Goal: Task Accomplishment & Management: Manage account settings

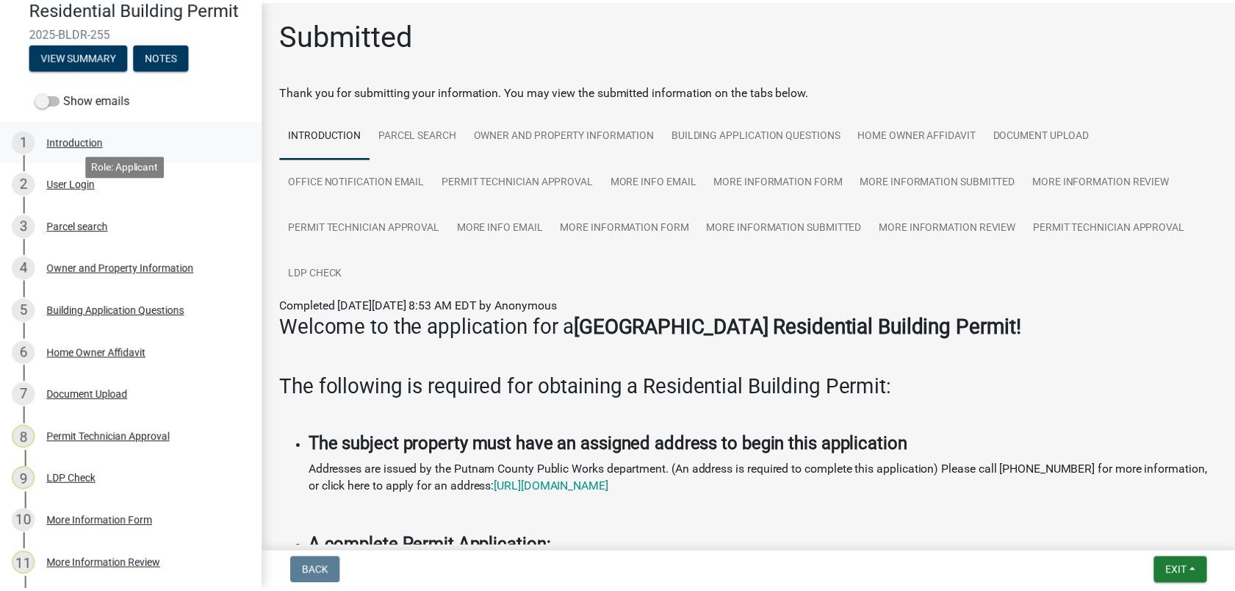
scroll to position [62, 0]
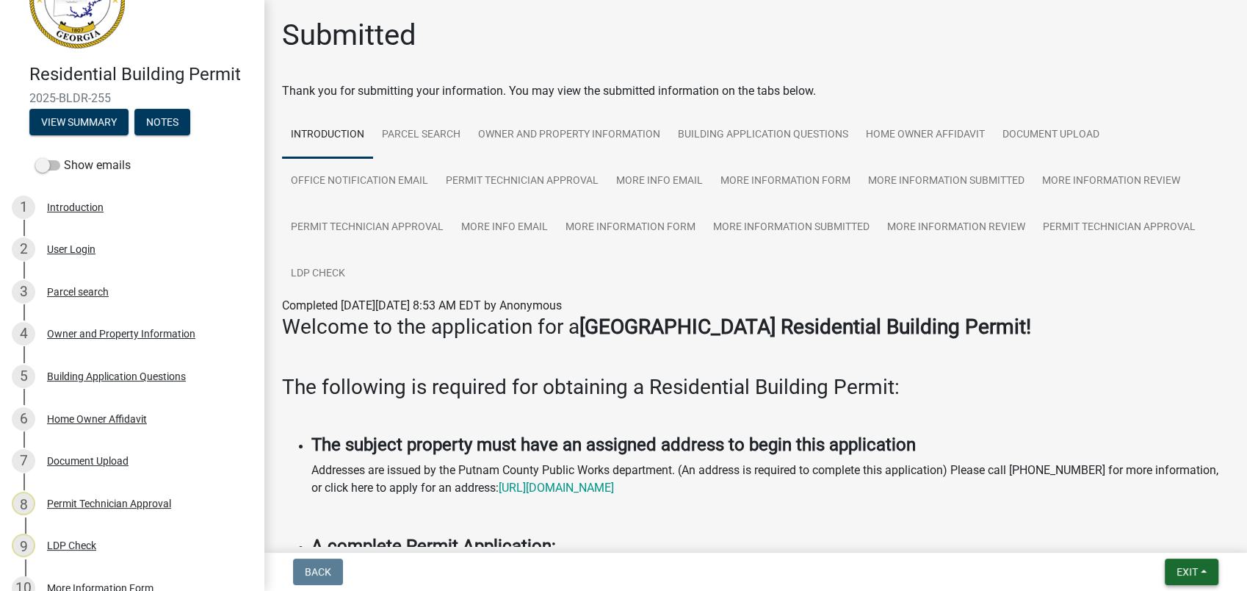
click at [1170, 566] on form "Exit Save Save & Exit" at bounding box center [1191, 571] width 65 height 26
click at [1190, 571] on span "Exit" at bounding box center [1187, 572] width 21 height 12
click at [1153, 534] on button "Save & Exit" at bounding box center [1160, 533] width 118 height 35
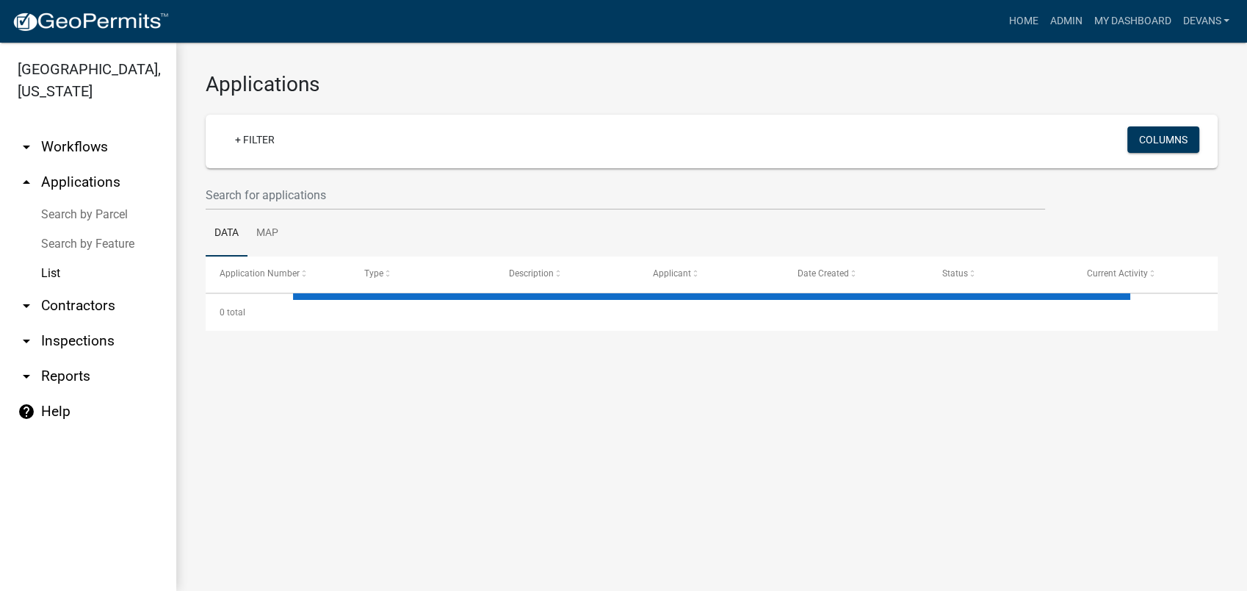
select select "1: 25"
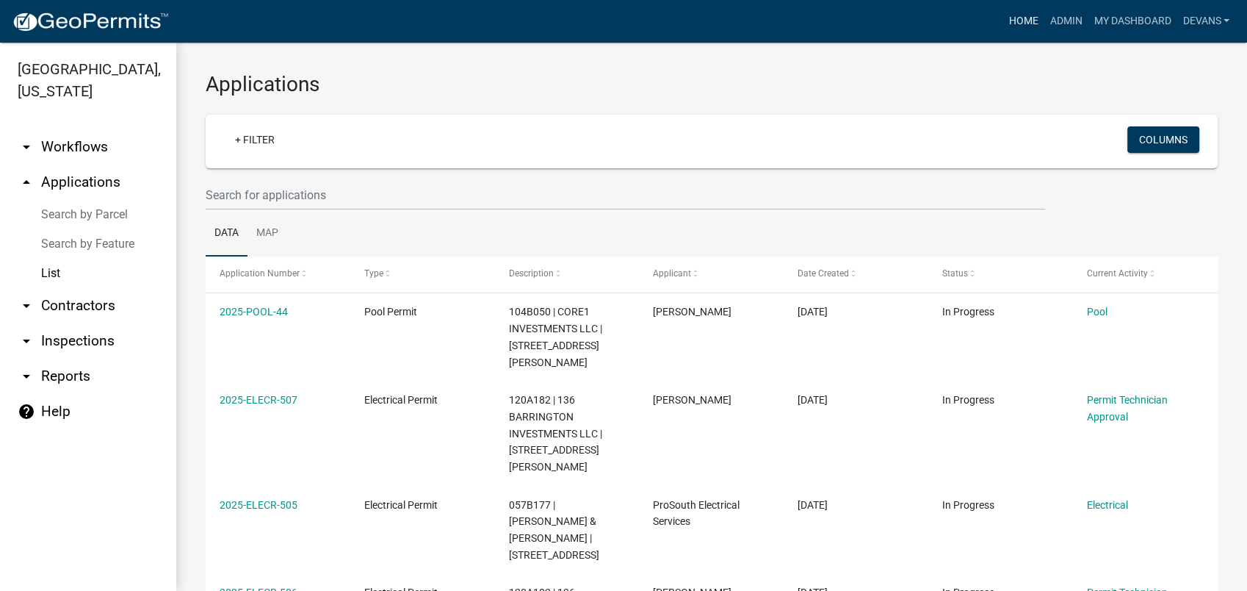
click at [1019, 18] on link "Home" at bounding box center [1023, 21] width 41 height 28
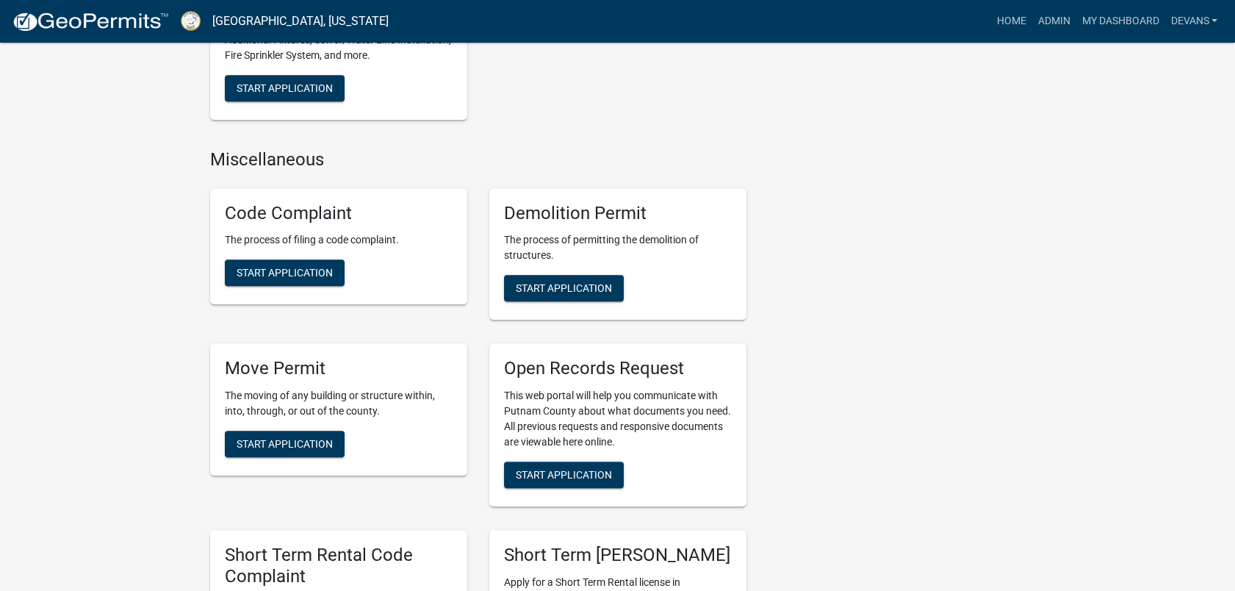
scroll to position [1714, 0]
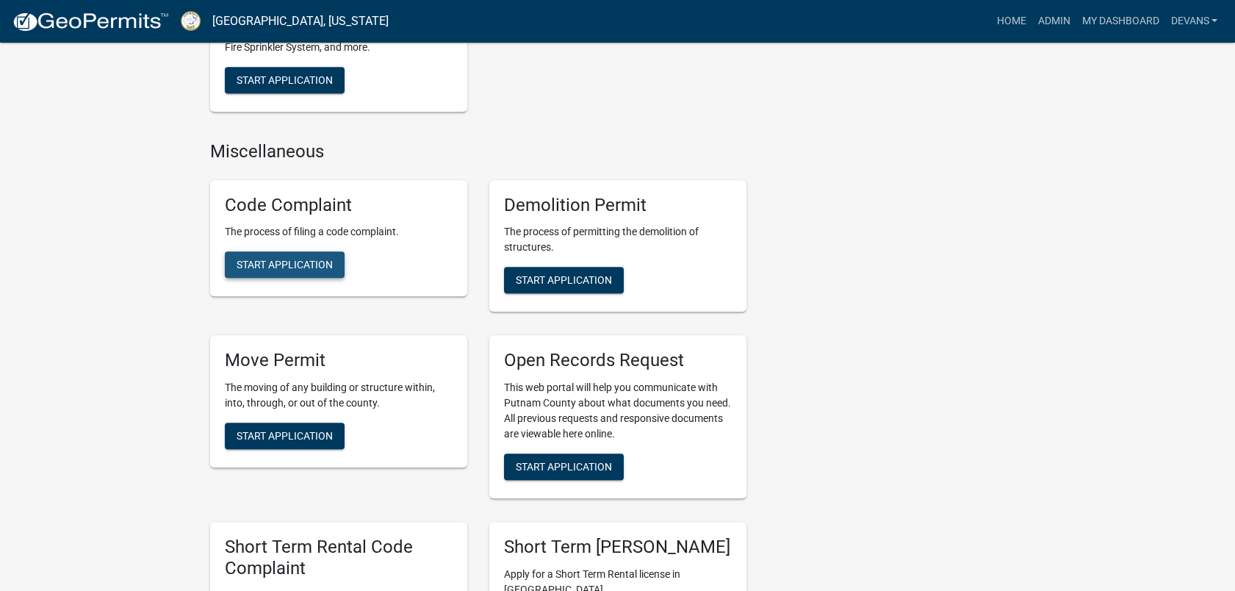
click at [270, 255] on button "Start Application" at bounding box center [285, 264] width 120 height 26
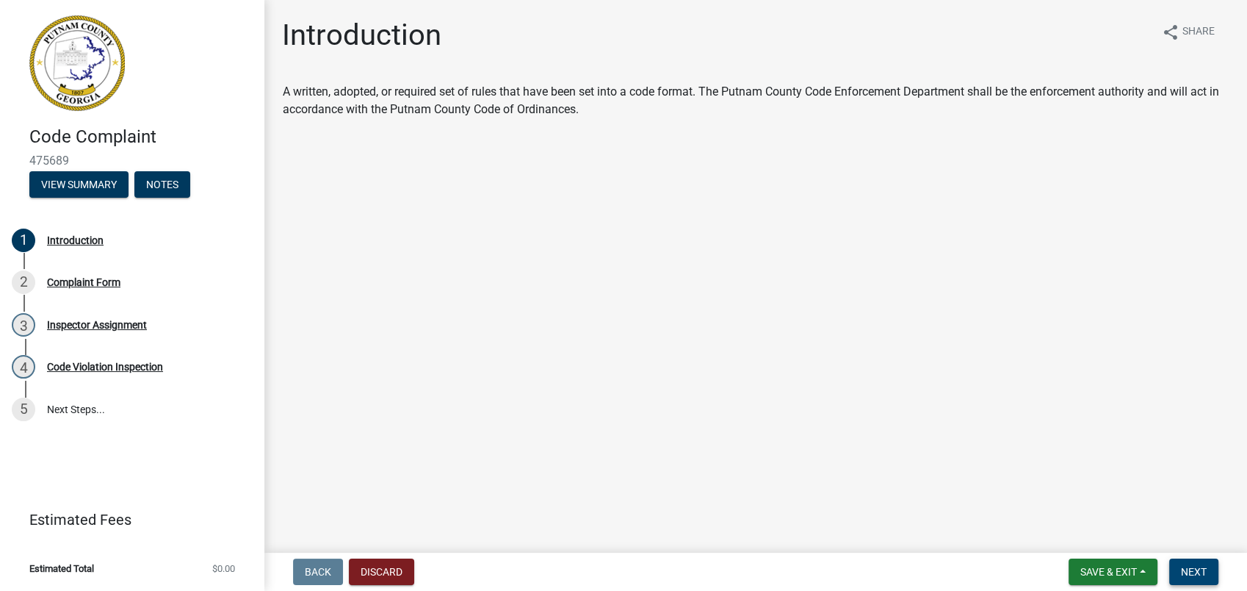
click at [1193, 576] on span "Next" at bounding box center [1194, 572] width 26 height 12
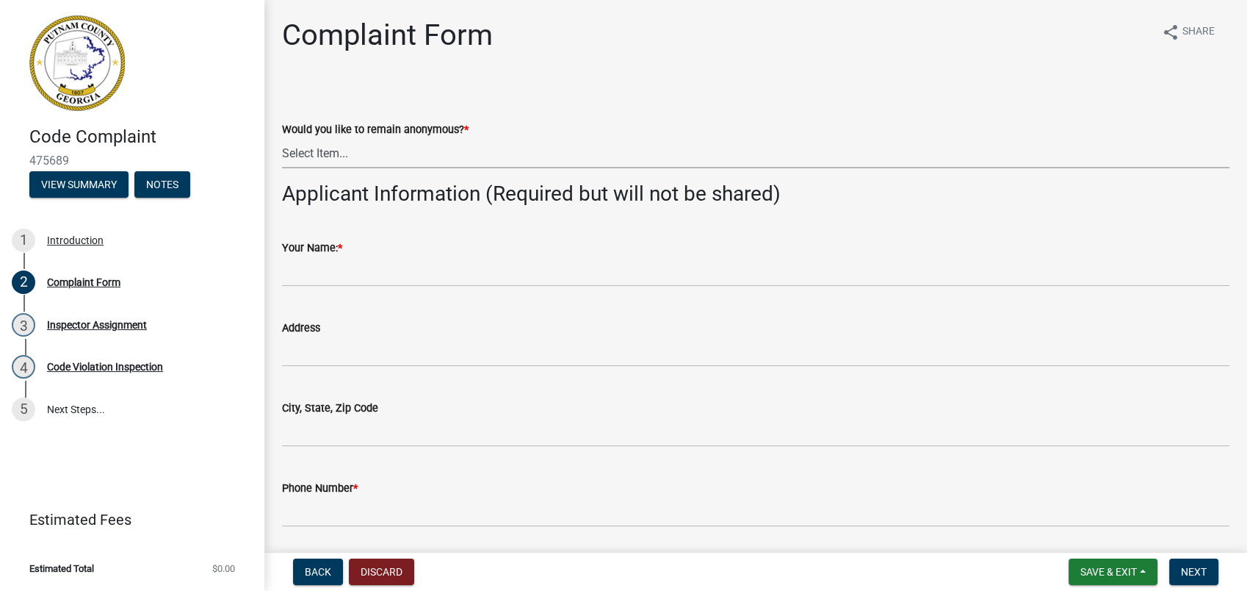
click at [304, 146] on select "Select Item... Yes No" at bounding box center [756, 153] width 948 height 30
click at [282, 138] on select "Select Item... Yes No" at bounding box center [756, 153] width 948 height 30
select select "f08a9927-defb-489f-aa73-9d6bf05850a3"
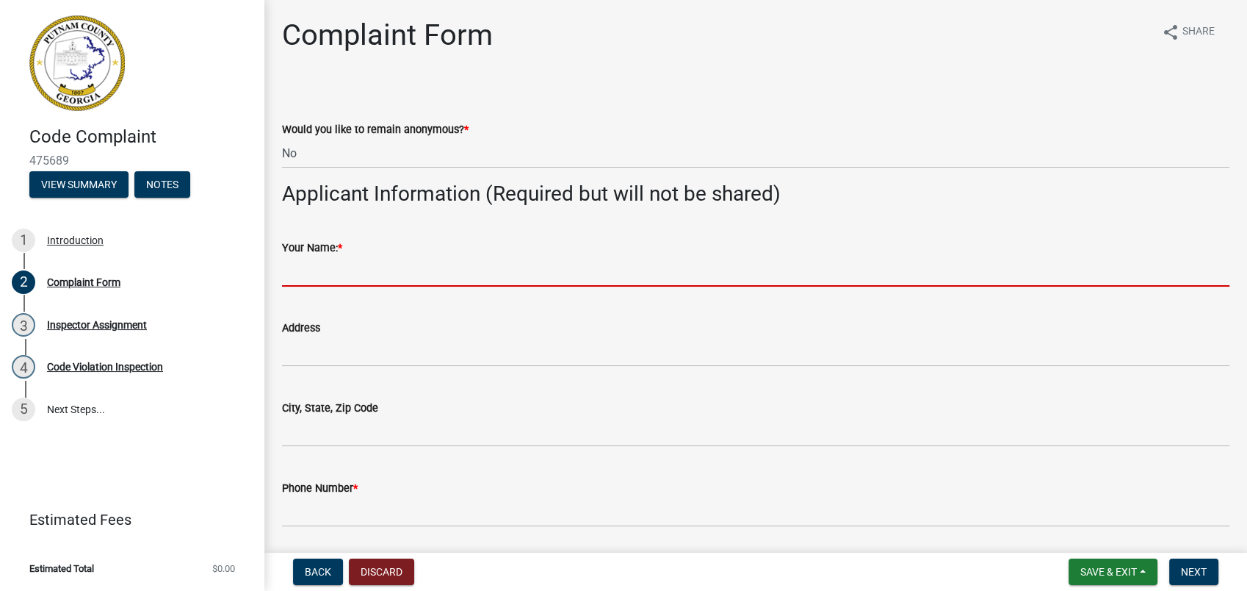
click at [326, 278] on input "Your Name: *" at bounding box center [756, 271] width 948 height 30
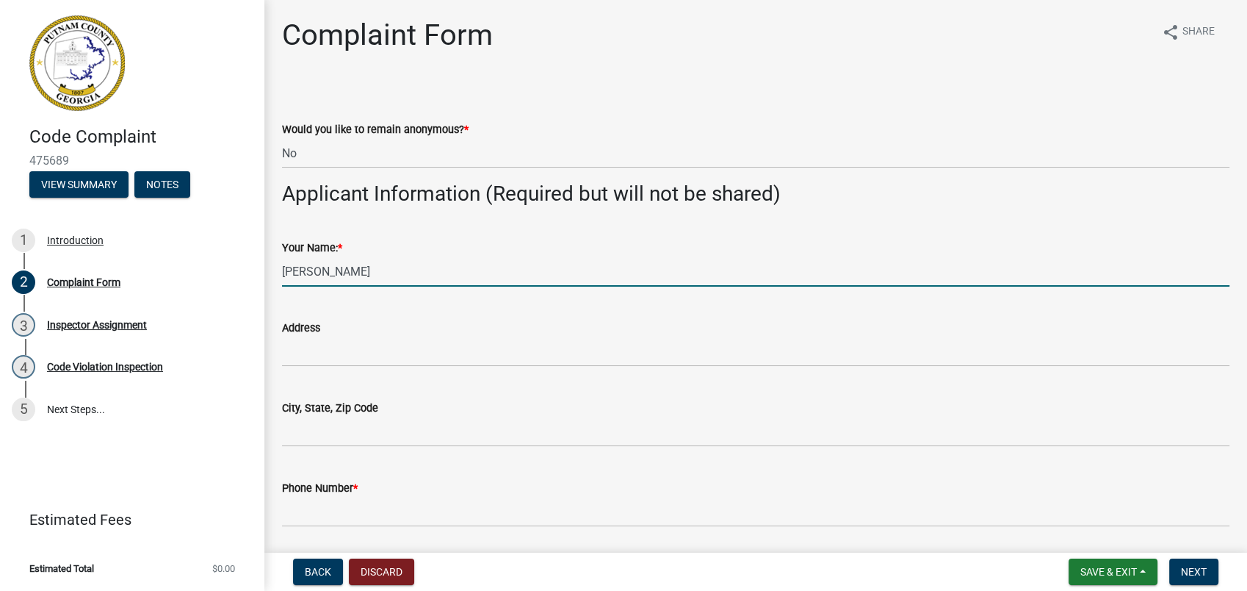
type input "Kellie Jenkins"
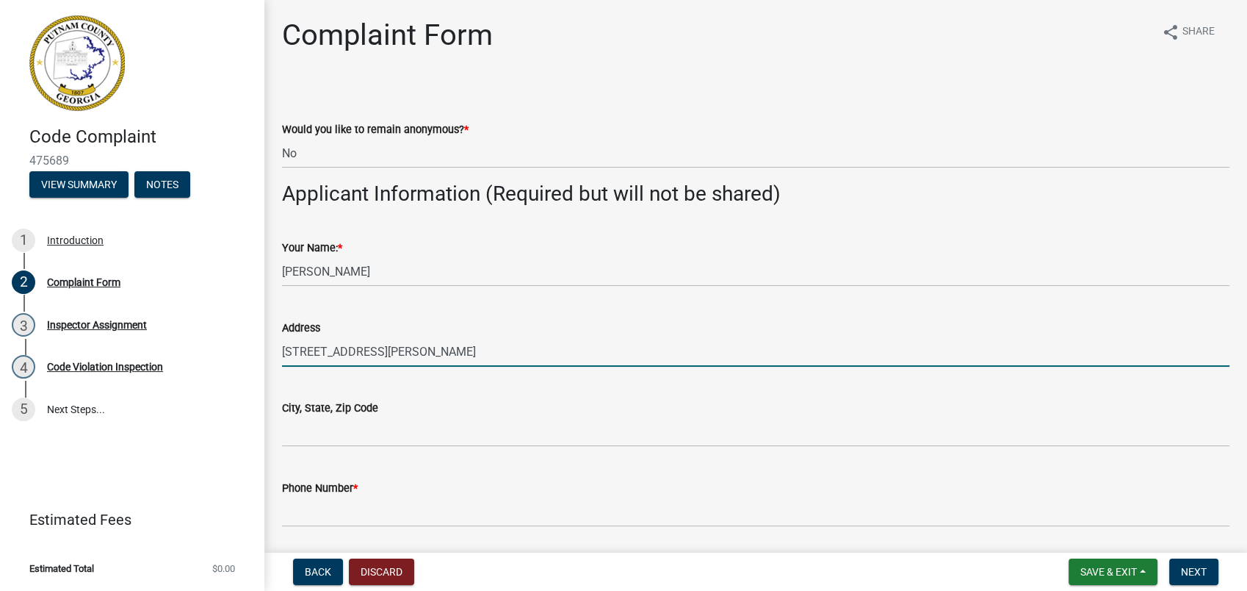
type input "100 Franklin Rd"
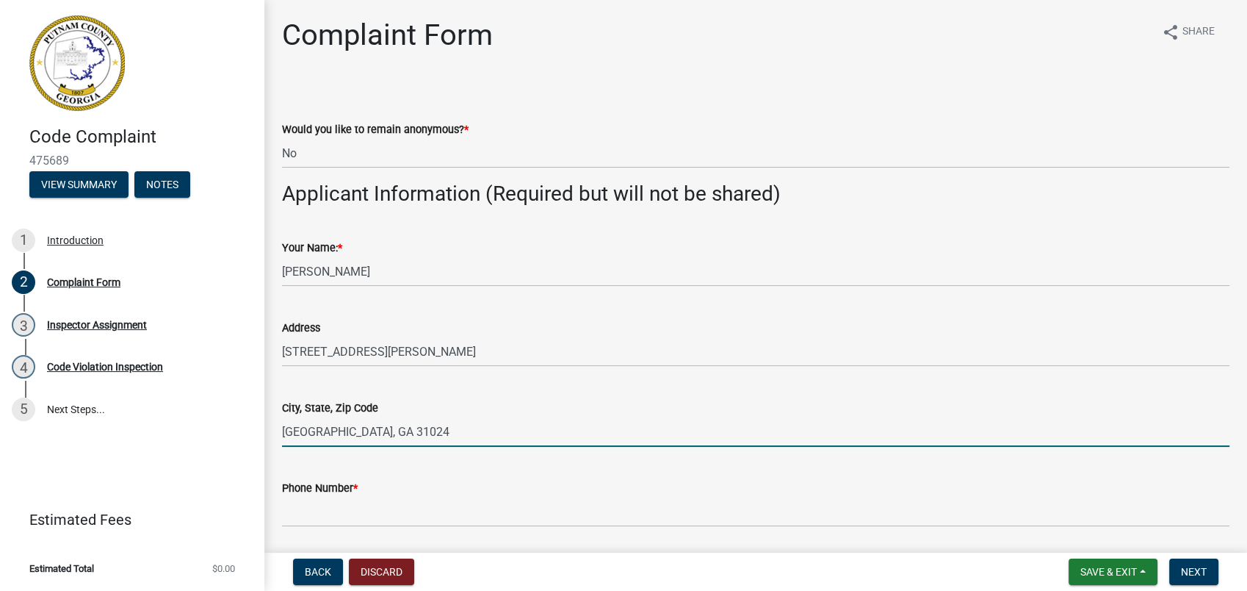
type input "Eatonton, GA 31024"
drag, startPoint x: 660, startPoint y: 300, endPoint x: 644, endPoint y: 317, distance: 23.9
click at [660, 300] on div "Address 100 Franklin Rd" at bounding box center [756, 332] width 948 height 68
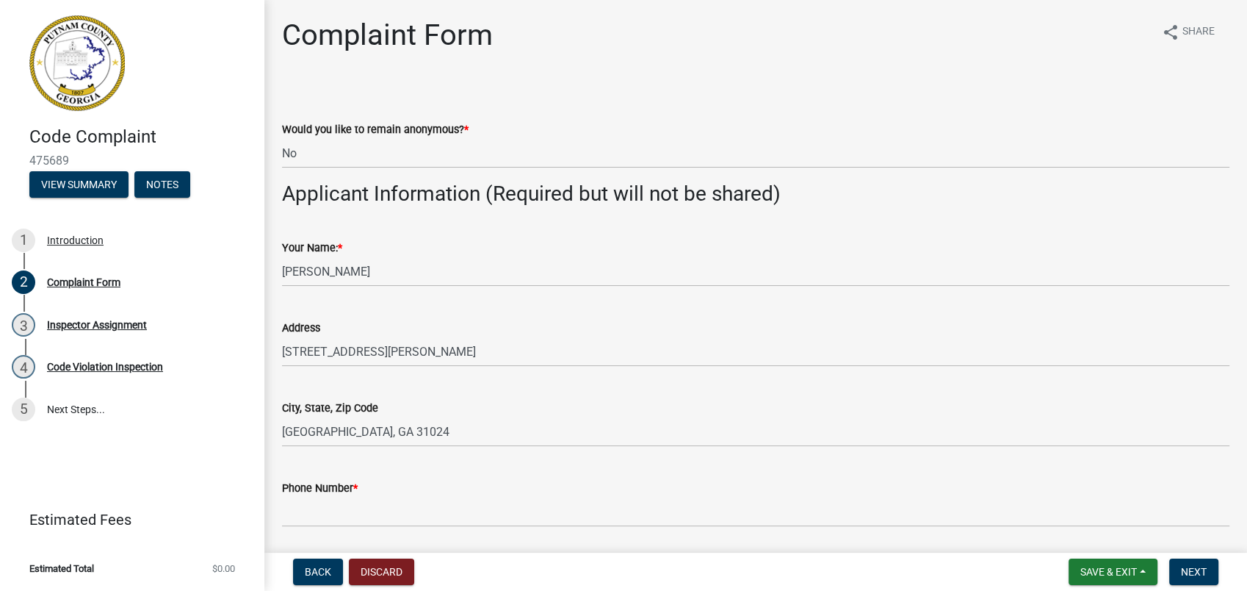
scroll to position [245, 0]
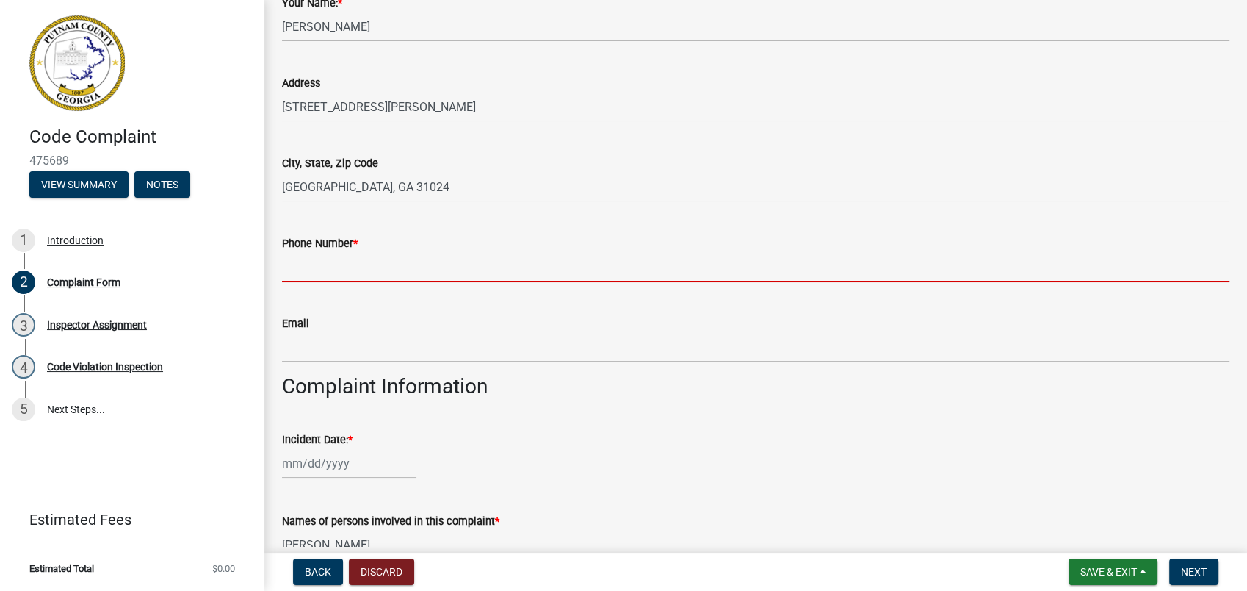
click at [303, 265] on input "Phone Number *" at bounding box center [756, 267] width 948 height 30
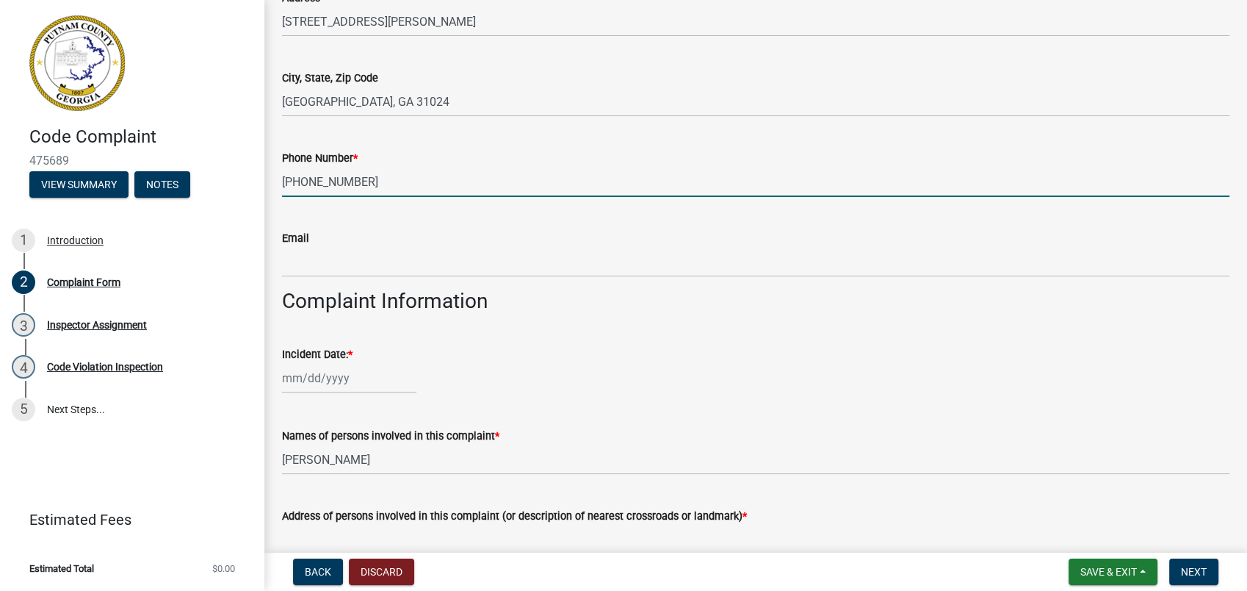
scroll to position [489, 0]
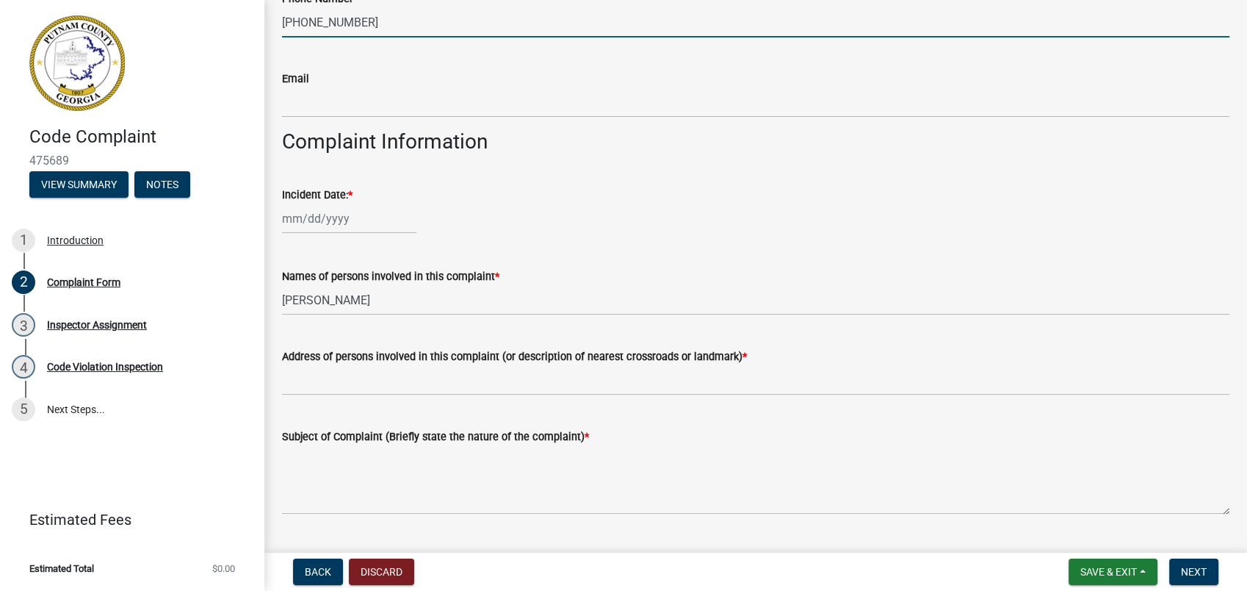
type input "470-439-0535"
select select "9"
select select "2025"
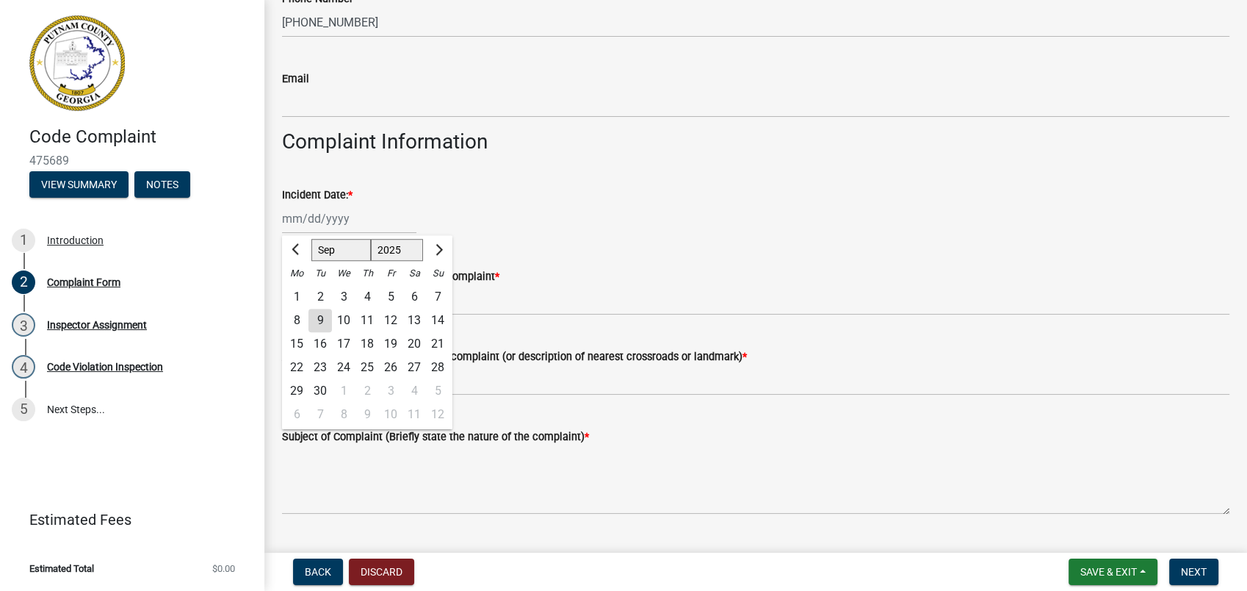
click at [332, 224] on input "Incident Date: *" at bounding box center [349, 218] width 134 height 30
click at [312, 321] on div "9" at bounding box center [321, 321] width 24 height 24
type input "09/09/2025"
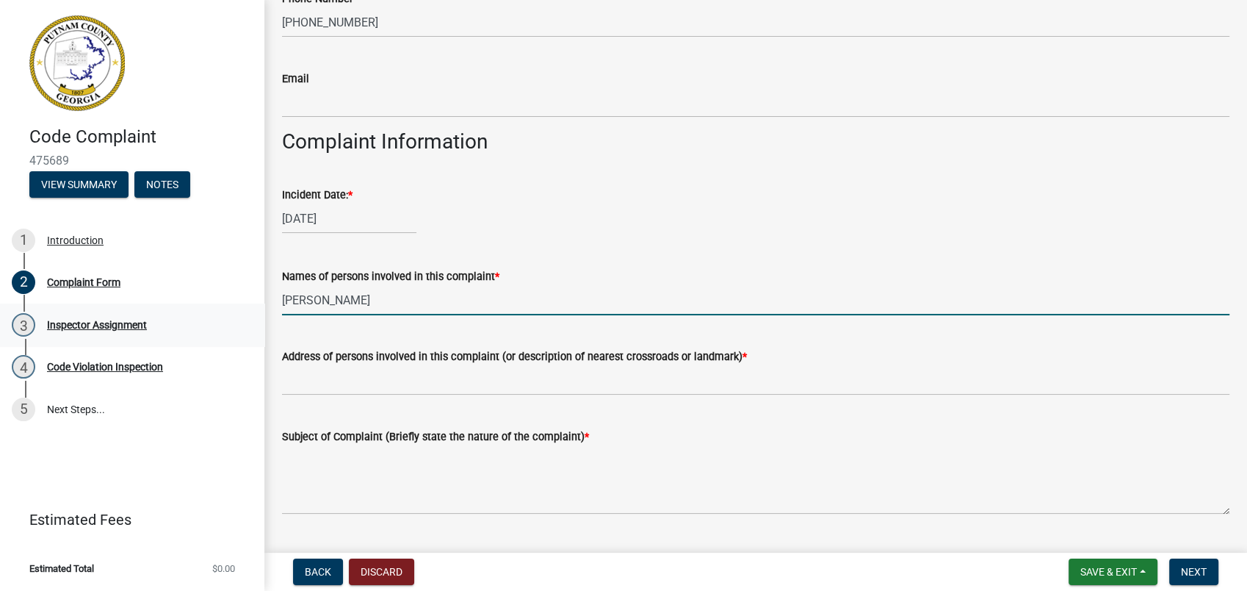
drag, startPoint x: 385, startPoint y: 296, endPoint x: 259, endPoint y: 304, distance: 125.9
click at [275, 306] on div "Names of persons involved in this complaint * Dorothy Evans" at bounding box center [756, 281] width 970 height 68
type input "Kellie Jenkins"
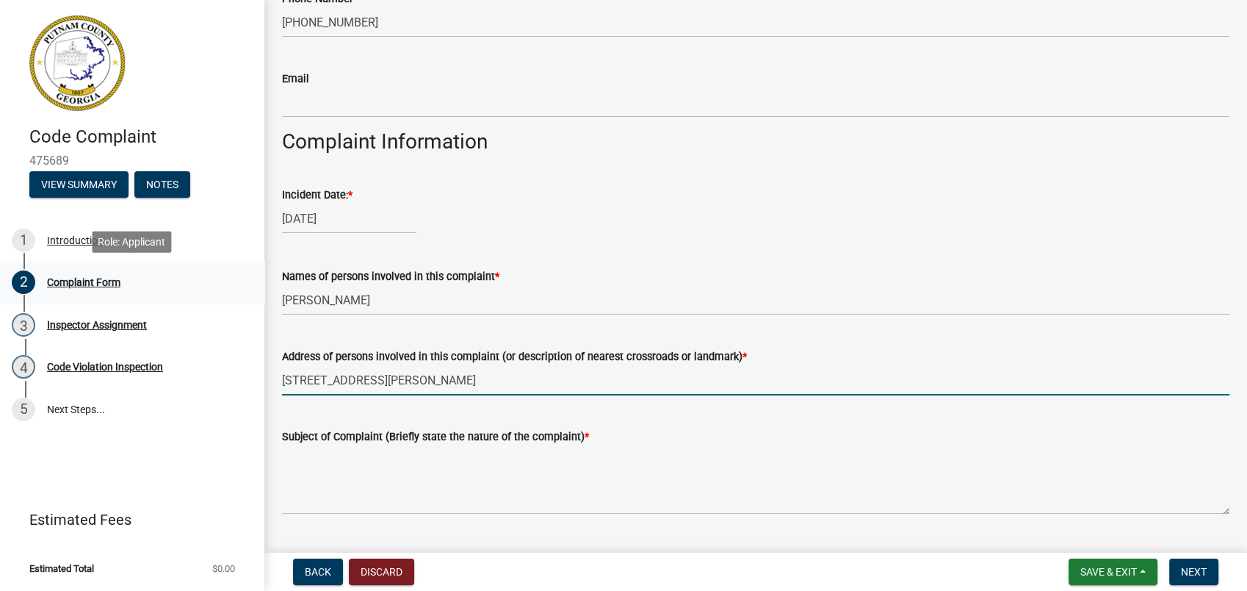
type input "100 Franklin Rd"
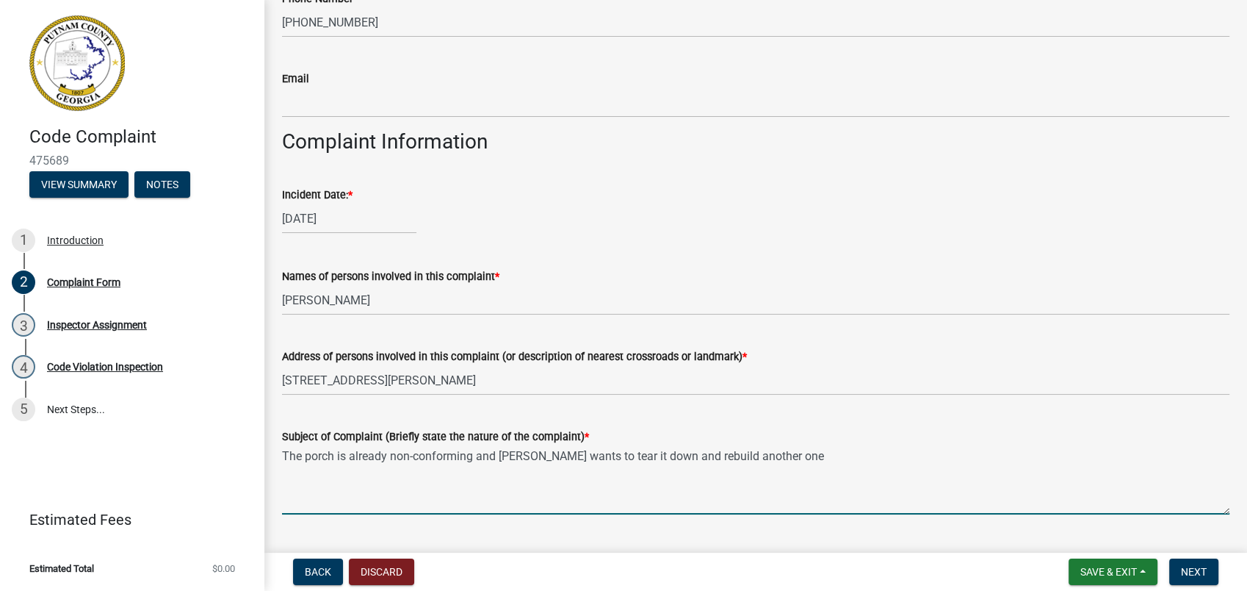
drag, startPoint x: 399, startPoint y: 460, endPoint x: 471, endPoint y: 462, distance: 72.0
click at [471, 462] on textarea "The porch is already non-conforming and Ms. Jenkins wants to tear it down and r…" at bounding box center [756, 479] width 948 height 69
click at [383, 455] on textarea "The porch is already non-conforming and Ms. Jenkins wants to tear it down and r…" at bounding box center [756, 479] width 948 height 69
click at [822, 467] on textarea "The porch is already non-conforming, and Ms. Jenkins wants to tear it down and …" at bounding box center [756, 479] width 948 height 69
drag, startPoint x: 500, startPoint y: 459, endPoint x: 488, endPoint y: 522, distance: 64.4
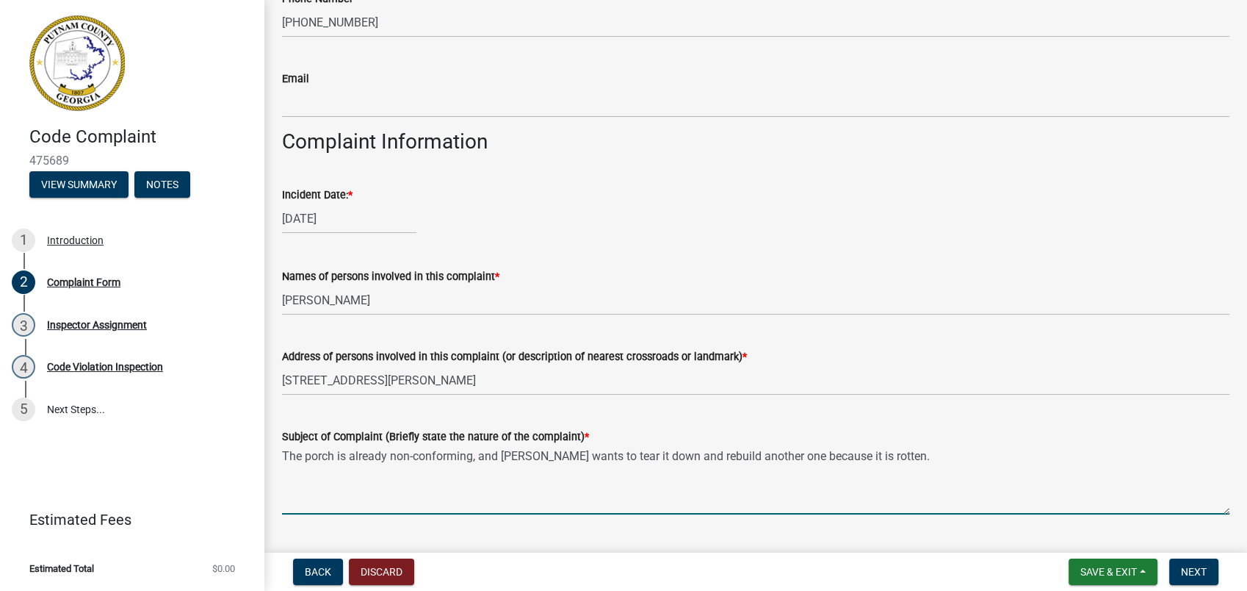
click at [524, 469] on textarea "The porch is already non-conforming, and Ms. Jenkins wants to tear it down and …" at bounding box center [756, 479] width 948 height 69
click at [497, 459] on textarea "The porch is already non-conforming, and Ms. Jenkins wants to tear it down and …" at bounding box center [756, 479] width 948 height 69
click at [502, 457] on textarea "The porch is already non-conforming, and Ms. Jenkins wants to tear it down and …" at bounding box center [756, 479] width 948 height 69
drag, startPoint x: 865, startPoint y: 457, endPoint x: 1005, endPoint y: 447, distance: 140.7
click at [992, 451] on textarea "The porch is already non-conforming, and it is rotten. Ms. Jenkins wants to tea…" at bounding box center [756, 479] width 948 height 69
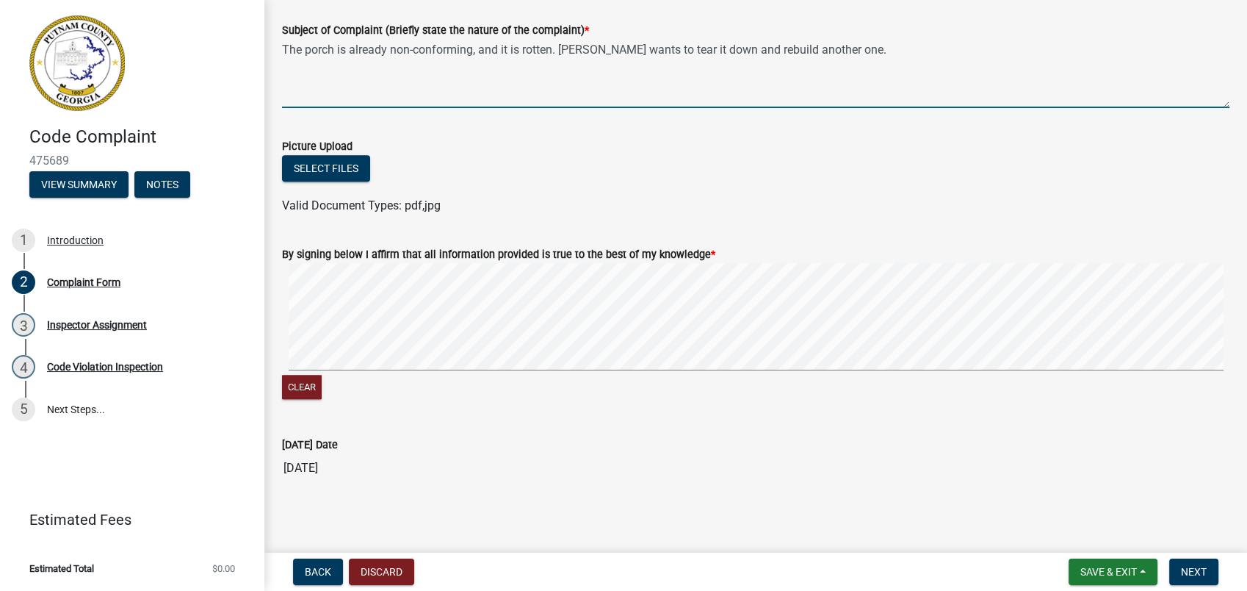
scroll to position [900, 0]
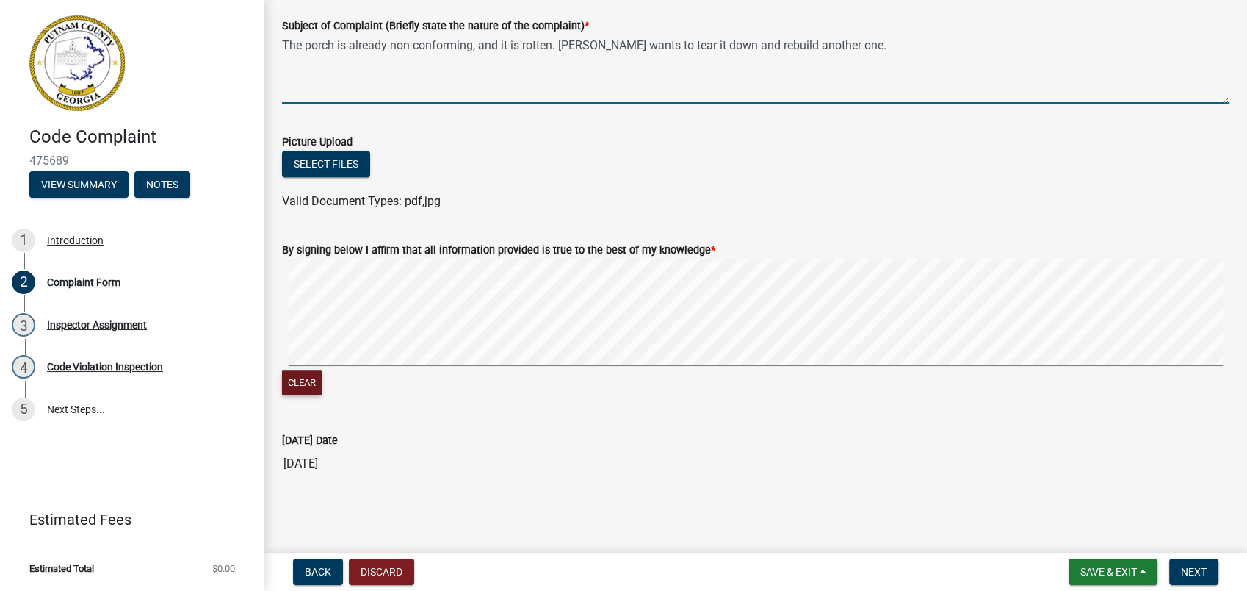
type textarea "The porch is already non-conforming, and it is rotten. Ms. Jenkins wants to tea…"
click at [303, 381] on button "Clear" at bounding box center [302, 382] width 40 height 24
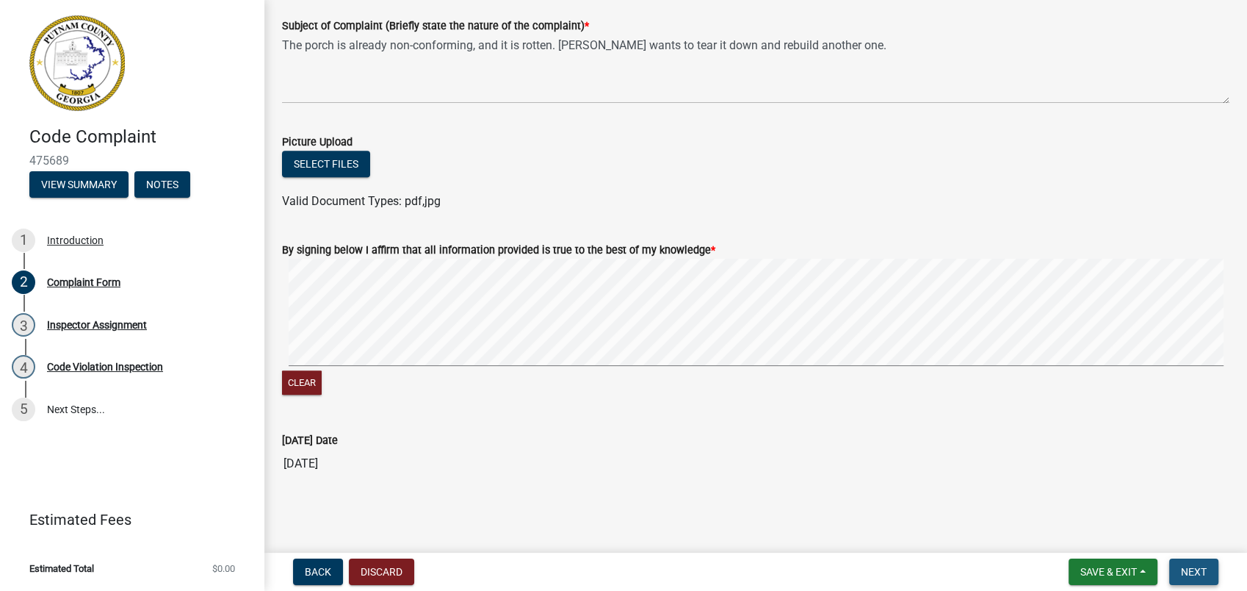
click at [1195, 561] on button "Next" at bounding box center [1194, 571] width 49 height 26
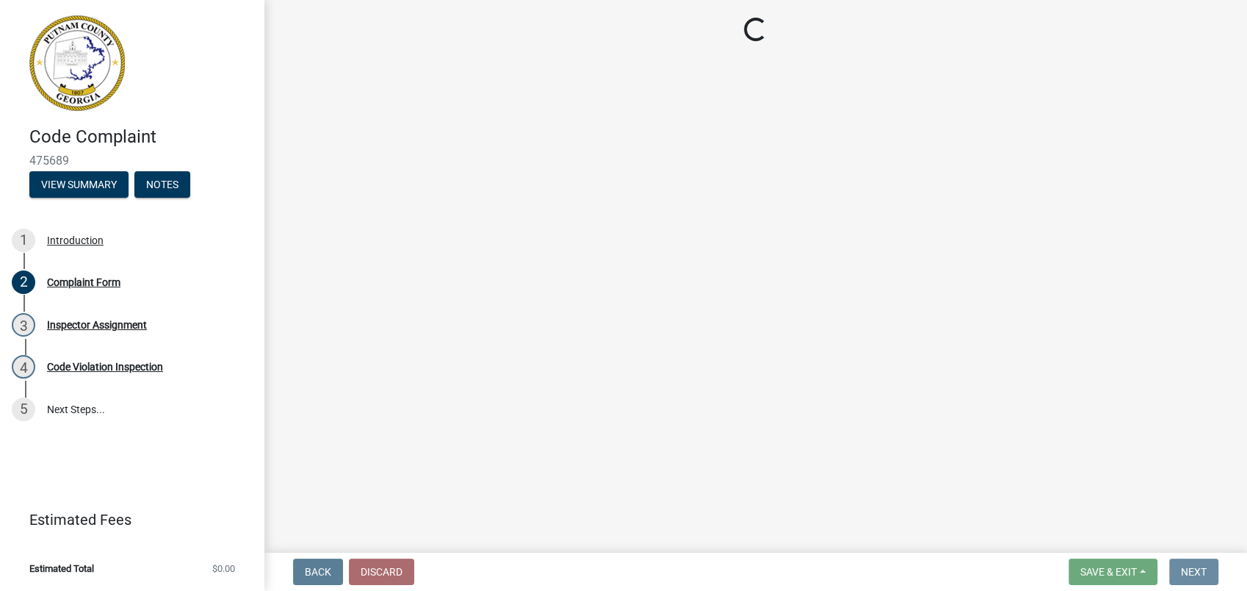
scroll to position [0, 0]
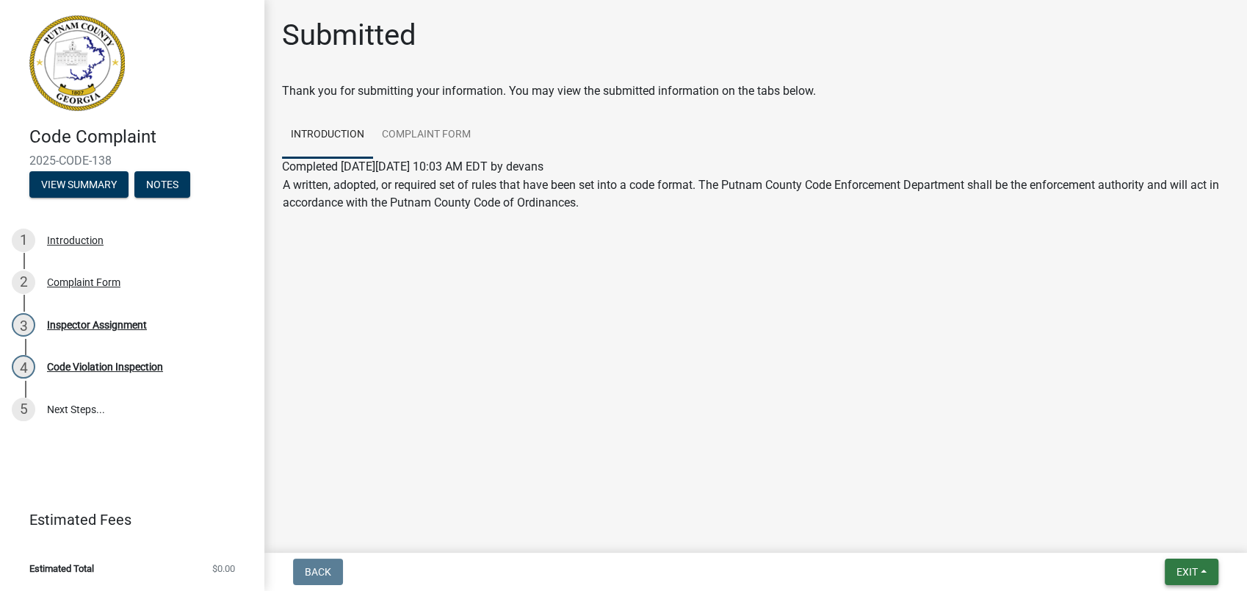
click at [1185, 568] on span "Exit" at bounding box center [1187, 572] width 21 height 12
click at [1142, 536] on button "Save & Exit" at bounding box center [1160, 533] width 118 height 35
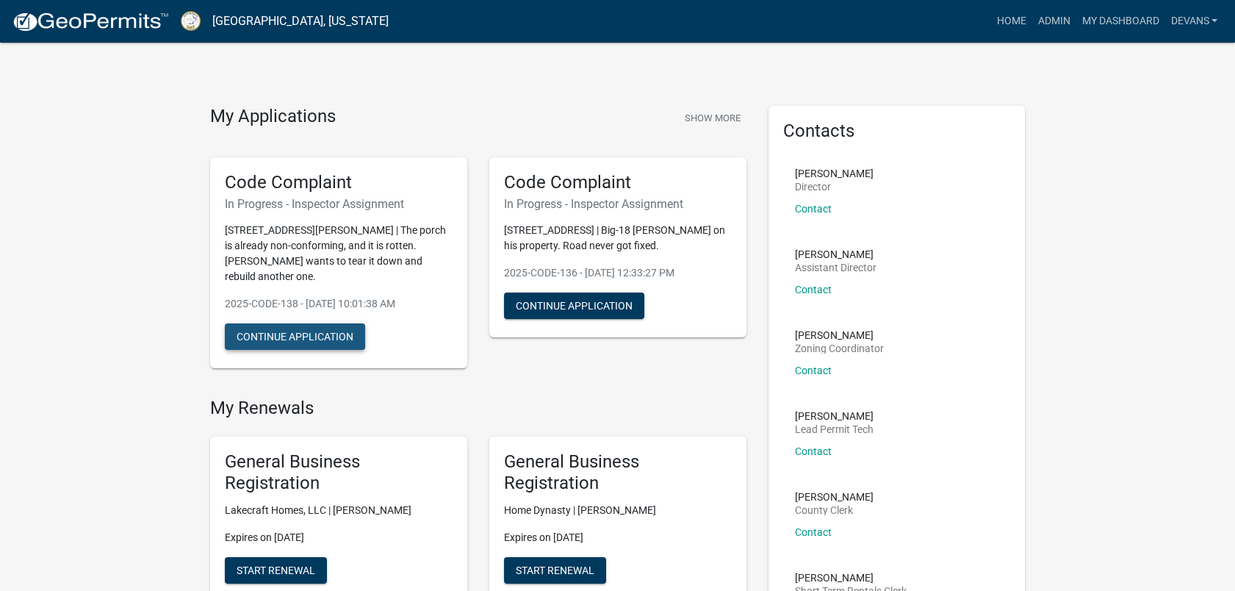
click at [314, 323] on button "Continue Application" at bounding box center [295, 336] width 140 height 26
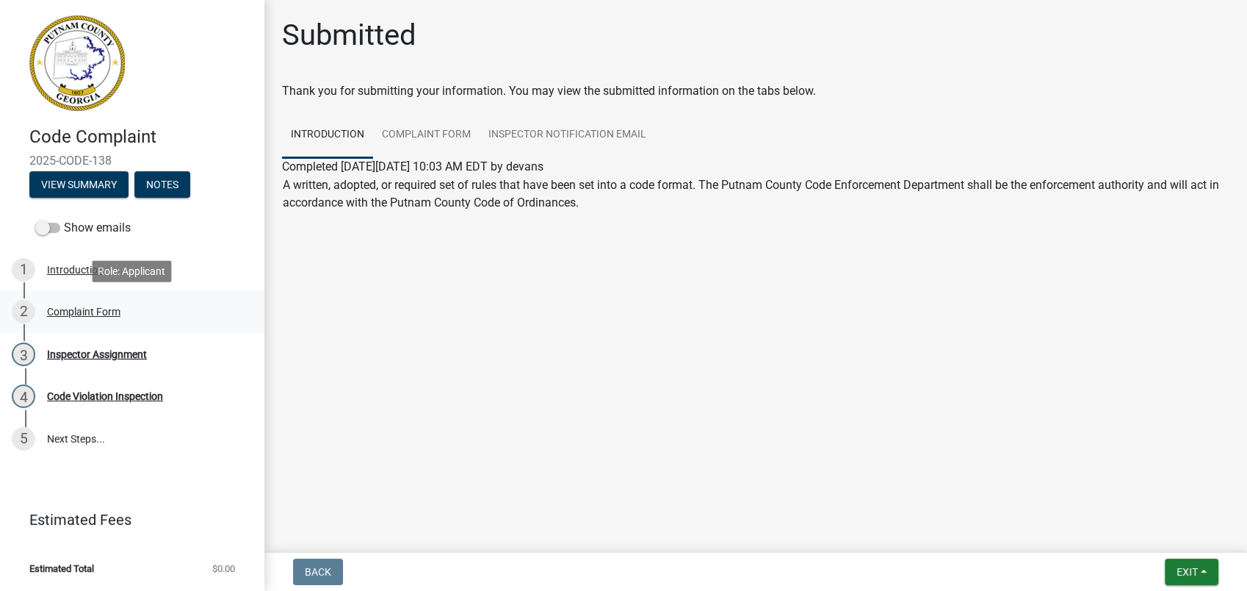
click at [76, 310] on div "Complaint Form" at bounding box center [83, 311] width 73 height 10
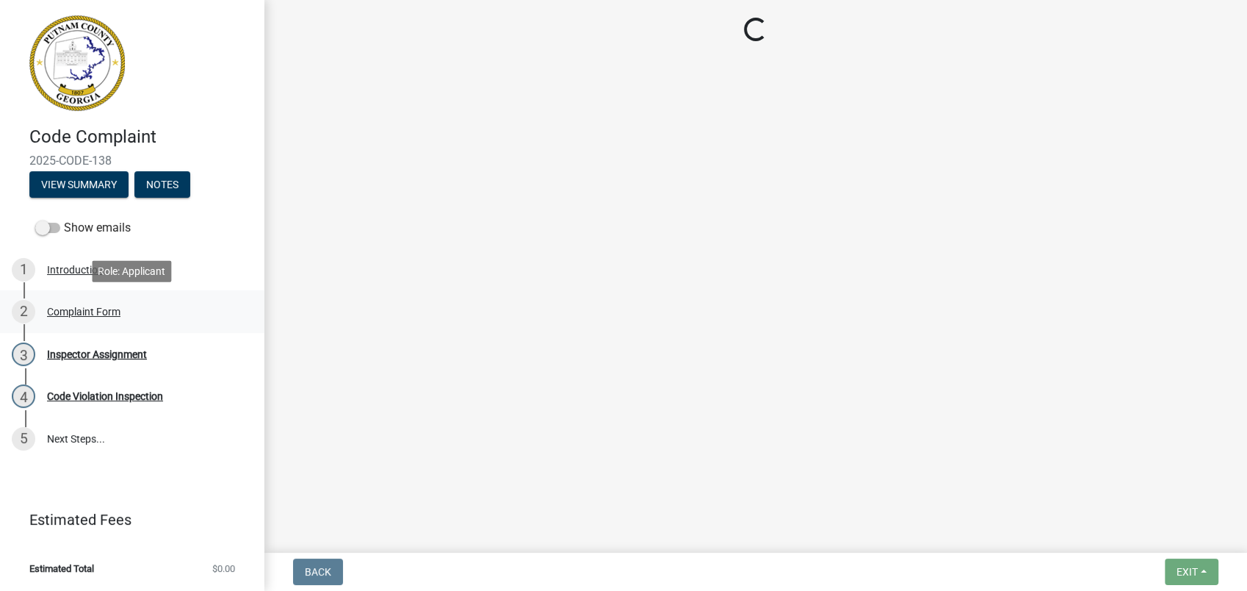
select select "f08a9927-defb-489f-aa73-9d6bf05850a3"
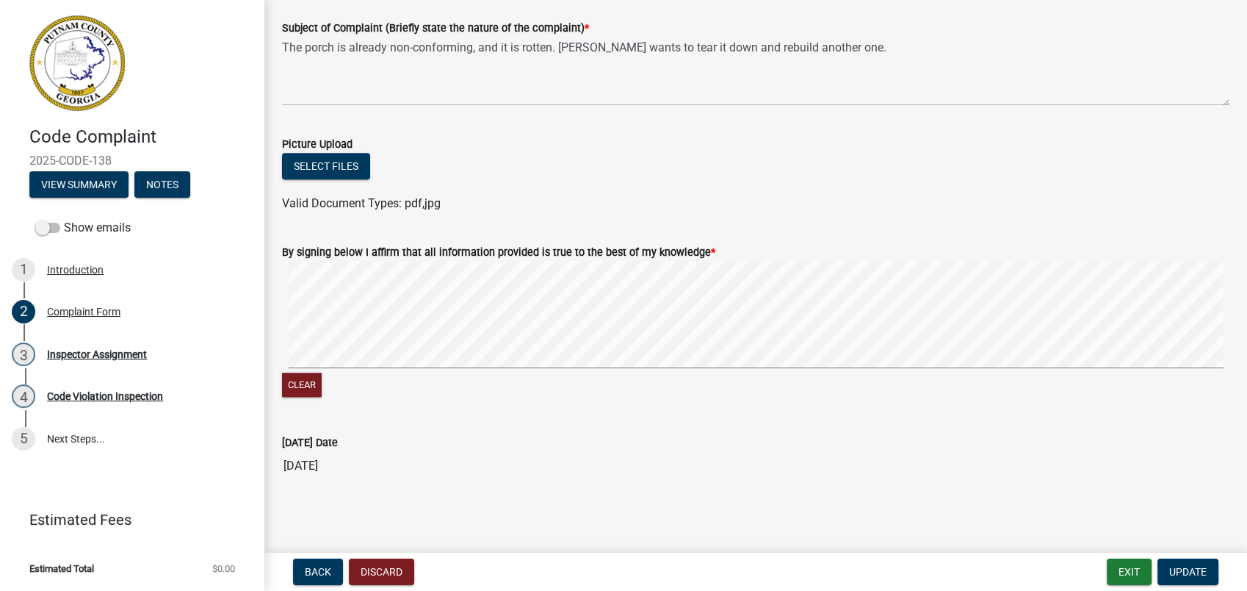
scroll to position [900, 0]
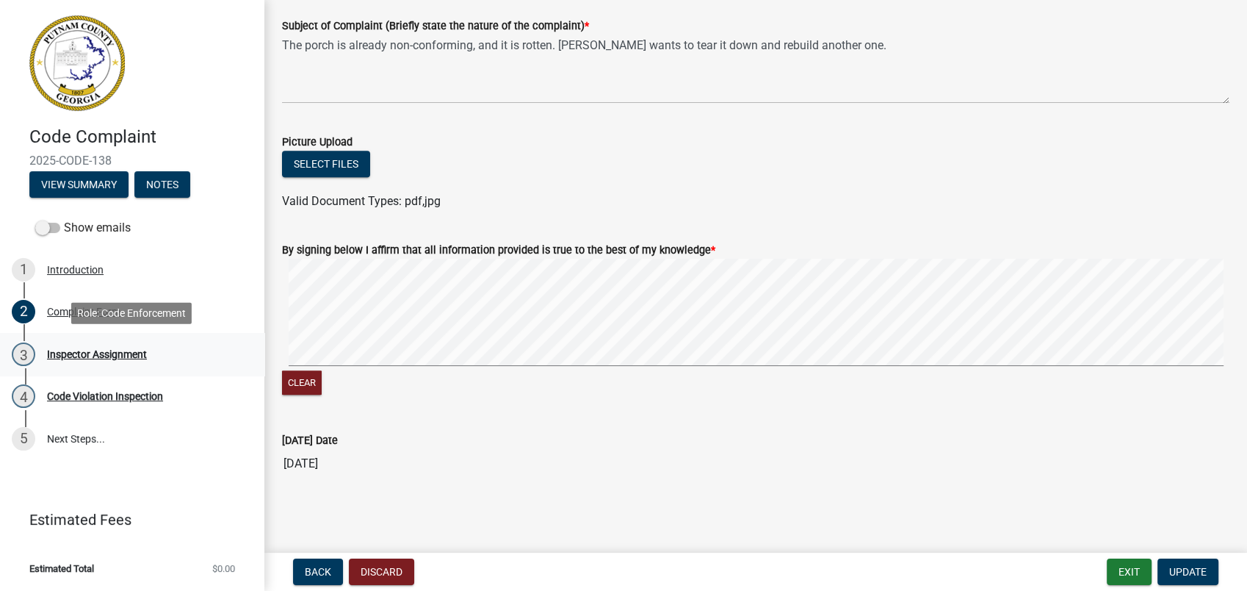
click at [104, 353] on div "Inspector Assignment" at bounding box center [97, 354] width 100 height 10
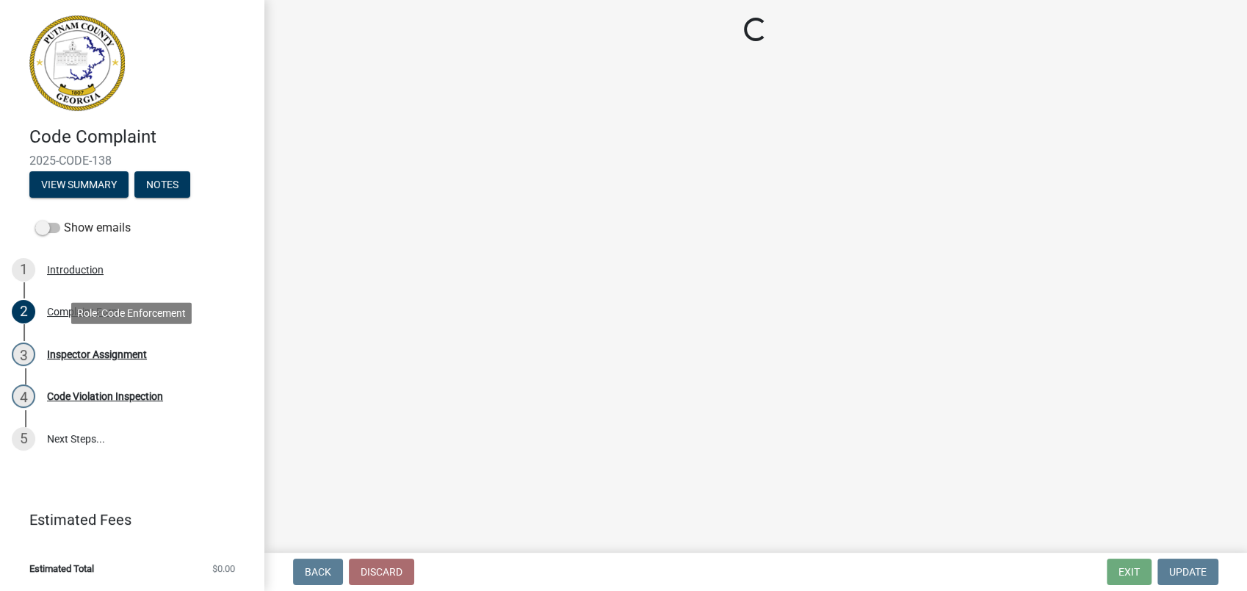
scroll to position [0, 0]
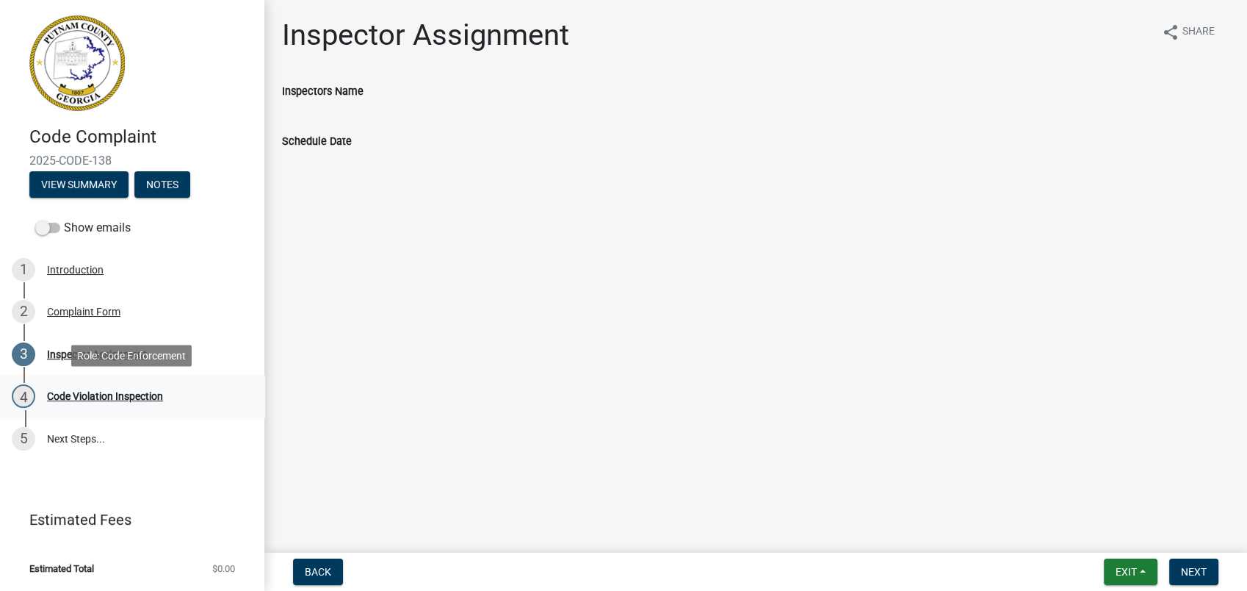
click at [131, 394] on div "Code Violation Inspection" at bounding box center [105, 396] width 116 height 10
click at [92, 345] on div "3 Inspector Assignment" at bounding box center [126, 354] width 229 height 24
click at [101, 353] on div "Inspector Assignment" at bounding box center [97, 354] width 100 height 10
click at [356, 84] on div "Inspectors Name" at bounding box center [756, 91] width 948 height 18
click at [342, 97] on div "Inspectors Name" at bounding box center [756, 91] width 948 height 18
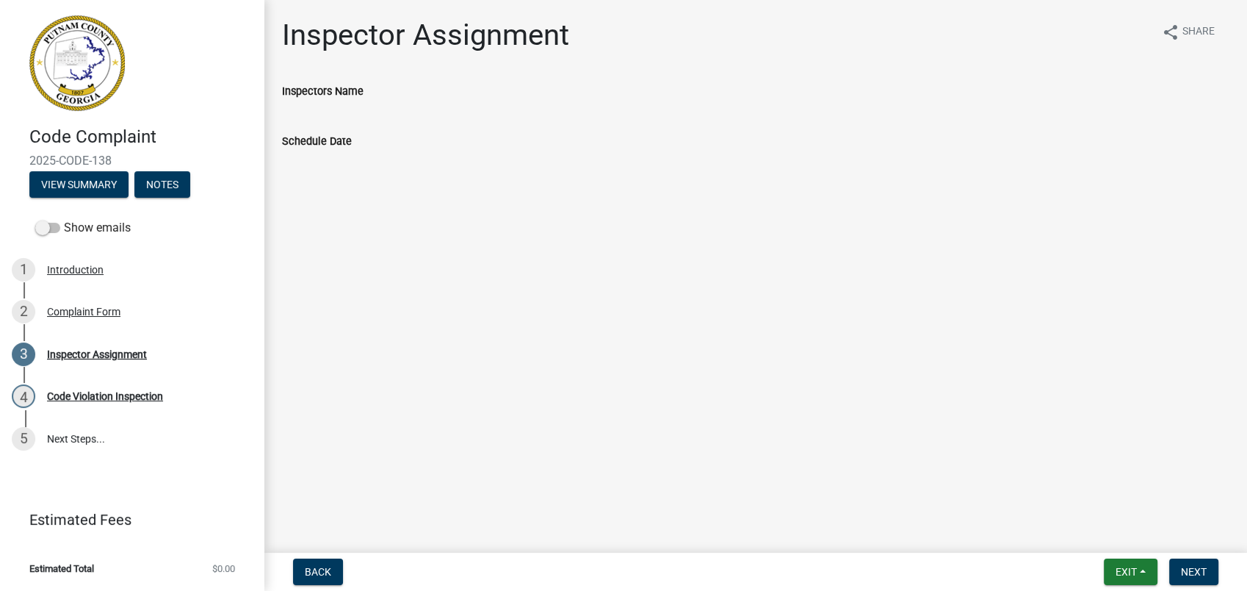
drag, startPoint x: 342, startPoint y: 97, endPoint x: 340, endPoint y: 114, distance: 17.0
click at [340, 114] on div "Schedule Date" at bounding box center [756, 146] width 948 height 68
drag, startPoint x: 308, startPoint y: 112, endPoint x: 274, endPoint y: 112, distance: 33.8
click at [306, 112] on div "Schedule Date" at bounding box center [756, 146] width 948 height 68
click at [129, 356] on div "Inspector Assignment" at bounding box center [97, 354] width 100 height 10
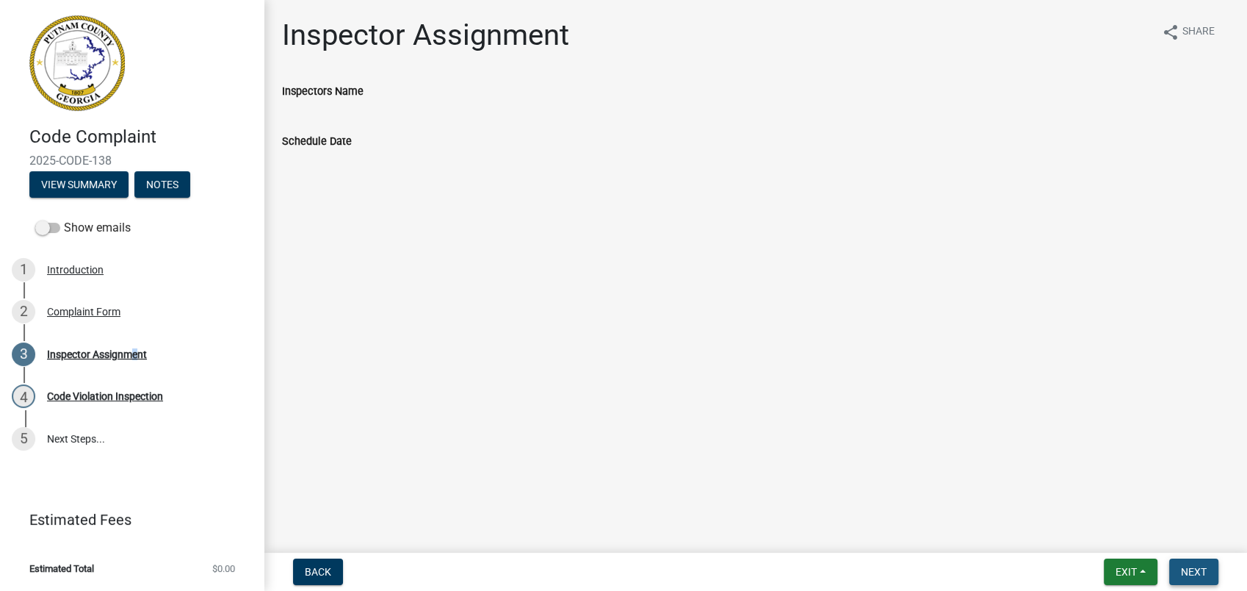
click at [1197, 575] on span "Next" at bounding box center [1194, 572] width 26 height 12
click at [206, 352] on div "3 Inspector Assignment" at bounding box center [126, 354] width 229 height 24
click at [50, 314] on div "Complaint Form" at bounding box center [83, 311] width 73 height 10
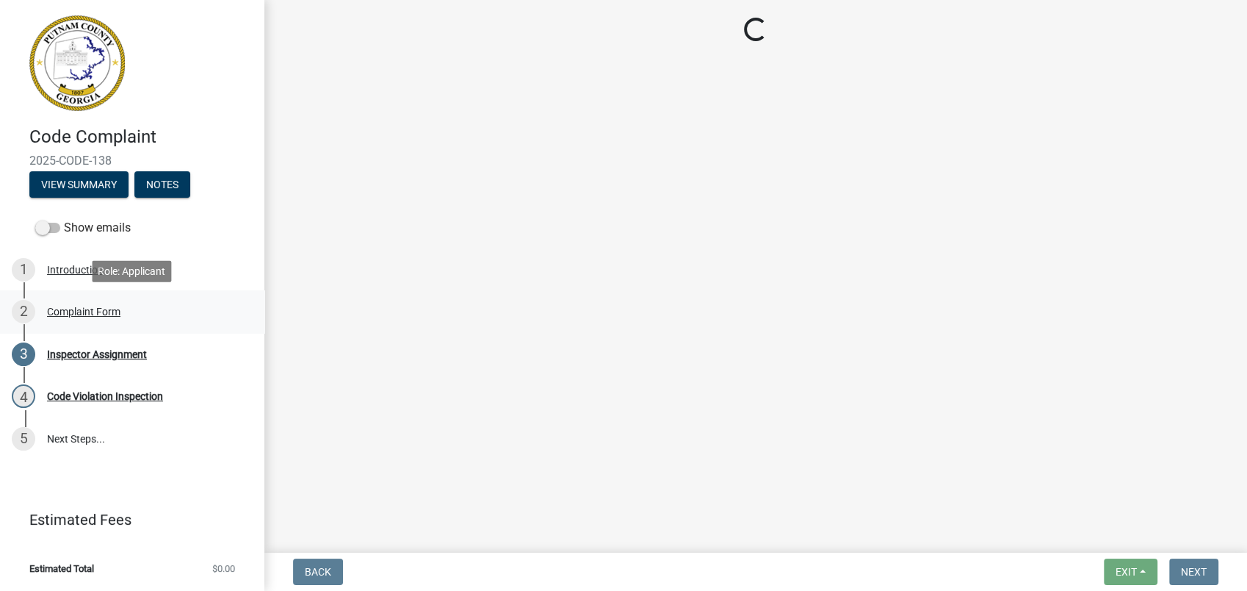
select select "f08a9927-defb-489f-aa73-9d6bf05850a3"
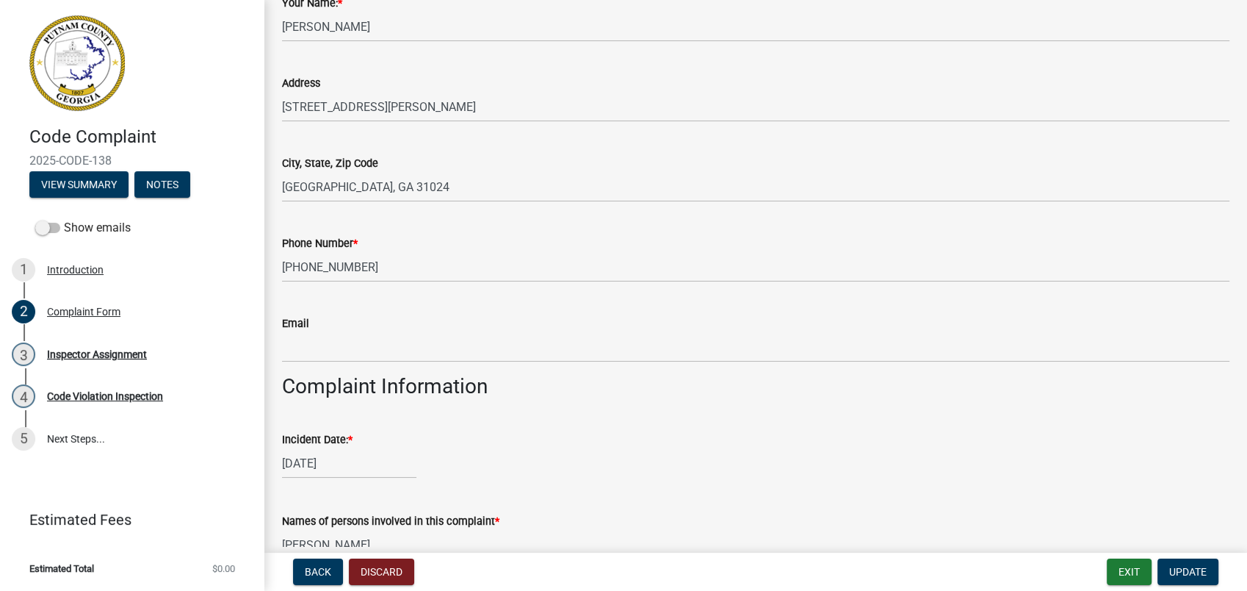
scroll to position [326, 0]
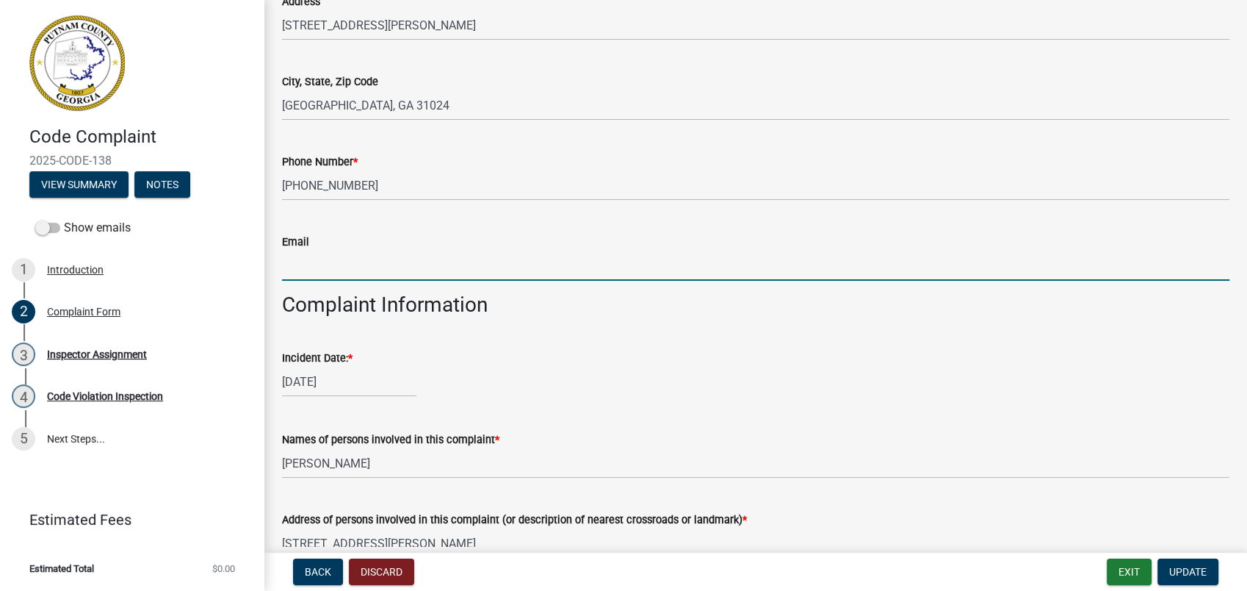
click at [314, 274] on input "Email" at bounding box center [756, 266] width 948 height 30
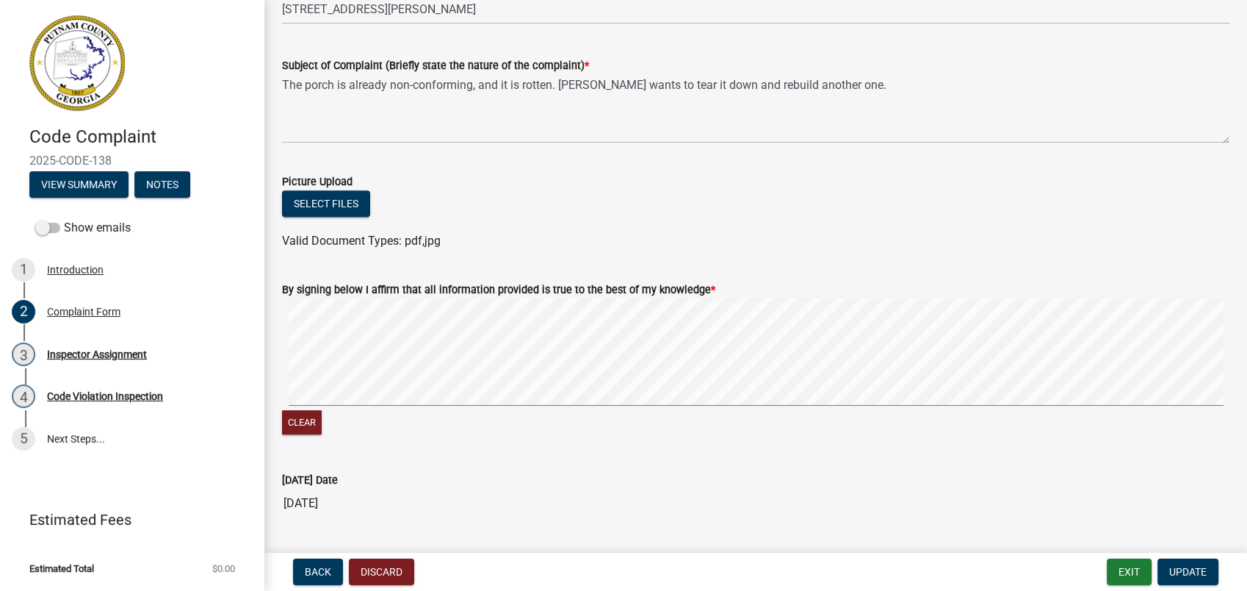
scroll to position [900, 0]
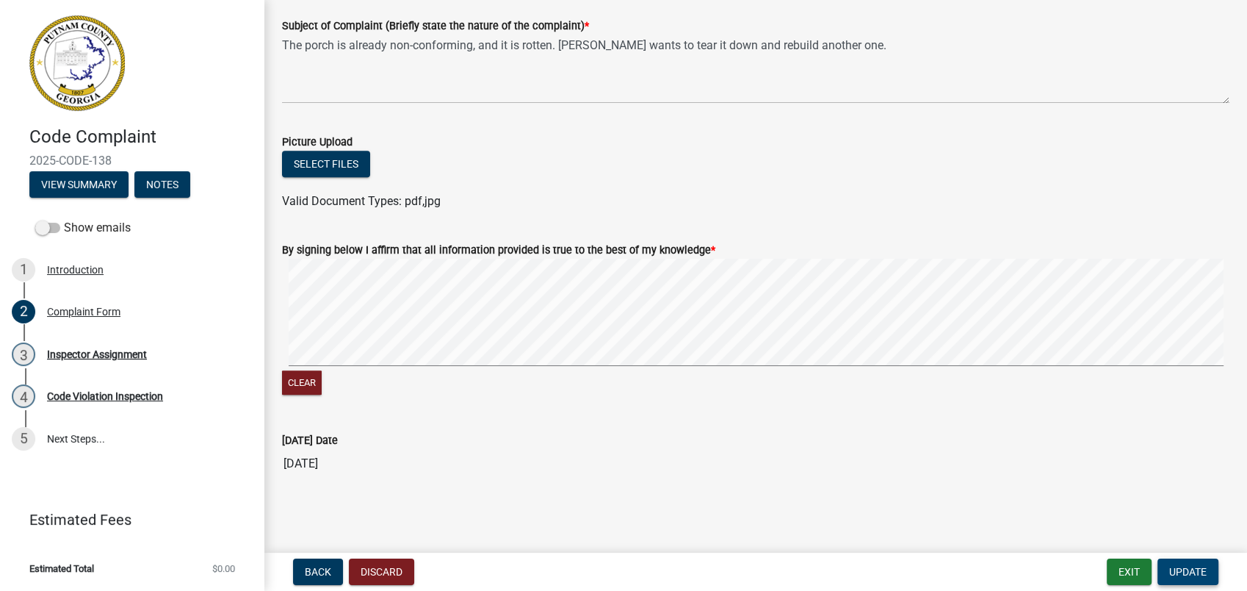
type input "kjenkins31024@gmail.com"
click at [1186, 569] on span "Update" at bounding box center [1188, 572] width 37 height 12
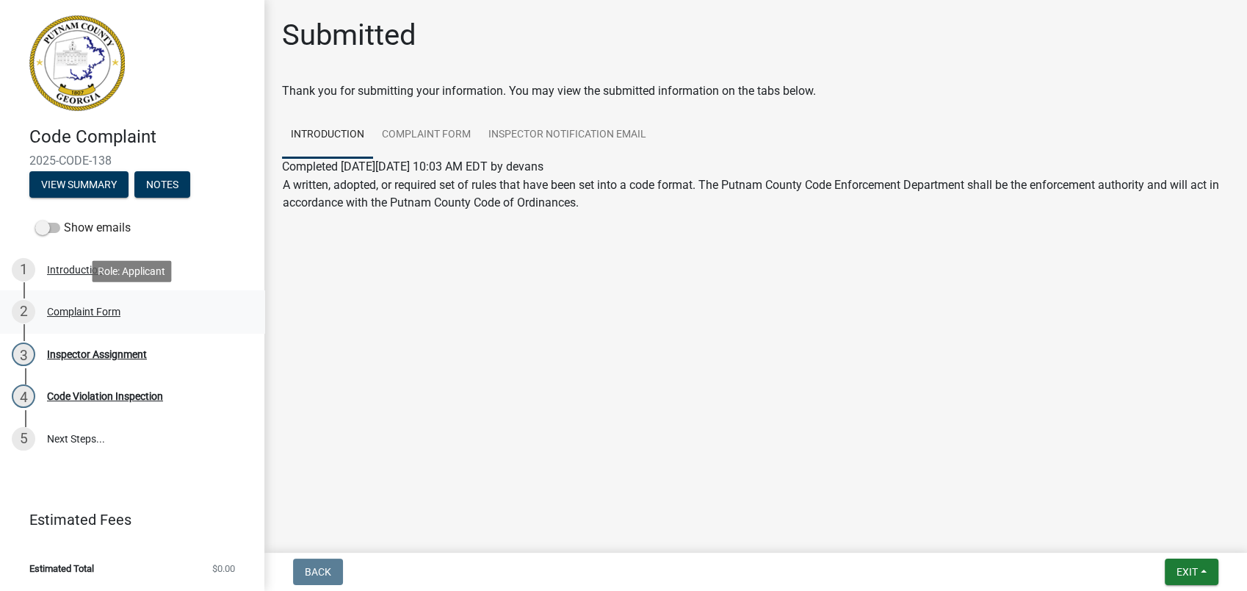
click at [86, 311] on div "Complaint Form" at bounding box center [83, 311] width 73 height 10
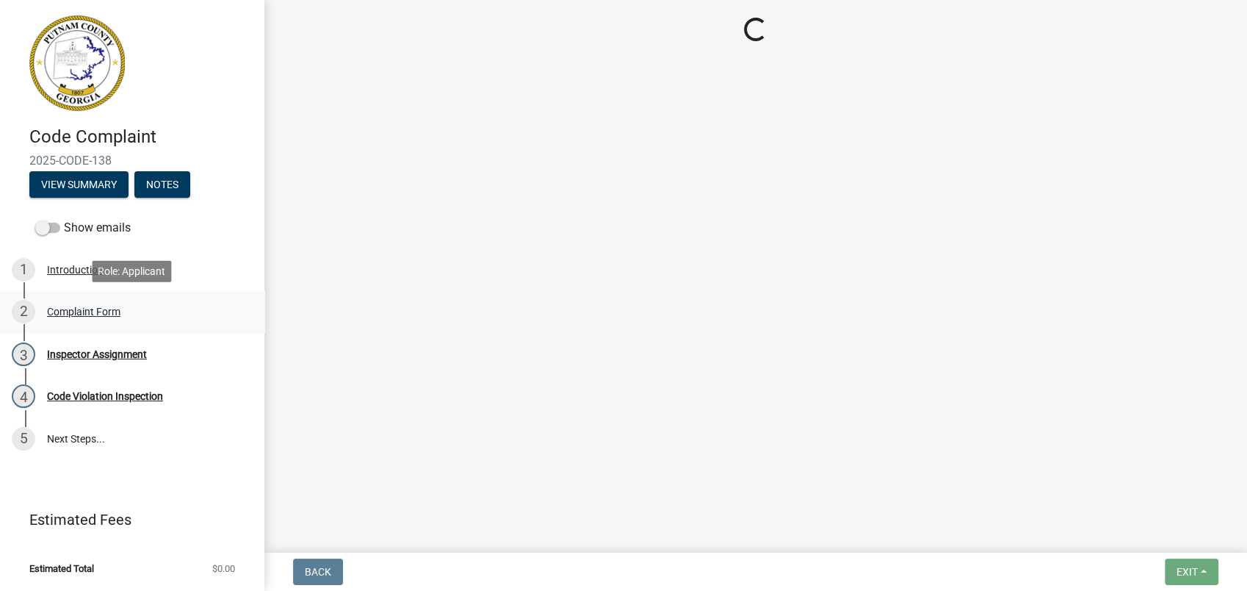
select select "f08a9927-defb-489f-aa73-9d6bf05850a3"
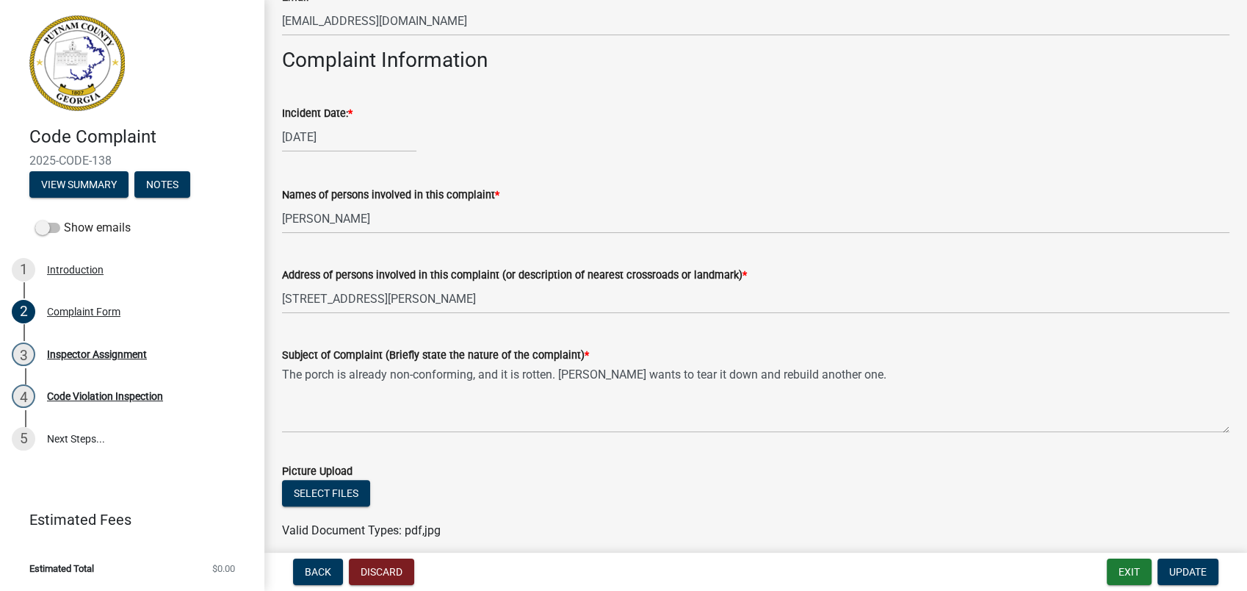
scroll to position [816, 0]
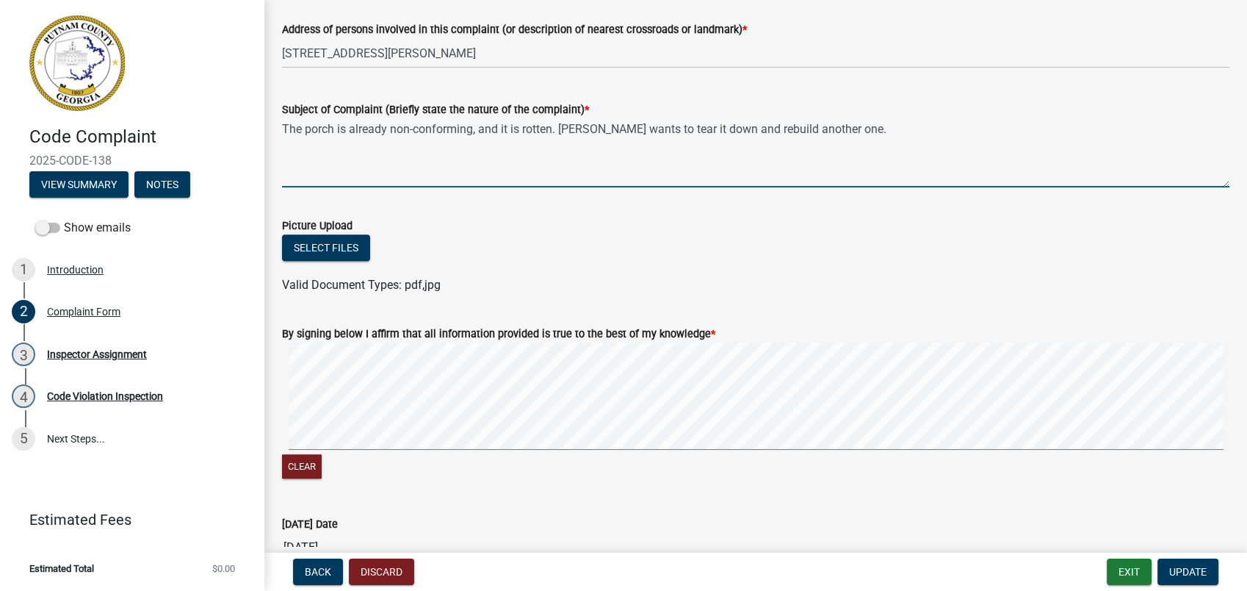
click at [943, 145] on textarea "The porch is already non-conforming, and it is rotten. Ms. Jenkins wants to tea…" at bounding box center [756, 152] width 948 height 69
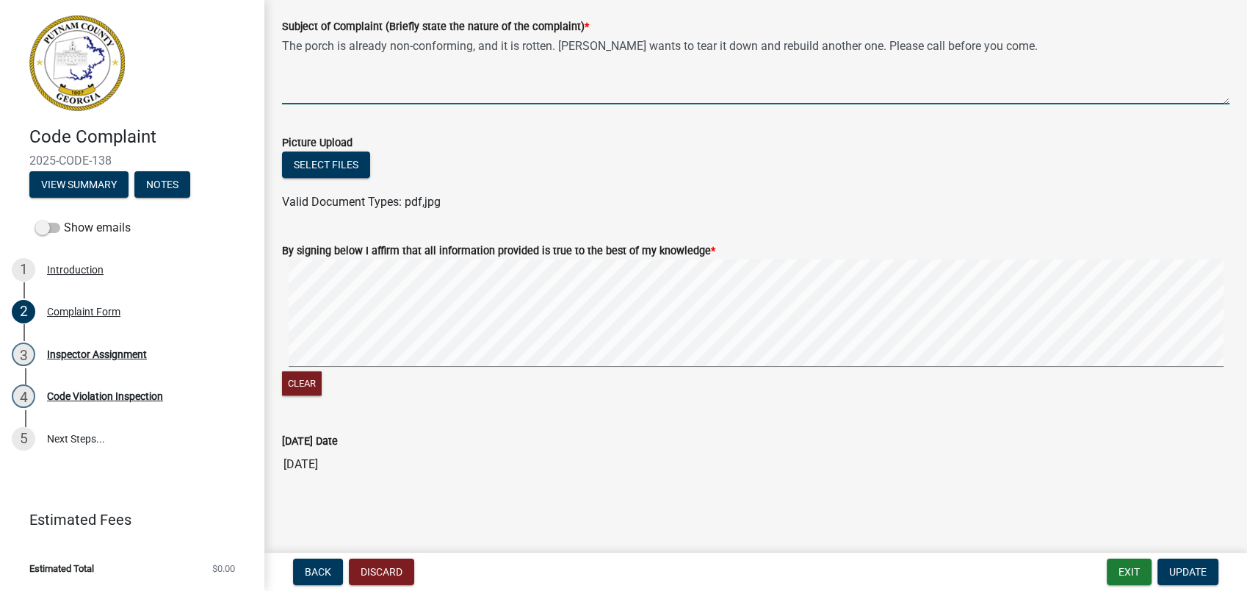
scroll to position [900, 0]
type textarea "The porch is already non-conforming, and it is rotten. Ms. Jenkins wants to tea…"
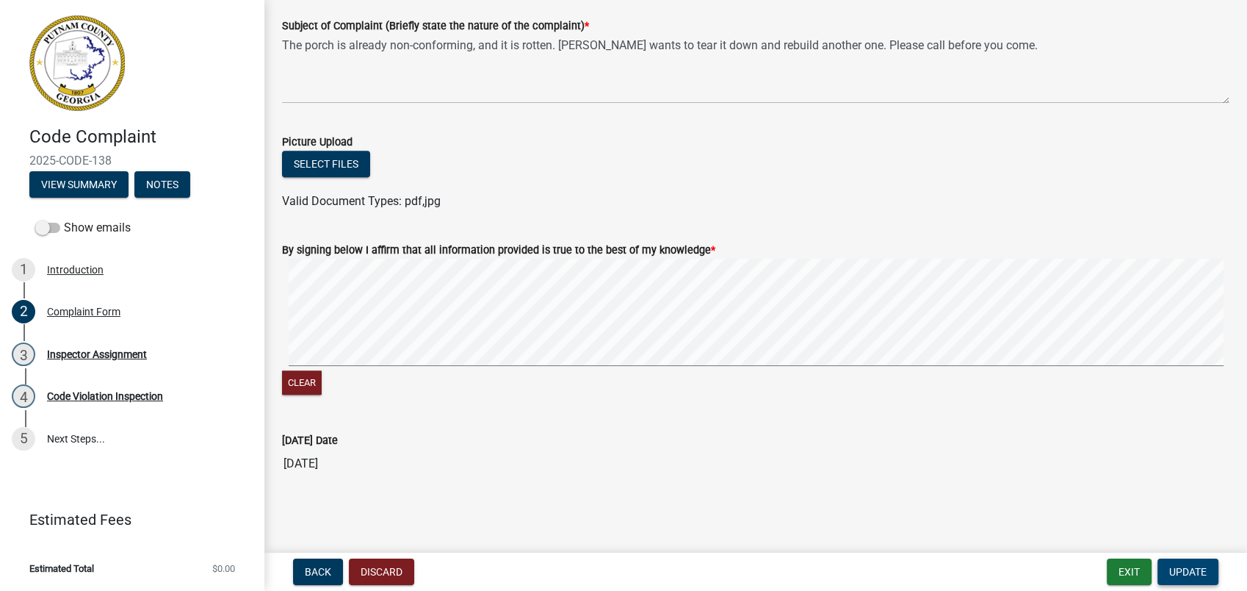
click at [1197, 574] on span "Update" at bounding box center [1188, 572] width 37 height 12
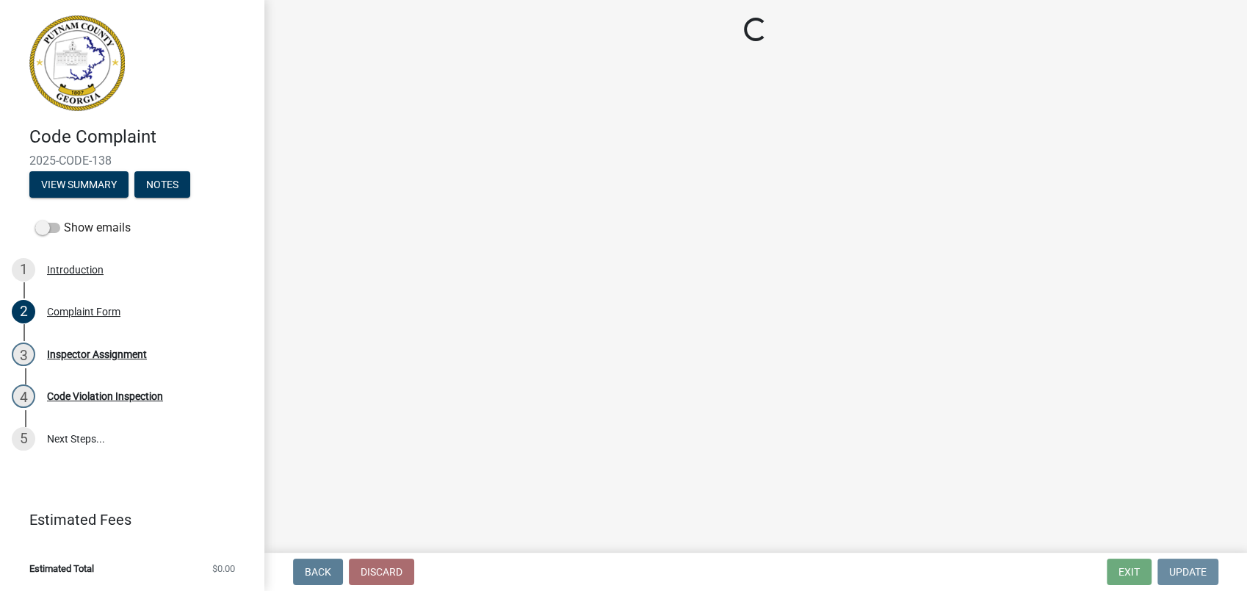
scroll to position [0, 0]
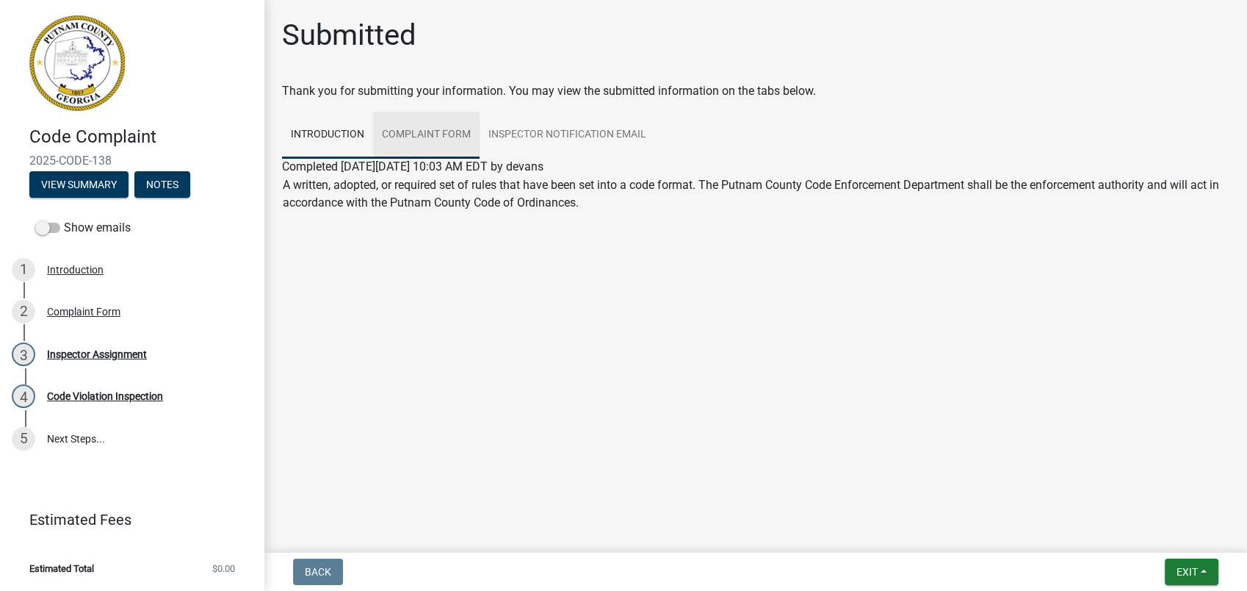
click at [424, 132] on link "Complaint Form" at bounding box center [426, 135] width 107 height 47
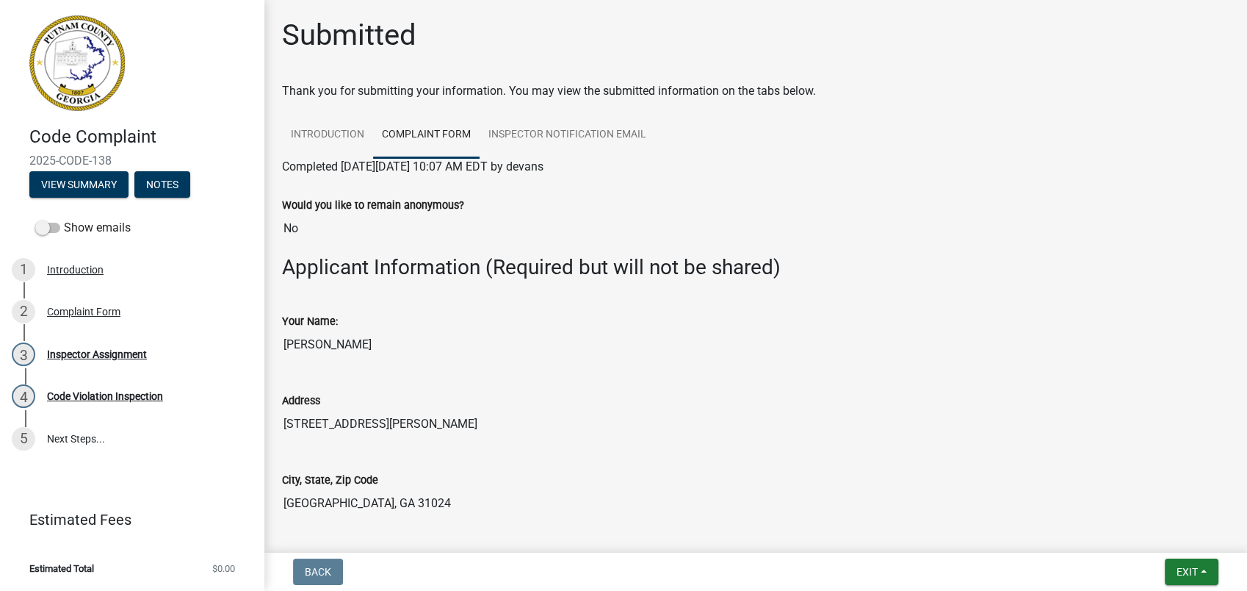
click at [369, 393] on div "Address" at bounding box center [756, 401] width 948 height 18
click at [388, 340] on input "Kellie Jenkins" at bounding box center [756, 344] width 948 height 29
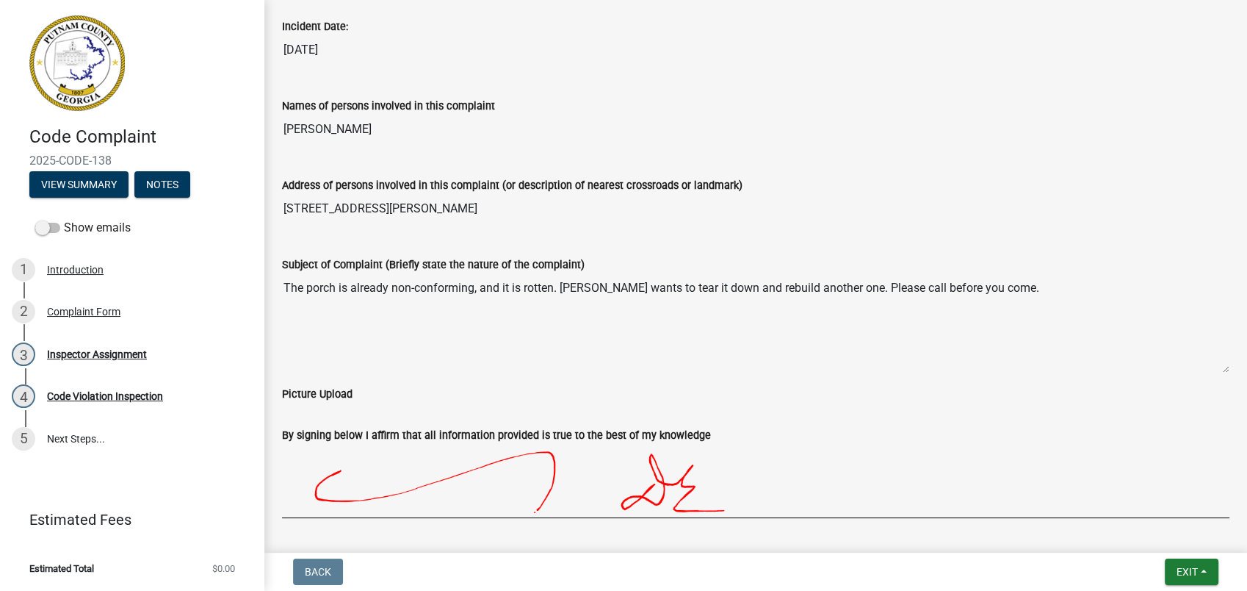
scroll to position [735, 0]
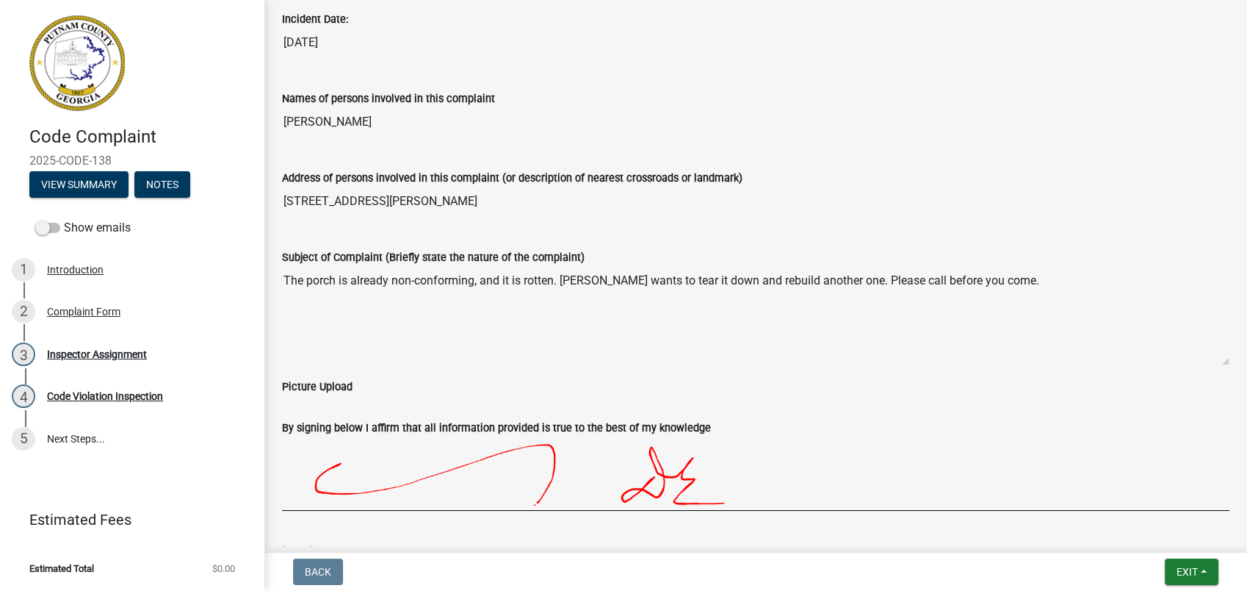
click at [840, 302] on textarea "The porch is already non-conforming, and it is rotten. Ms. Jenkins wants to tea…" at bounding box center [756, 316] width 948 height 100
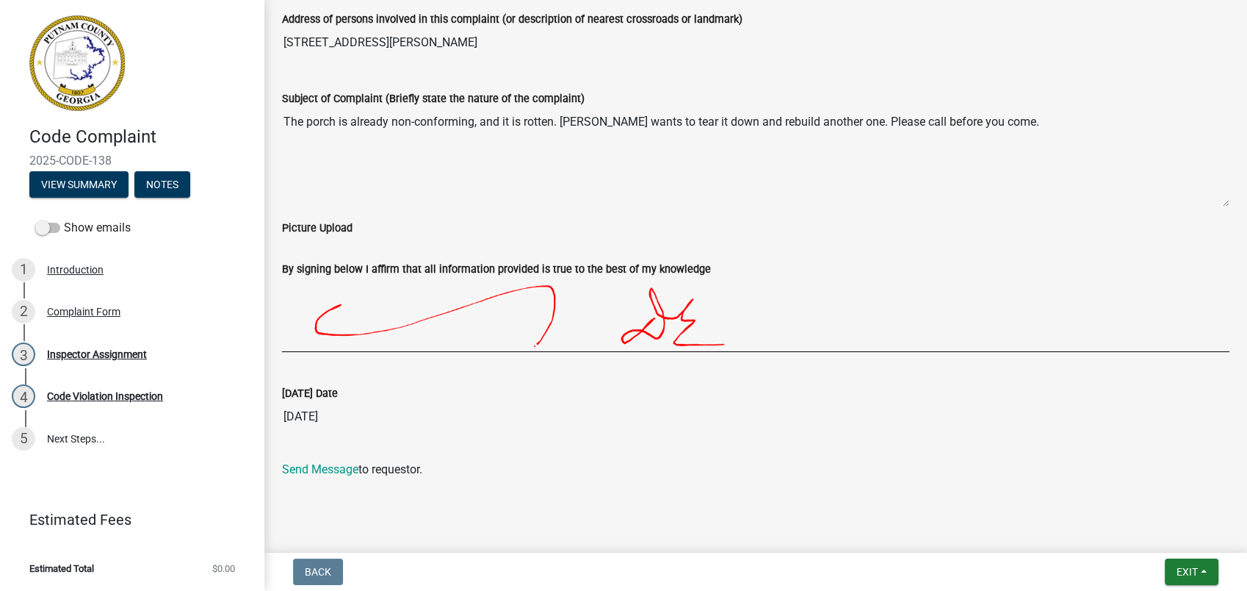
scroll to position [897, 0]
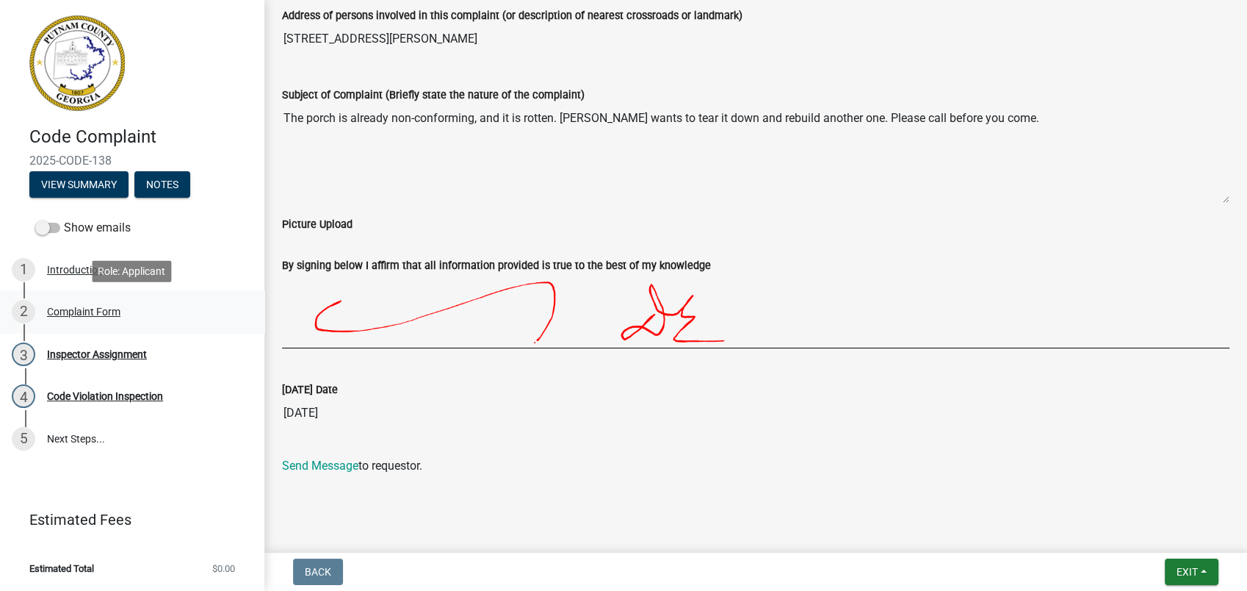
click at [88, 307] on div "Complaint Form" at bounding box center [83, 311] width 73 height 10
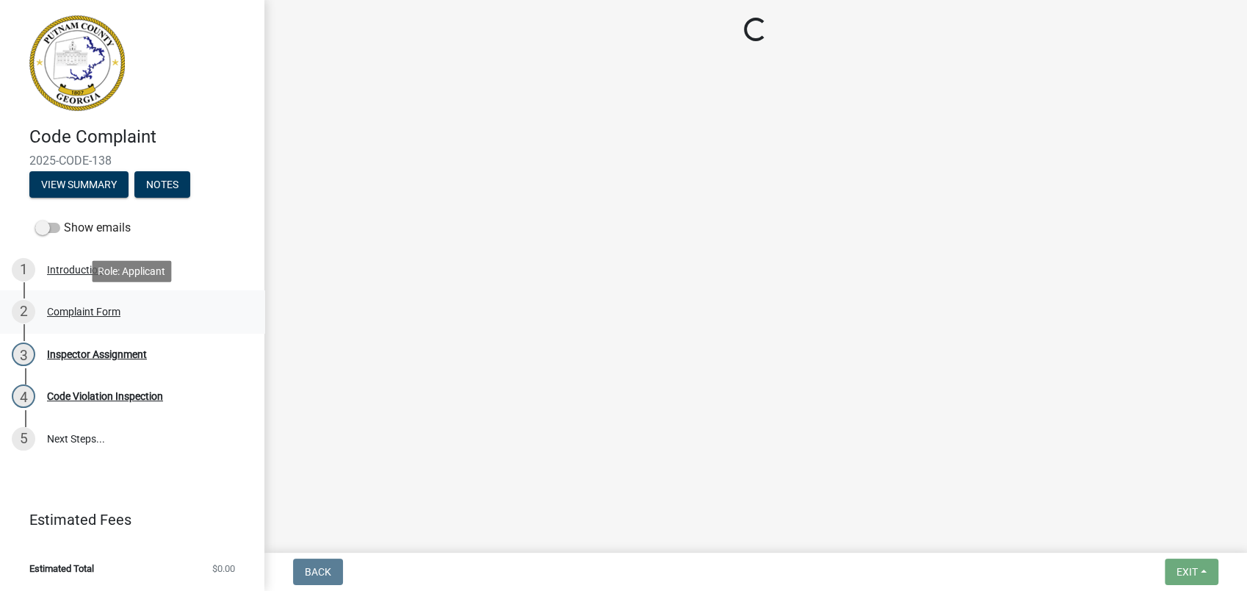
scroll to position [0, 0]
select select "f08a9927-defb-489f-aa73-9d6bf05850a3"
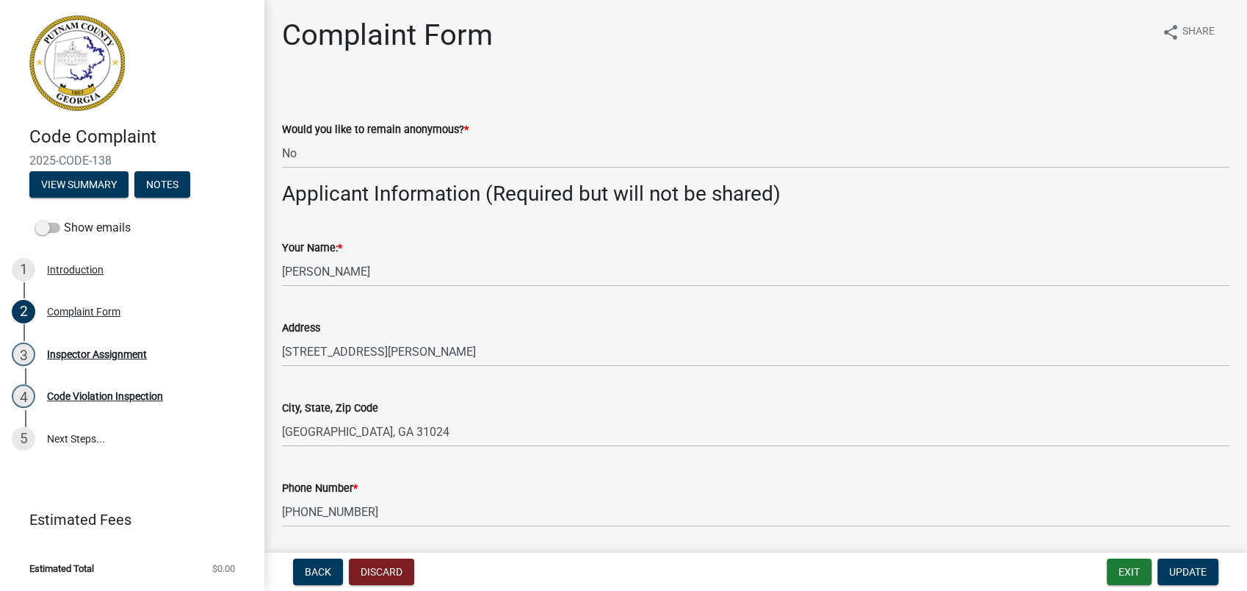
click at [516, 241] on div "Your Name: *" at bounding box center [756, 248] width 948 height 18
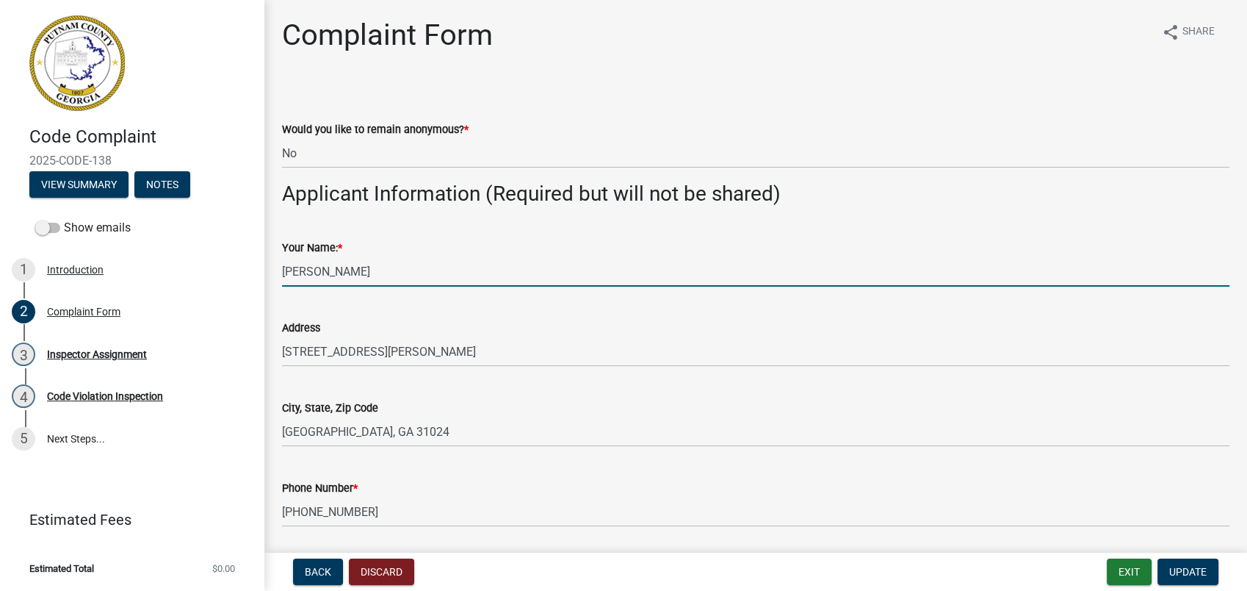
click at [505, 273] on input "Kellie Jenkins" at bounding box center [756, 271] width 948 height 30
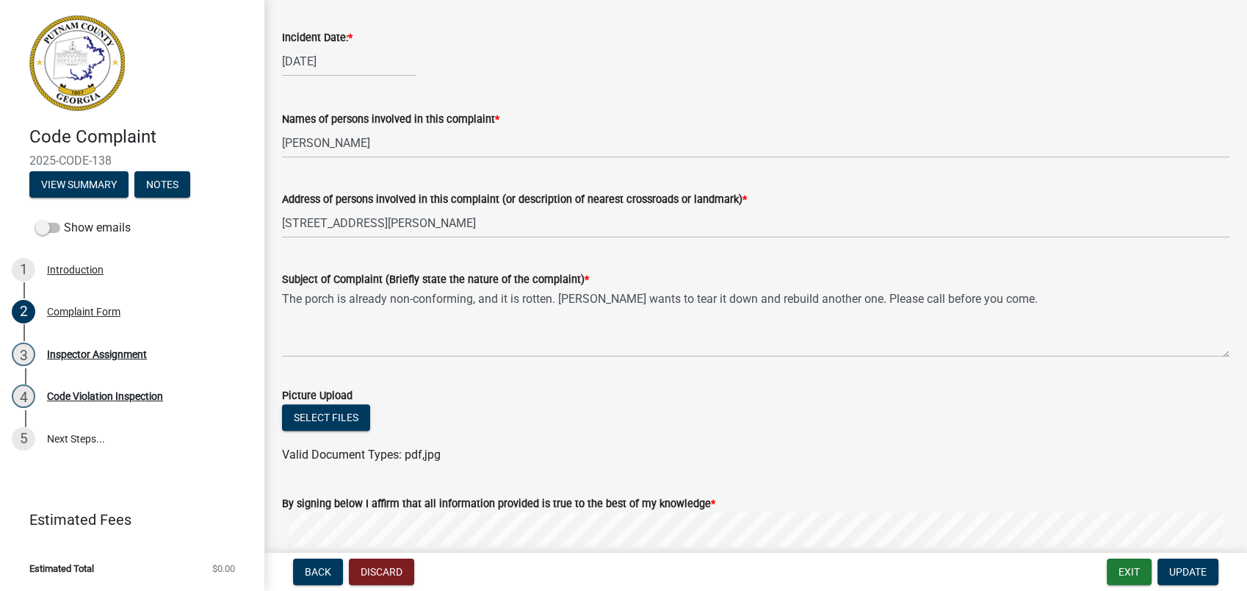
scroll to position [735, 0]
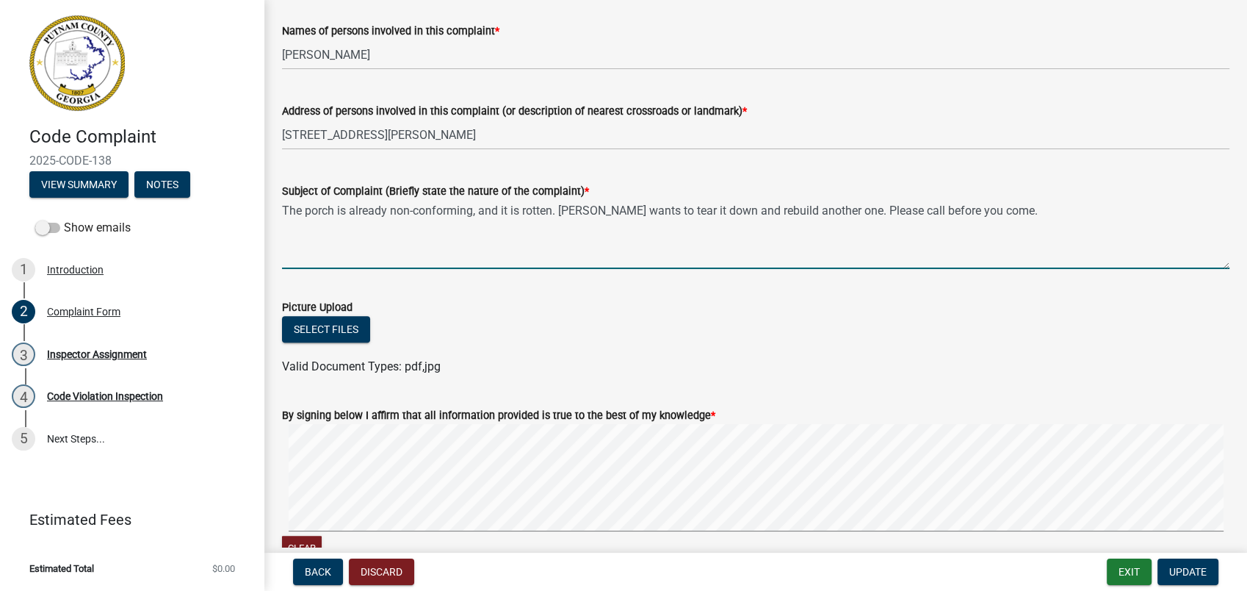
click at [599, 226] on textarea "The porch is already non-conforming, and it is rotten. Ms. Jenkins wants to tea…" at bounding box center [756, 234] width 948 height 69
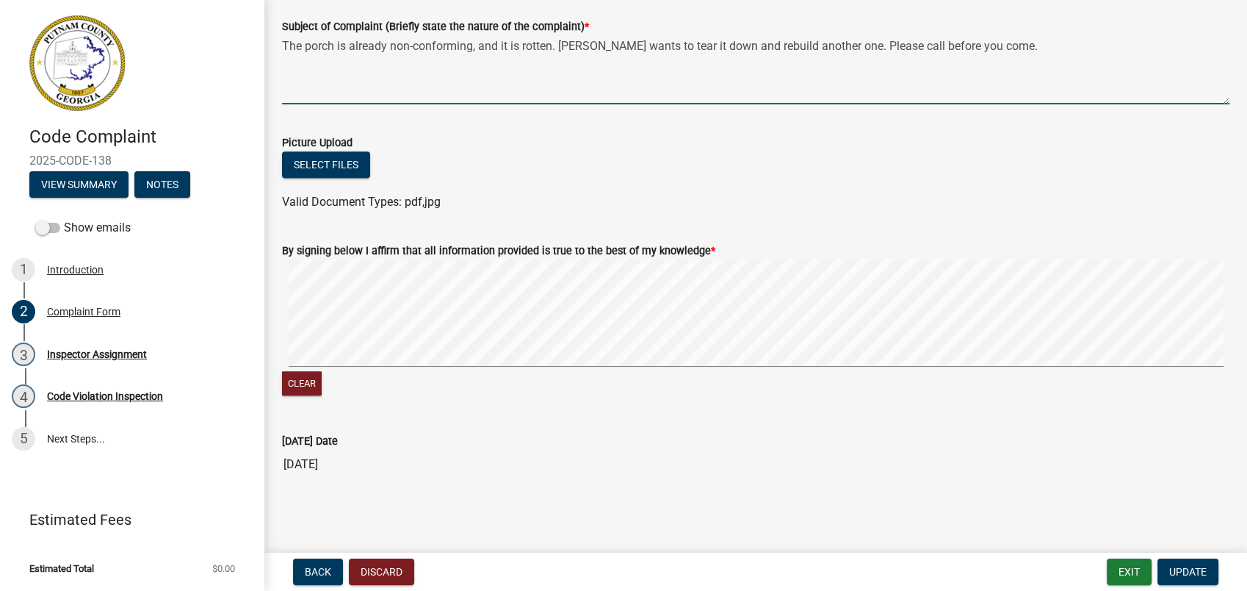
scroll to position [900, 0]
click at [1028, 42] on textarea "The porch is already non-conforming, and it is rotten. Ms. Jenkins wants to tea…" at bounding box center [756, 69] width 948 height 69
drag, startPoint x: 805, startPoint y: 68, endPoint x: 715, endPoint y: 124, distance: 106.2
click at [799, 72] on textarea "The porch is already non-conforming, and it is rotten. Ms. Jenkins wants to tea…" at bounding box center [756, 69] width 948 height 69
type textarea "The porch is already non-conforming, and it is rotten. Ms. Jenkins wants to tea…"
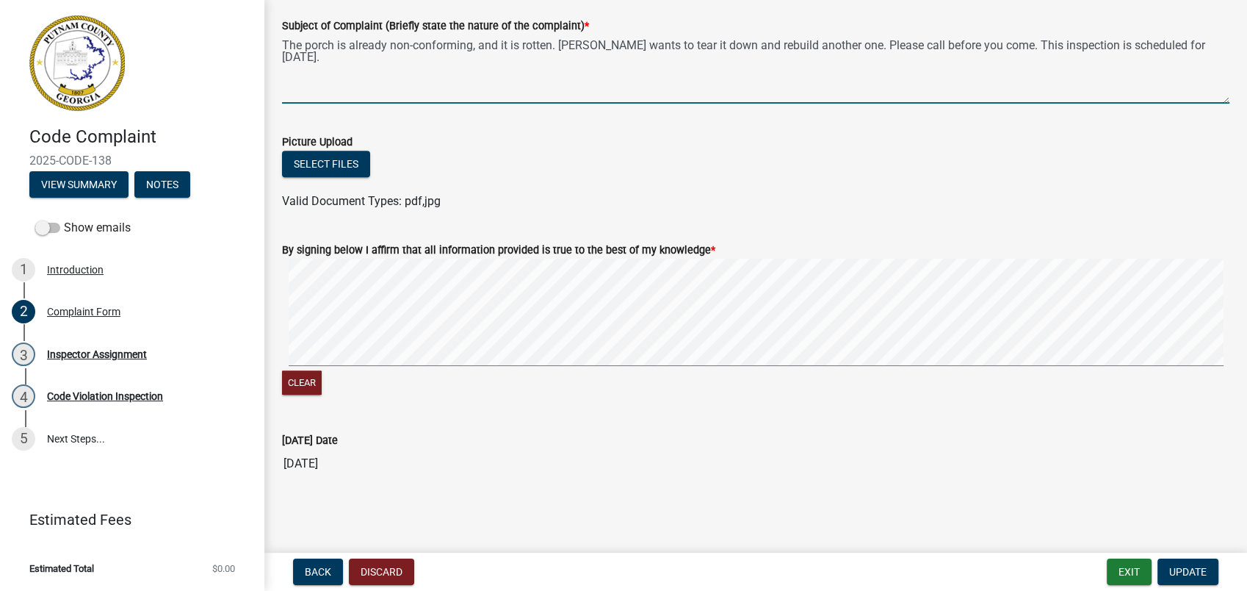
click at [566, 148] on div "Picture Upload" at bounding box center [756, 142] width 948 height 18
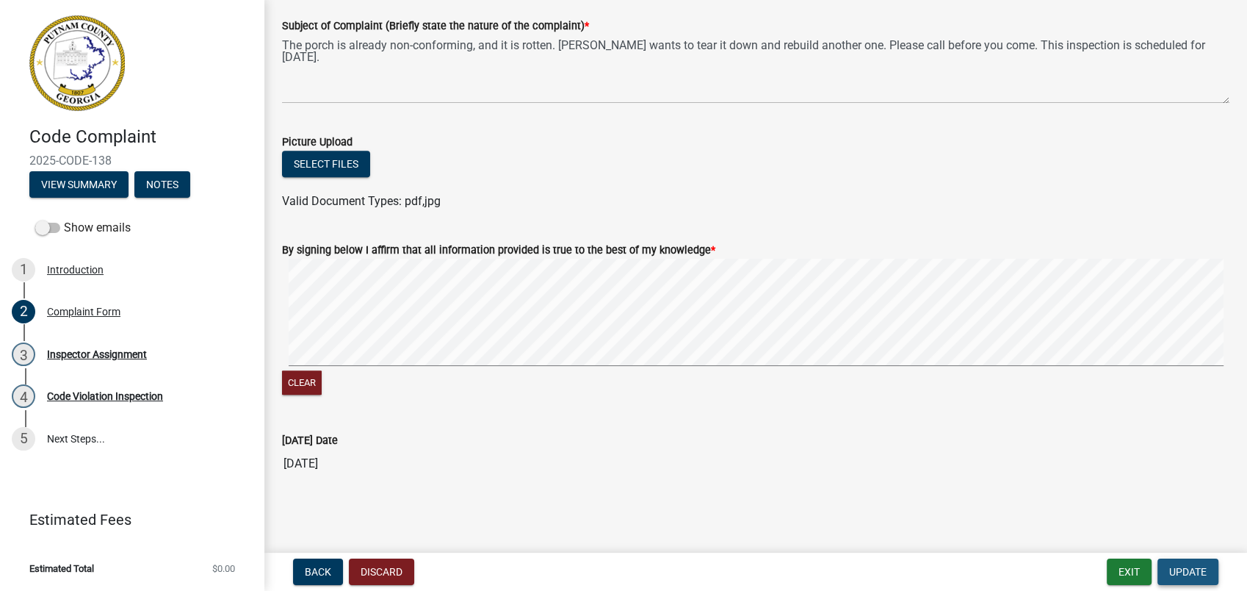
click at [1182, 563] on button "Update" at bounding box center [1188, 571] width 61 height 26
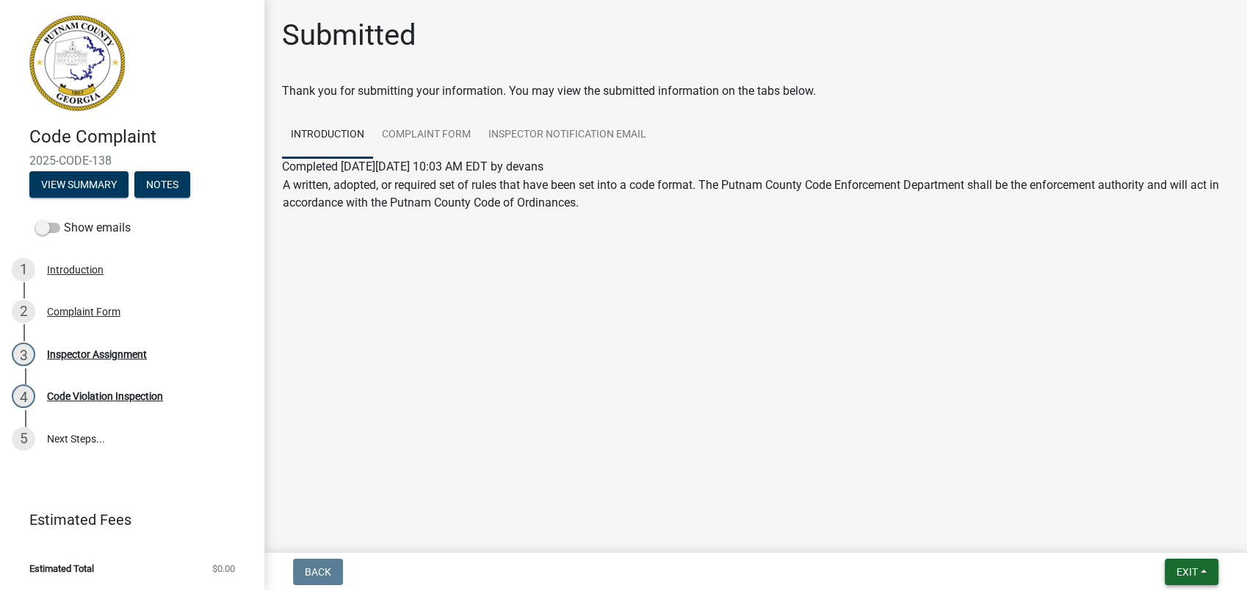
click at [1181, 570] on span "Exit" at bounding box center [1187, 572] width 21 height 12
click at [1184, 536] on button "Save & Exit" at bounding box center [1160, 533] width 118 height 35
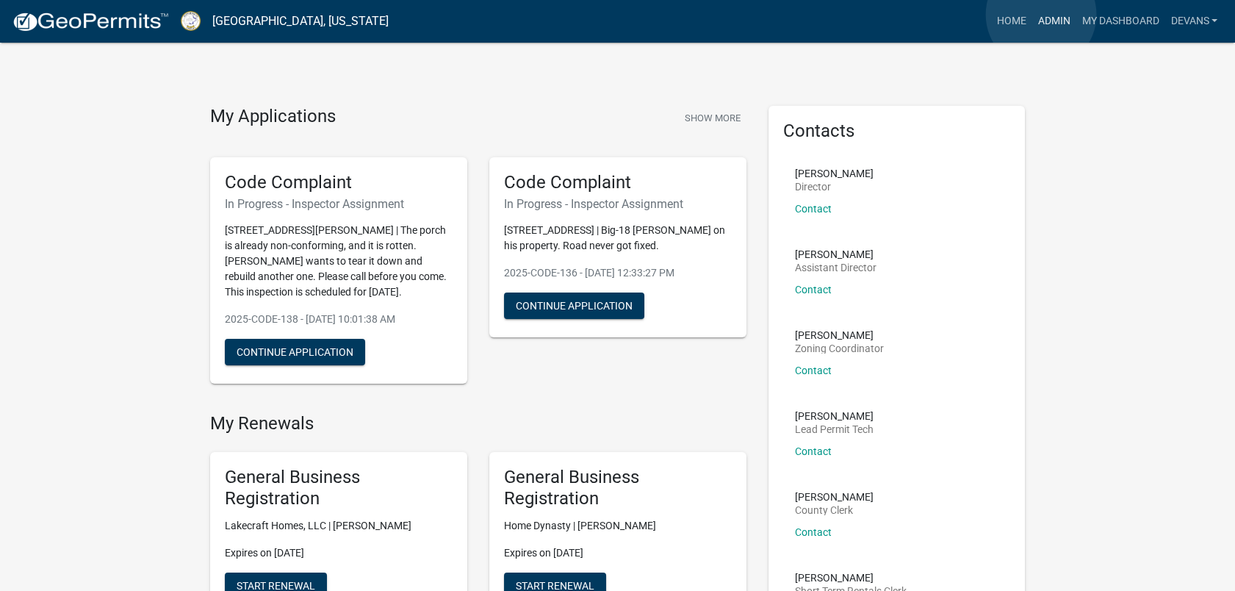
click at [1041, 15] on link "Admin" at bounding box center [1053, 21] width 44 height 28
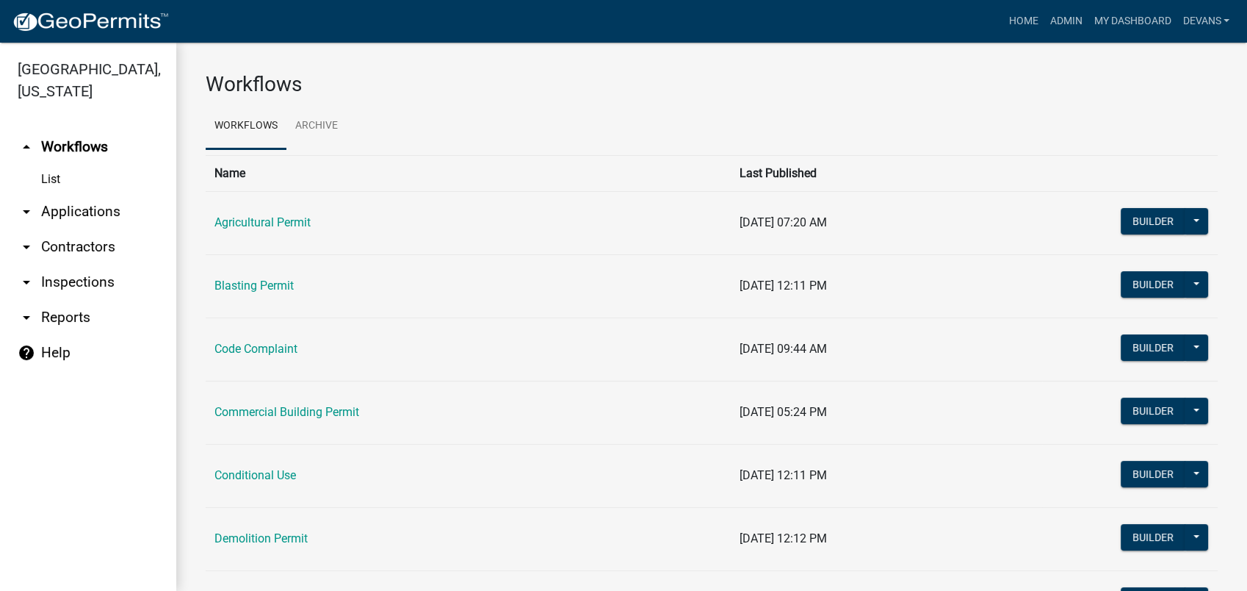
click at [47, 206] on link "arrow_drop_down Applications" at bounding box center [88, 211] width 176 height 35
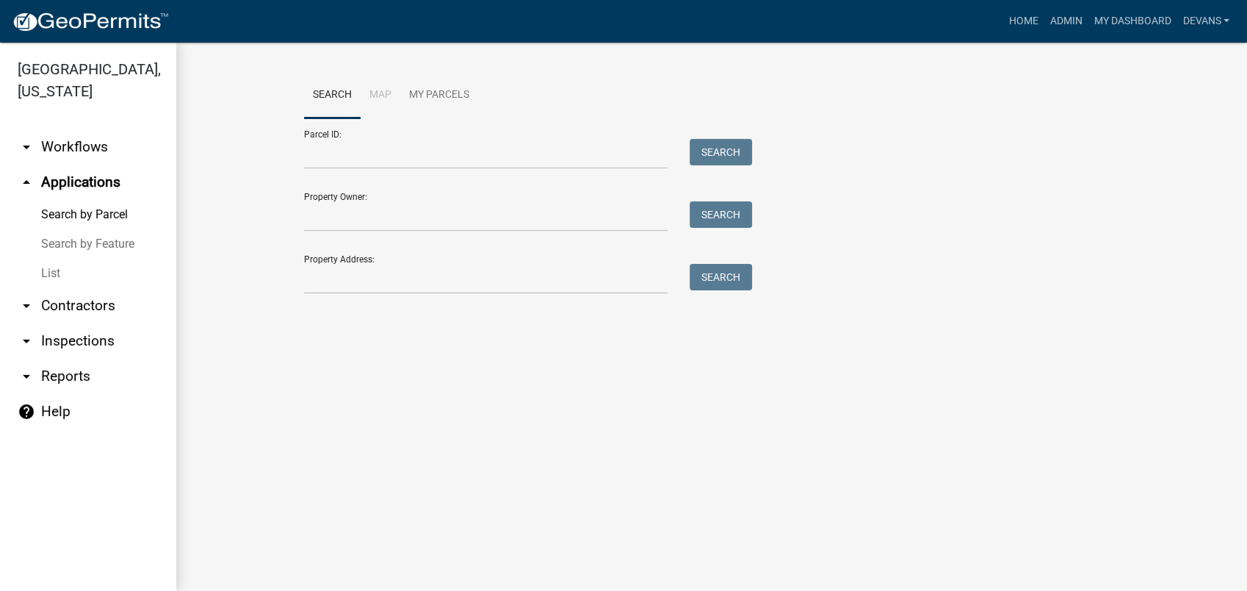
click at [52, 270] on link "List" at bounding box center [88, 273] width 176 height 29
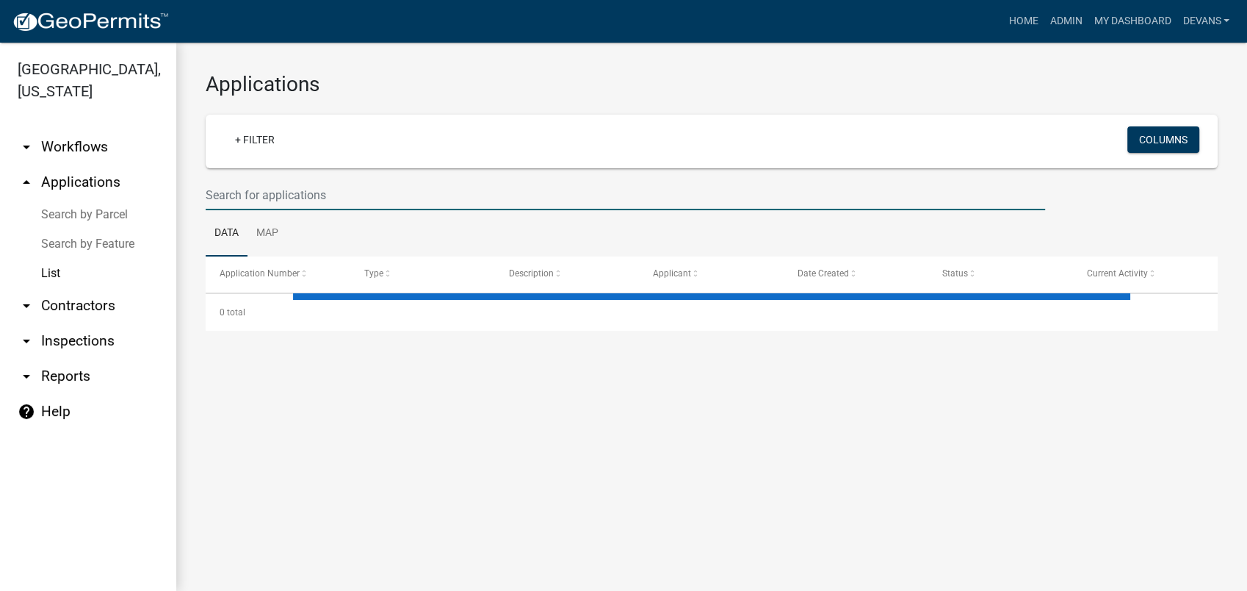
select select "1: 25"
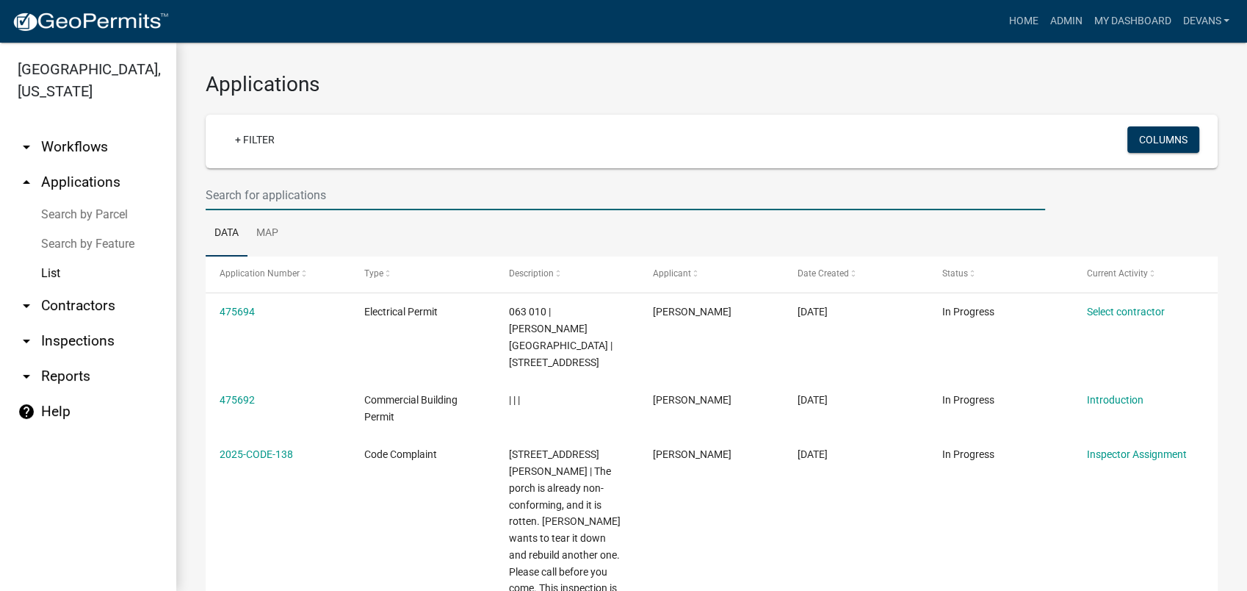
click at [348, 190] on input "text" at bounding box center [626, 195] width 840 height 30
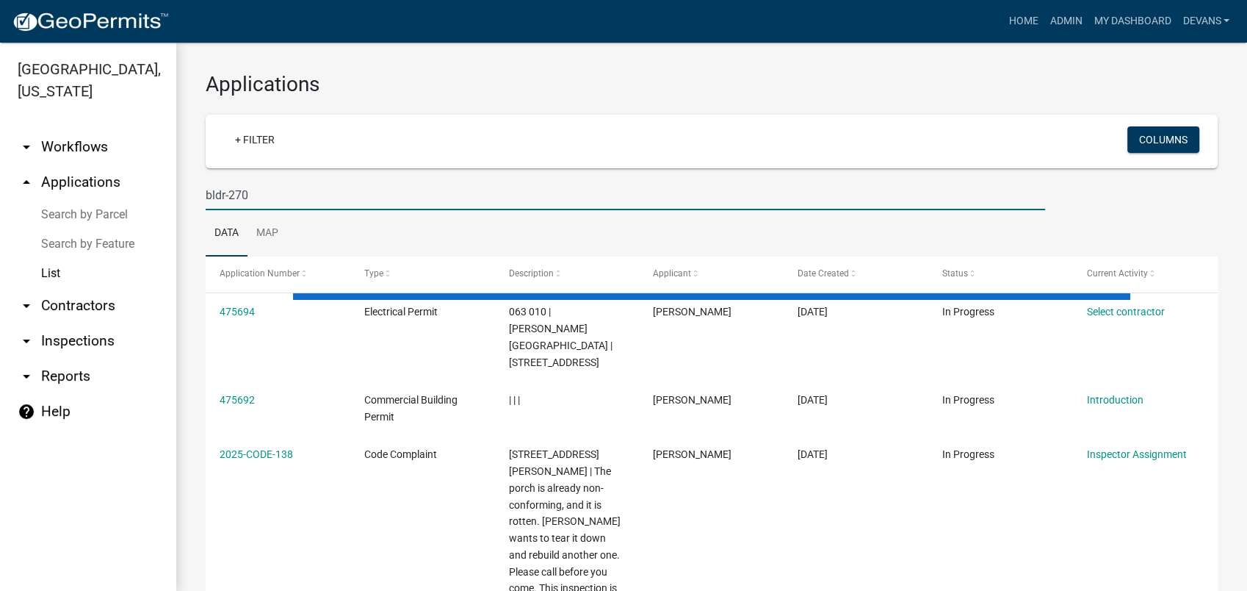
type input "bldr-270"
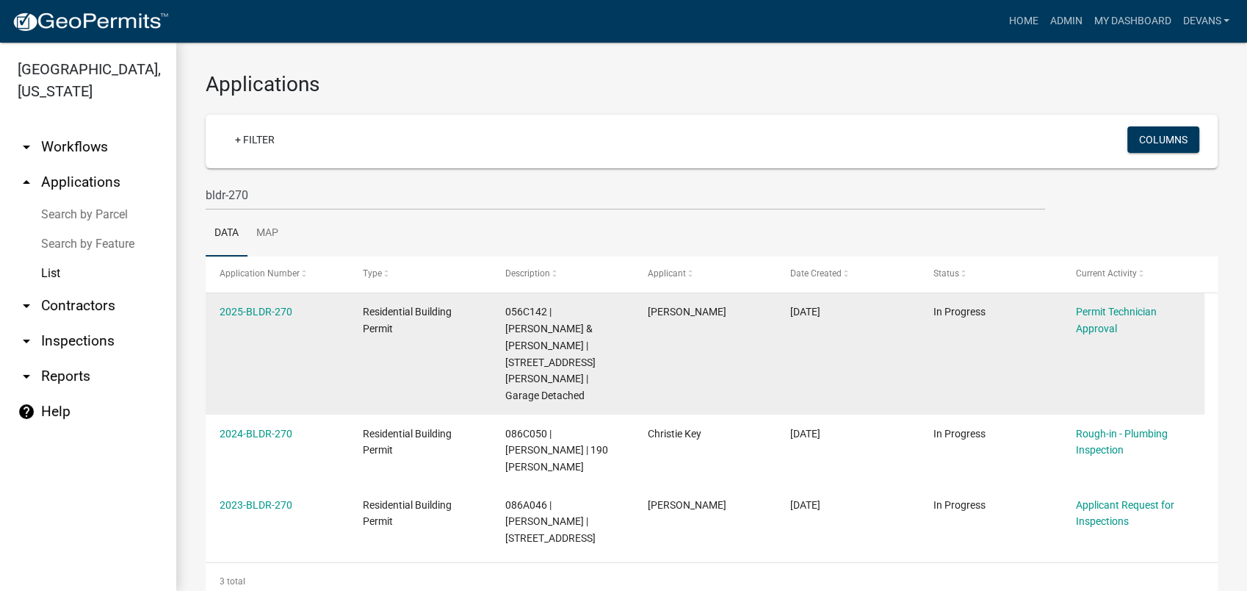
click at [261, 300] on datatable-body-cell "2025-BLDR-270" at bounding box center [277, 353] width 143 height 121
click at [259, 317] on div "2025-BLDR-270" at bounding box center [277, 311] width 115 height 17
click at [264, 293] on datatable-body-cell "2025-BLDR-270" at bounding box center [277, 353] width 143 height 121
click at [260, 306] on link "2025-BLDR-270" at bounding box center [256, 312] width 73 height 12
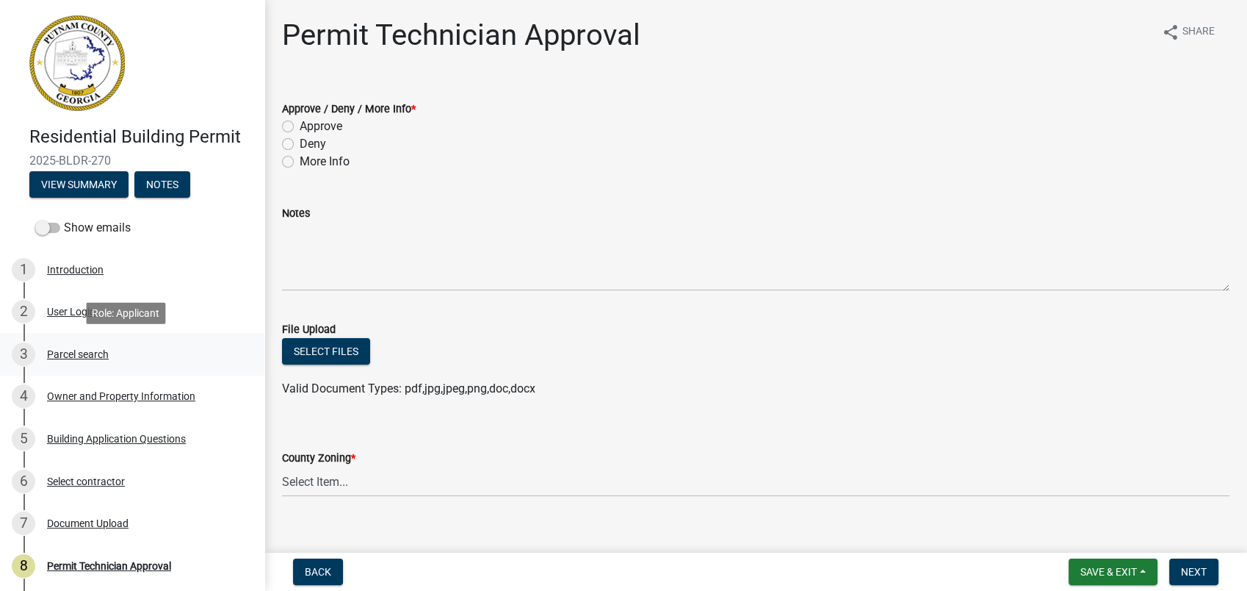
click at [60, 355] on div "Parcel search" at bounding box center [78, 354] width 62 height 10
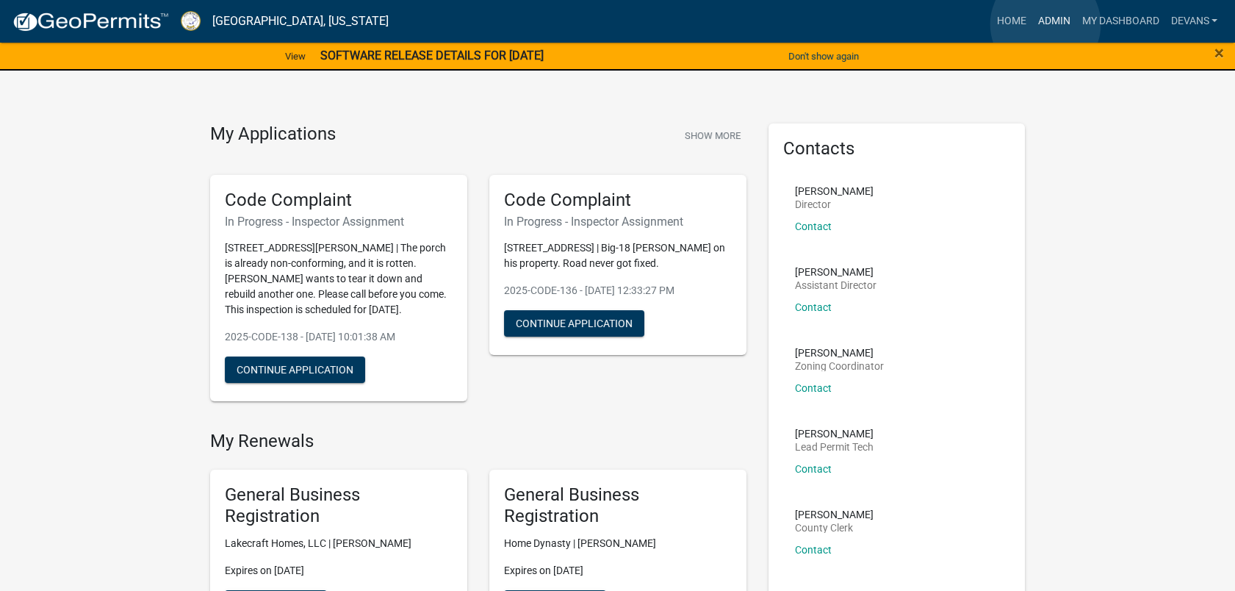
click at [1045, 24] on link "Admin" at bounding box center [1053, 21] width 44 height 28
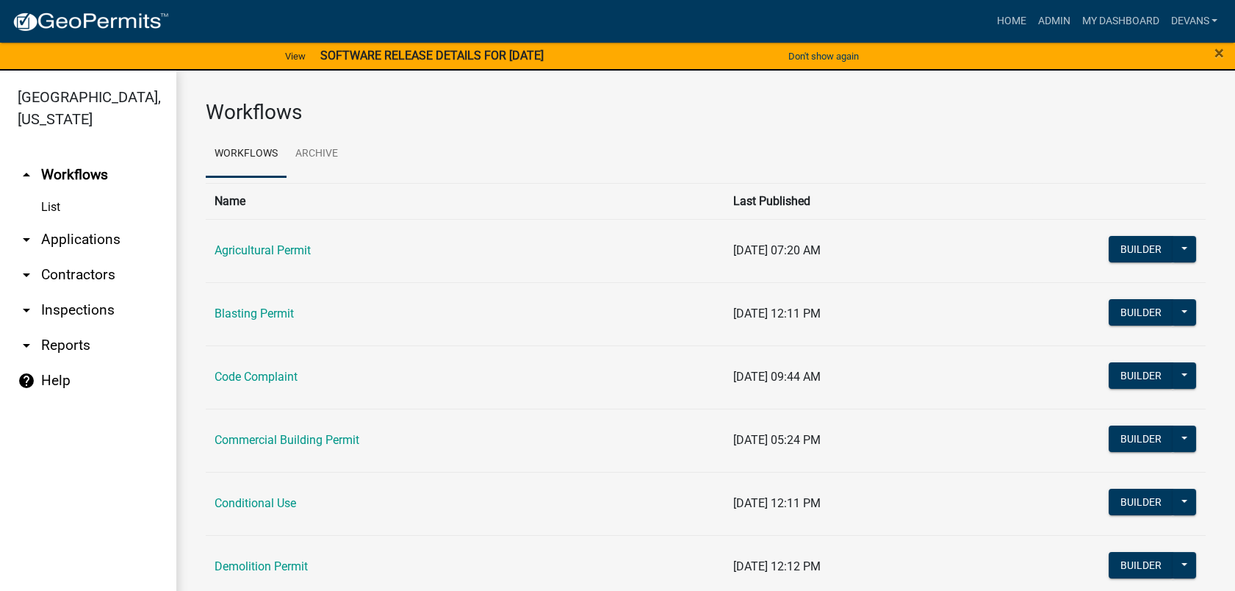
click at [84, 237] on link "arrow_drop_down Applications" at bounding box center [88, 239] width 176 height 35
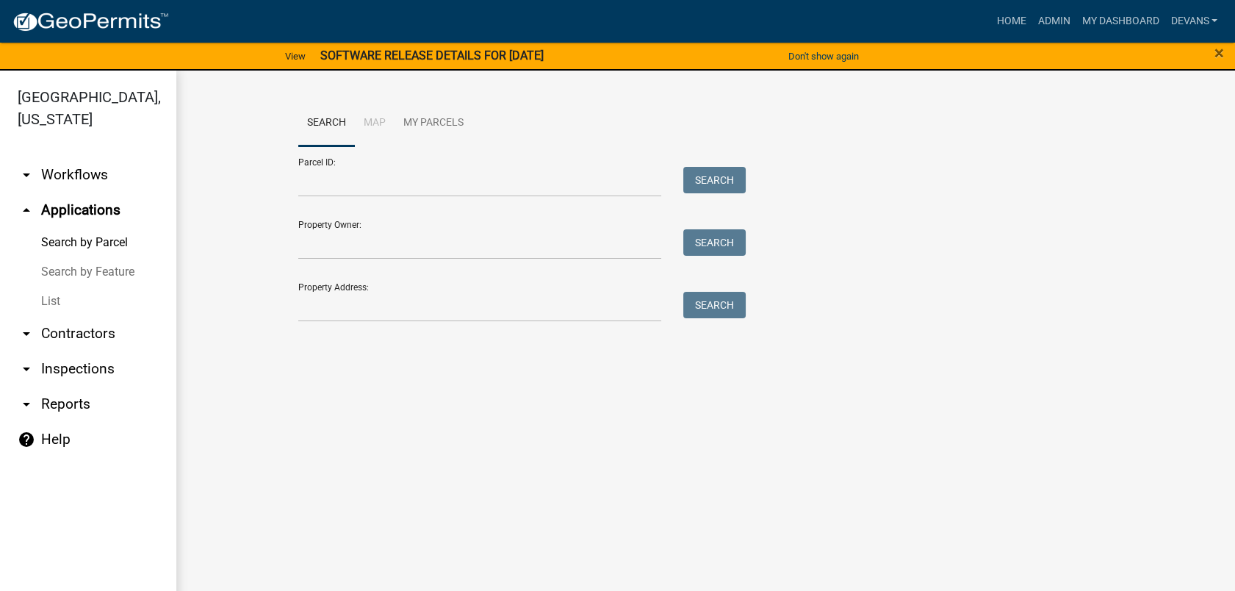
click at [50, 302] on link "List" at bounding box center [88, 301] width 176 height 29
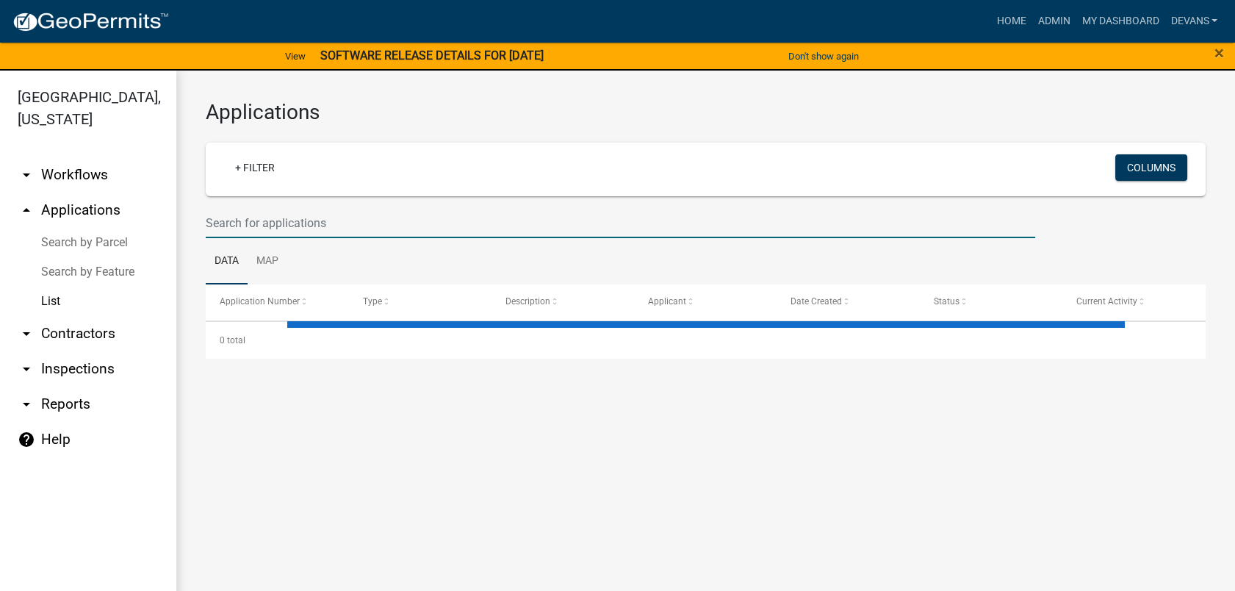
select select "1: 25"
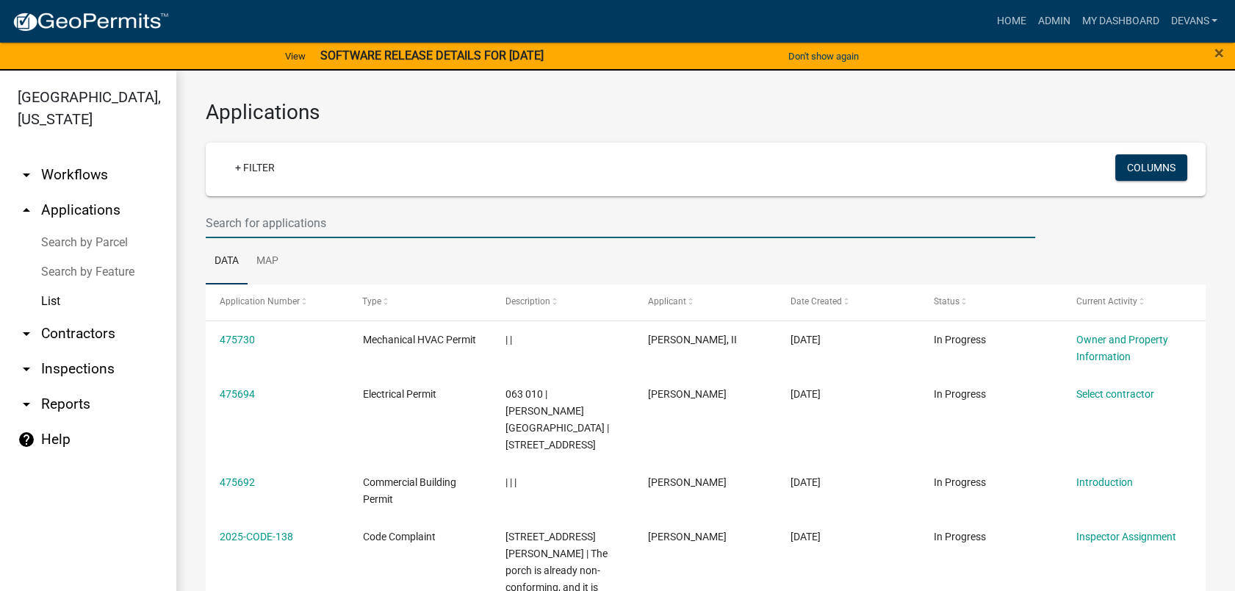
click at [246, 212] on input "text" at bounding box center [620, 223] width 829 height 30
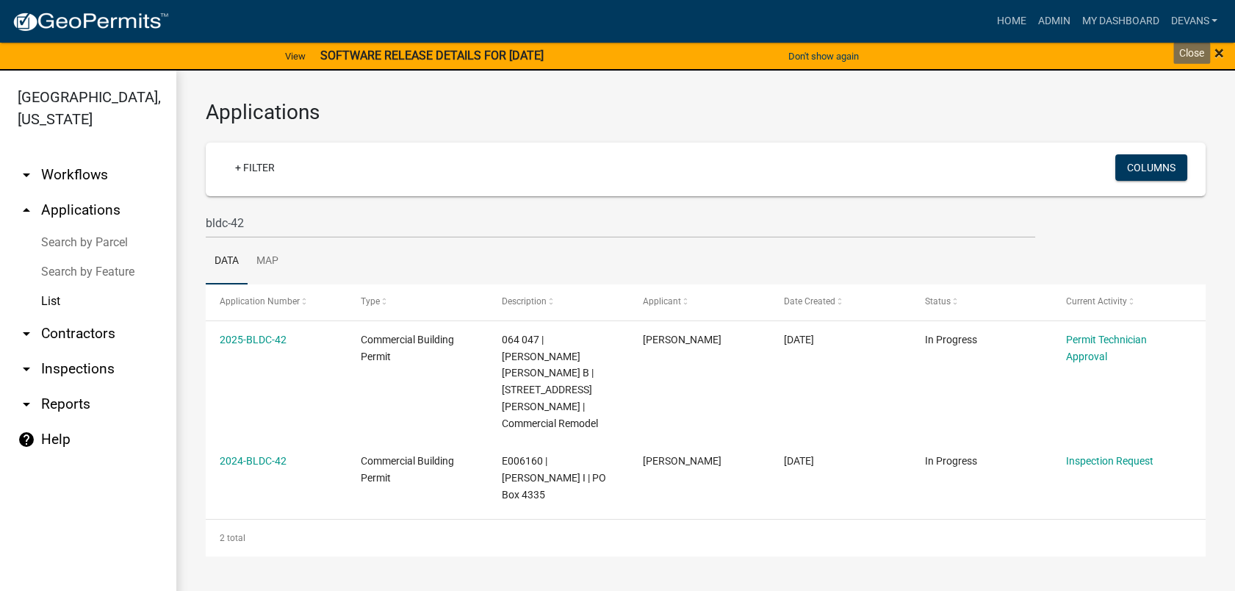
click at [1217, 56] on span "×" at bounding box center [1219, 53] width 10 height 21
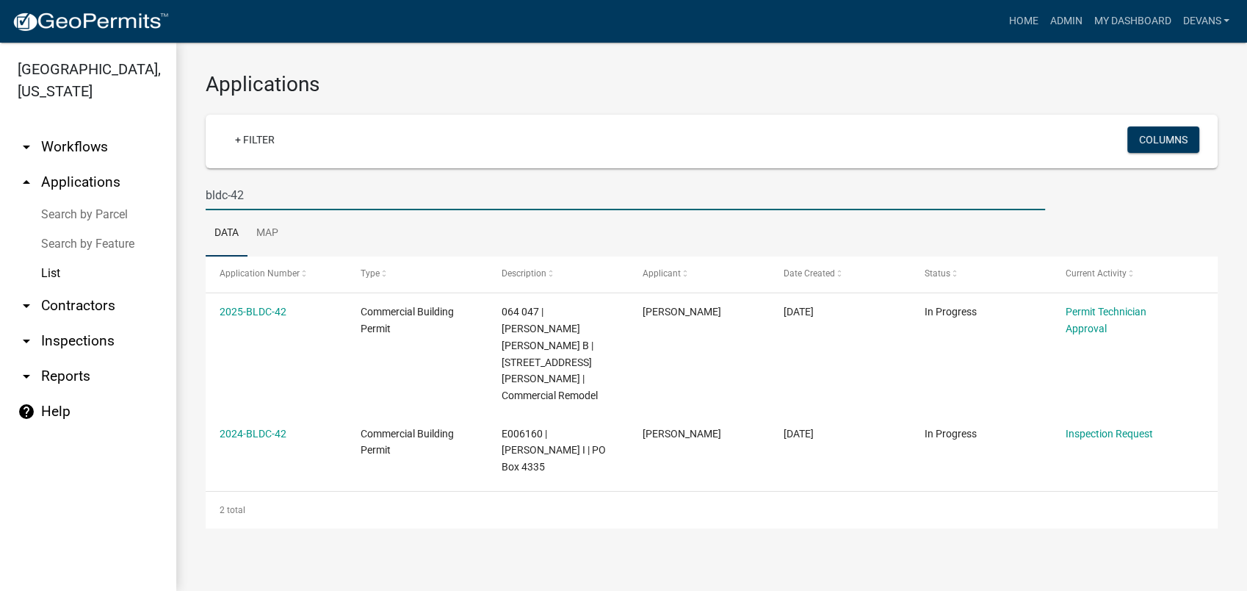
click at [254, 191] on input "bldc-42" at bounding box center [626, 195] width 840 height 30
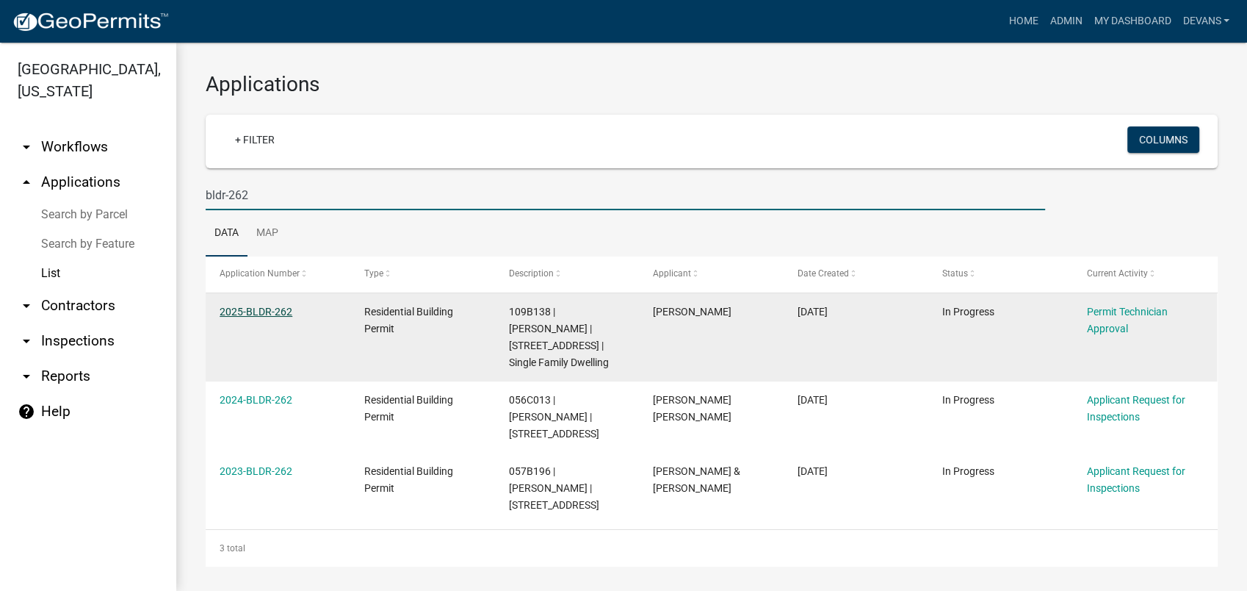
type input "bldr-262"
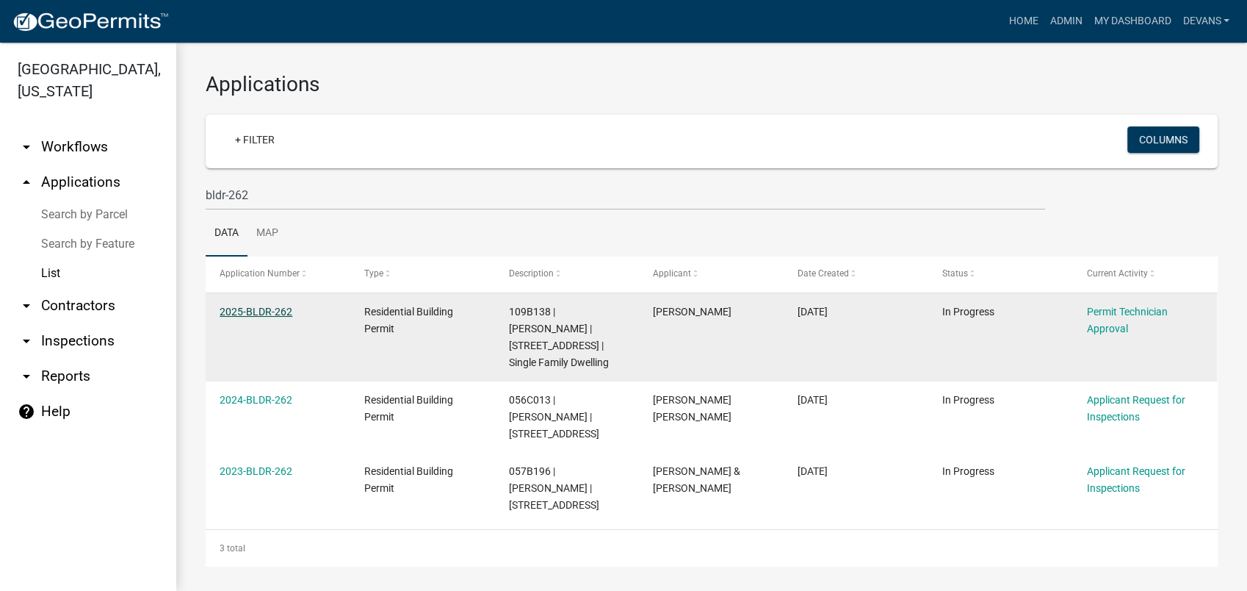
click at [259, 307] on link "2025-BLDR-262" at bounding box center [256, 312] width 73 height 12
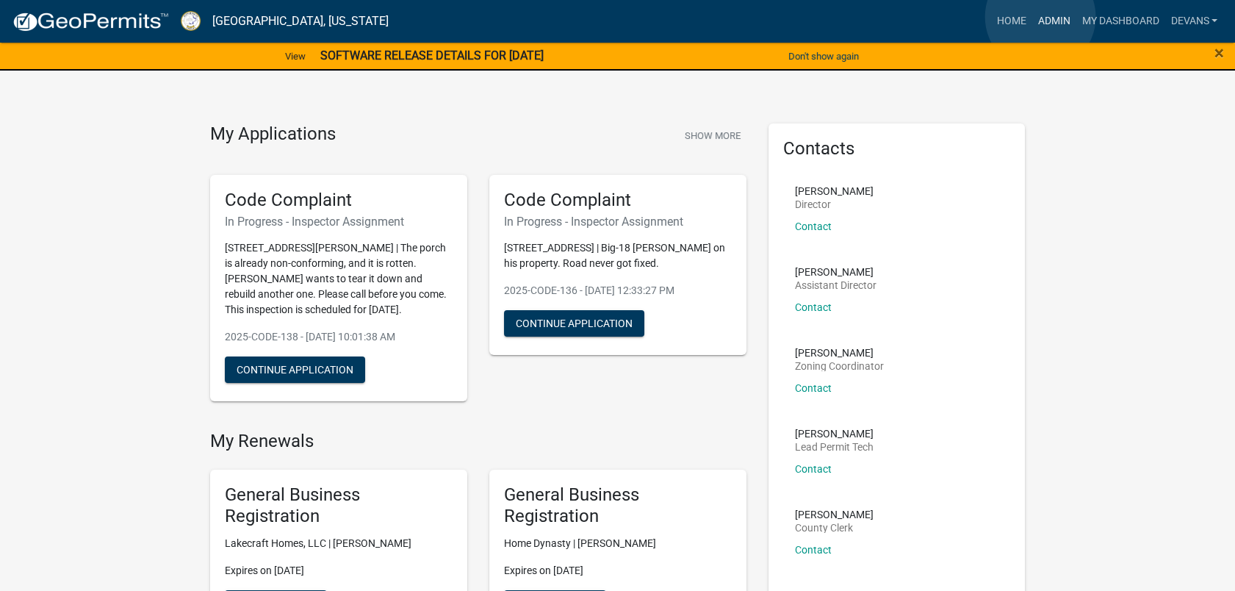
click at [1040, 17] on link "Admin" at bounding box center [1053, 21] width 44 height 28
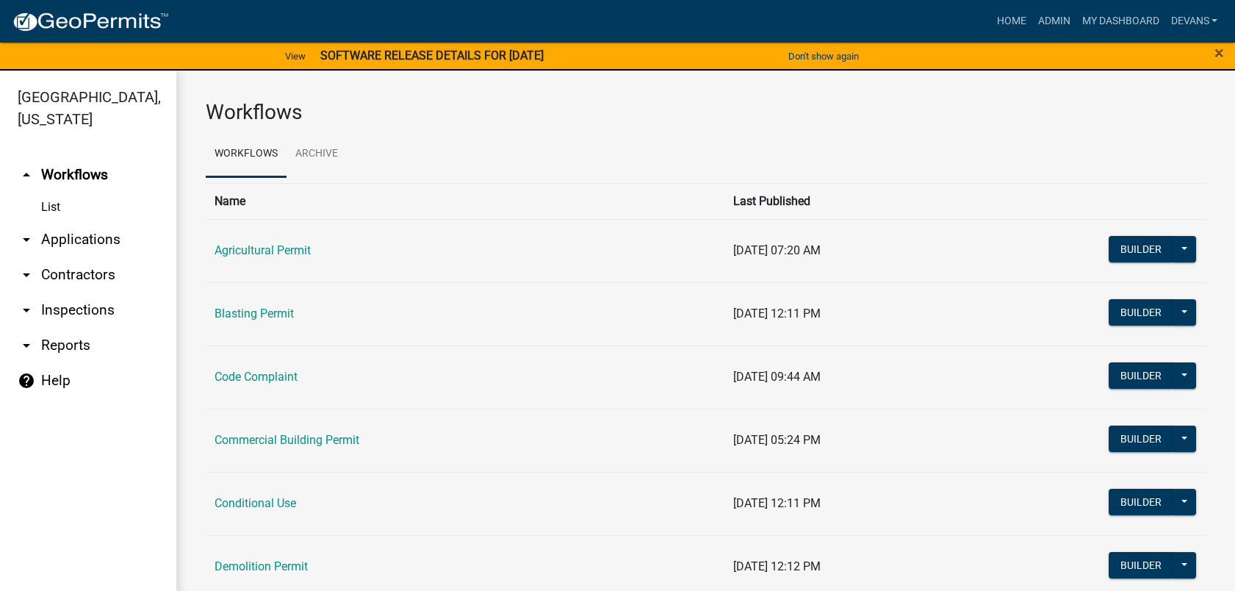
click at [98, 238] on link "arrow_drop_down Applications" at bounding box center [88, 239] width 176 height 35
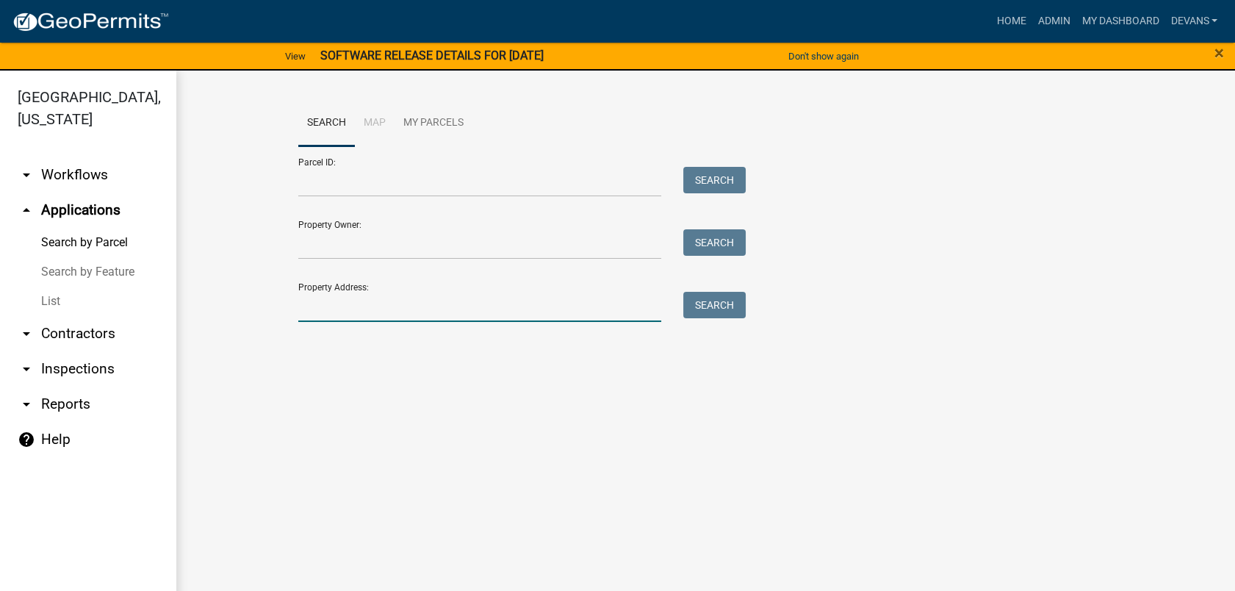
click at [319, 314] on input "Property Address:" at bounding box center [480, 307] width 364 height 30
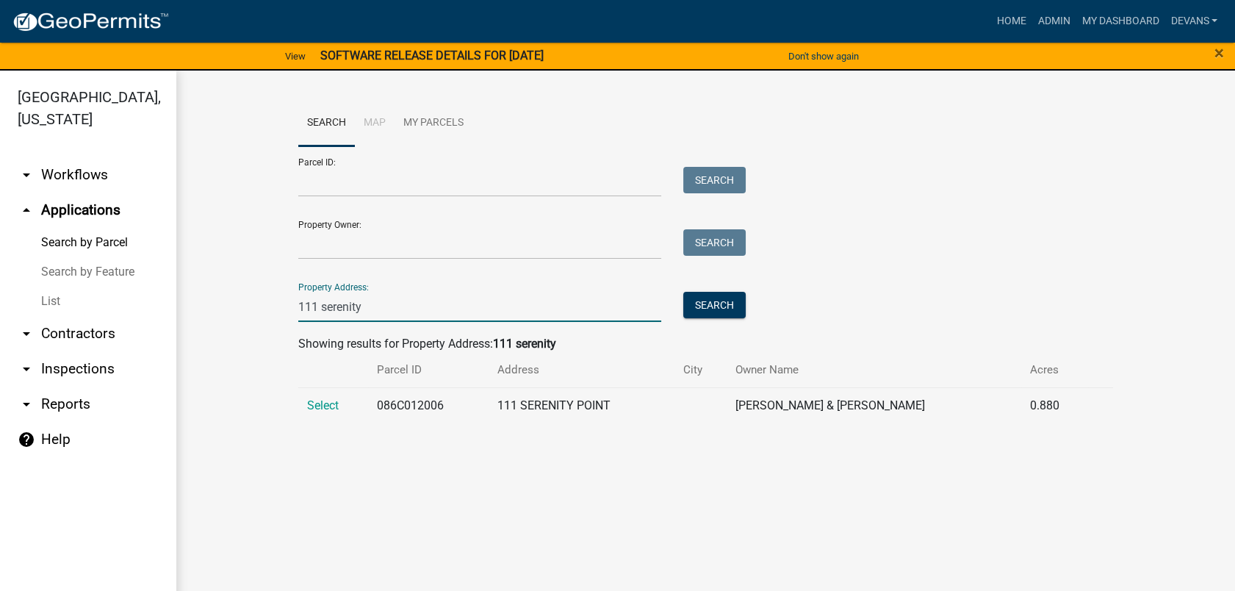
type input "111 serenity"
click at [61, 362] on link "arrow_drop_down Inspections" at bounding box center [88, 368] width 176 height 35
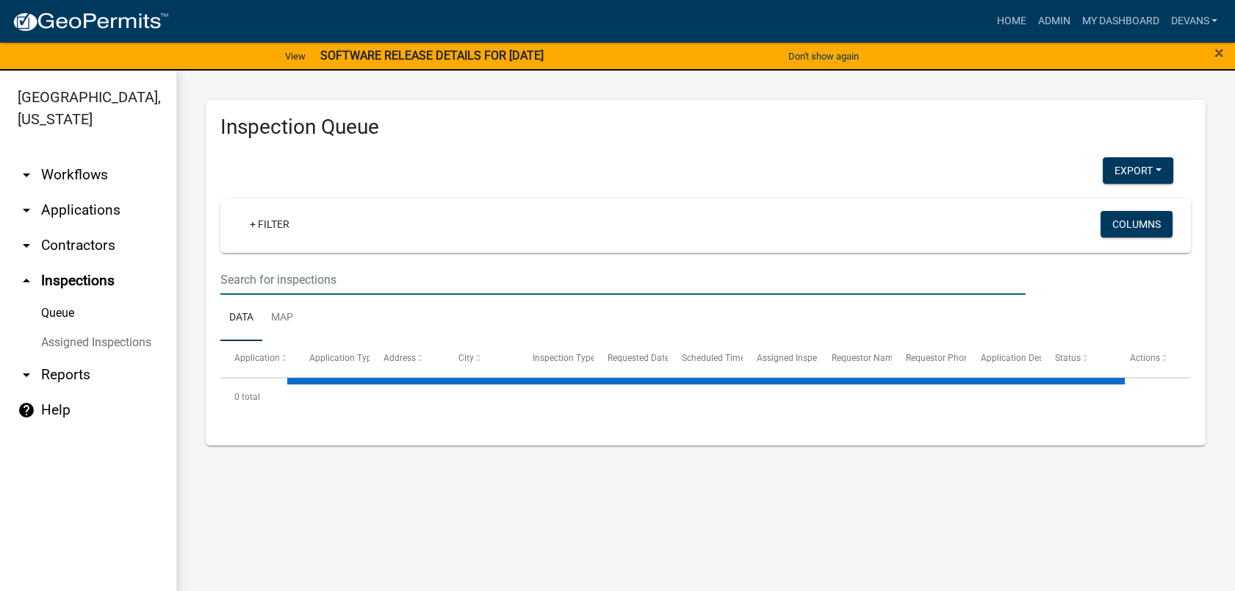
click at [295, 287] on input "text" at bounding box center [622, 279] width 805 height 30
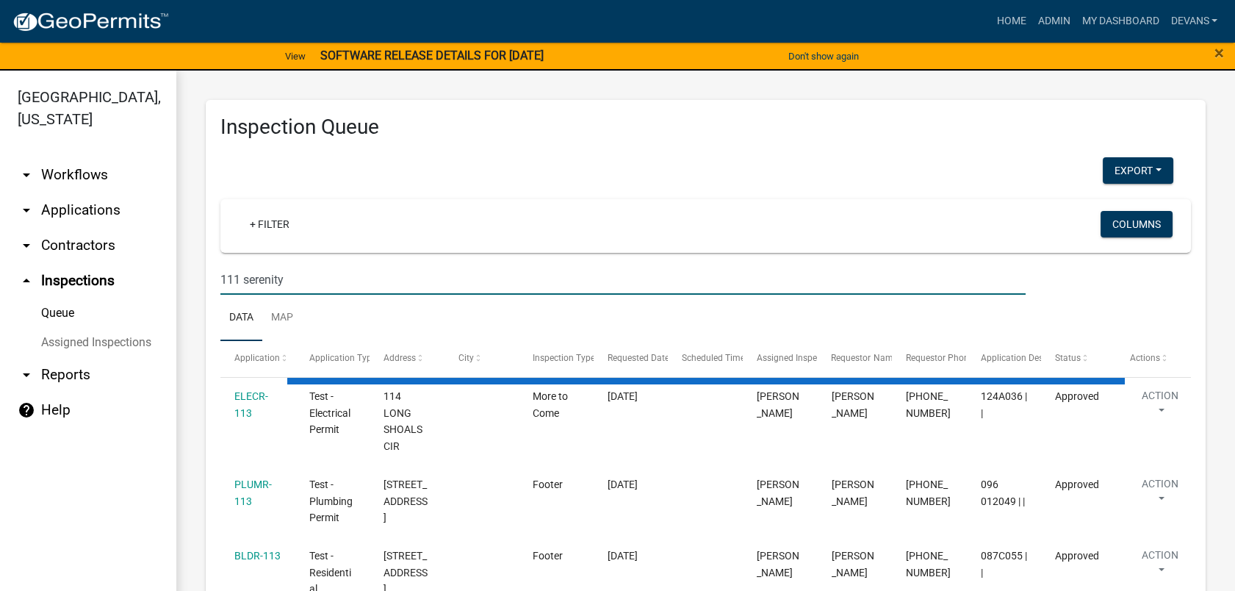
type input "111 serenity"
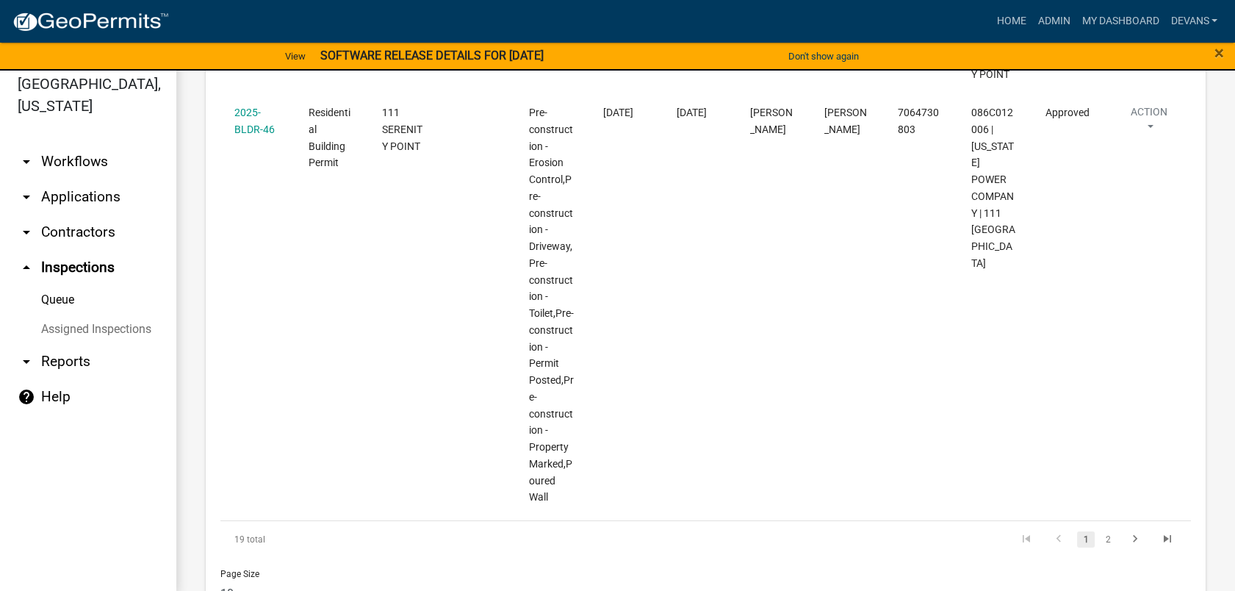
scroll to position [18, 0]
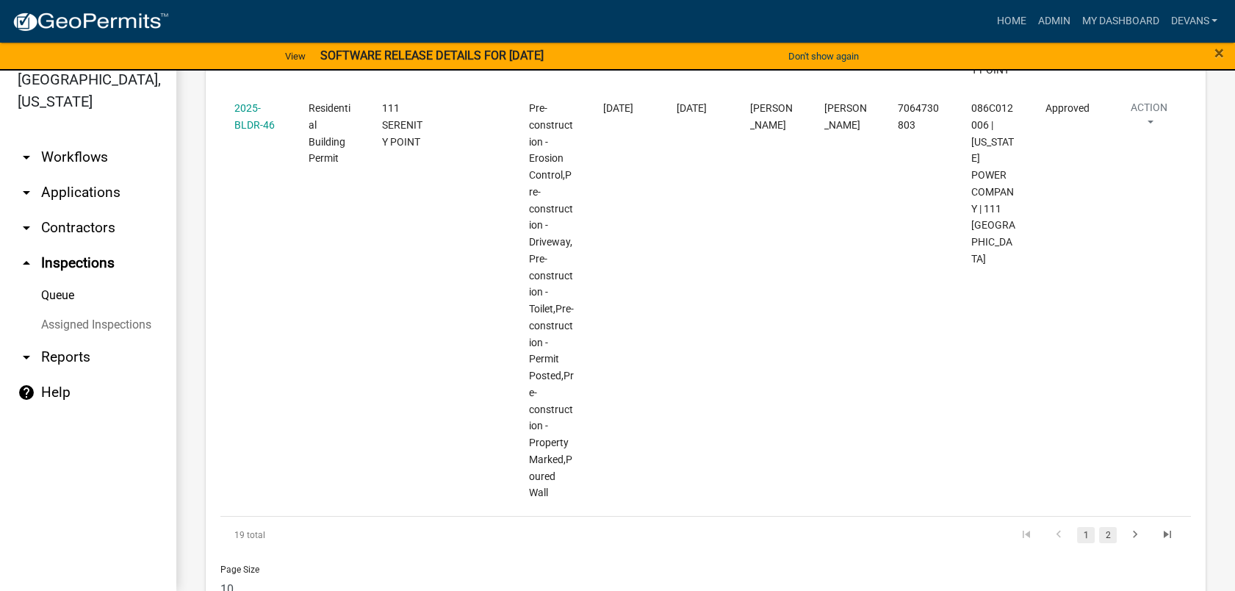
click at [1099, 527] on link "2" at bounding box center [1108, 535] width 18 height 16
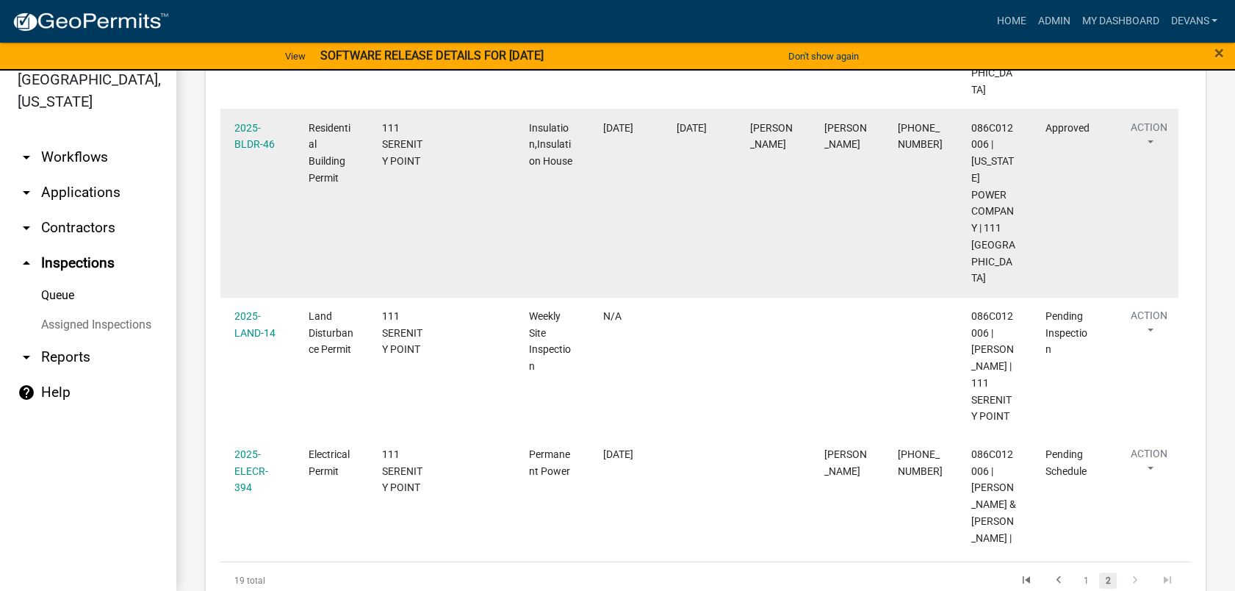
scroll to position [1275, 0]
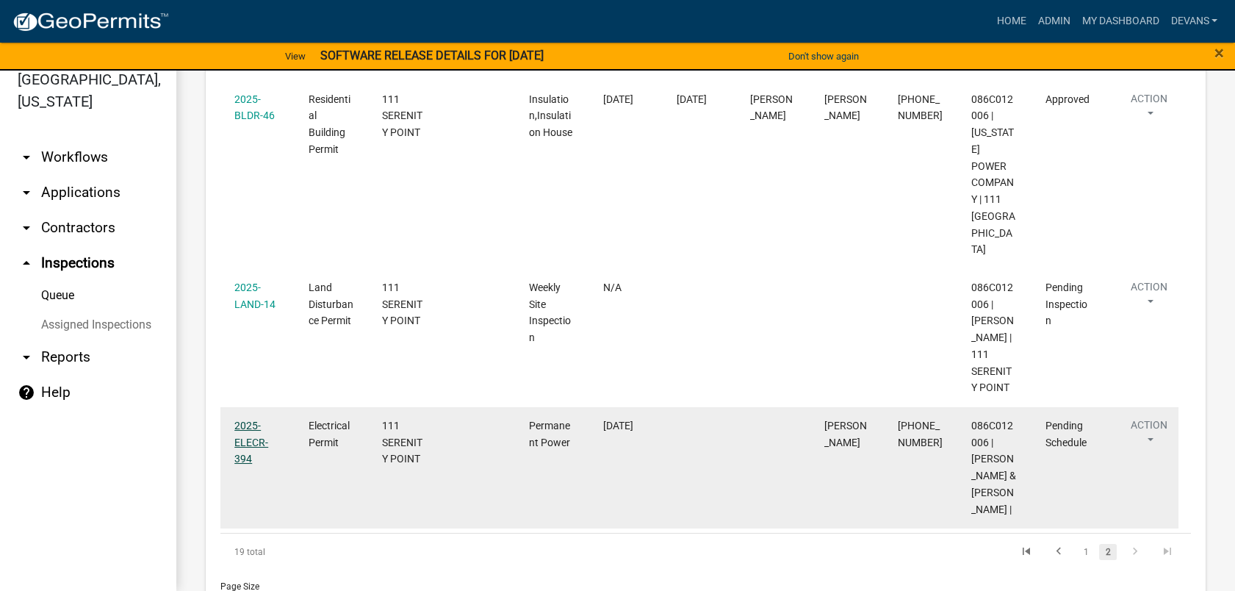
click at [242, 419] on link "2025-ELECR-394" at bounding box center [251, 442] width 34 height 46
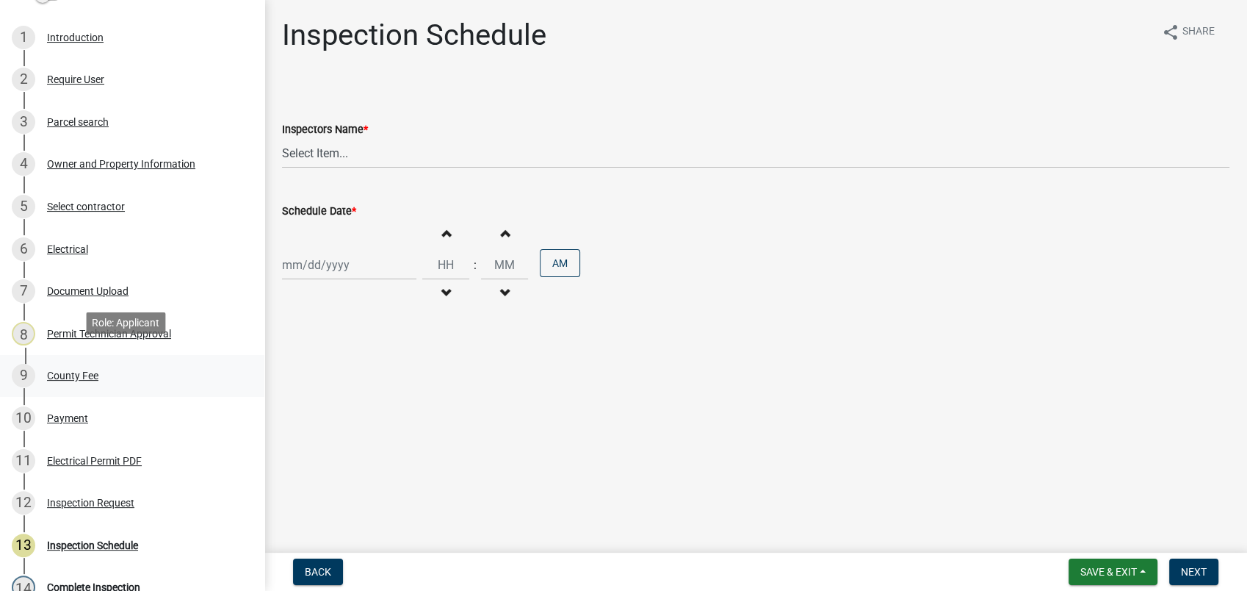
scroll to position [245, 0]
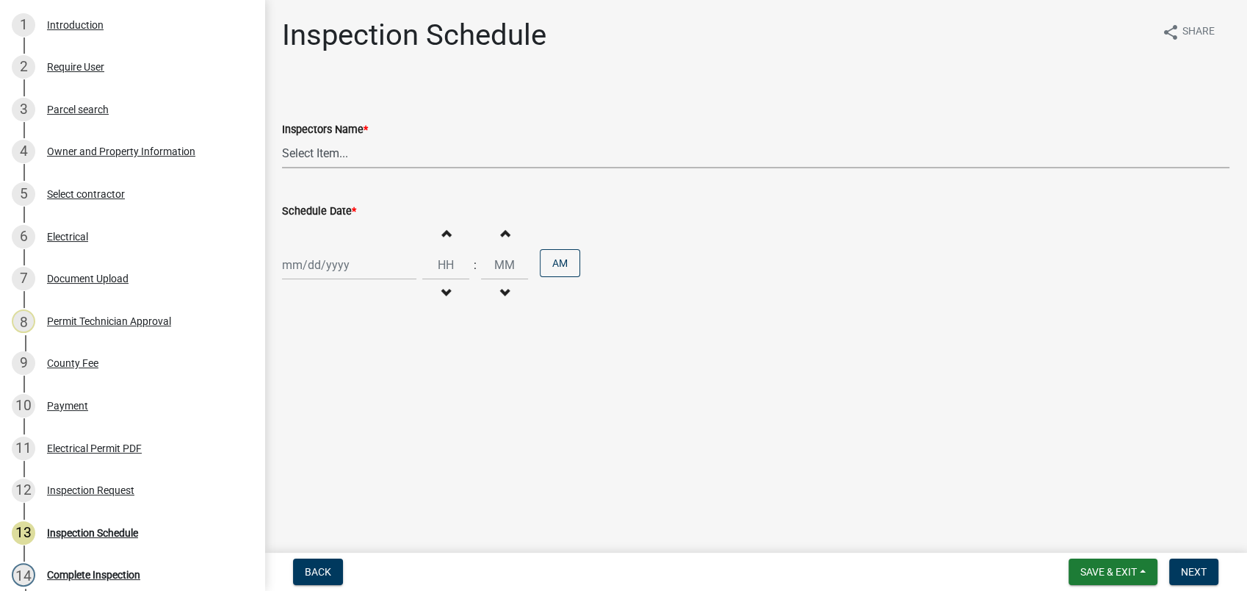
click at [327, 158] on select "Select Item... mrivera (Michele Rivera) StephanieM (Stephanie Morris ) QGrissom…" at bounding box center [756, 153] width 948 height 30
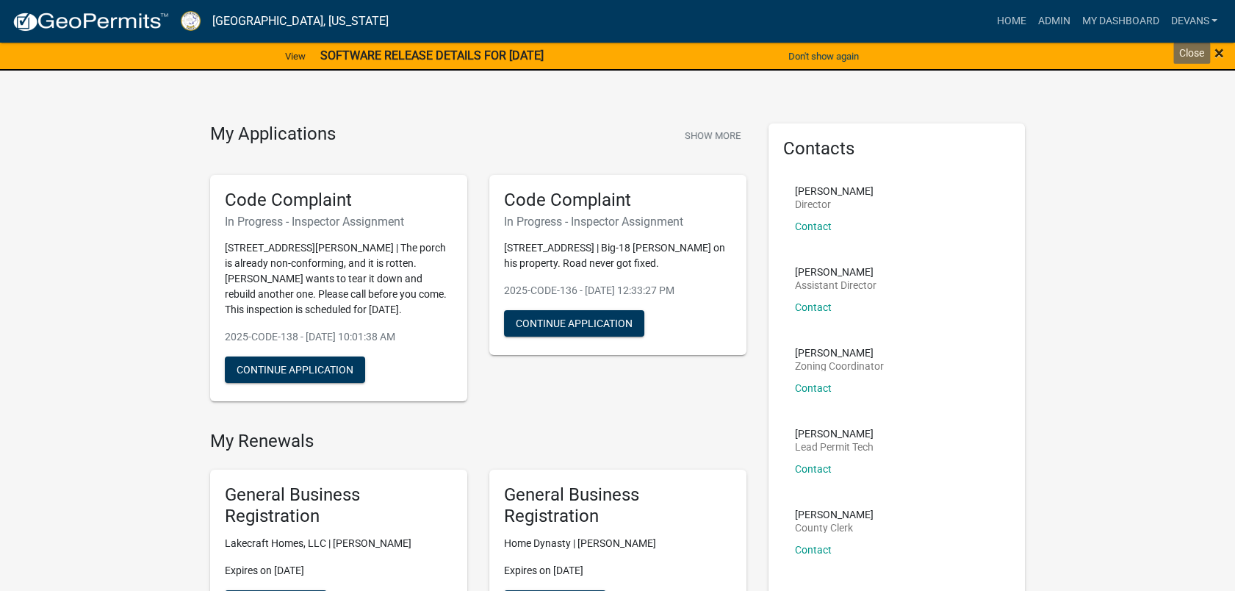
click at [1222, 46] on span "×" at bounding box center [1219, 53] width 10 height 21
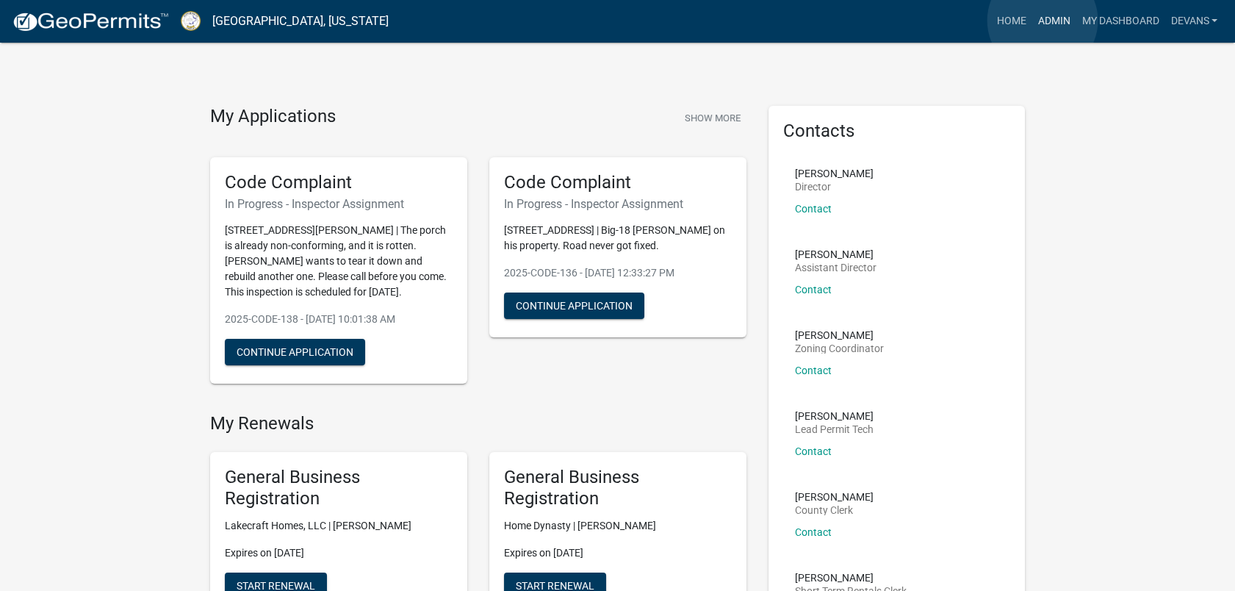
click at [1042, 21] on link "Admin" at bounding box center [1053, 21] width 44 height 28
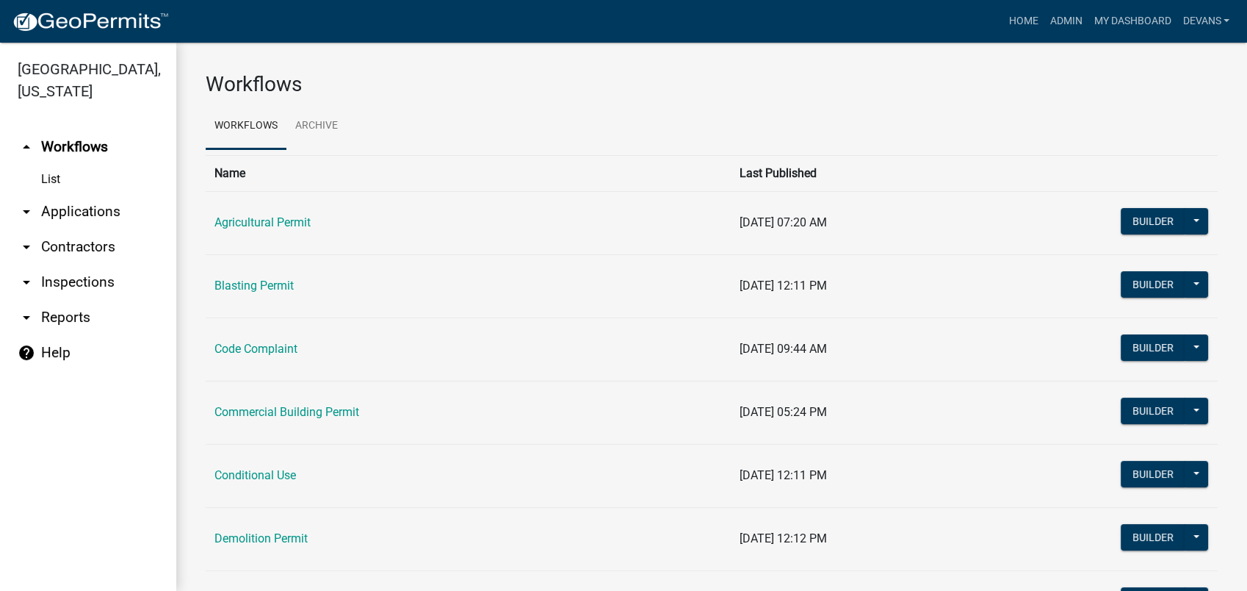
click at [71, 212] on link "arrow_drop_down Applications" at bounding box center [88, 211] width 176 height 35
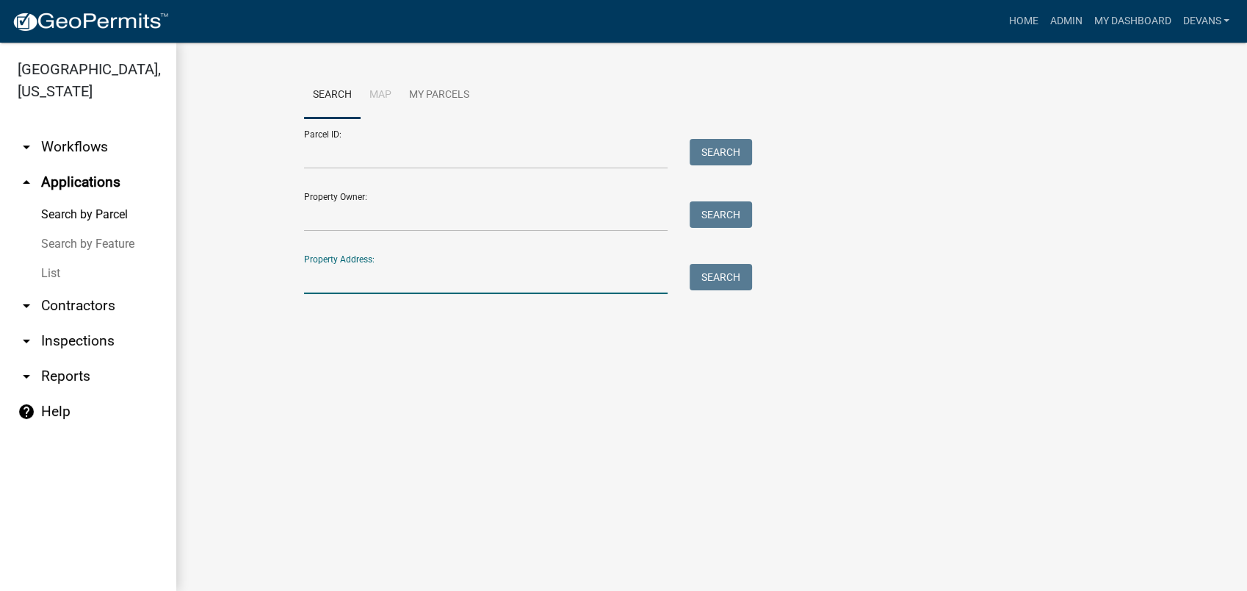
click at [333, 283] on input "Property Address:" at bounding box center [486, 279] width 364 height 30
drag, startPoint x: 284, startPoint y: 293, endPoint x: 368, endPoint y: 332, distance: 93.0
click at [367, 332] on div "Search Map My Parcels Parcel ID: Search Property Owner: Search Property Address…" at bounding box center [711, 190] width 1071 height 294
click at [369, 288] on input "111 sere" at bounding box center [486, 279] width 364 height 30
type input "111 serenity"
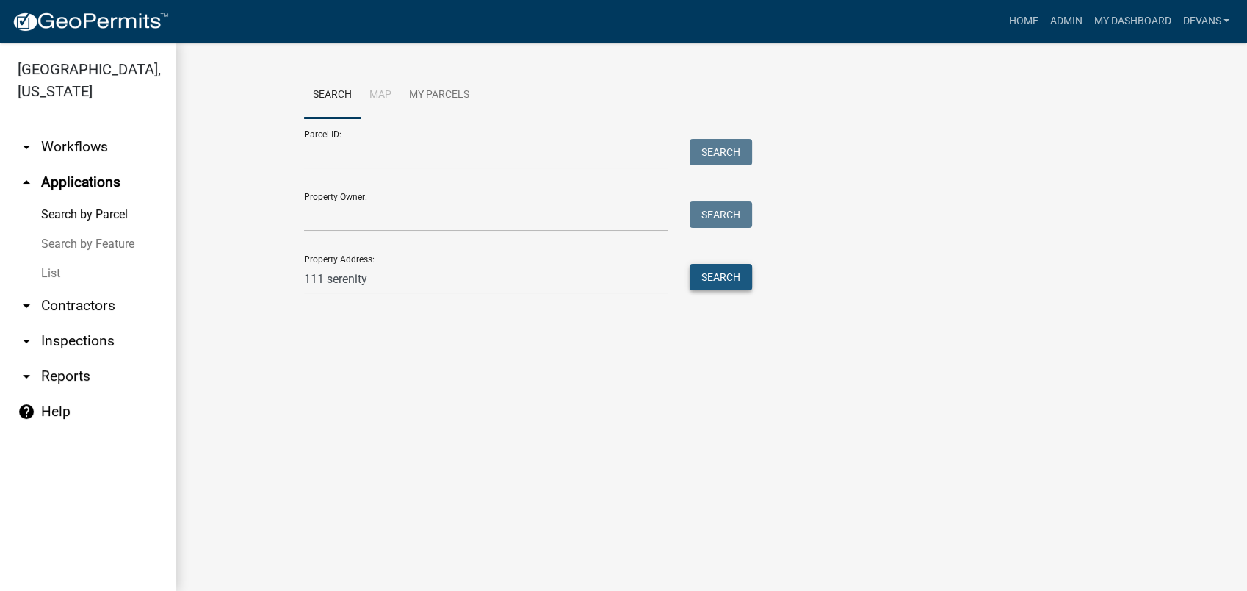
click at [715, 264] on button "Search" at bounding box center [721, 277] width 62 height 26
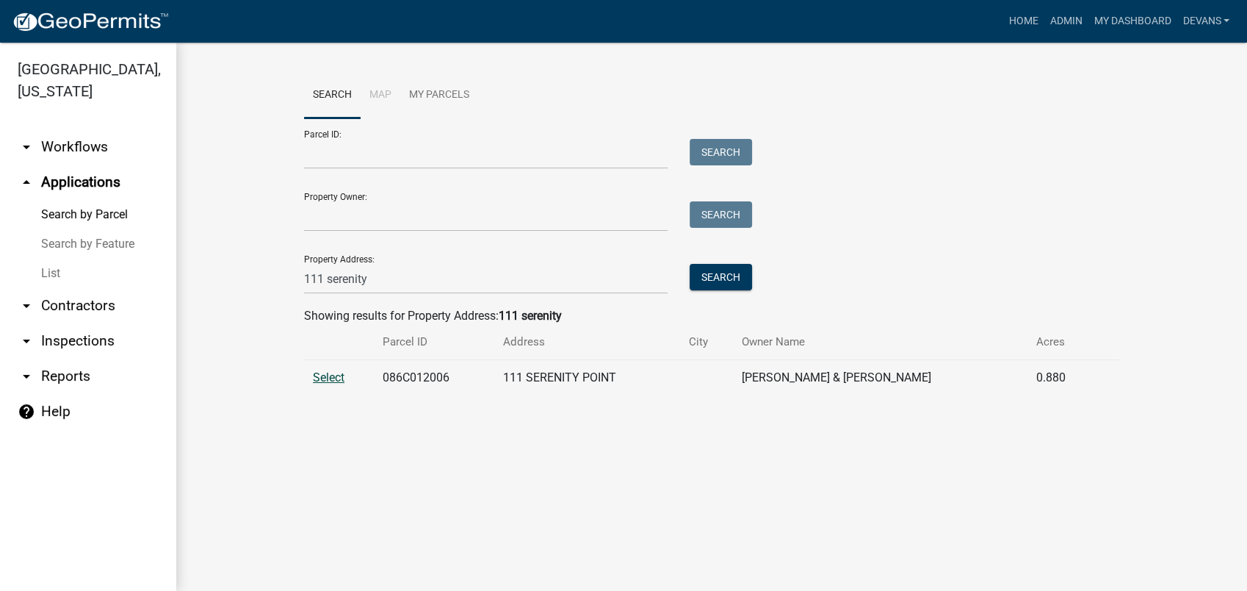
click at [316, 374] on span "Select" at bounding box center [329, 377] width 32 height 14
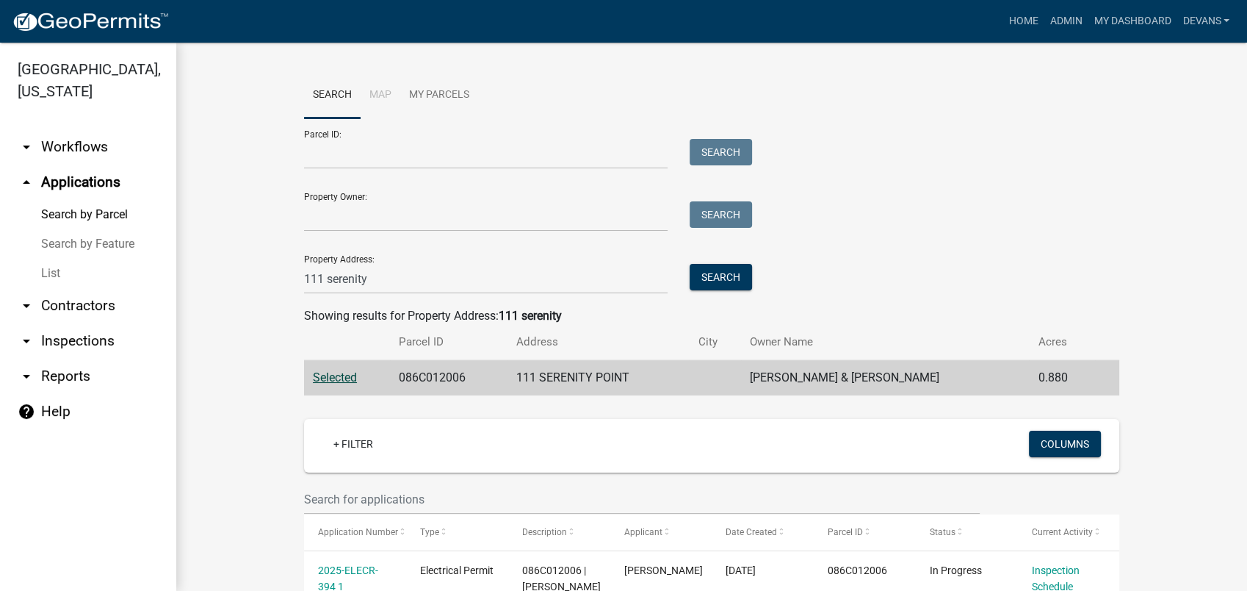
click at [53, 270] on link "List" at bounding box center [88, 273] width 176 height 29
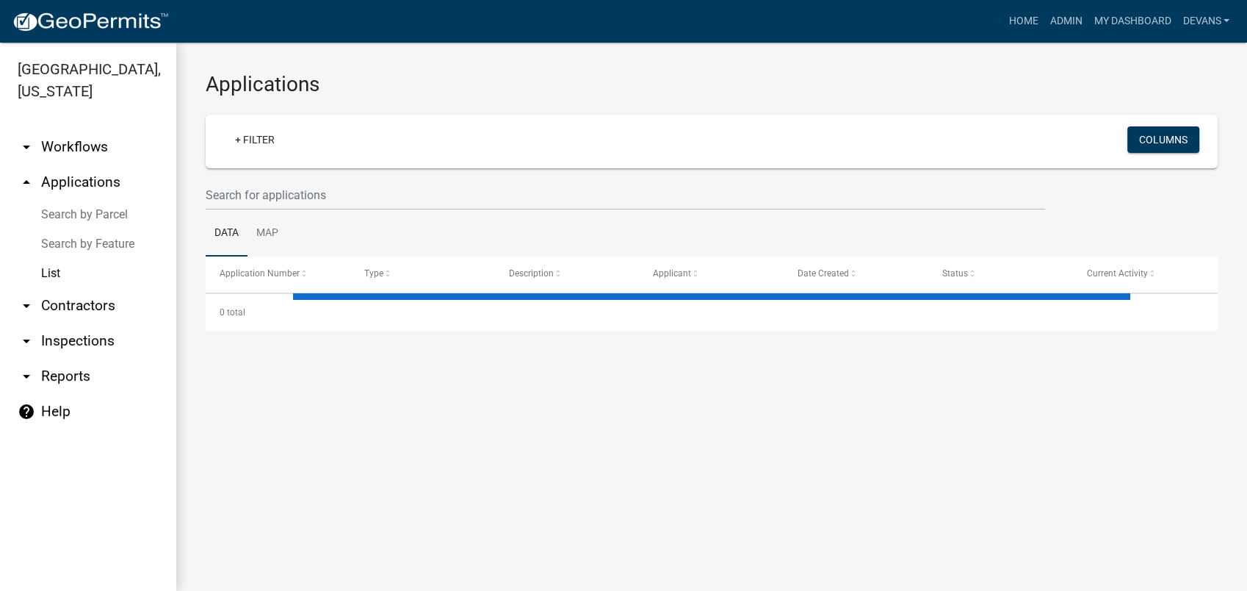
select select "1: 25"
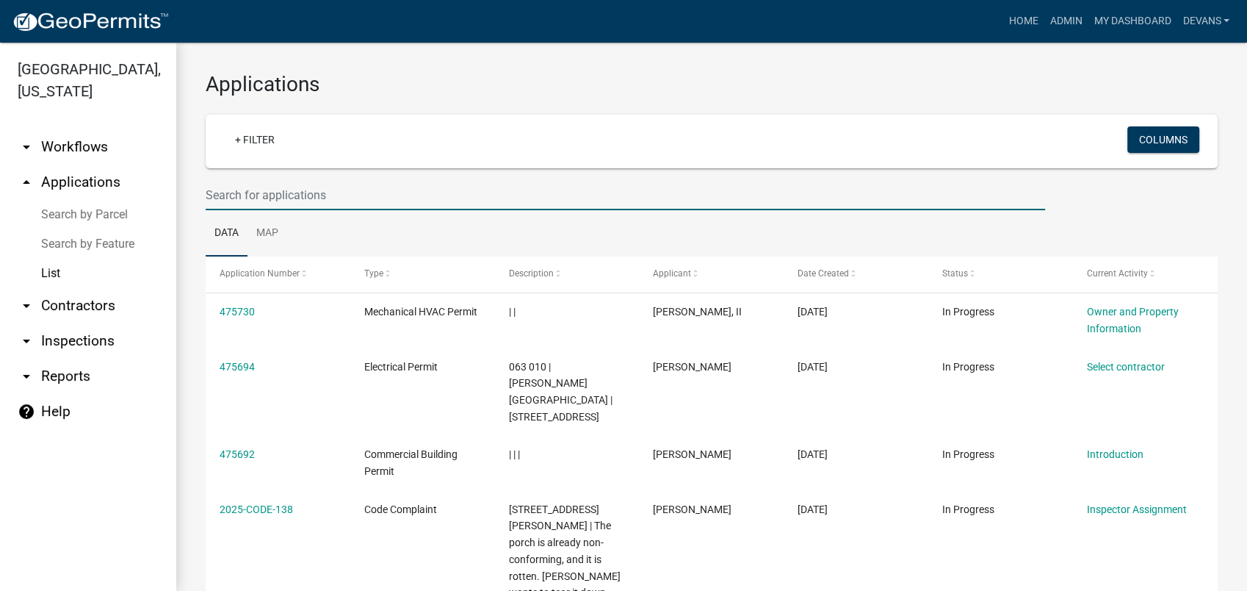
click at [249, 200] on input "text" at bounding box center [626, 195] width 840 height 30
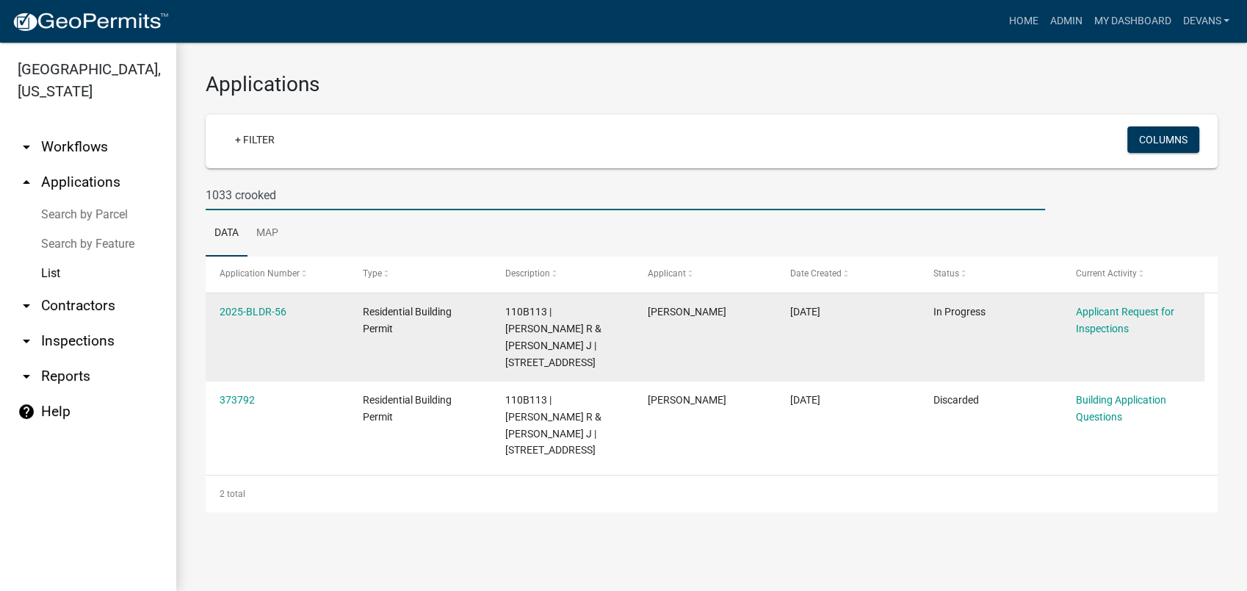
type input "1033 crooked"
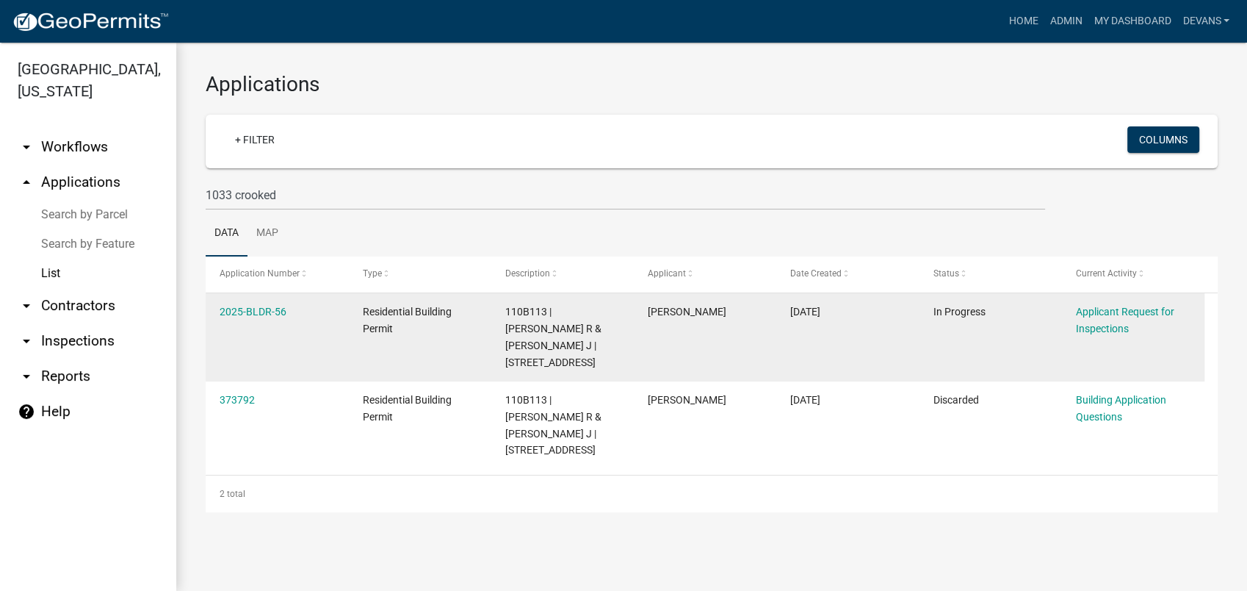
click at [245, 301] on datatable-body-cell "2025-BLDR-56" at bounding box center [277, 337] width 143 height 88
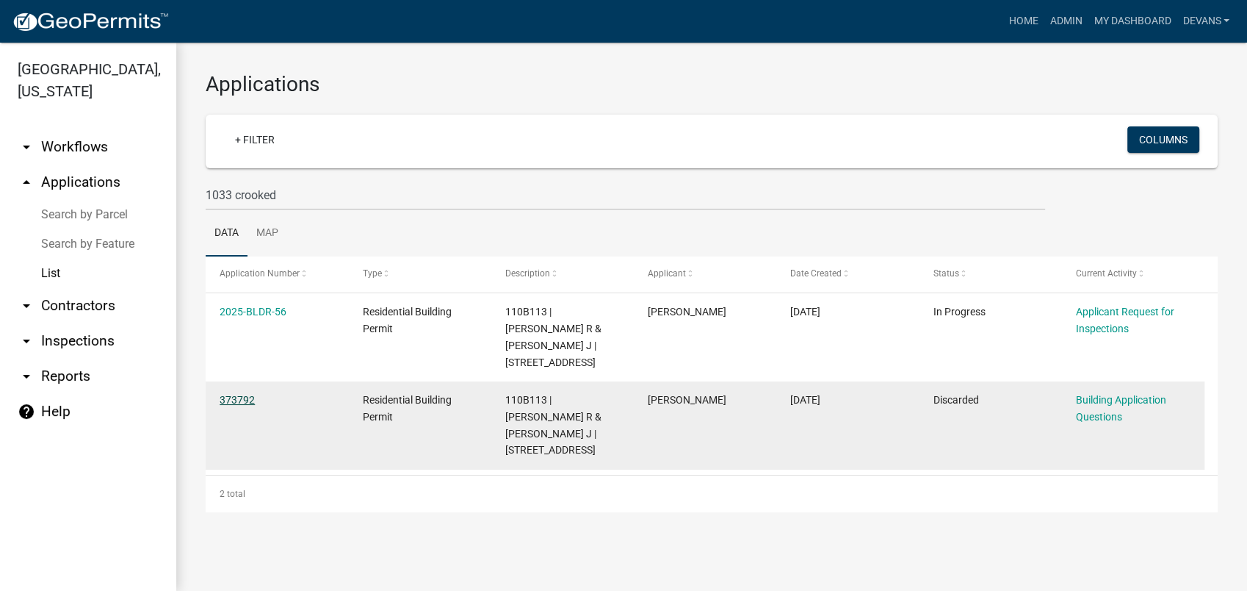
click at [235, 395] on link "373792" at bounding box center [237, 400] width 35 height 12
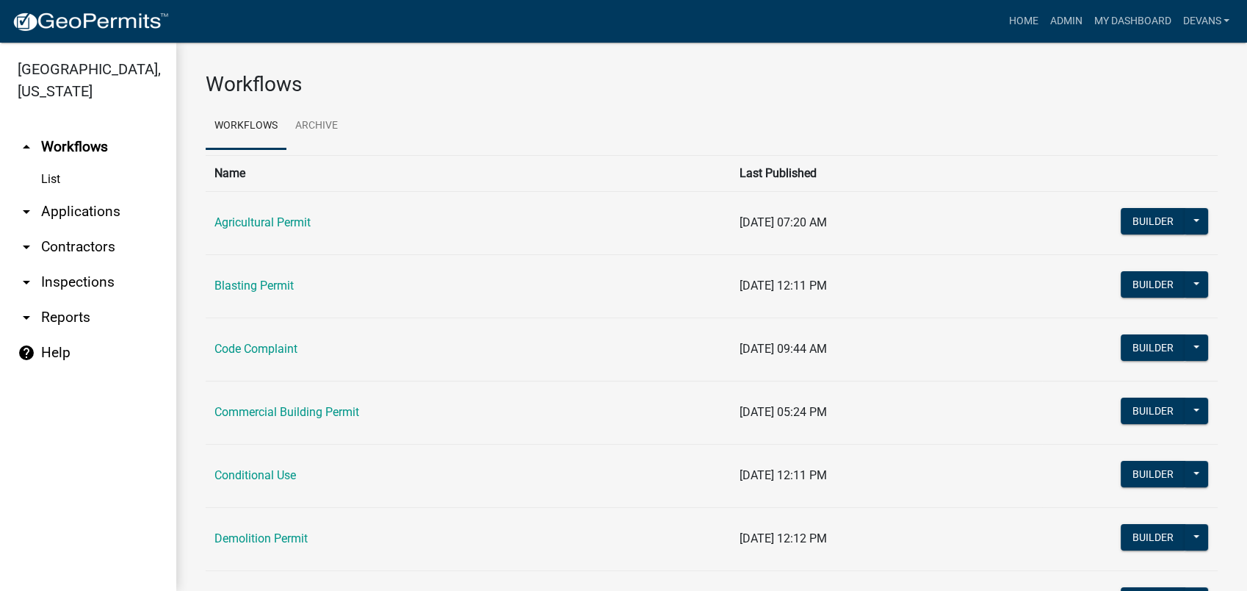
click at [79, 192] on link "List" at bounding box center [88, 179] width 176 height 29
click at [66, 213] on link "arrow_drop_down Applications" at bounding box center [88, 211] width 176 height 35
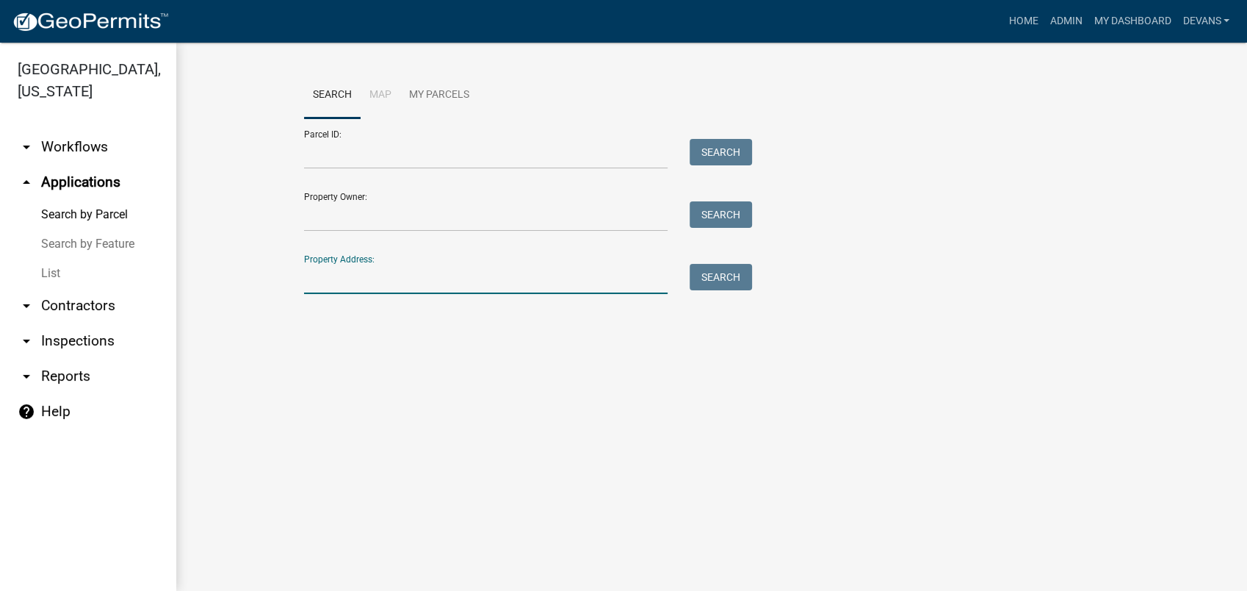
click at [346, 272] on input "Property Address:" at bounding box center [486, 279] width 364 height 30
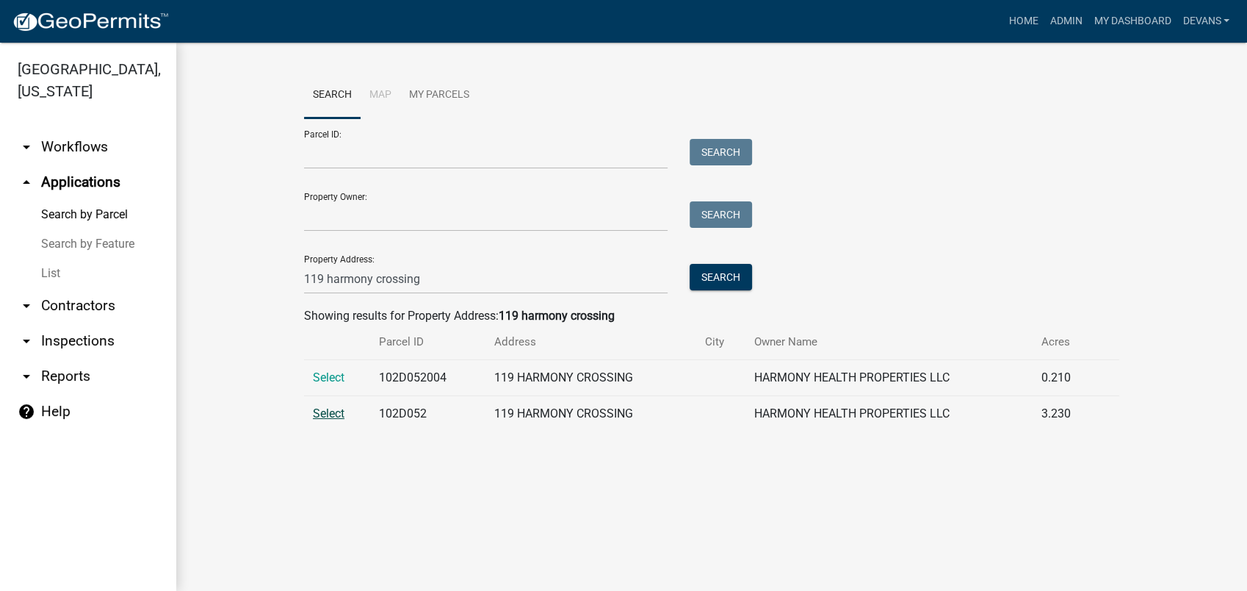
click at [325, 411] on span "Select" at bounding box center [329, 413] width 32 height 14
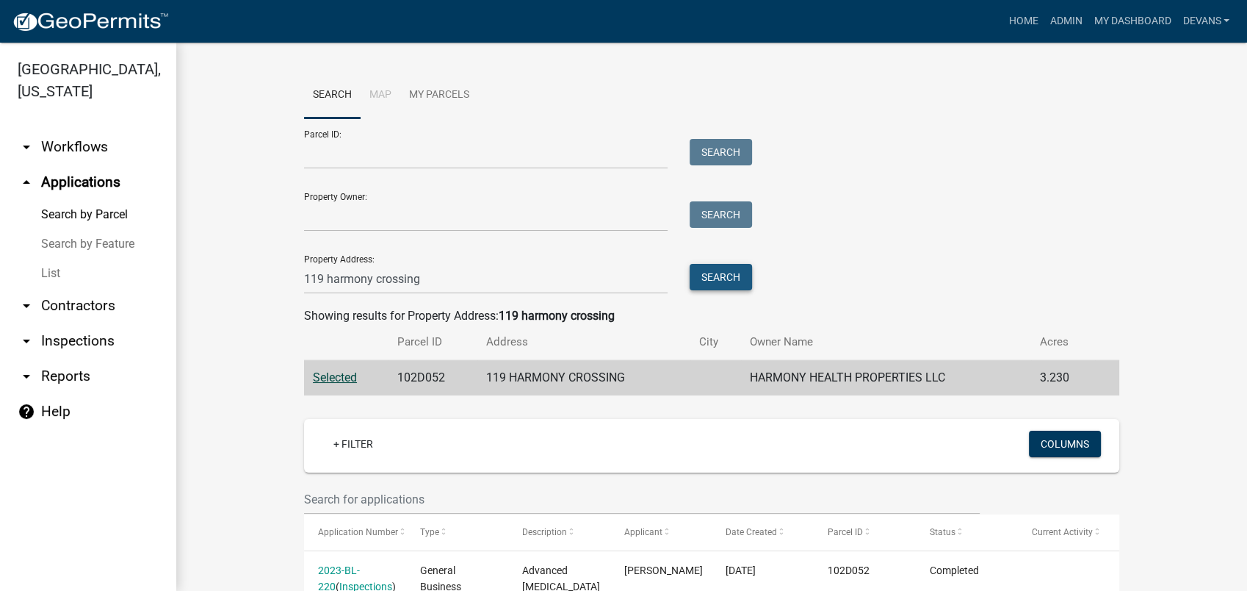
click at [713, 270] on button "Search" at bounding box center [721, 277] width 62 height 26
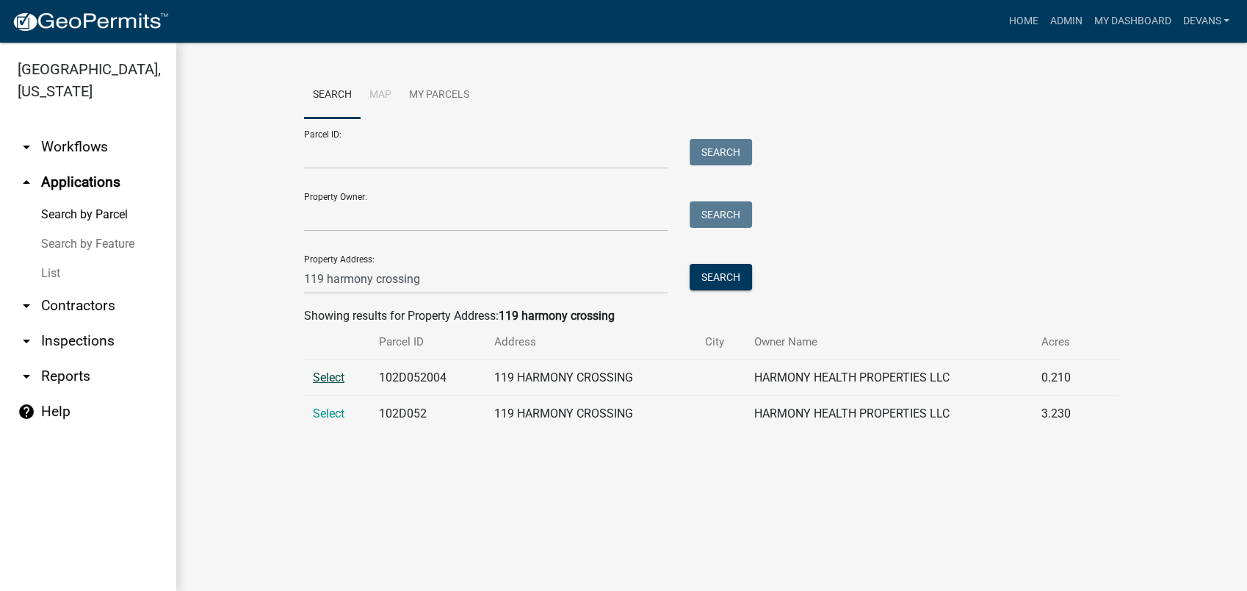
click at [320, 370] on span "Select" at bounding box center [329, 377] width 32 height 14
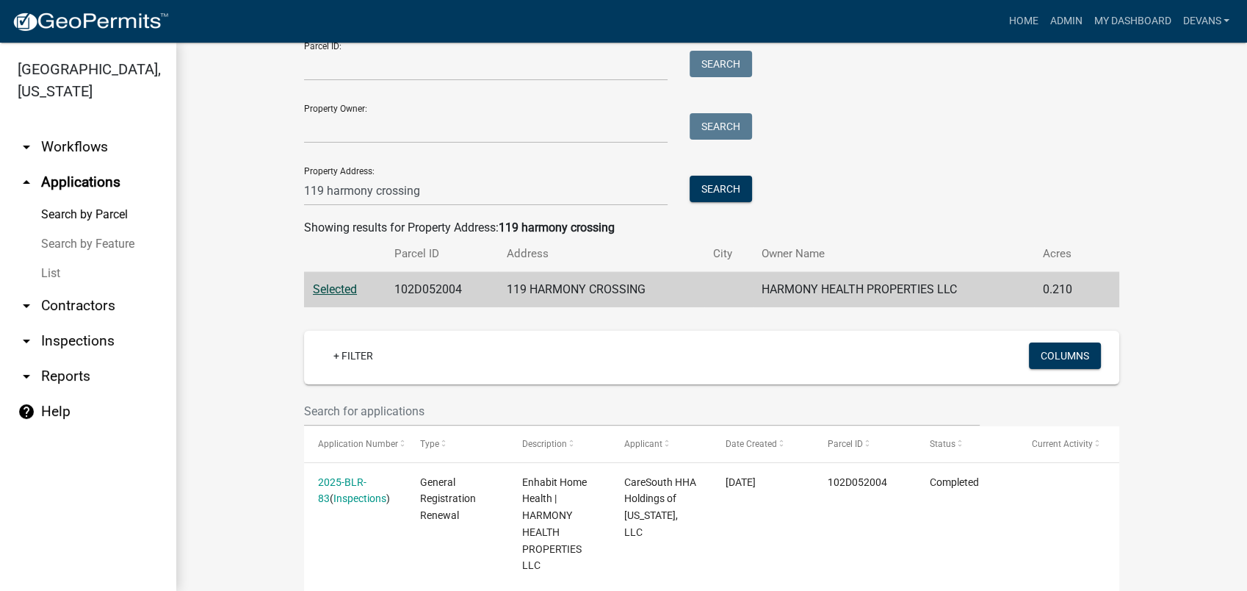
scroll to position [82, 0]
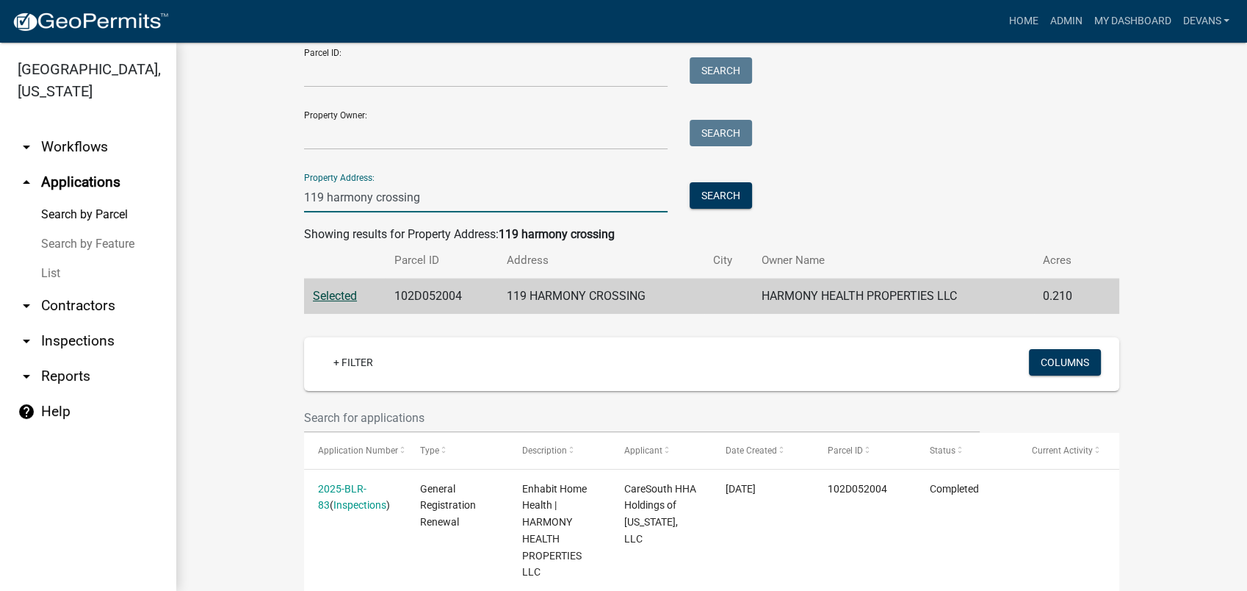
click at [424, 200] on input "119 harmony crossing" at bounding box center [486, 197] width 364 height 30
drag, startPoint x: 400, startPoint y: 195, endPoint x: 371, endPoint y: 199, distance: 28.9
click at [371, 199] on input "119 harmony crossing" at bounding box center [486, 197] width 364 height 30
click at [695, 199] on button "Search" at bounding box center [721, 195] width 62 height 26
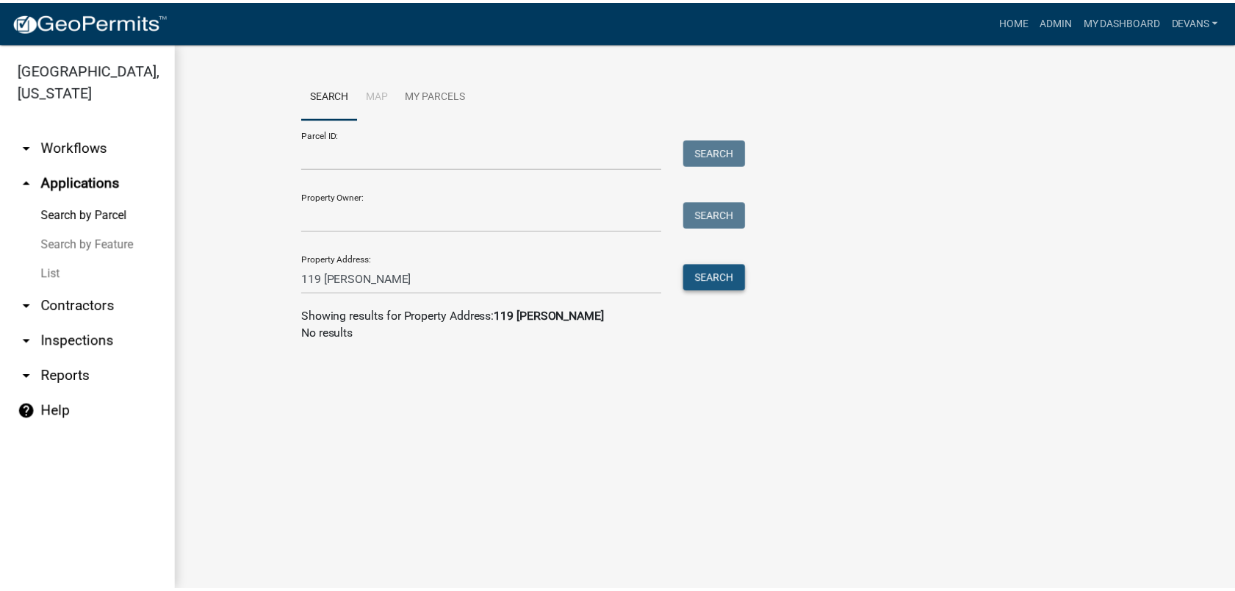
scroll to position [0, 0]
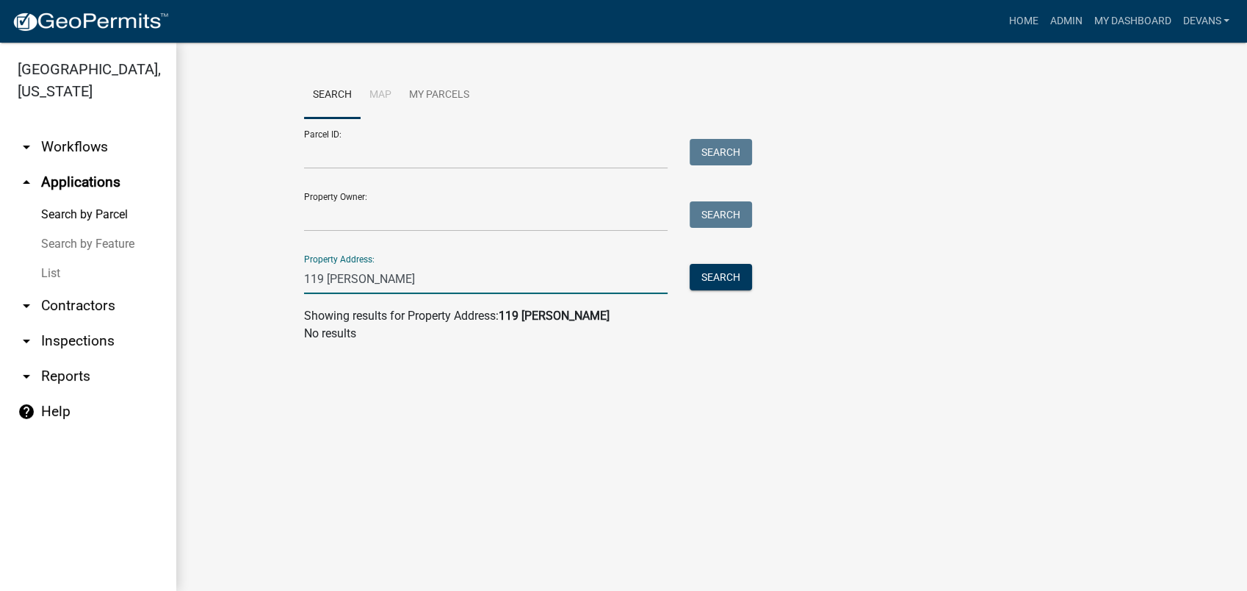
drag, startPoint x: 430, startPoint y: 288, endPoint x: 376, endPoint y: 288, distance: 53.6
click at [376, 288] on input "119 harmony xing" at bounding box center [486, 279] width 364 height 30
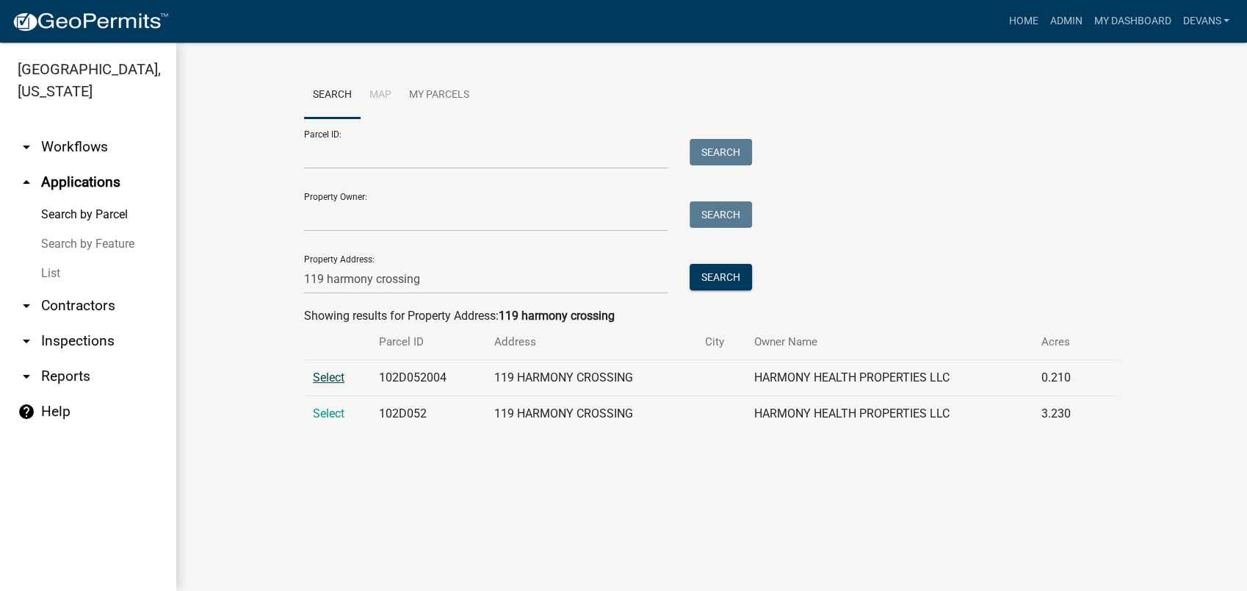
click at [323, 376] on span "Select" at bounding box center [329, 377] width 32 height 14
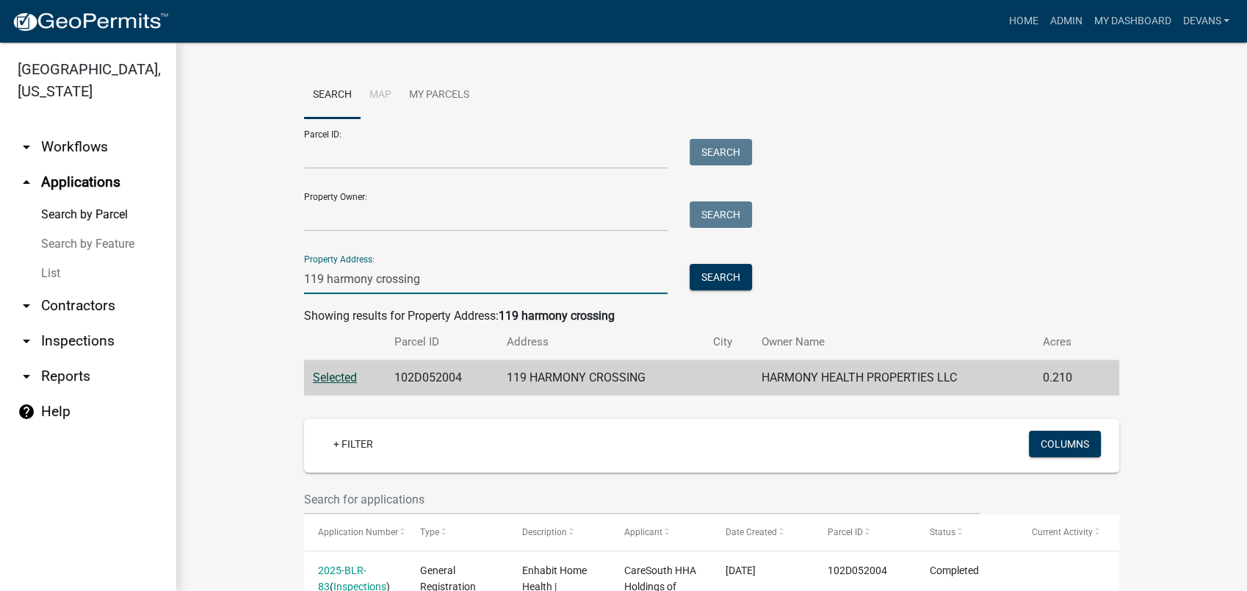
click at [317, 274] on input "119 harmony crossing" at bounding box center [486, 279] width 364 height 30
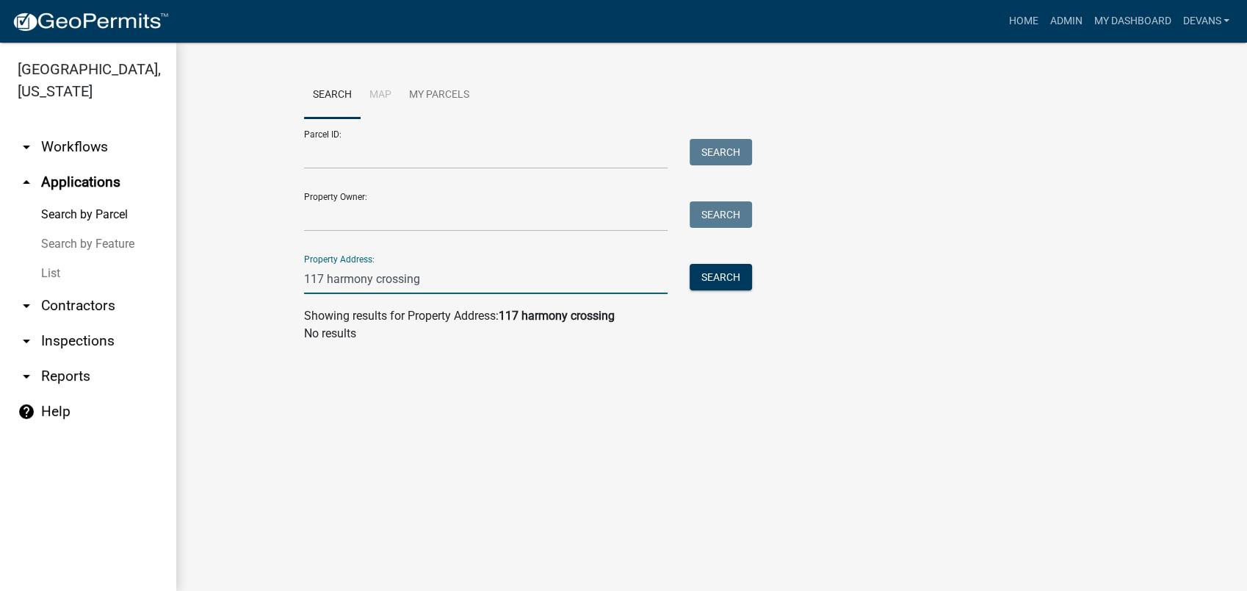
click at [423, 270] on input "117 harmony crossing" at bounding box center [486, 279] width 364 height 30
type input "117 harmony crossing"
click at [37, 274] on link "List" at bounding box center [88, 273] width 176 height 29
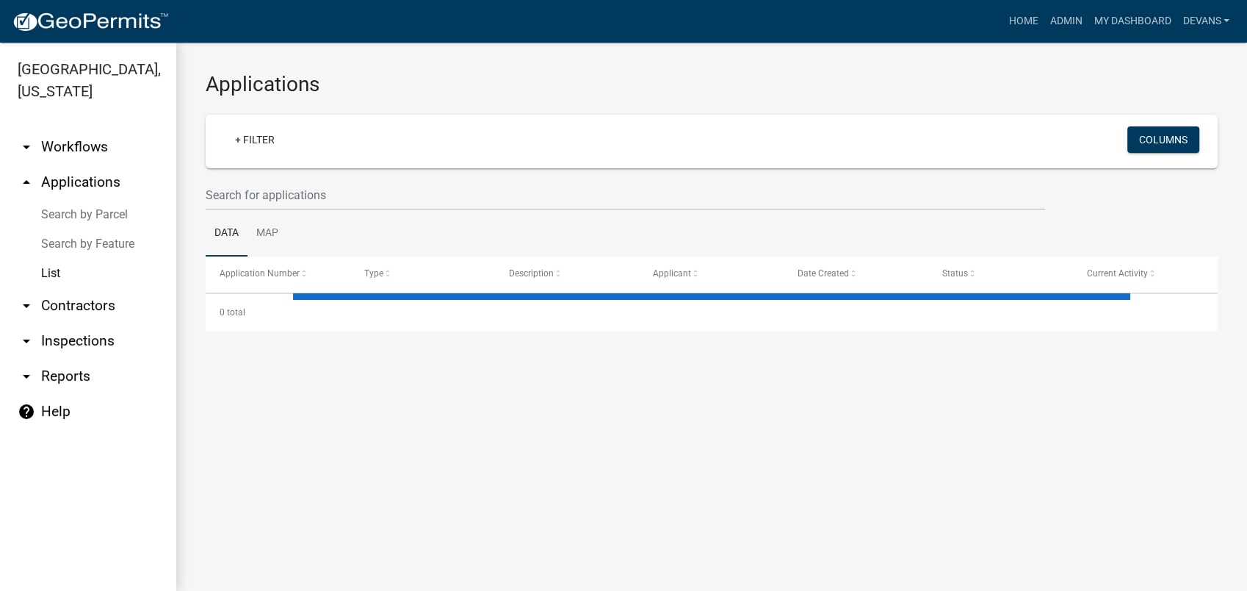
select select "1: 25"
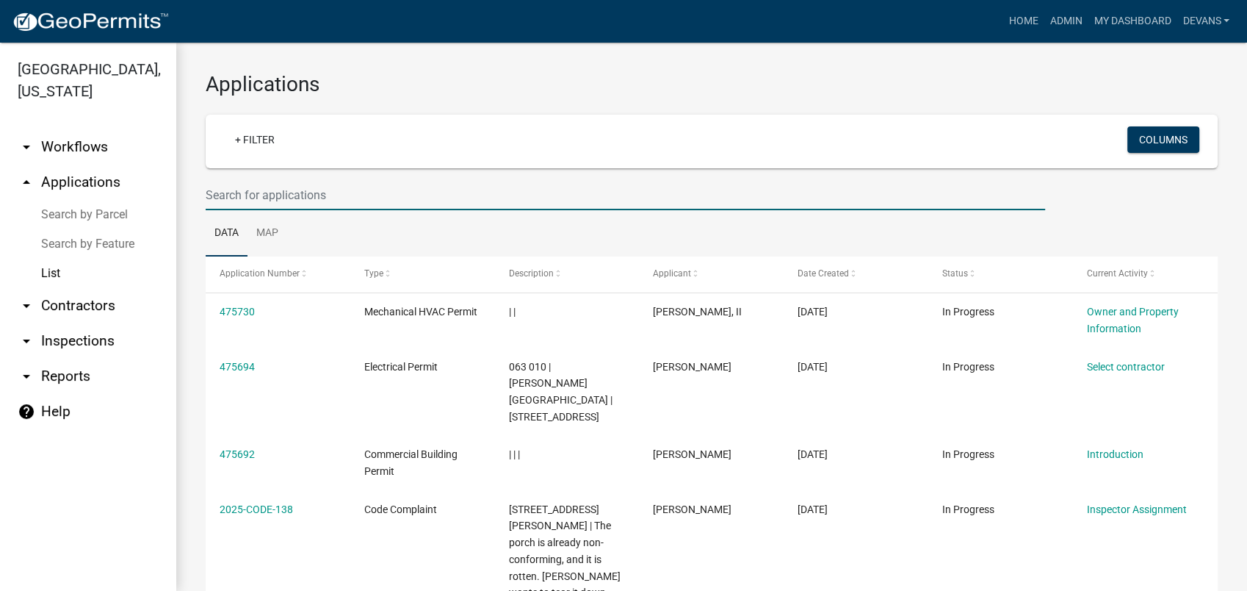
click at [283, 190] on input "text" at bounding box center [626, 195] width 840 height 30
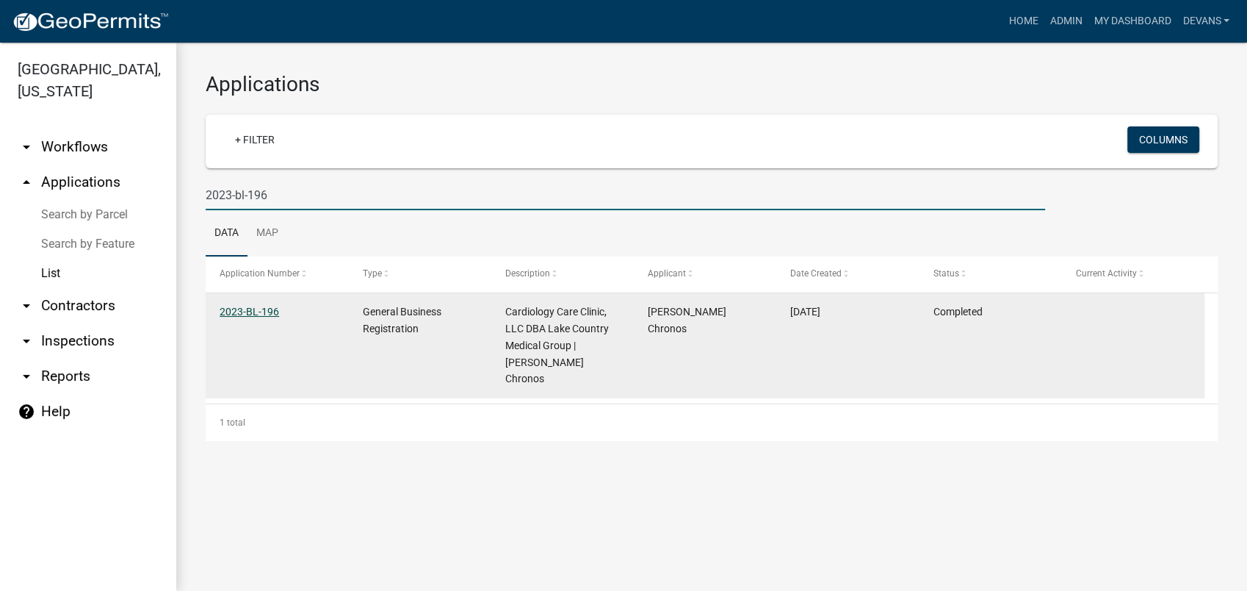
type input "2023-bl-196"
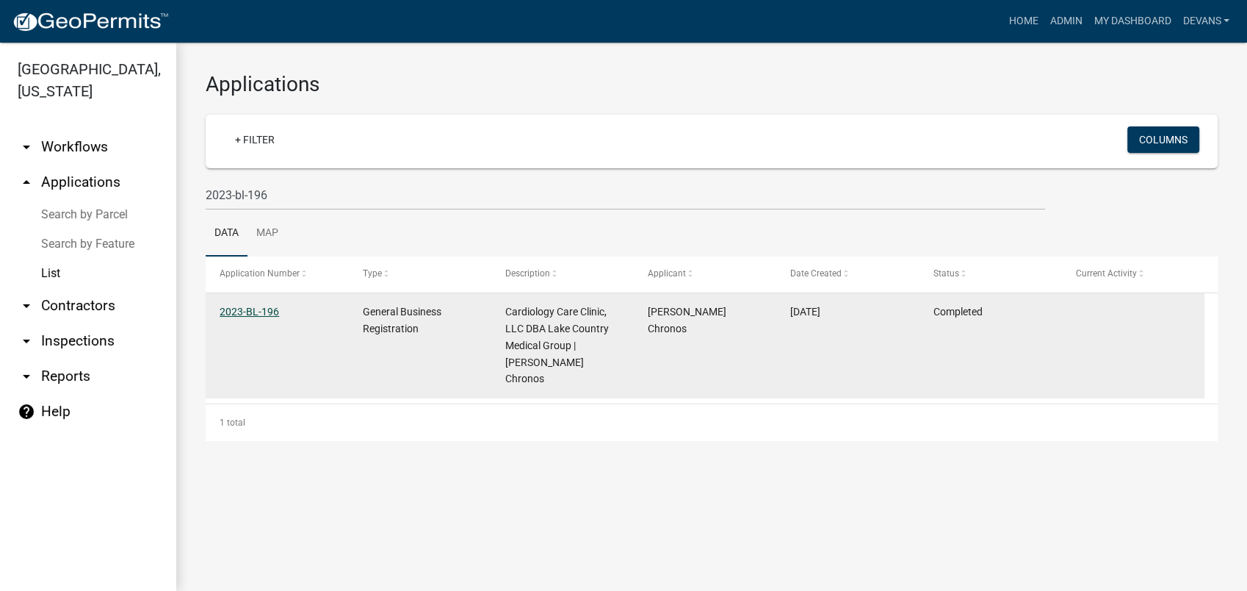
click at [252, 306] on link "2023-BL-196" at bounding box center [250, 312] width 60 height 12
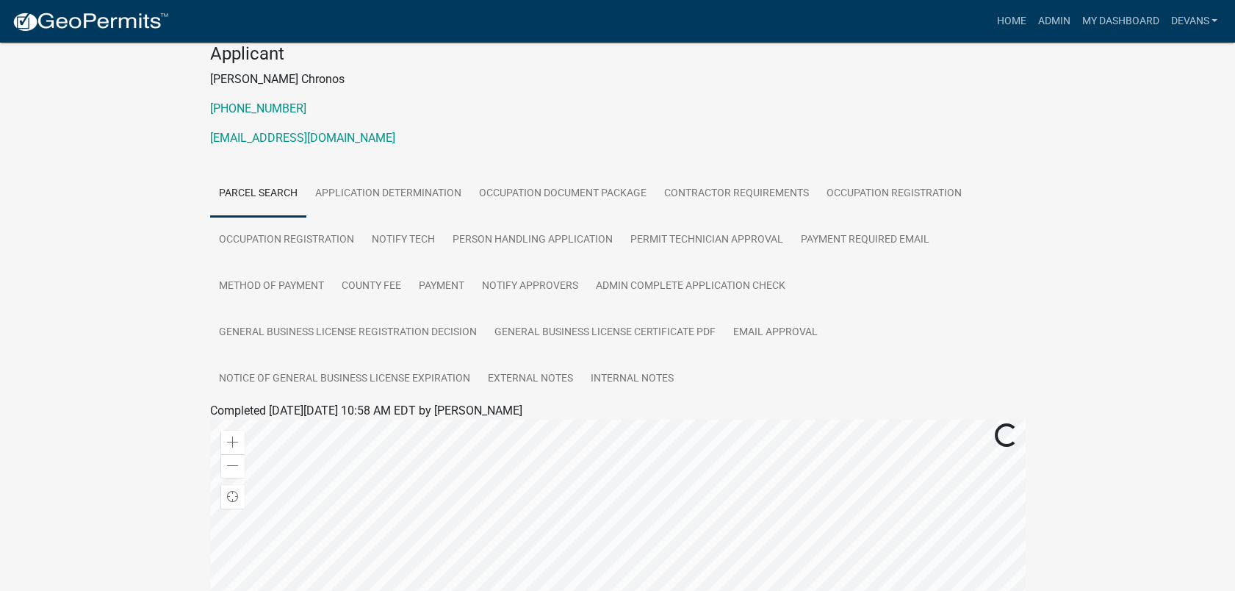
scroll to position [163, 0]
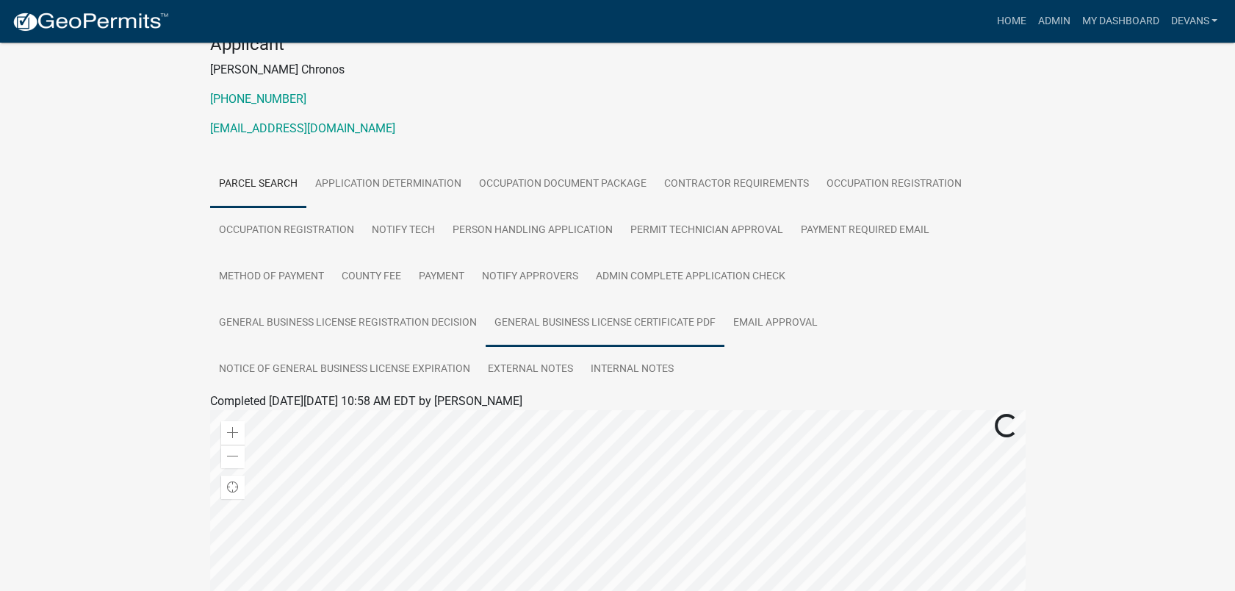
click at [658, 319] on link "General Business License Certificate PDF" at bounding box center [605, 323] width 239 height 47
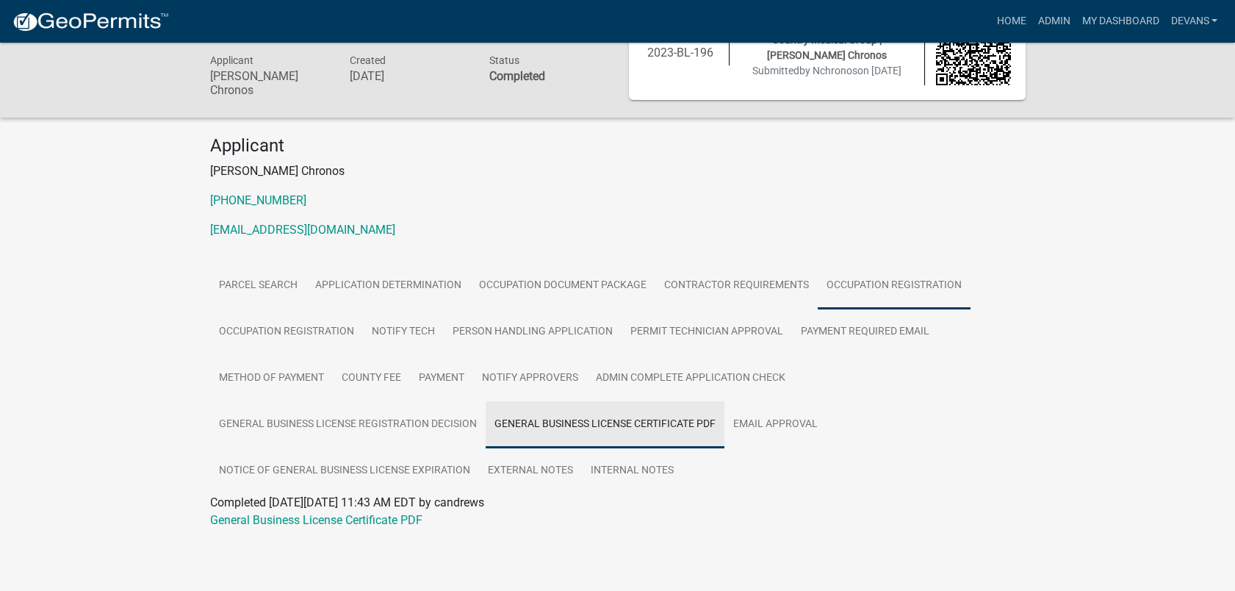
scroll to position [59, 0]
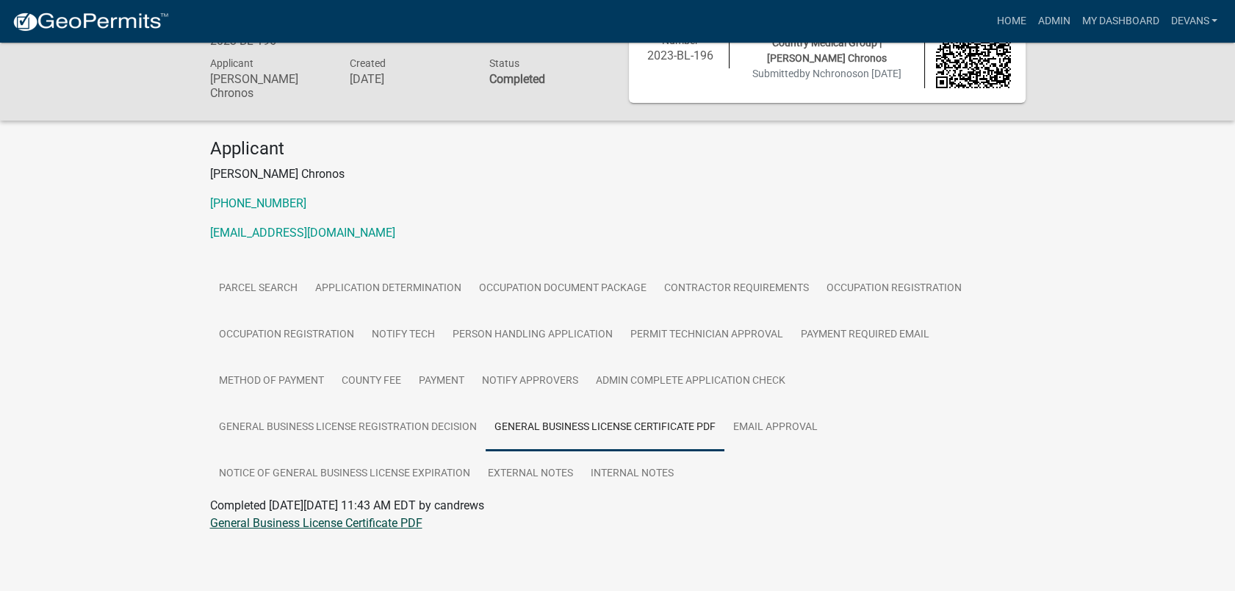
click at [298, 518] on link "General Business License Certificate PDF" at bounding box center [316, 523] width 212 height 14
click at [263, 517] on link "General Business License Certificate PDF" at bounding box center [316, 523] width 212 height 14
click at [1048, 14] on link "Admin" at bounding box center [1053, 21] width 44 height 28
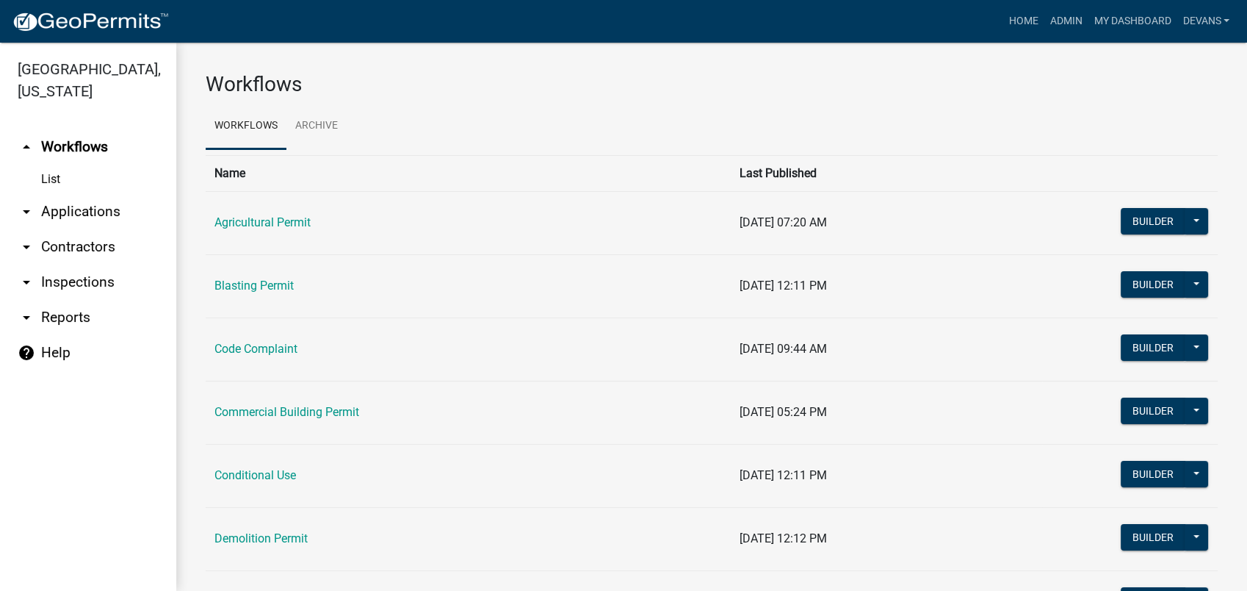
click at [100, 212] on link "arrow_drop_down Applications" at bounding box center [88, 211] width 176 height 35
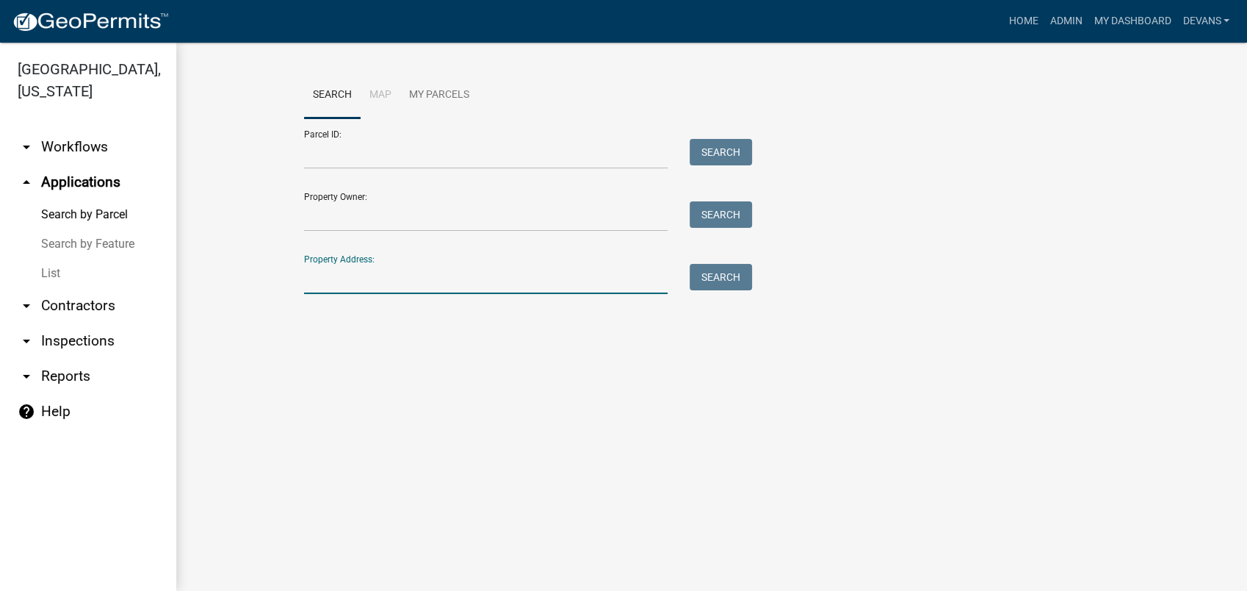
click at [317, 287] on input "Property Address:" at bounding box center [486, 279] width 364 height 30
type input "c"
click at [350, 223] on input "Property Owner:" at bounding box center [486, 216] width 364 height 30
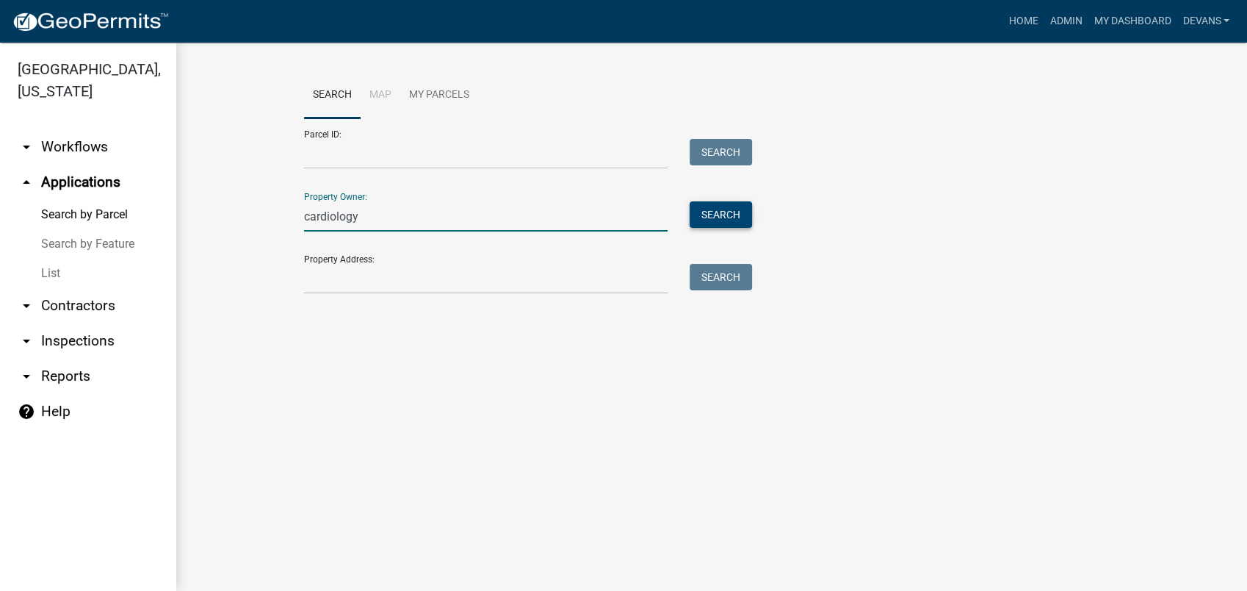
type input "cardiology"
click at [727, 220] on button "Search" at bounding box center [721, 214] width 62 height 26
drag, startPoint x: 422, startPoint y: 224, endPoint x: 255, endPoint y: 221, distance: 167.5
click at [259, 220] on wm-workflow-application-search-view "Search Map My Parcels Parcel ID: Search Property Owner: cardiology Search Prope…" at bounding box center [712, 213] width 1012 height 282
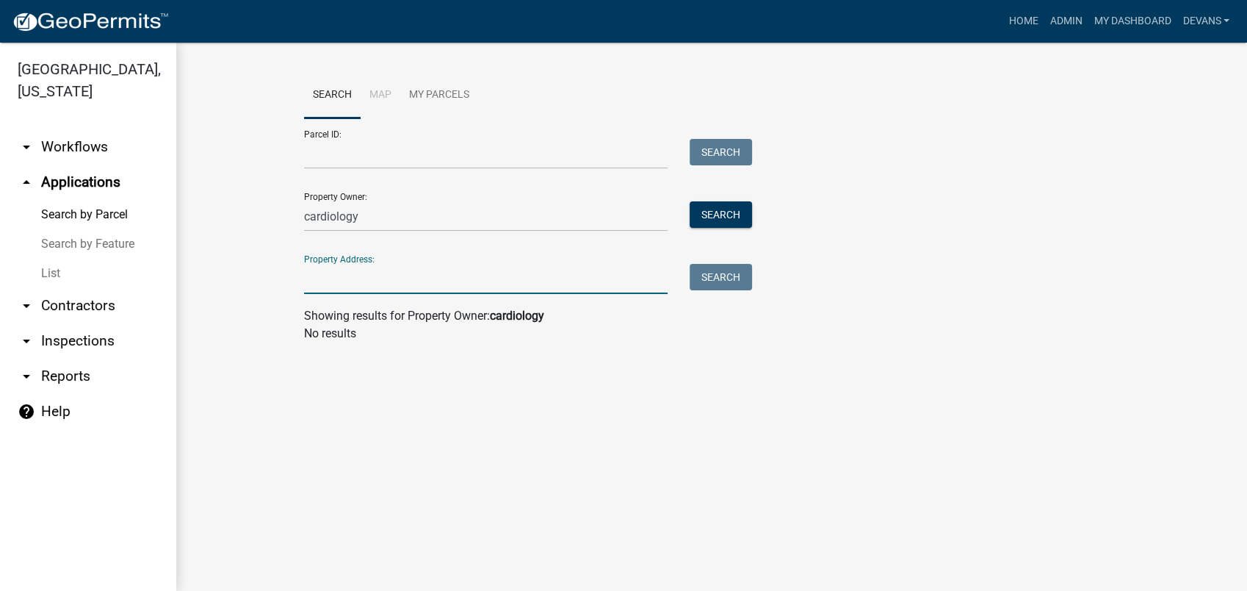
click at [342, 289] on input "Property Address:" at bounding box center [486, 279] width 364 height 30
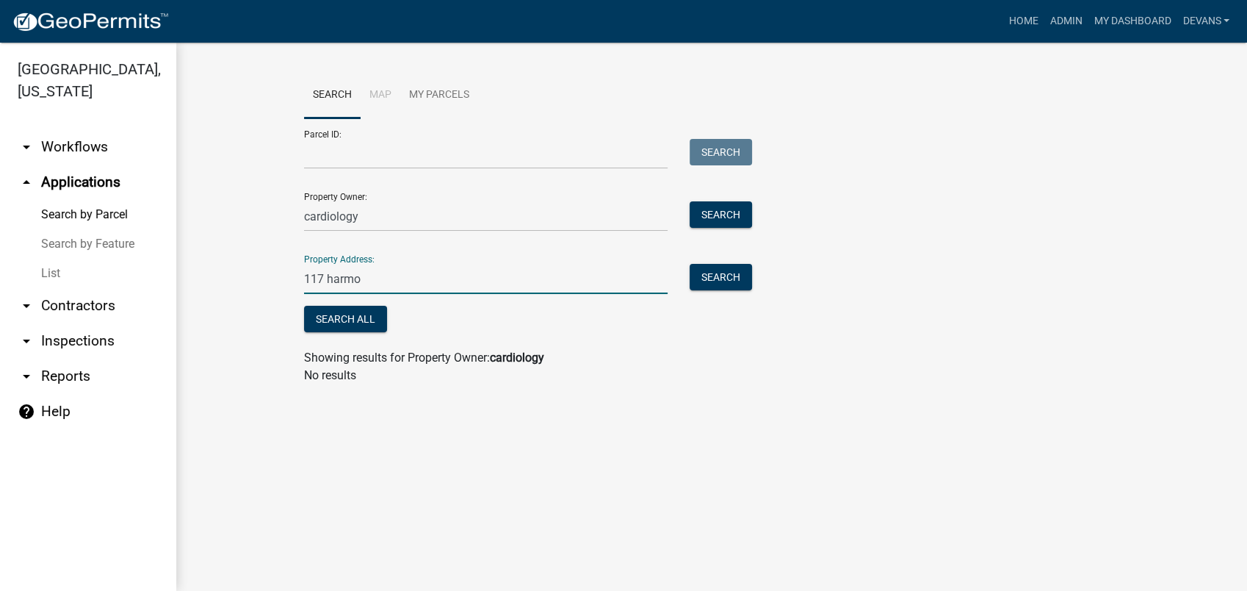
type input "117 harmony crossing"
click at [334, 325] on button "Search All" at bounding box center [345, 319] width 83 height 26
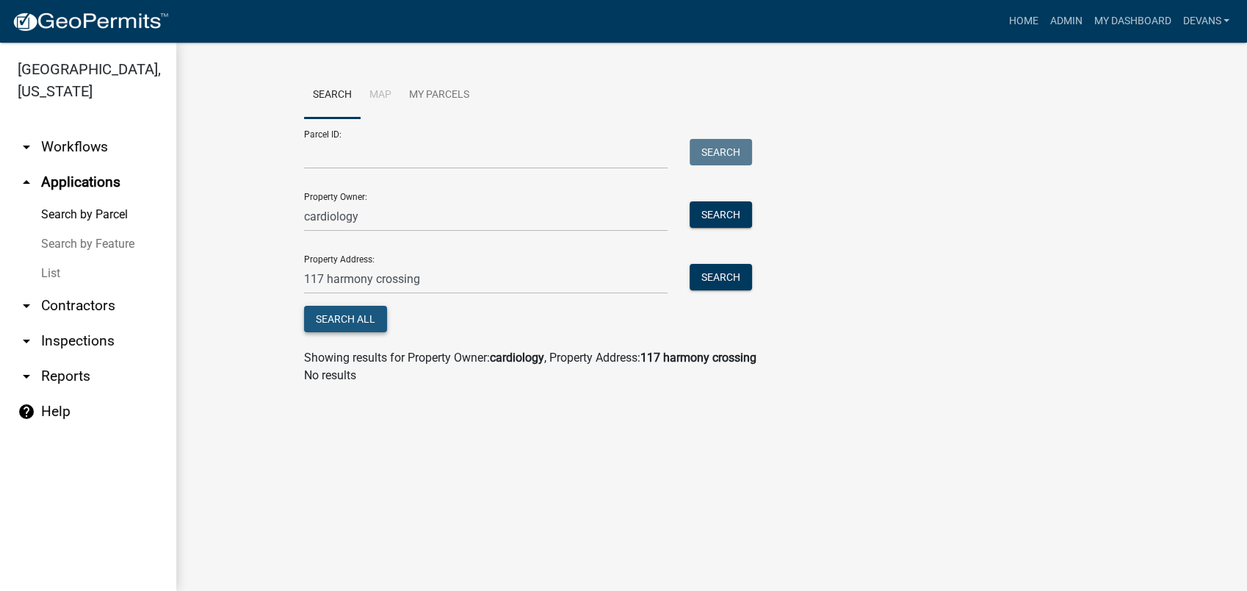
click at [337, 308] on button "Search All" at bounding box center [345, 319] width 83 height 26
click at [713, 282] on button "Search" at bounding box center [721, 277] width 62 height 26
click at [707, 275] on button "Search" at bounding box center [721, 277] width 62 height 26
click at [79, 303] on link "arrow_drop_down Contractors" at bounding box center [88, 305] width 176 height 35
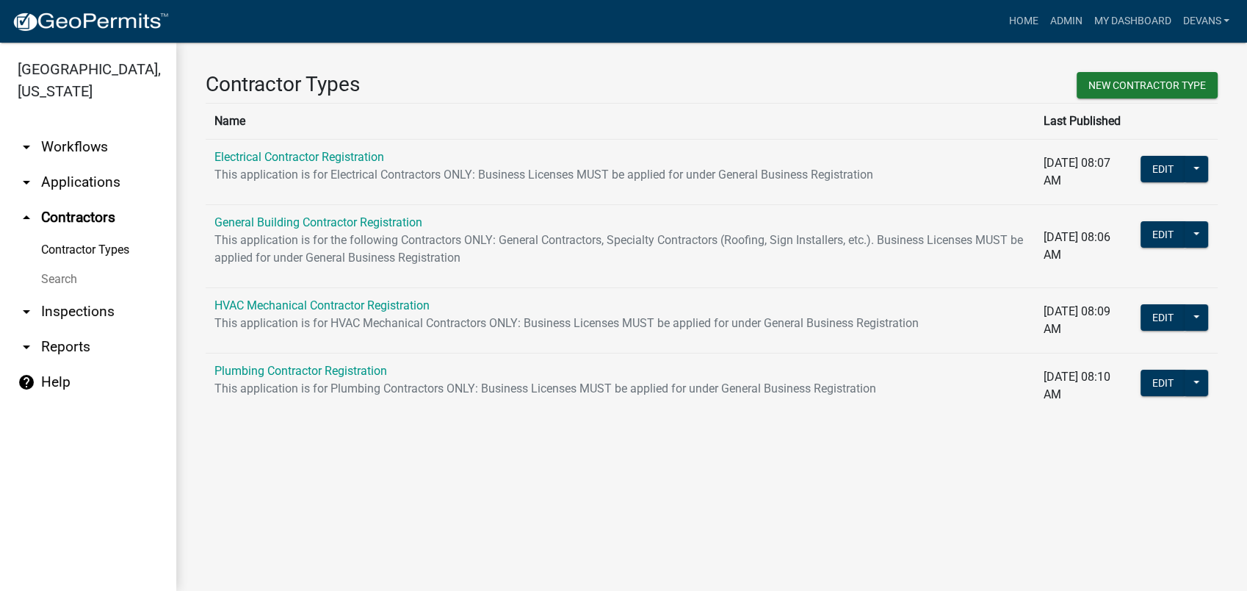
click at [58, 276] on link "Search" at bounding box center [88, 278] width 176 height 29
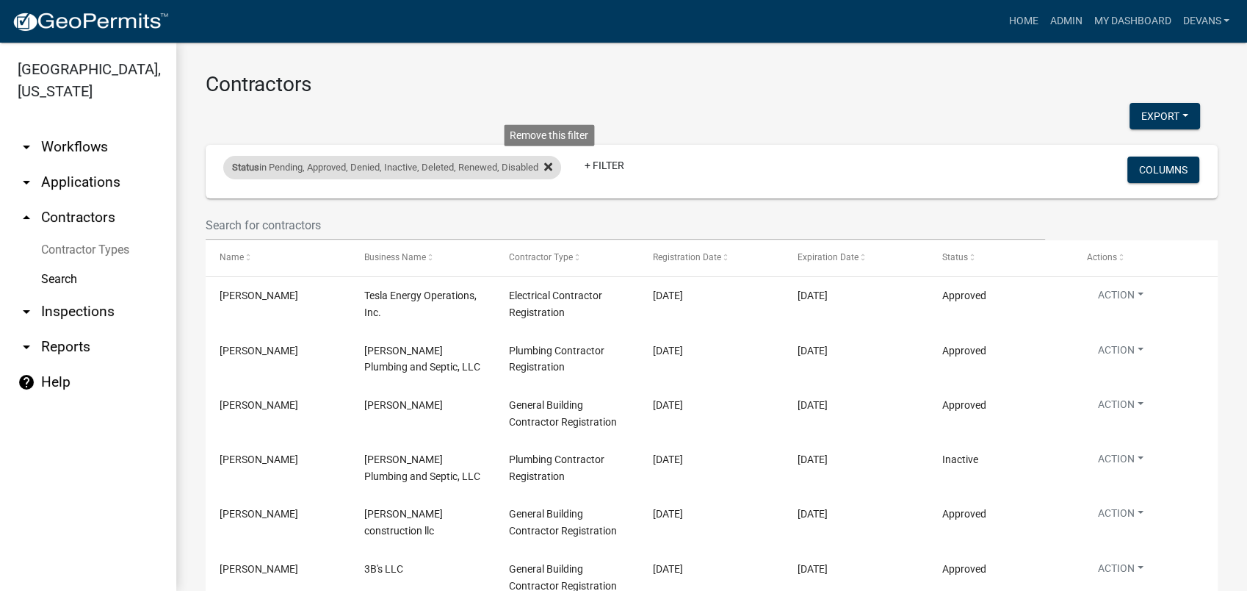
click at [552, 162] on icon at bounding box center [548, 167] width 8 height 12
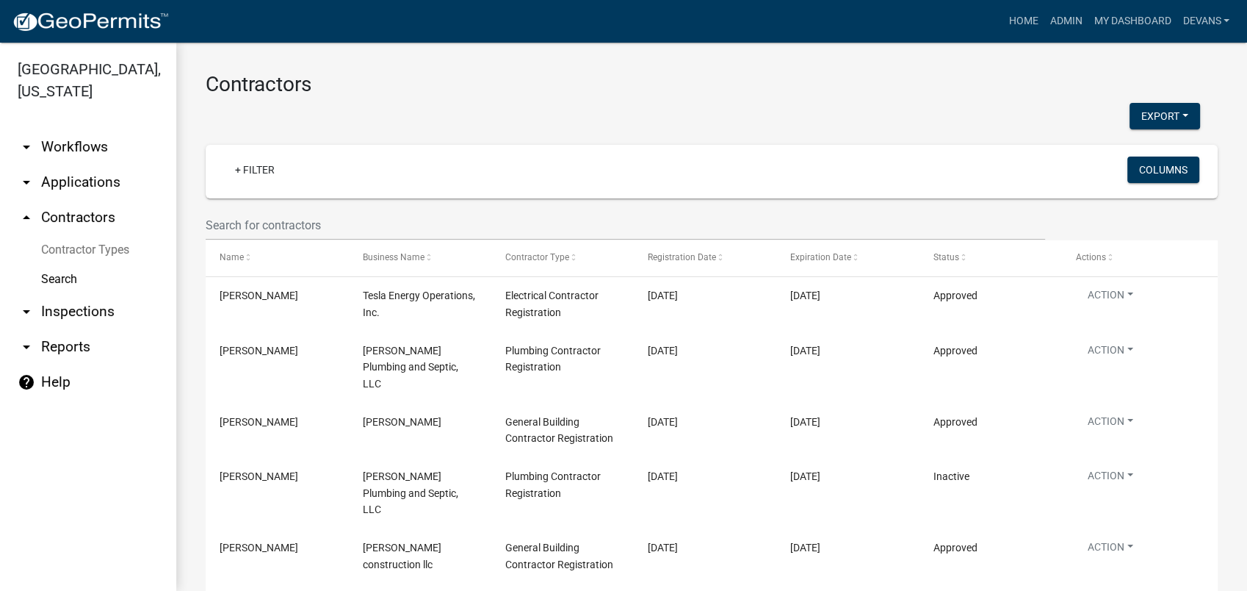
click at [88, 184] on link "arrow_drop_down Applications" at bounding box center [88, 182] width 176 height 35
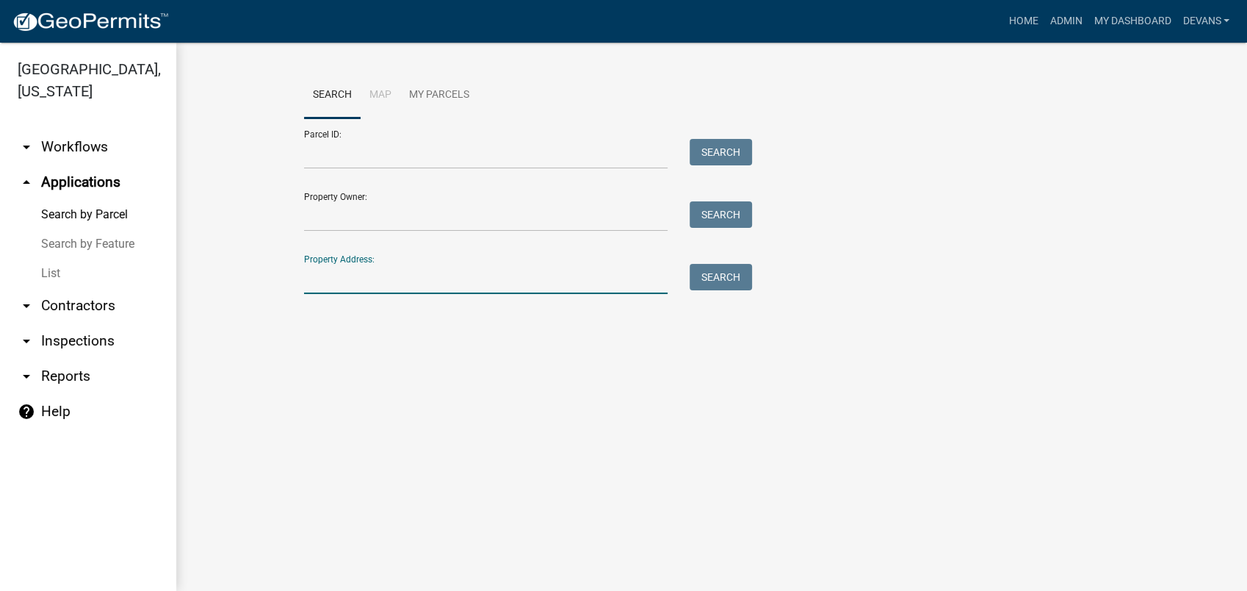
click at [339, 282] on input "Property Address:" at bounding box center [486, 279] width 364 height 30
type input "117 harmony crossing"
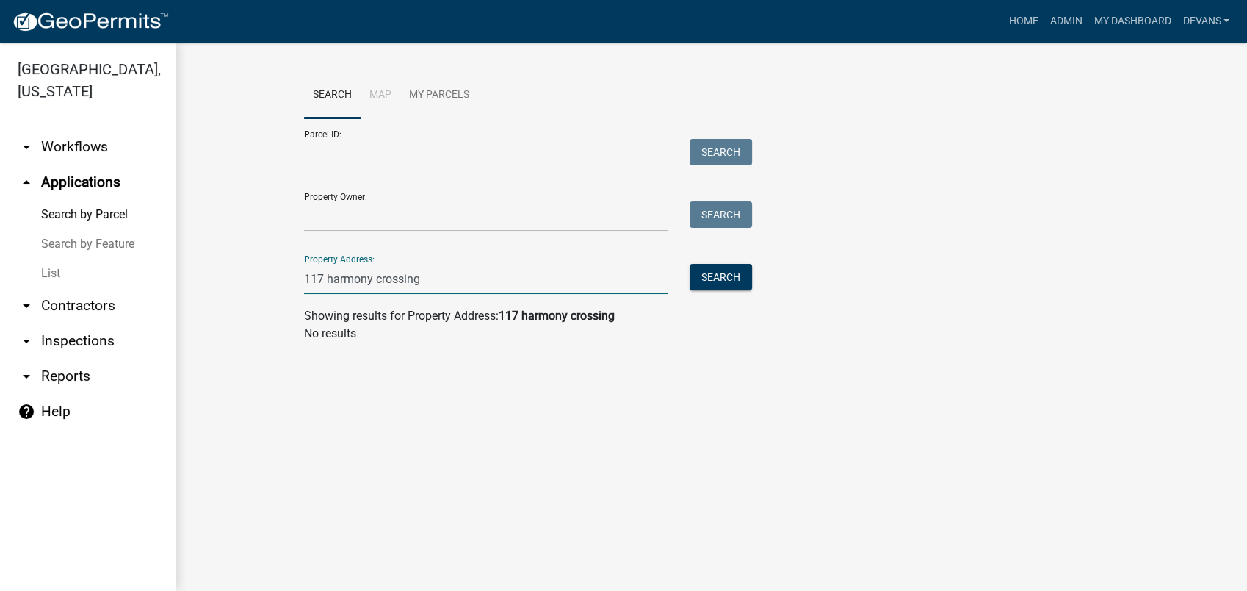
drag, startPoint x: 430, startPoint y: 286, endPoint x: 253, endPoint y: 282, distance: 177.1
click at [267, 281] on wm-workflow-application-search-view "Search Map My Parcels Parcel ID: Search Property Owner: Search Property Address…" at bounding box center [712, 213] width 1012 height 282
click at [38, 264] on link "List" at bounding box center [88, 273] width 176 height 29
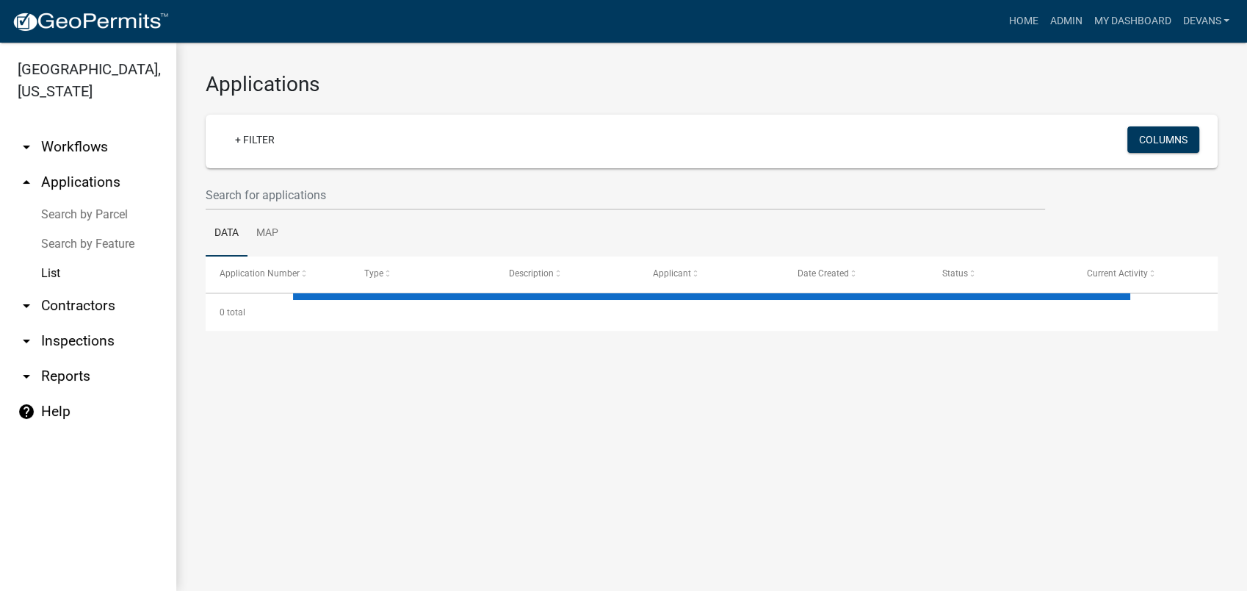
select select "1: 25"
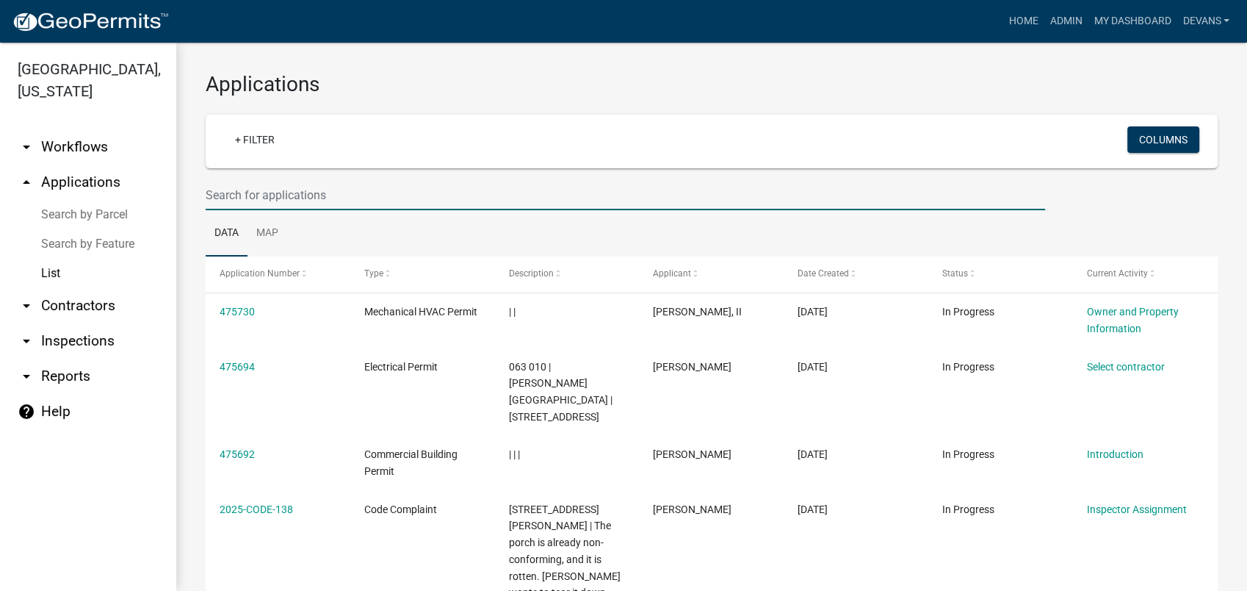
click at [253, 201] on input "text" at bounding box center [626, 195] width 840 height 30
type input "2023-bl-196"
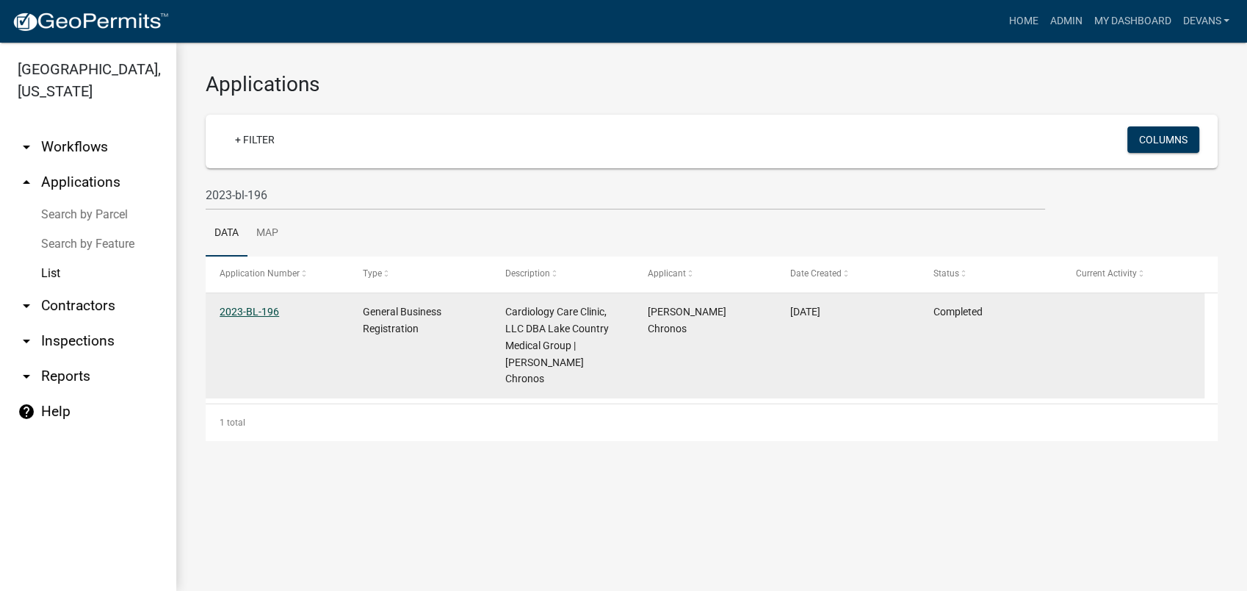
click at [242, 309] on link "2023-BL-196" at bounding box center [250, 312] width 60 height 12
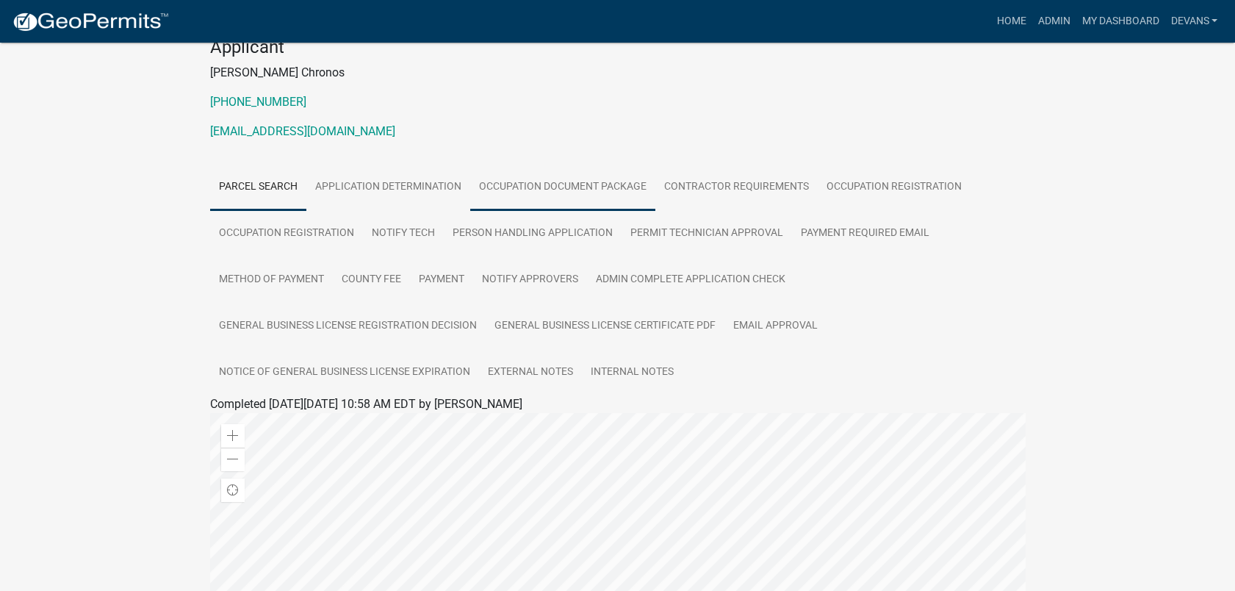
scroll to position [163, 0]
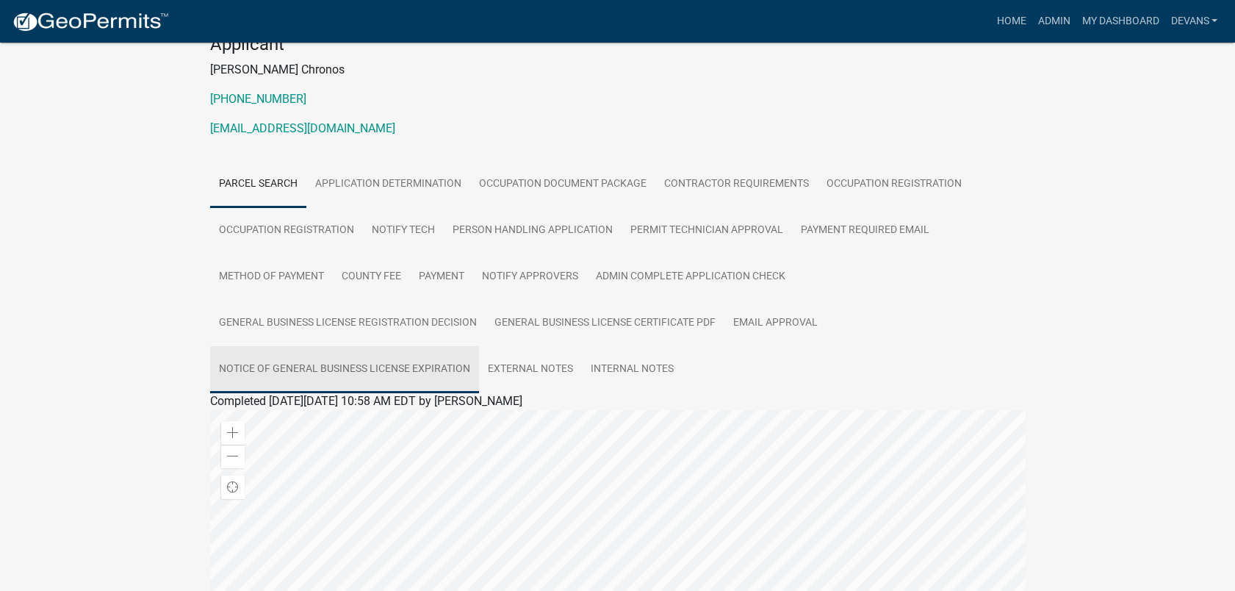
click at [432, 367] on link "Notice of General Business License Expiration" at bounding box center [344, 369] width 269 height 47
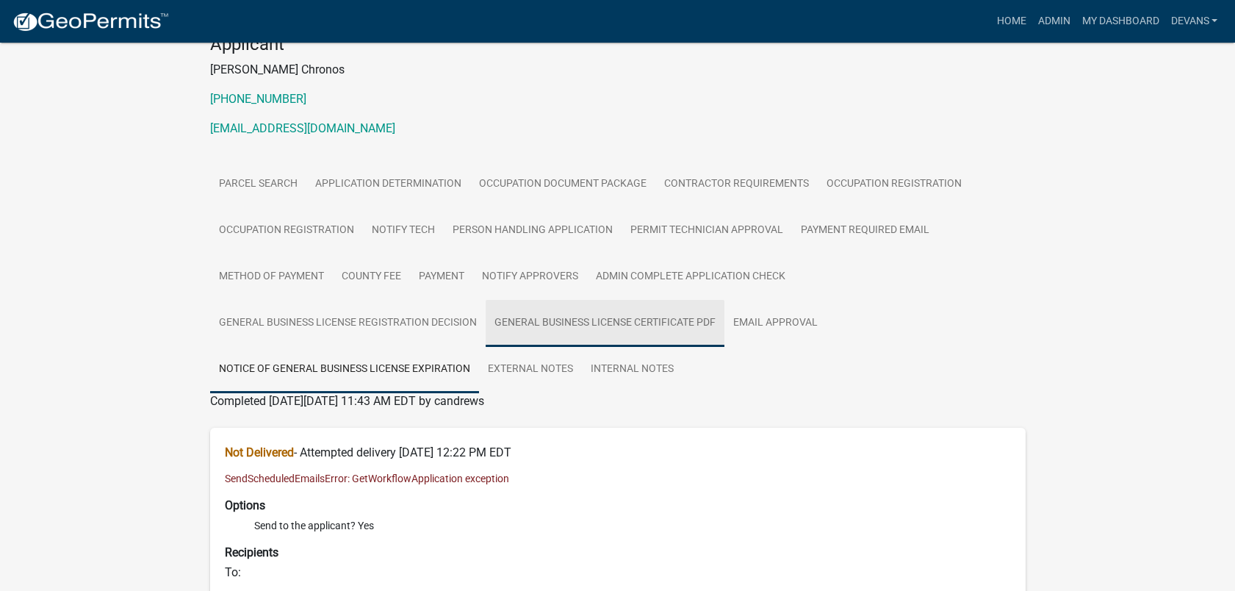
click at [686, 315] on link "General Business License Certificate PDF" at bounding box center [605, 323] width 239 height 47
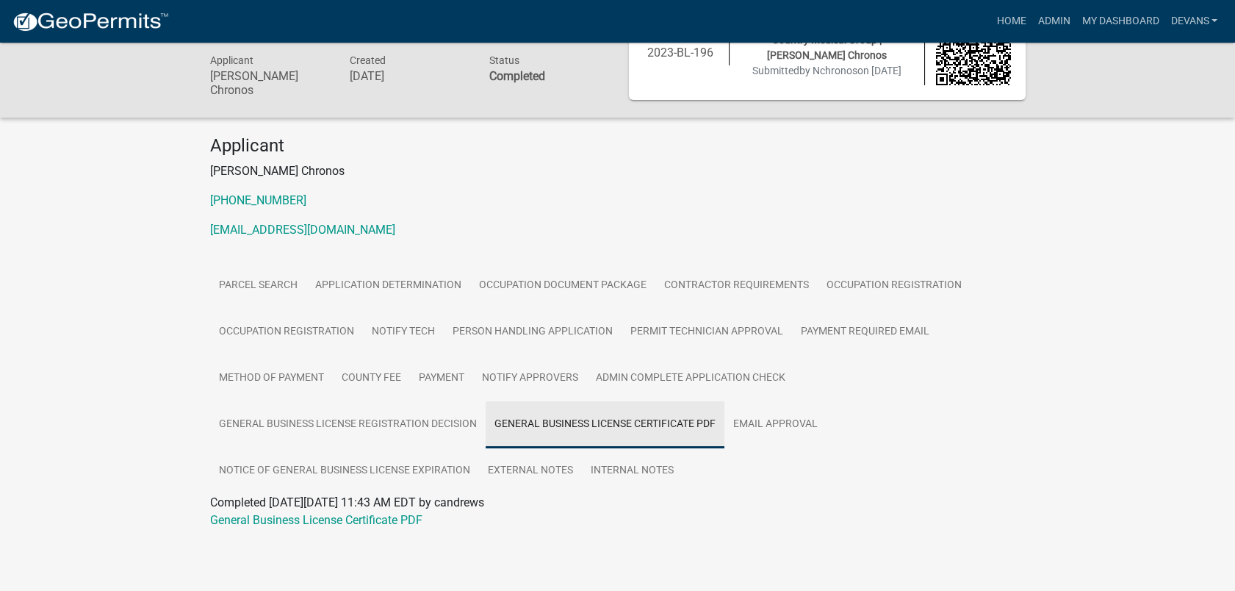
scroll to position [59, 0]
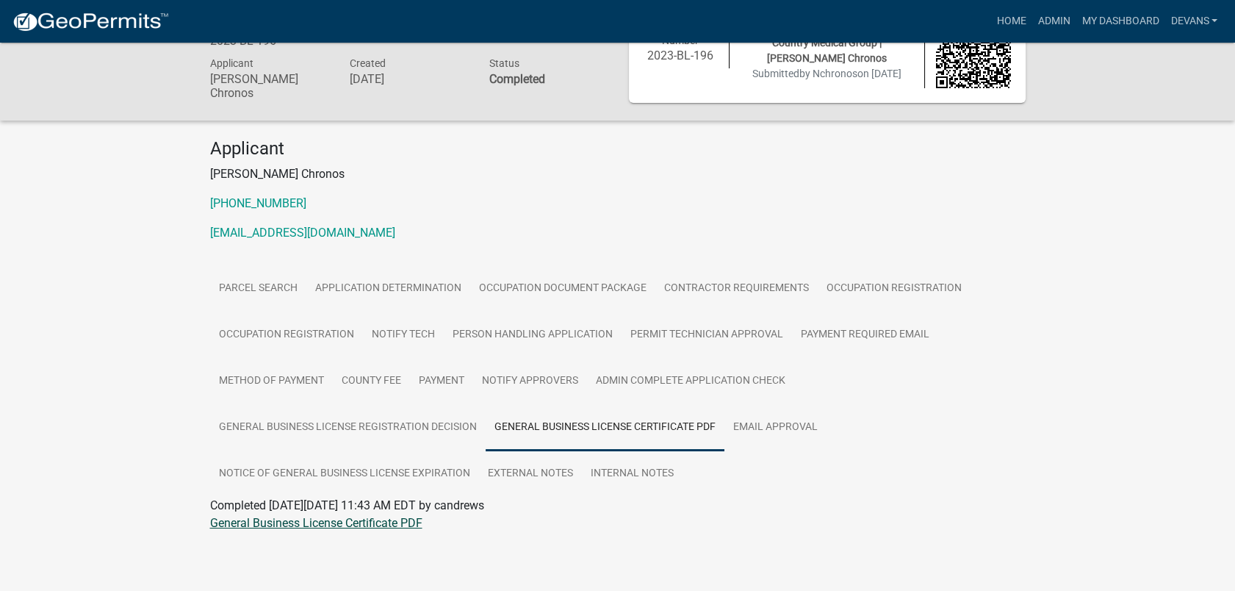
click at [389, 522] on link "General Business License Certificate PDF" at bounding box center [316, 523] width 212 height 14
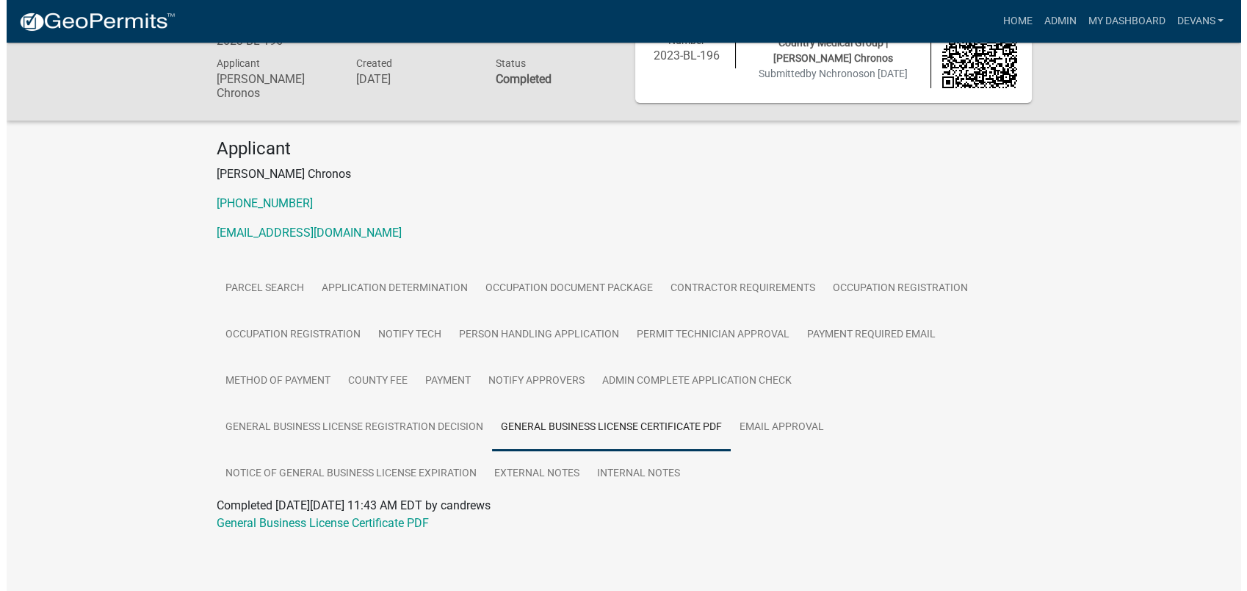
scroll to position [0, 0]
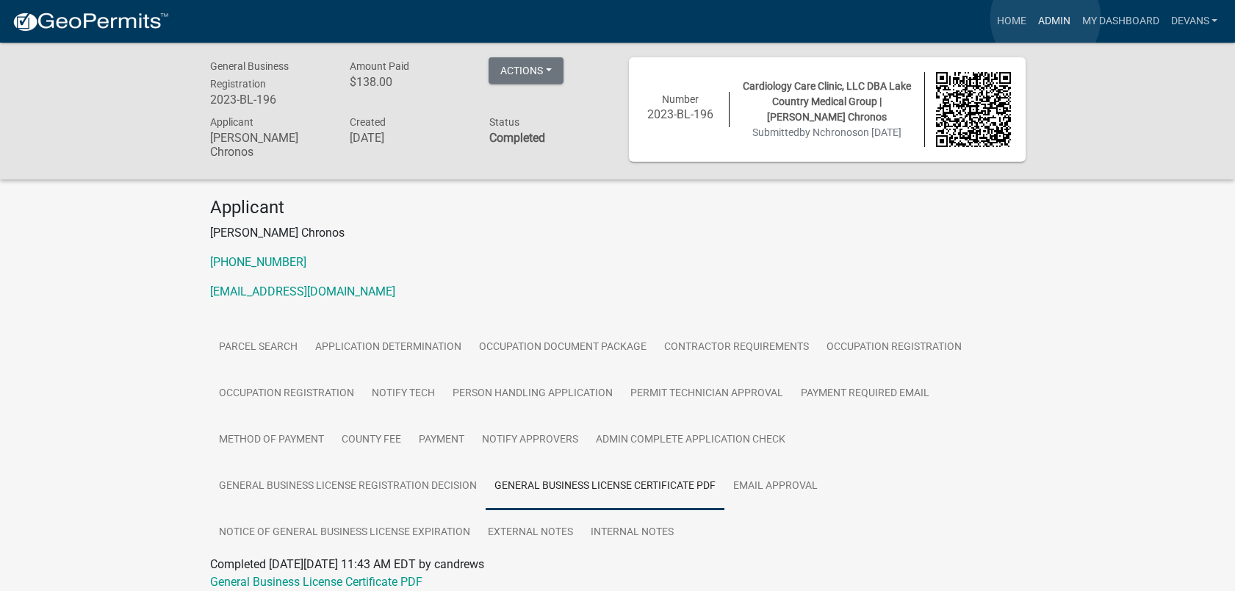
click at [1045, 18] on link "Admin" at bounding box center [1053, 21] width 44 height 28
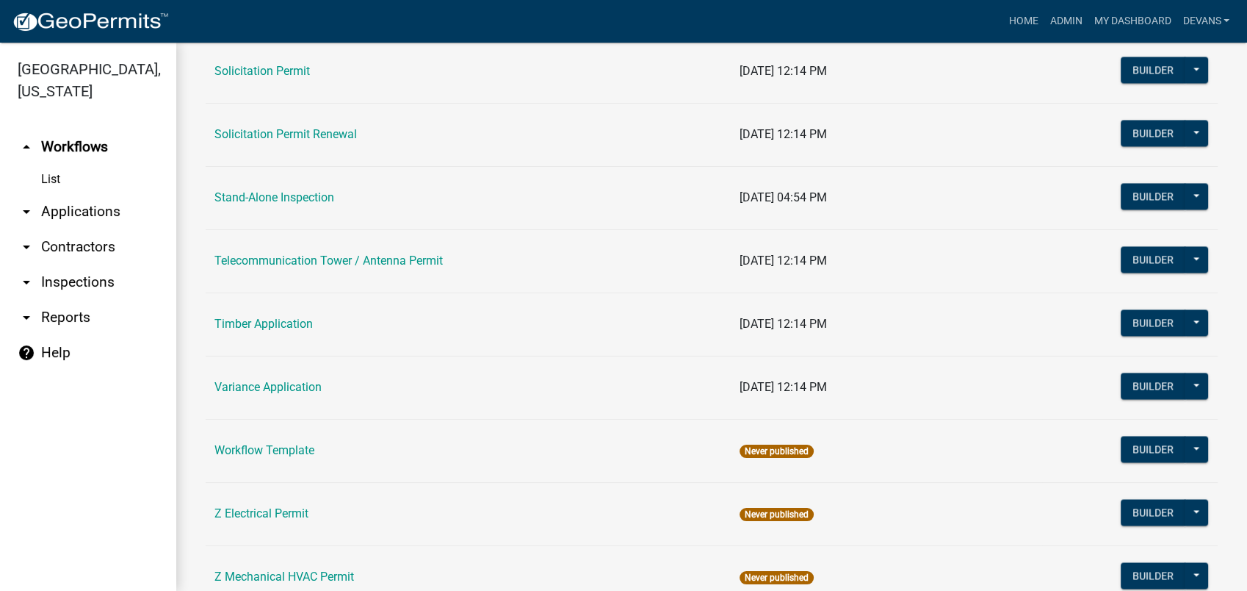
scroll to position [2122, 0]
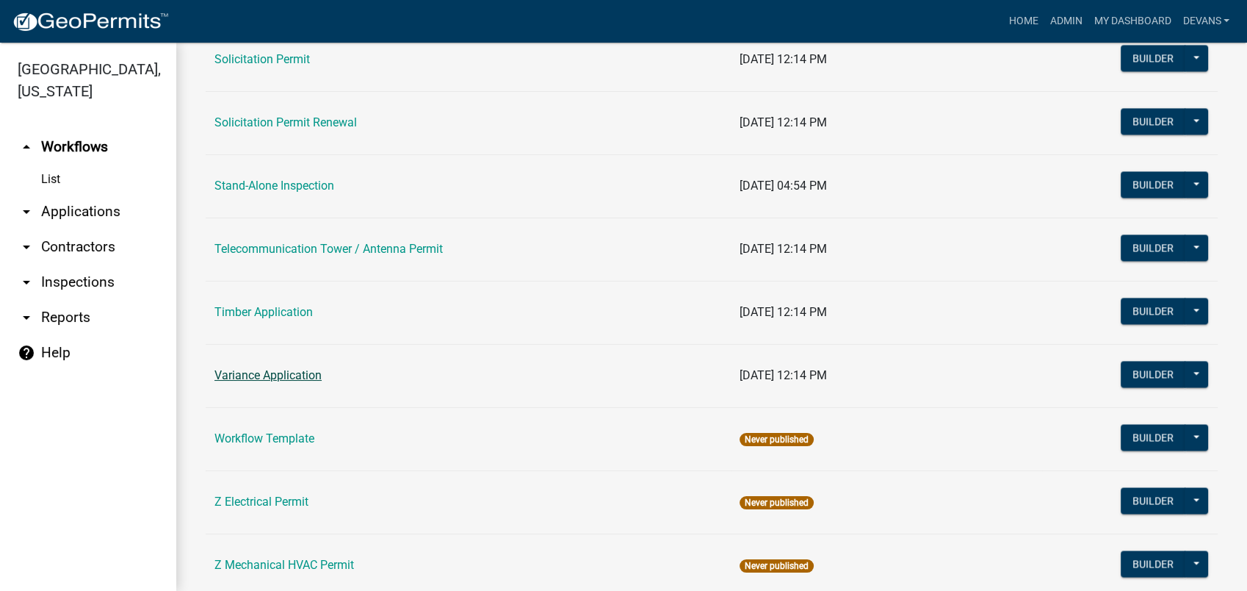
click at [267, 368] on link "Variance Application" at bounding box center [268, 375] width 107 height 14
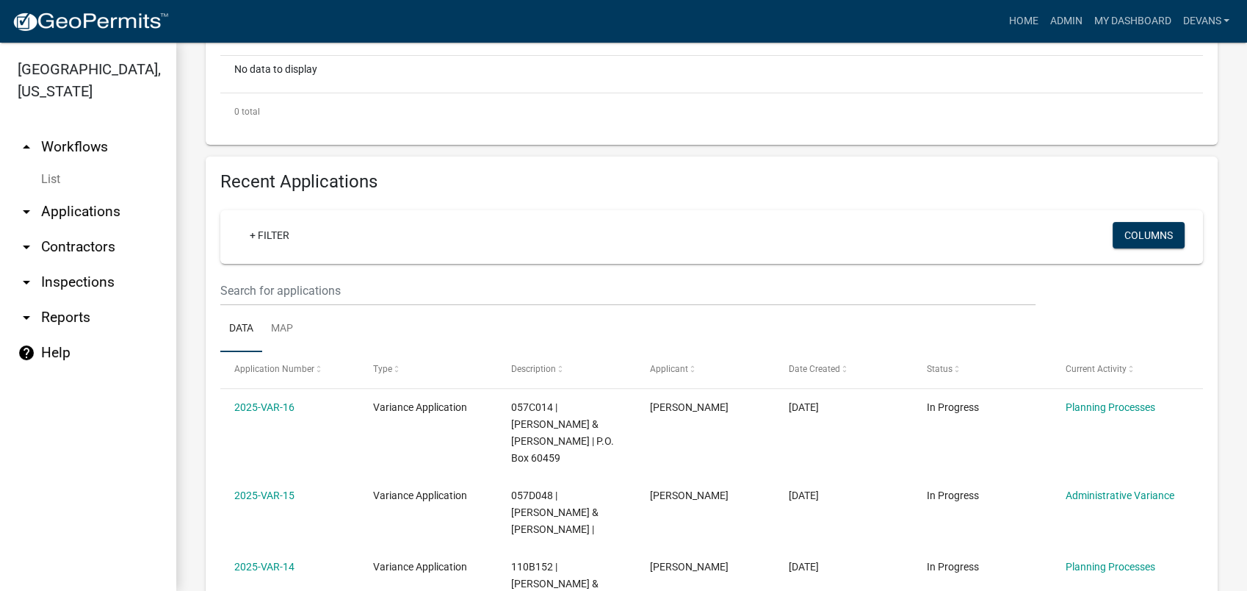
scroll to position [577, 0]
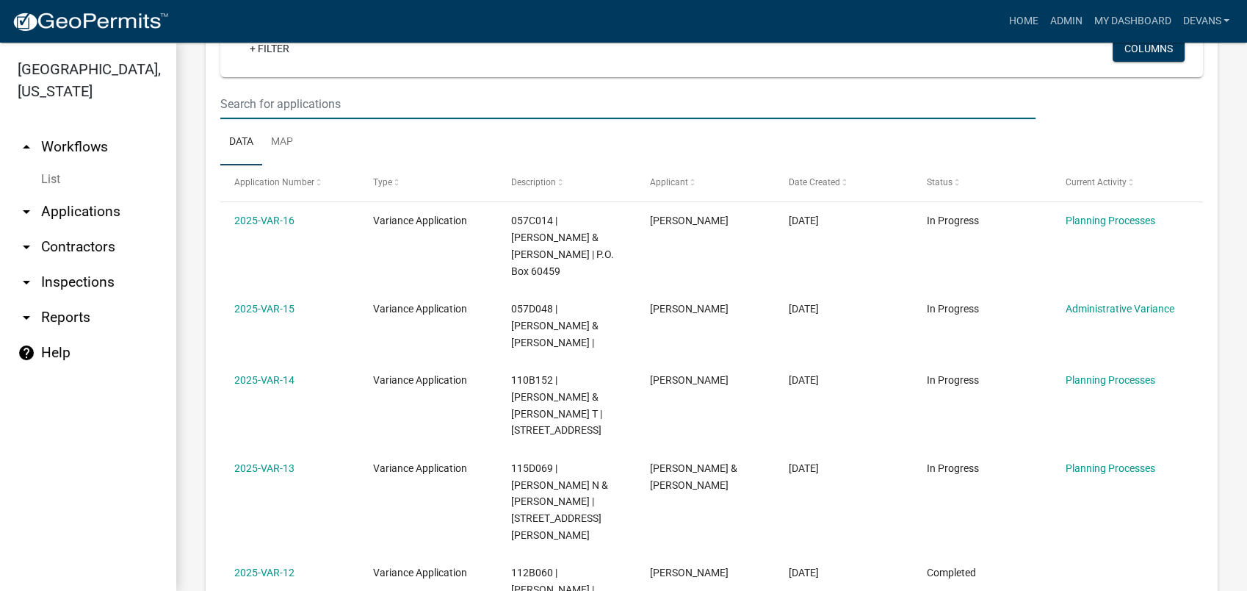
click at [253, 89] on input "text" at bounding box center [627, 104] width 815 height 30
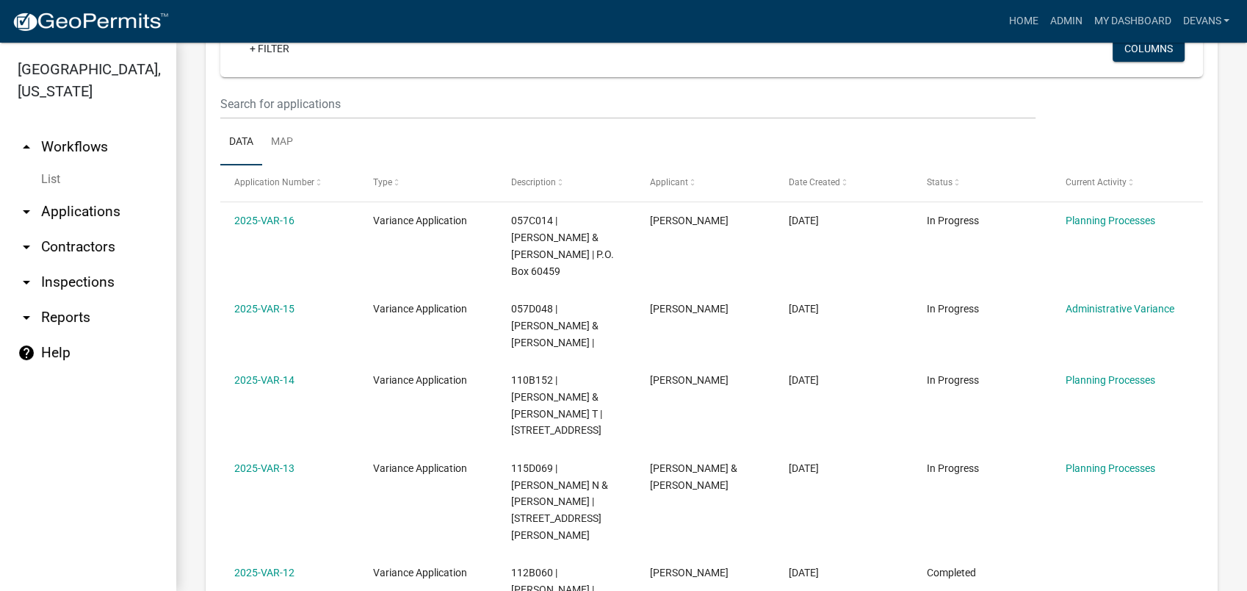
click at [61, 173] on link "List" at bounding box center [88, 179] width 176 height 29
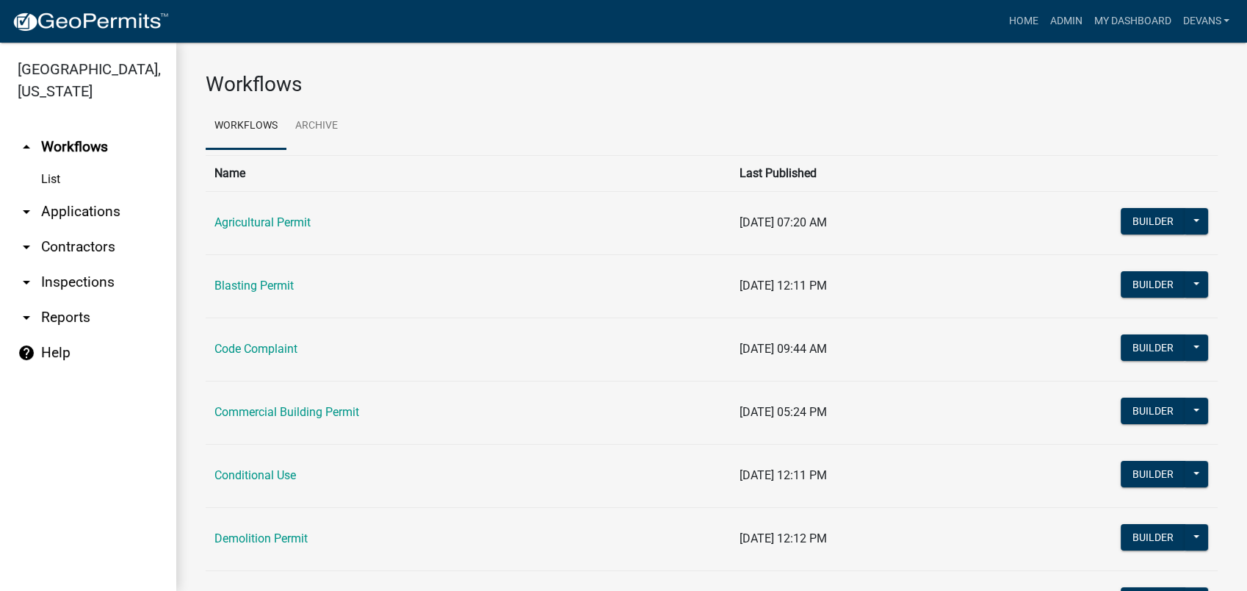
click at [69, 209] on link "arrow_drop_down Applications" at bounding box center [88, 211] width 176 height 35
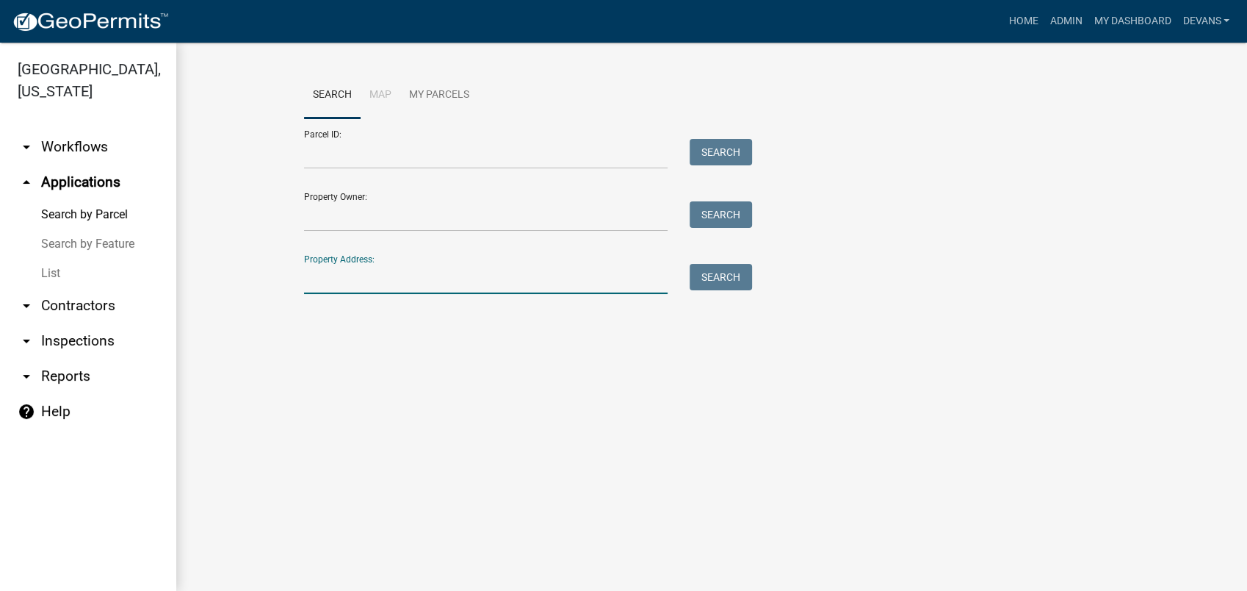
click at [364, 288] on input "Property Address:" at bounding box center [486, 279] width 364 height 30
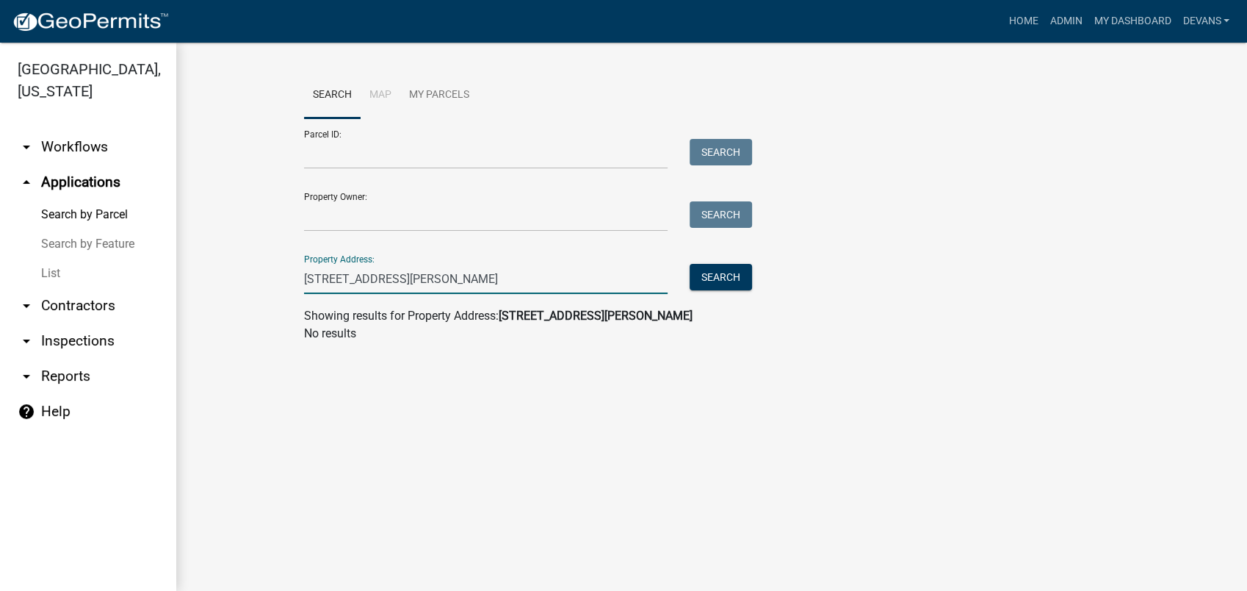
click at [351, 278] on input "335 blue gill rd" at bounding box center [486, 279] width 364 height 30
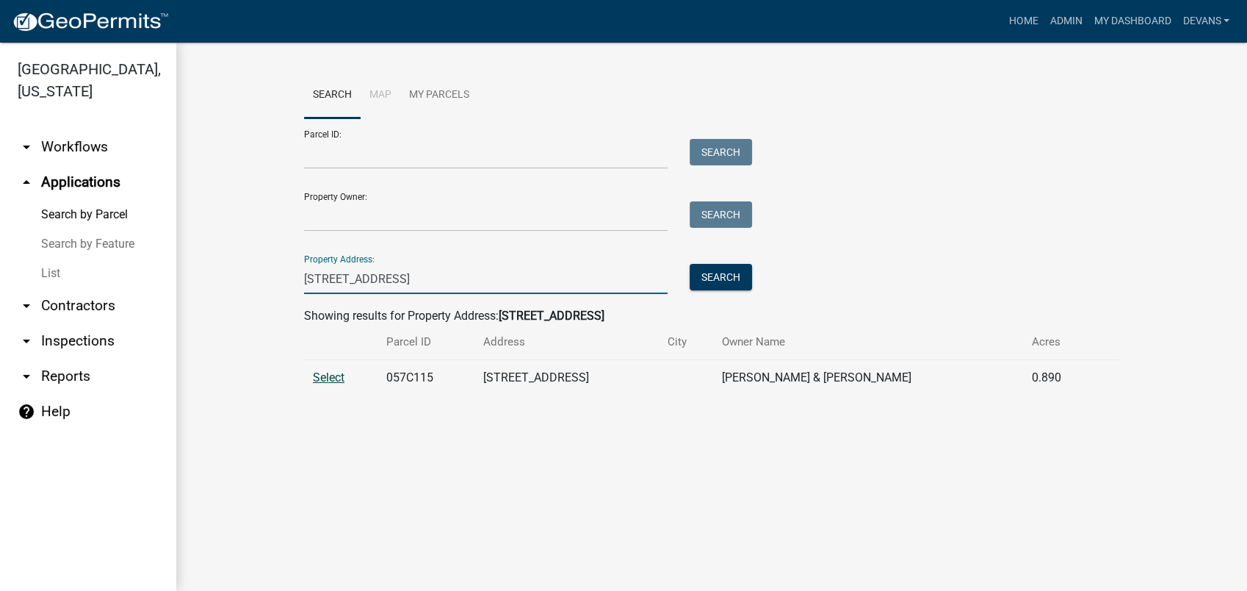
type input "335 bluegill rd"
click at [327, 374] on span "Select" at bounding box center [329, 377] width 32 height 14
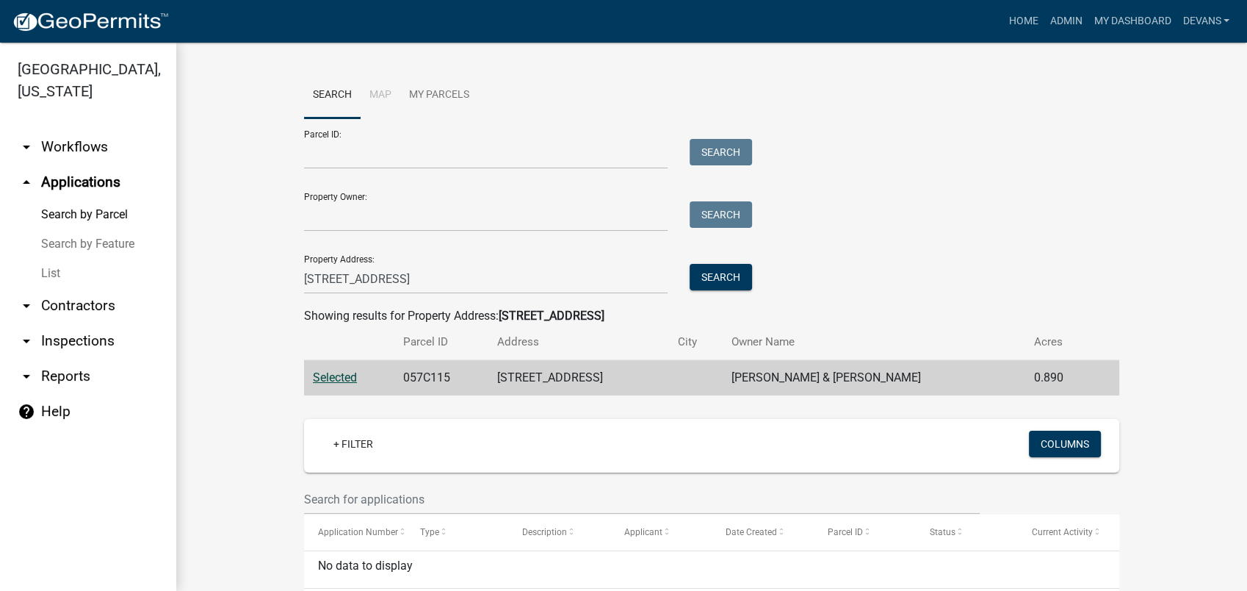
scroll to position [63, 0]
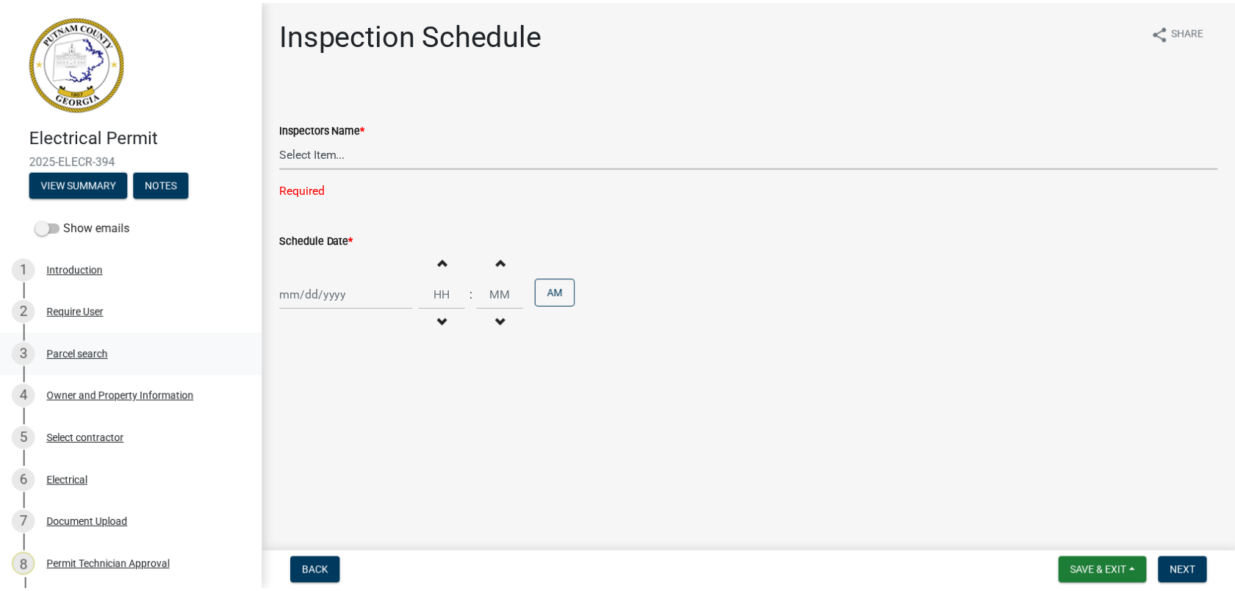
scroll to position [245, 0]
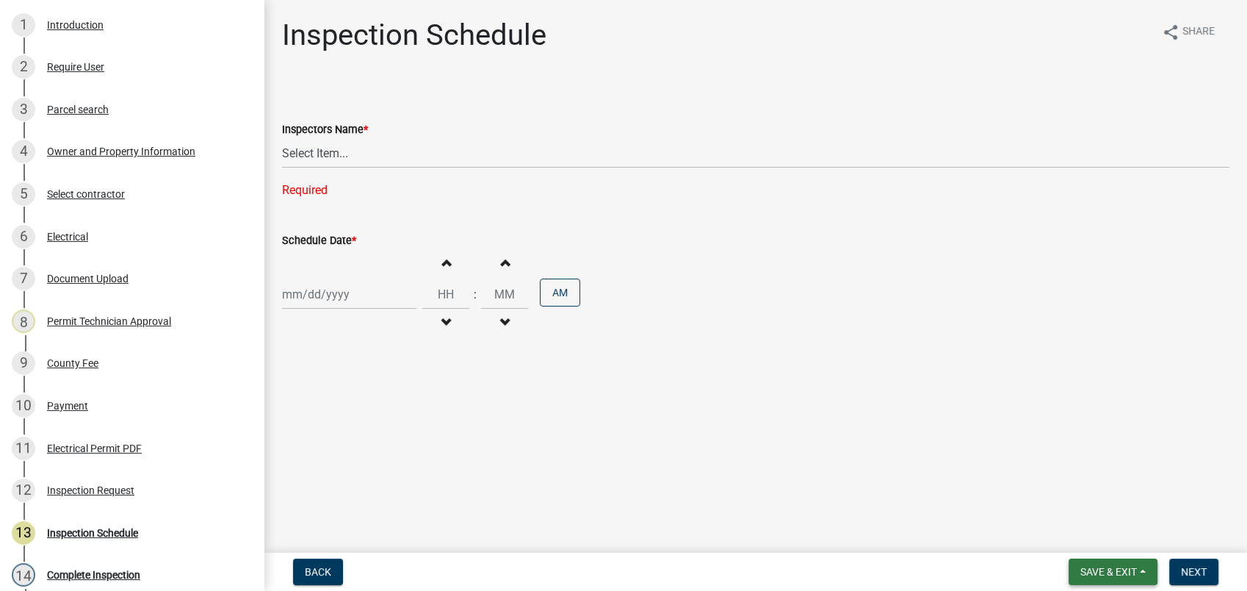
click at [1107, 569] on span "Save & Exit" at bounding box center [1109, 572] width 57 height 12
click at [1112, 540] on button "Save & Exit" at bounding box center [1099, 533] width 118 height 35
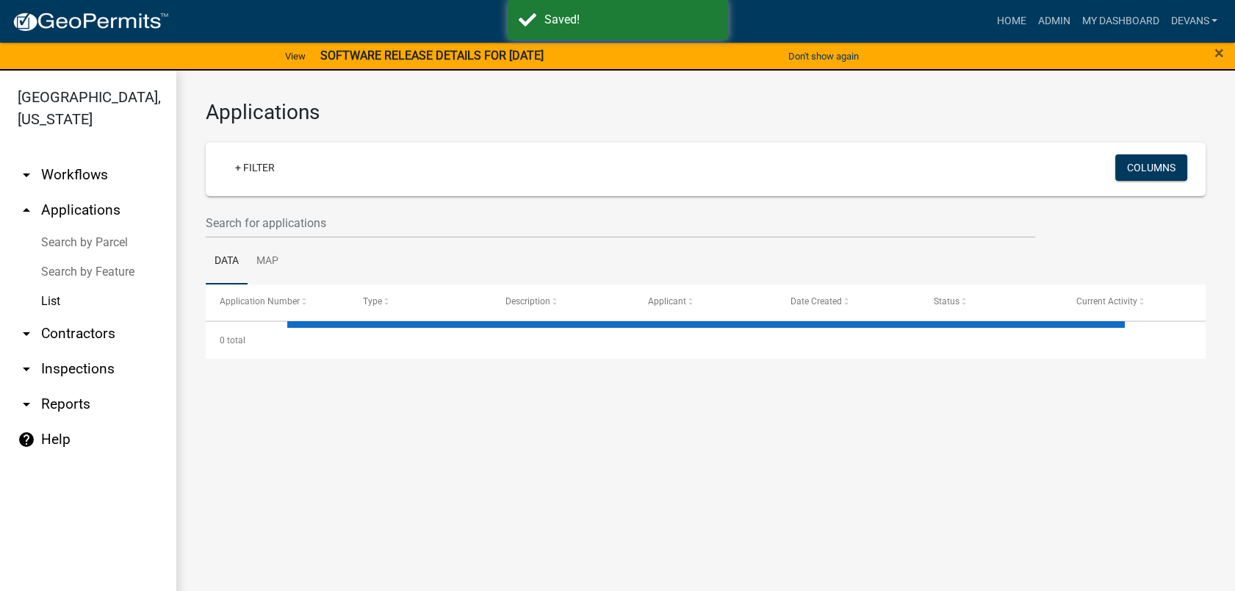
select select "1: 25"
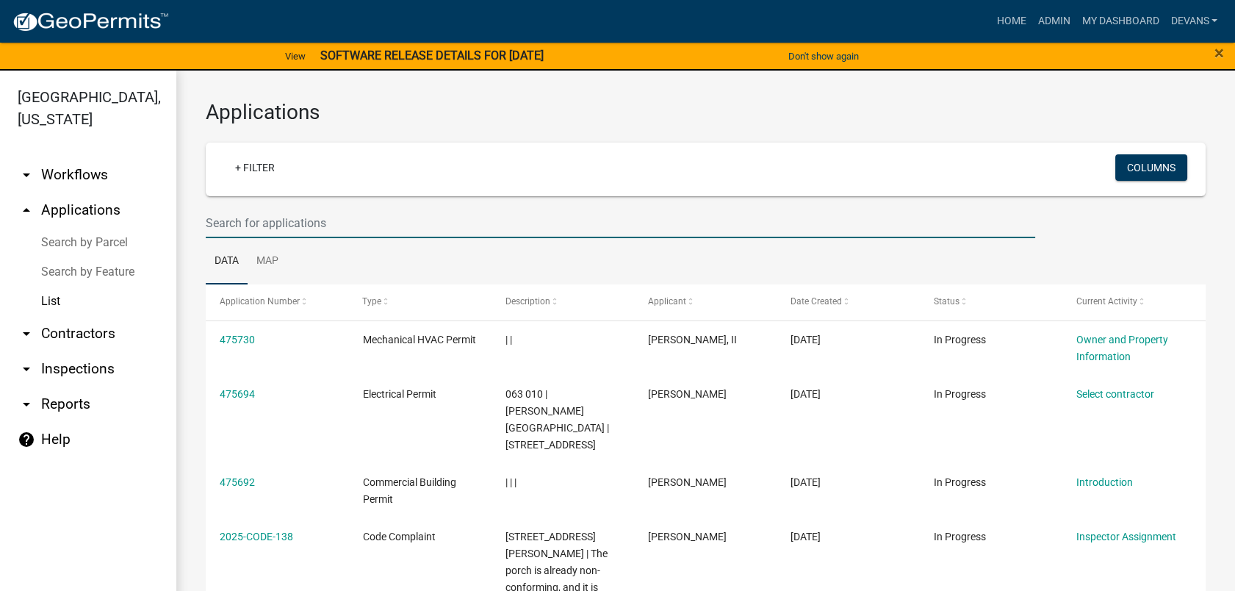
click at [394, 217] on input "text" at bounding box center [620, 223] width 829 height 30
type input "1033 crooked"
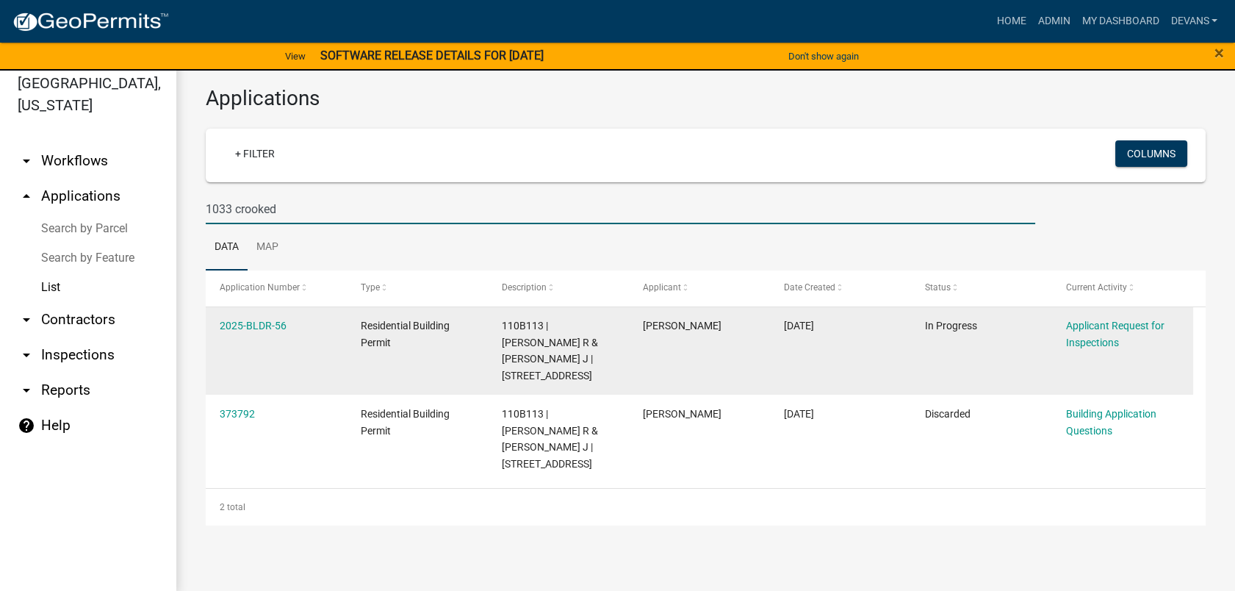
scroll to position [18, 0]
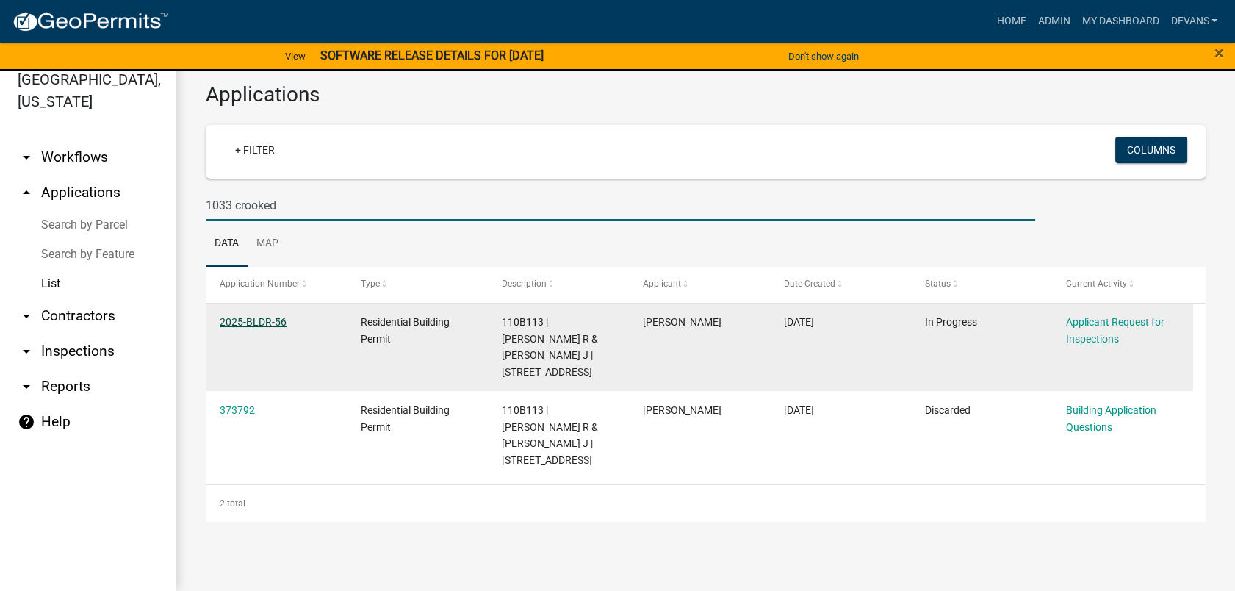
click at [259, 316] on link "2025-BLDR-56" at bounding box center [253, 322] width 67 height 12
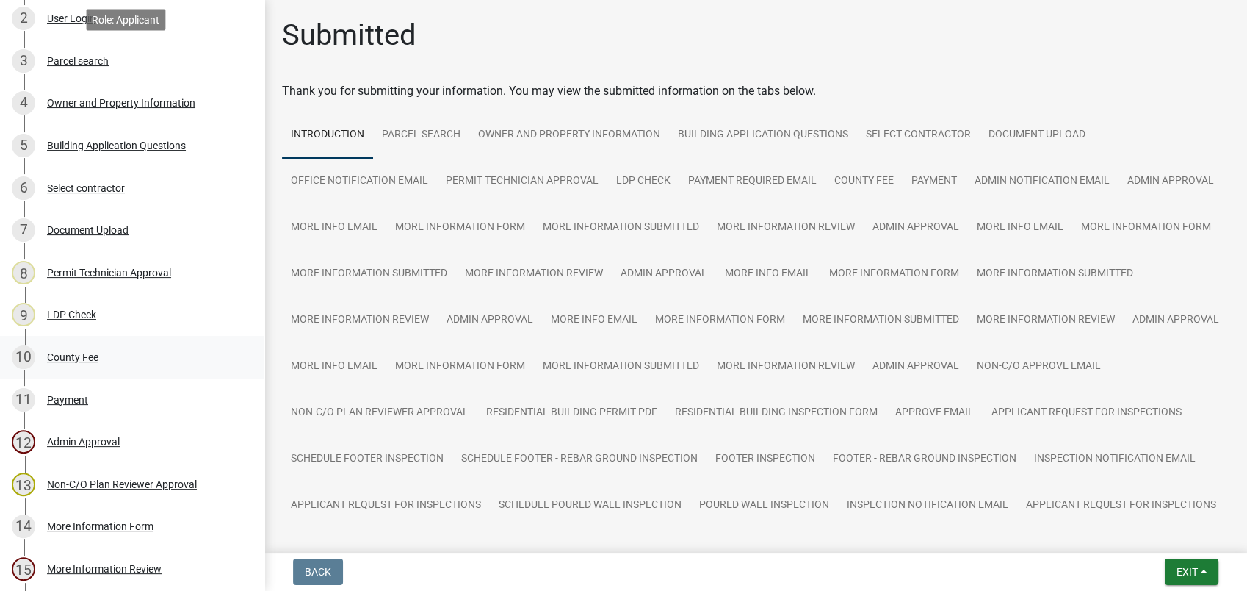
scroll to position [326, 0]
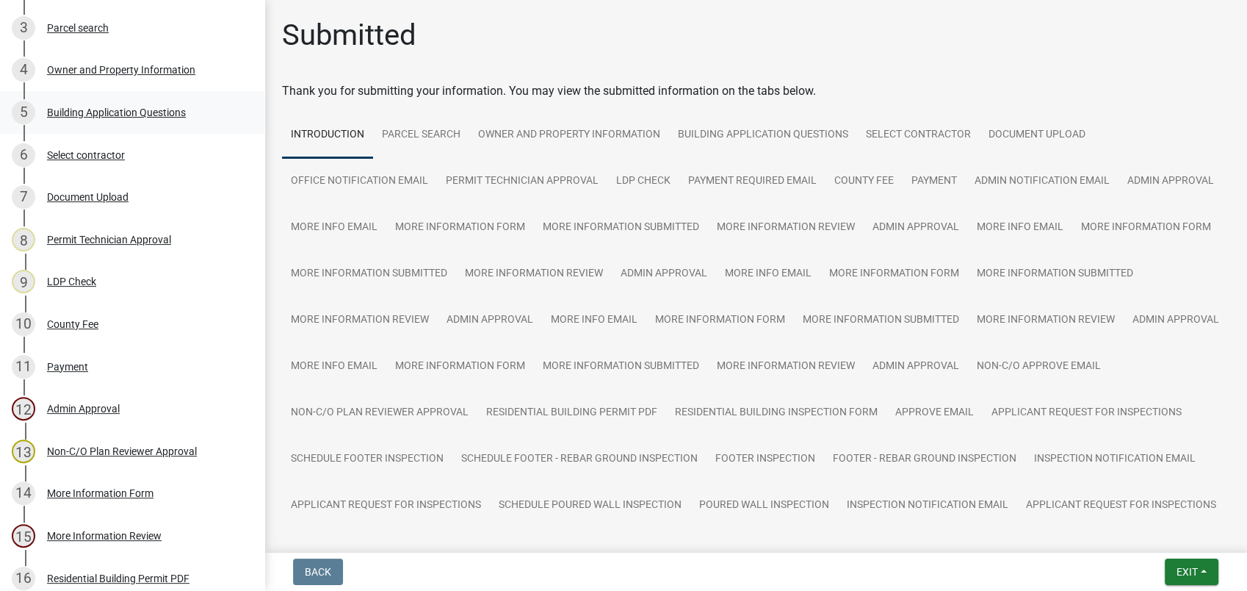
click at [101, 115] on div "Building Application Questions" at bounding box center [116, 112] width 139 height 10
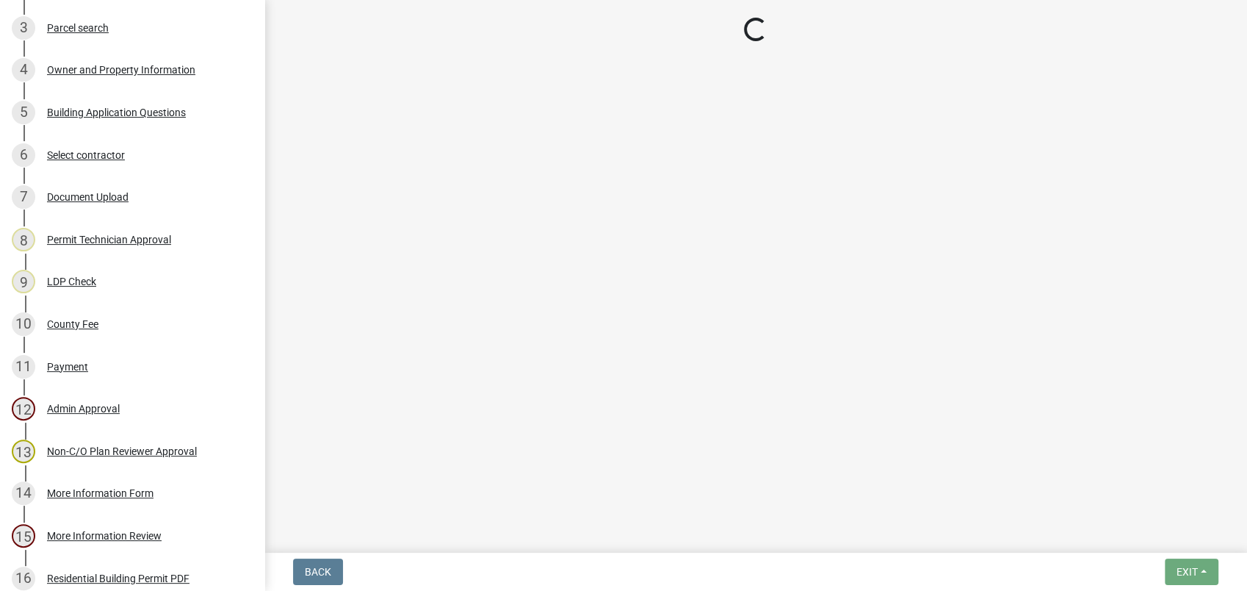
select select "004f4fbb-5e42-4e8e-b1b8-58fc8091e2ba"
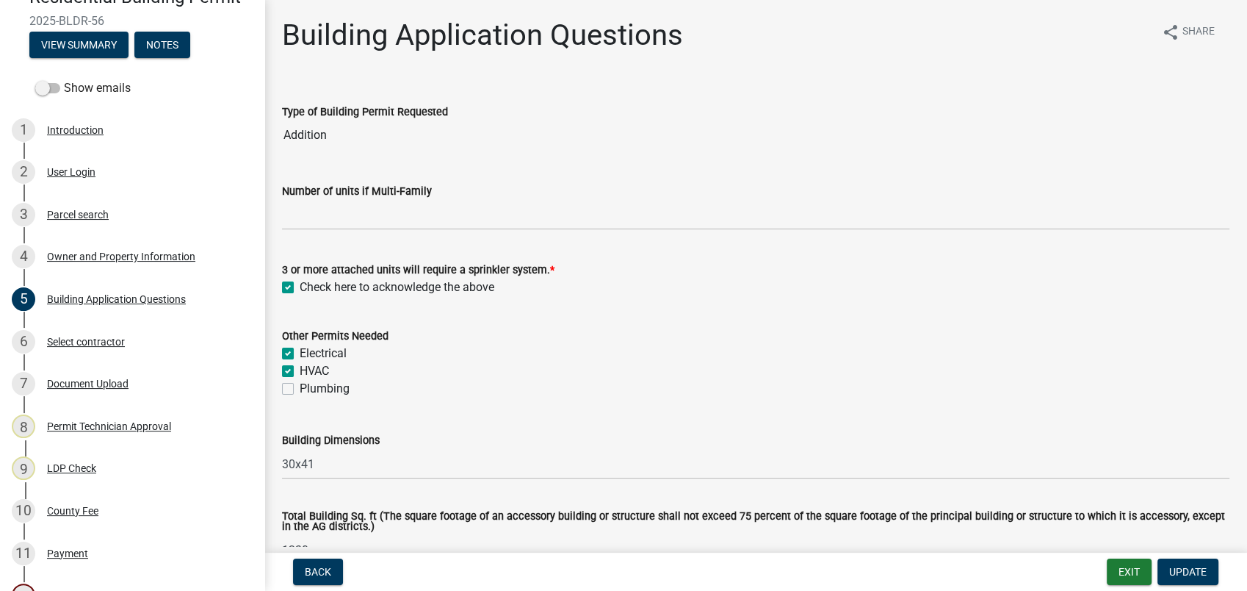
scroll to position [0, 0]
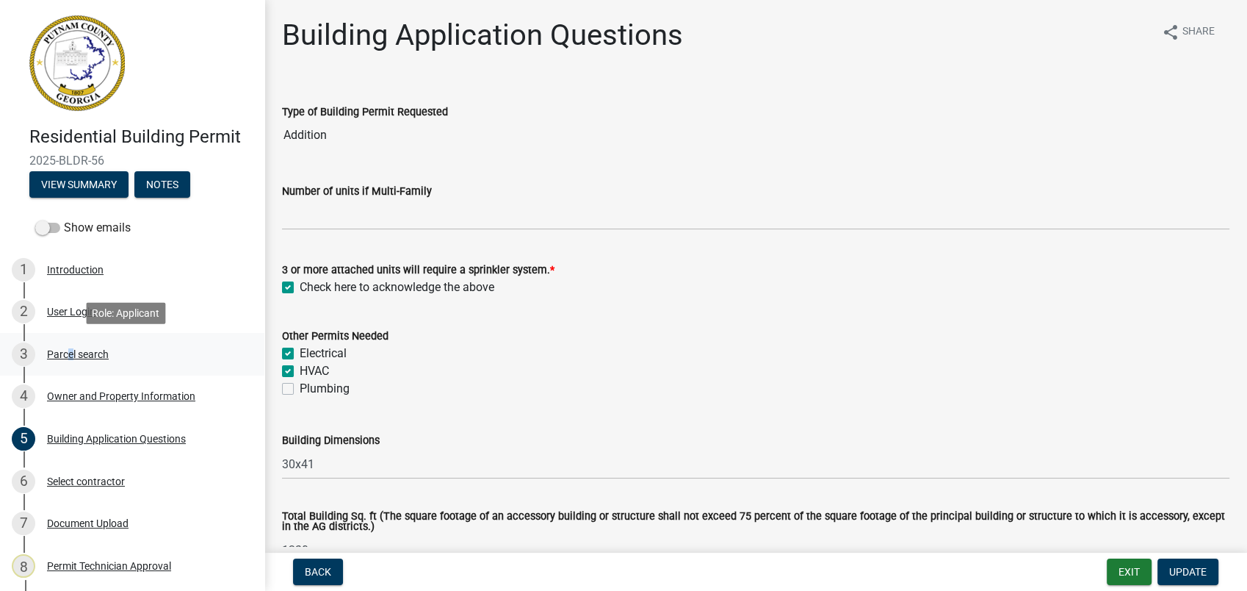
click at [65, 345] on div "3 Parcel search" at bounding box center [126, 354] width 229 height 24
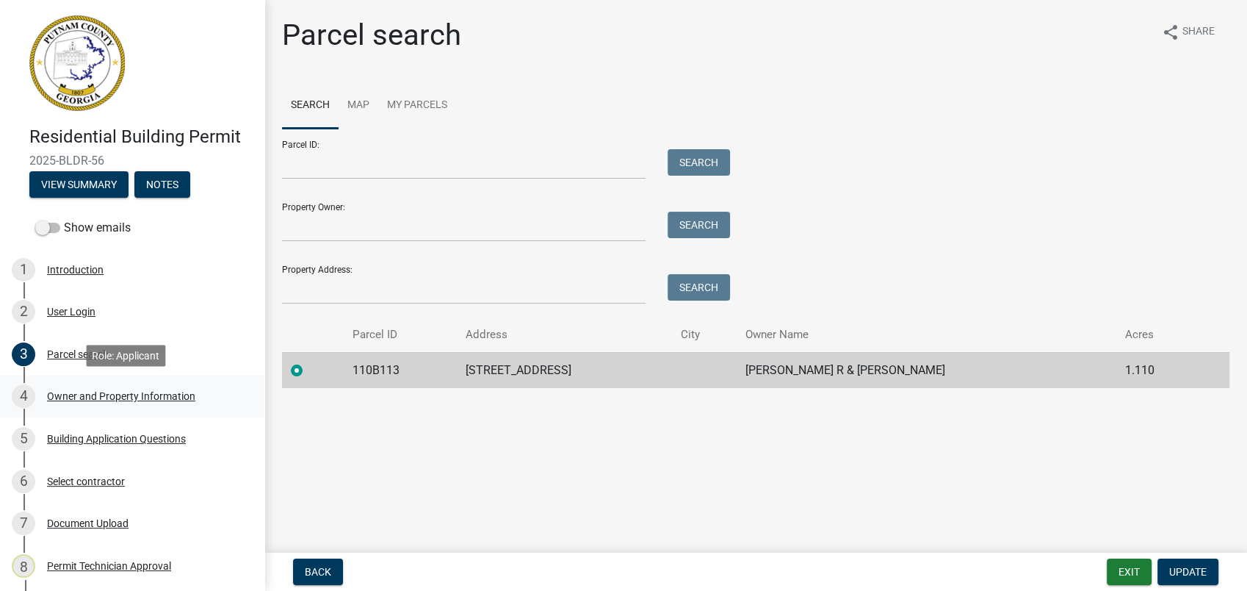
click at [98, 394] on div "Owner and Property Information" at bounding box center [121, 396] width 148 height 10
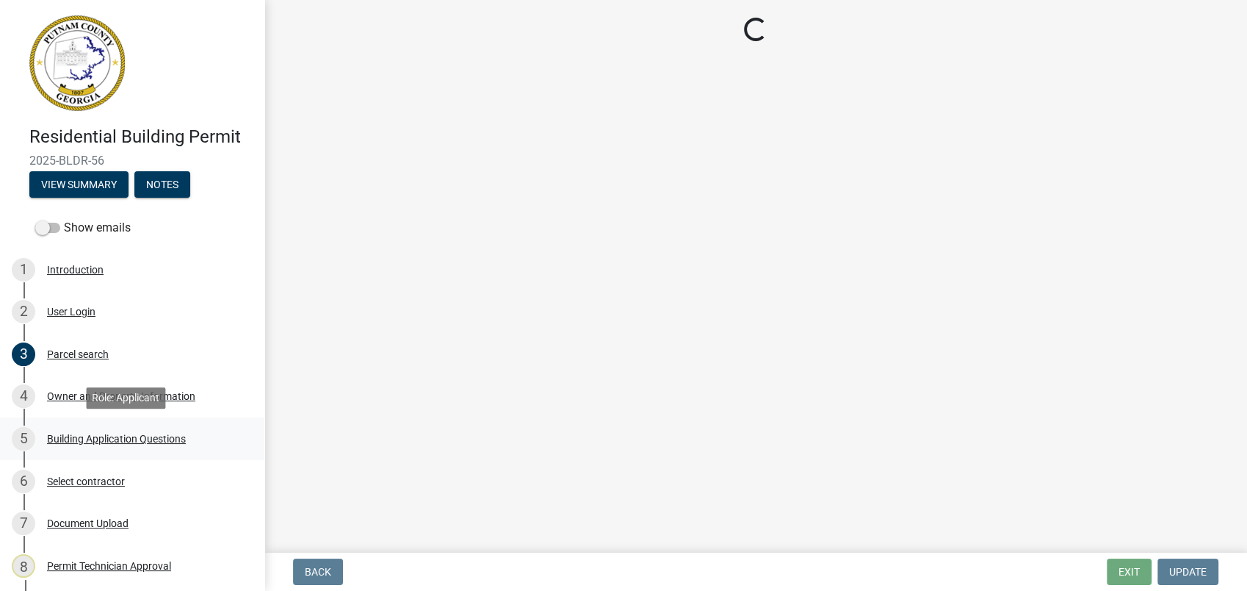
select select "78bfdc44-73ff-456e-a557-d4c99b9c08be"
select select "83394b22-4a11-496c-8e5c-75ade2e72faf"
select select "469c5908-2854-42d5-89ed-bee7fc26529e"
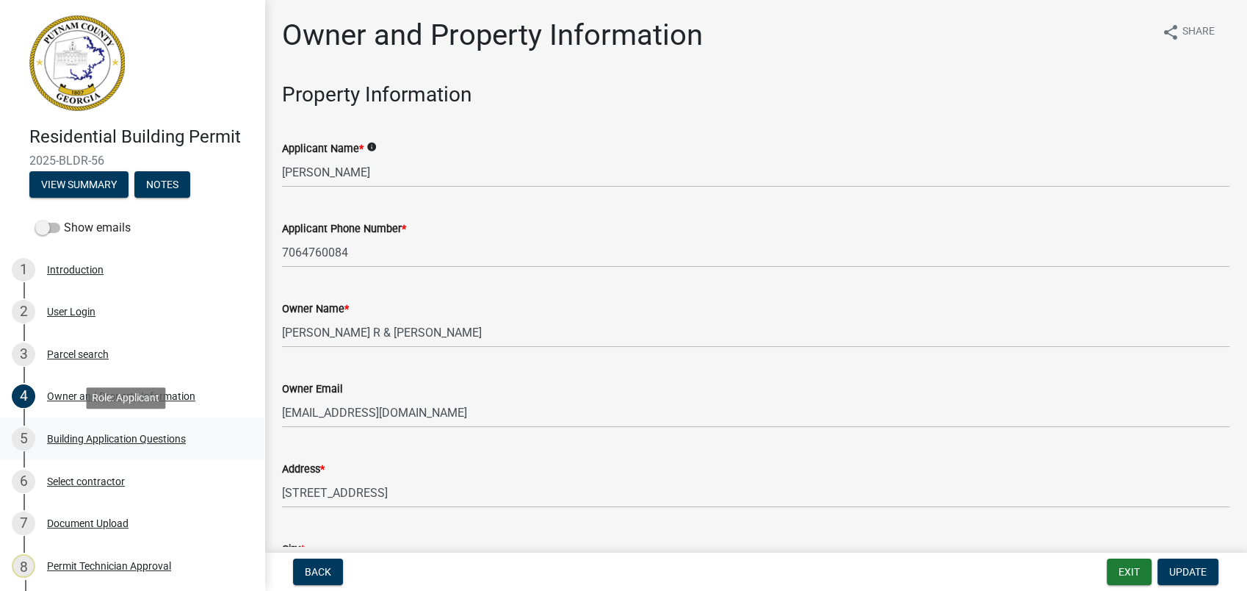
click at [55, 433] on div "Building Application Questions" at bounding box center [116, 438] width 139 height 10
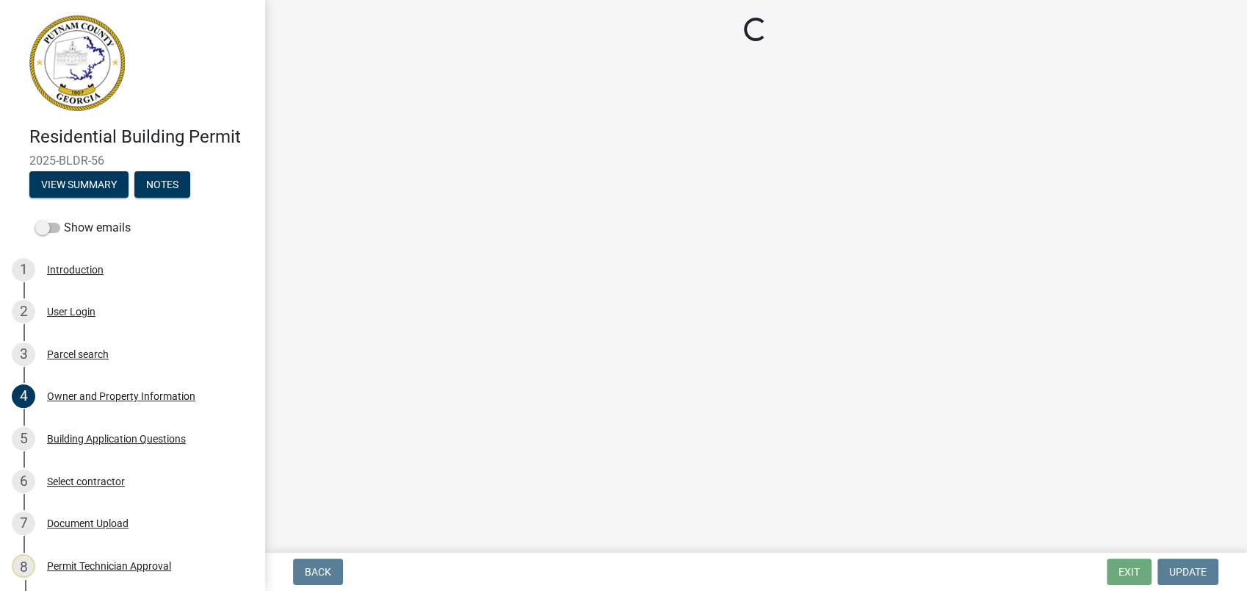
select select "004f4fbb-5e42-4e8e-b1b8-58fc8091e2ba"
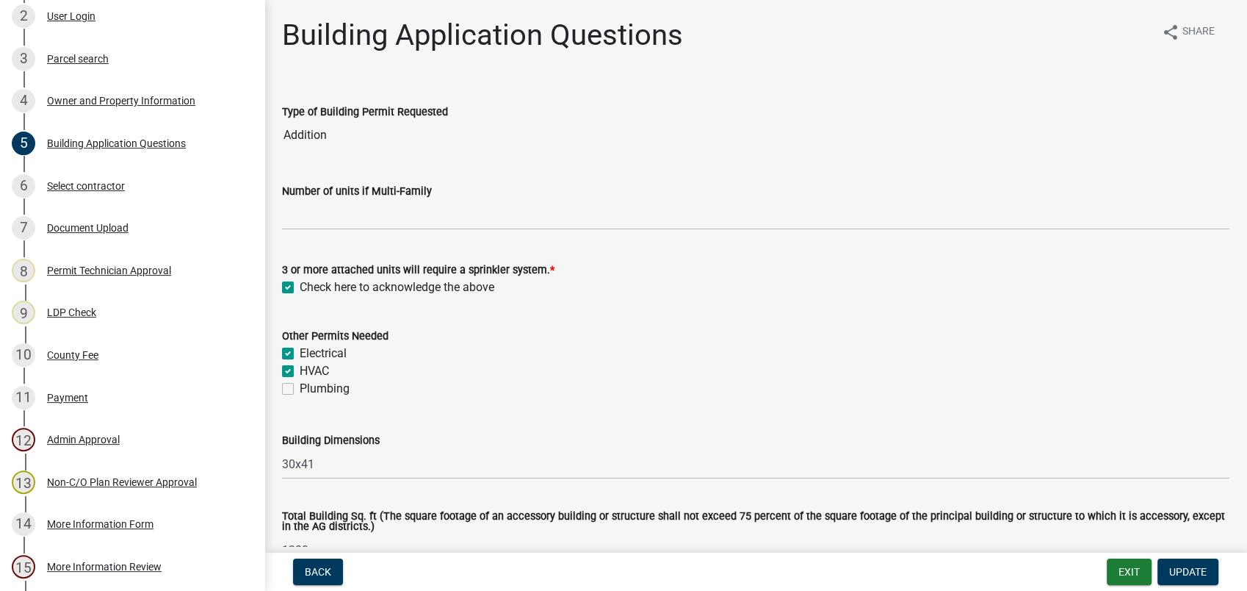
scroll to position [282, 0]
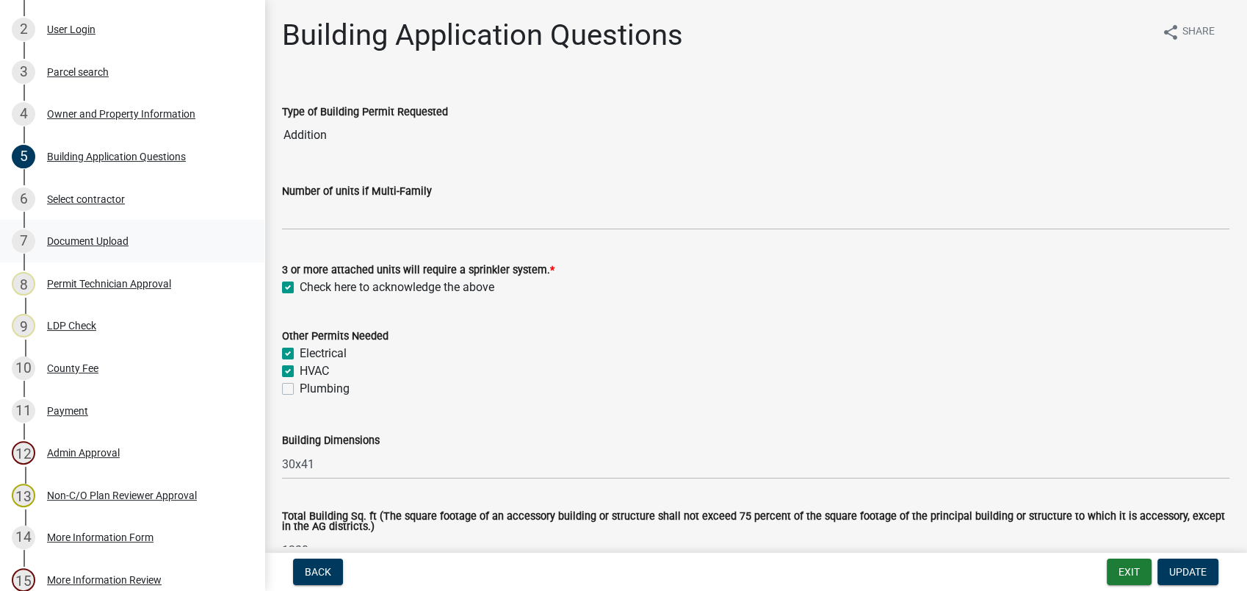
click at [126, 238] on div "Document Upload" at bounding box center [88, 241] width 82 height 10
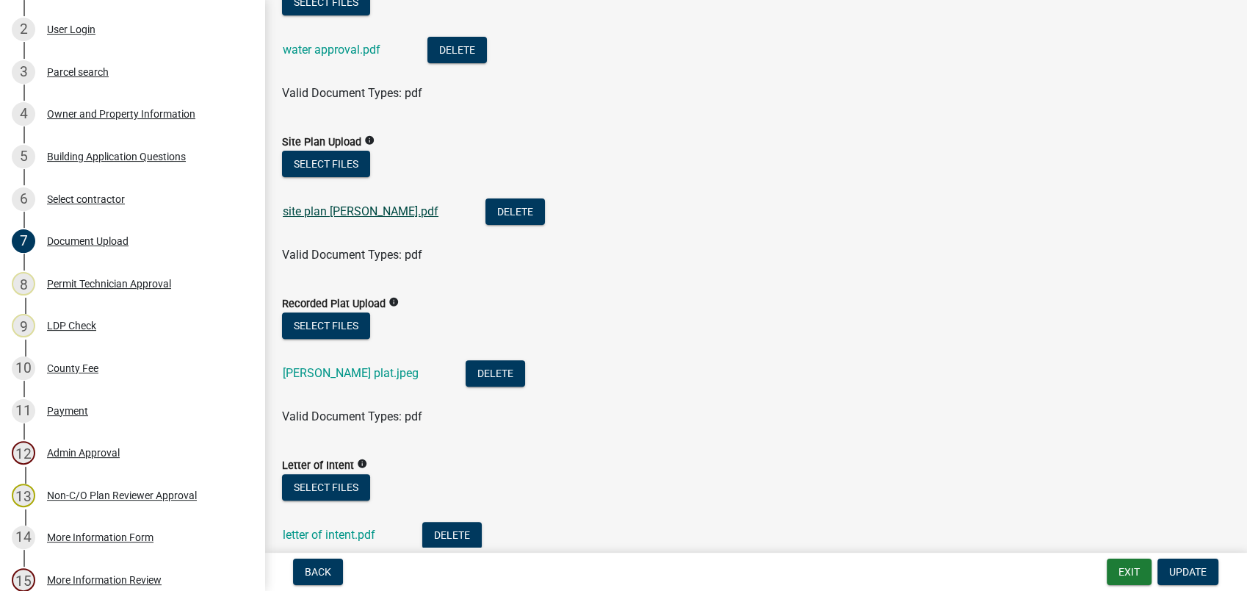
scroll to position [408, 0]
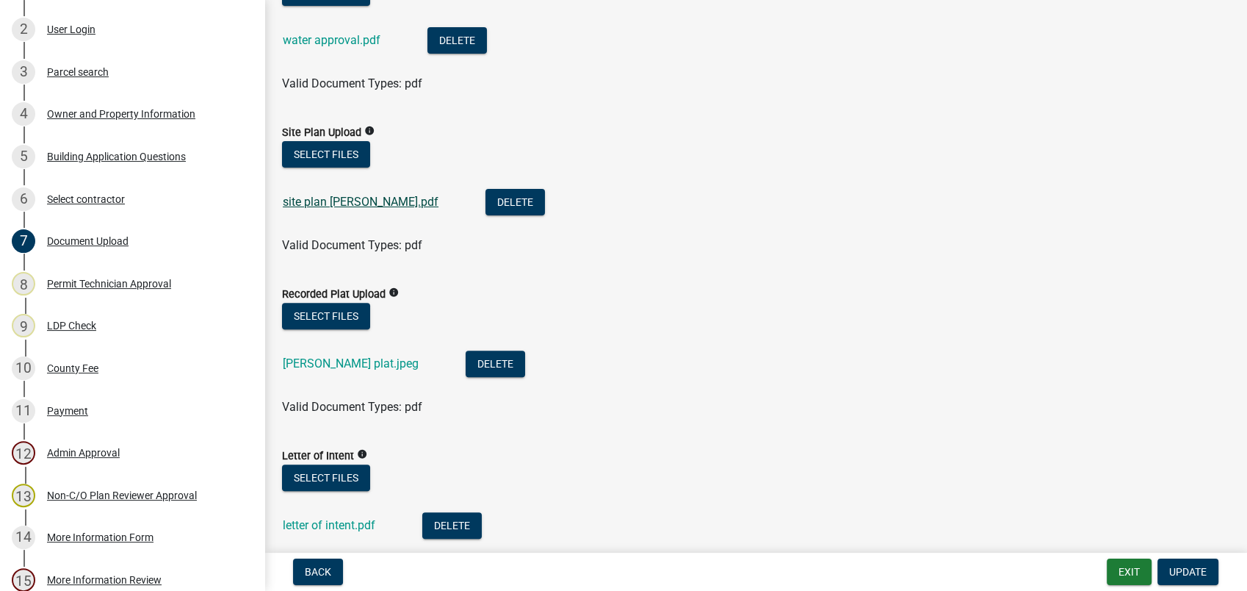
click at [314, 197] on link "site plan muchow.pdf" at bounding box center [361, 202] width 156 height 14
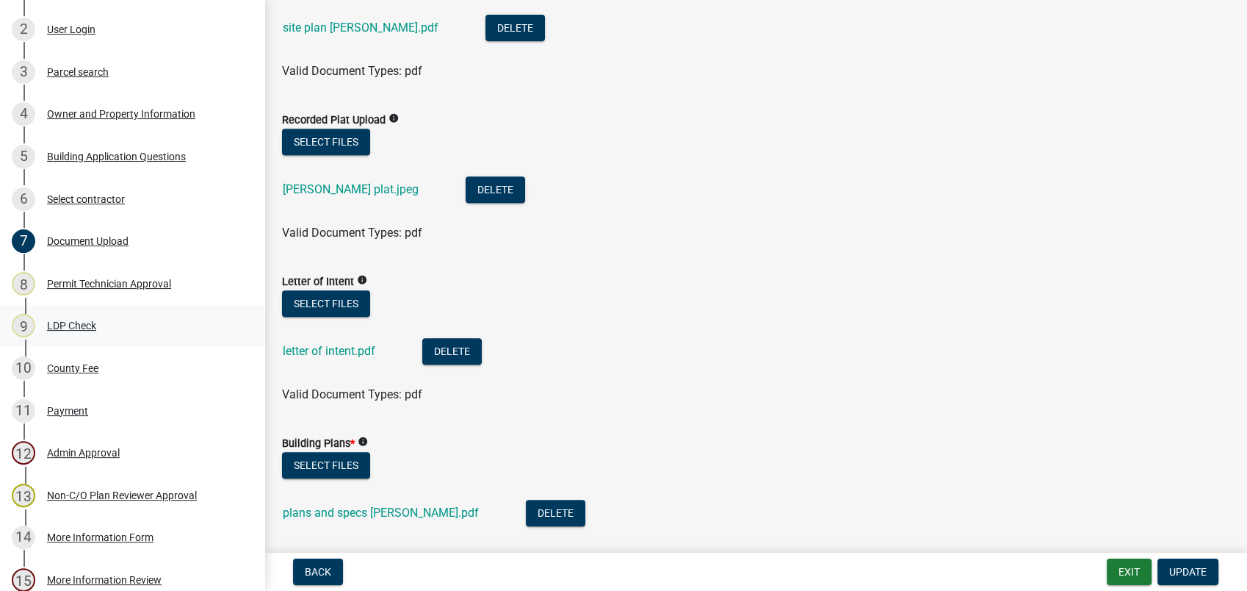
scroll to position [652, 0]
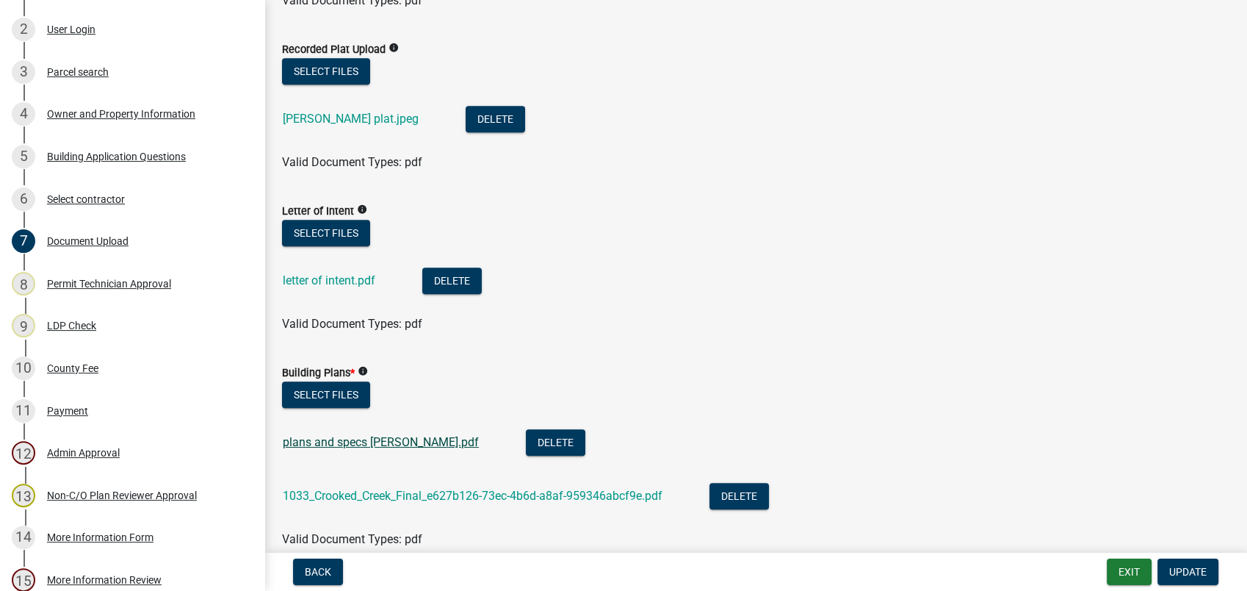
click at [387, 444] on link "plans and specs muchow.pdf" at bounding box center [381, 442] width 196 height 14
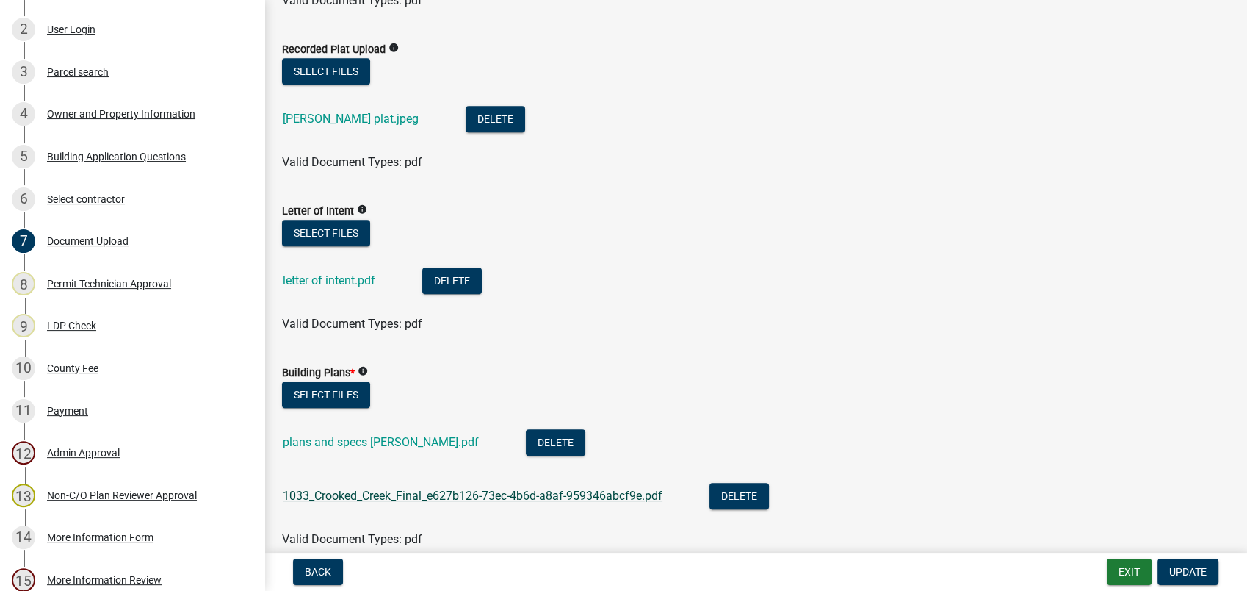
click at [400, 500] on link "1033_Crooked_Creek_Final_e627b126-73ec-4b6d-a8af-959346abcf9e.pdf" at bounding box center [473, 496] width 380 height 14
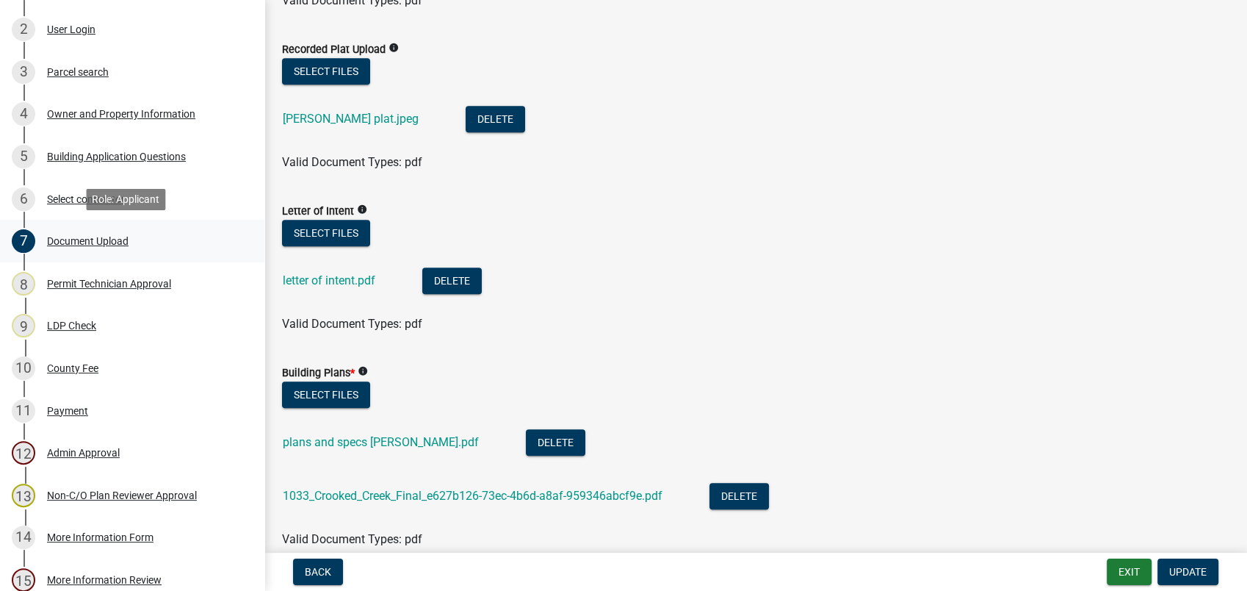
click at [83, 240] on div "Document Upload" at bounding box center [88, 241] width 82 height 10
click at [129, 283] on div "Permit Technician Approval" at bounding box center [109, 283] width 124 height 10
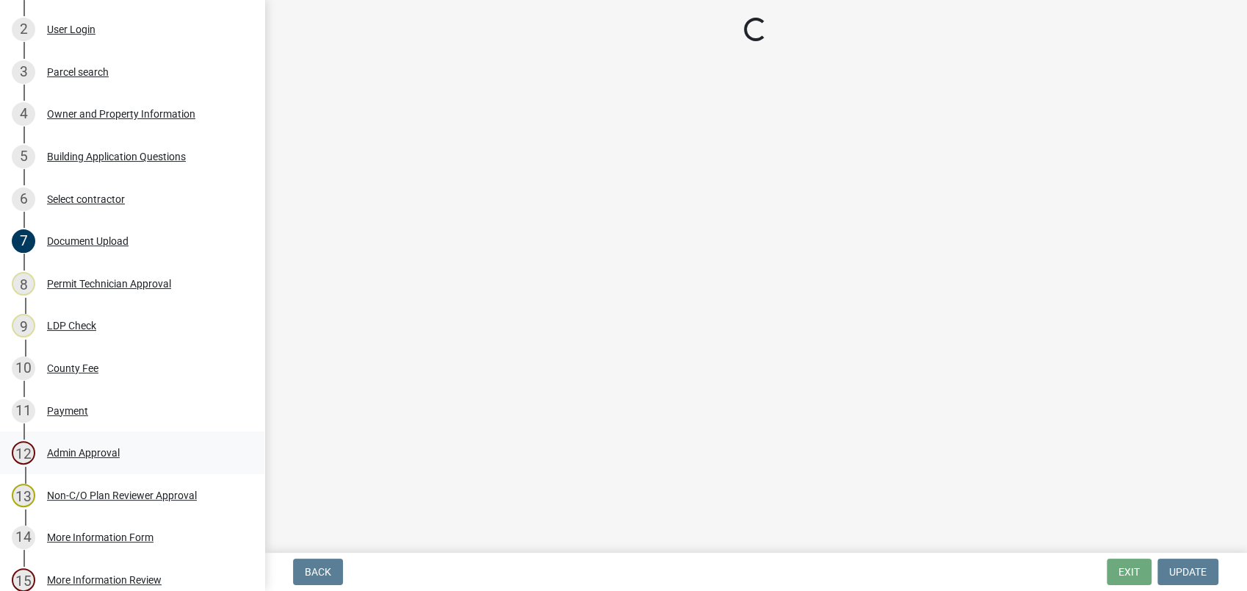
select select "78bfdc44-73ff-456e-a557-d4c99b9c08be"
select select "83394b22-4a11-496c-8e5c-75ade2e72faf"
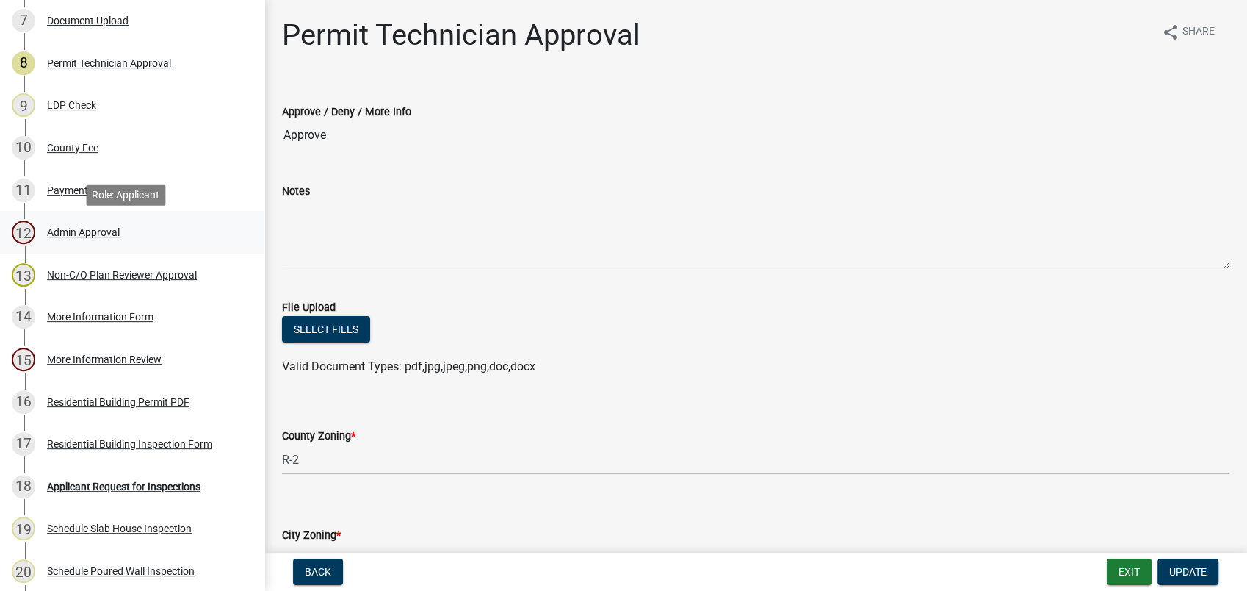
scroll to position [772, 0]
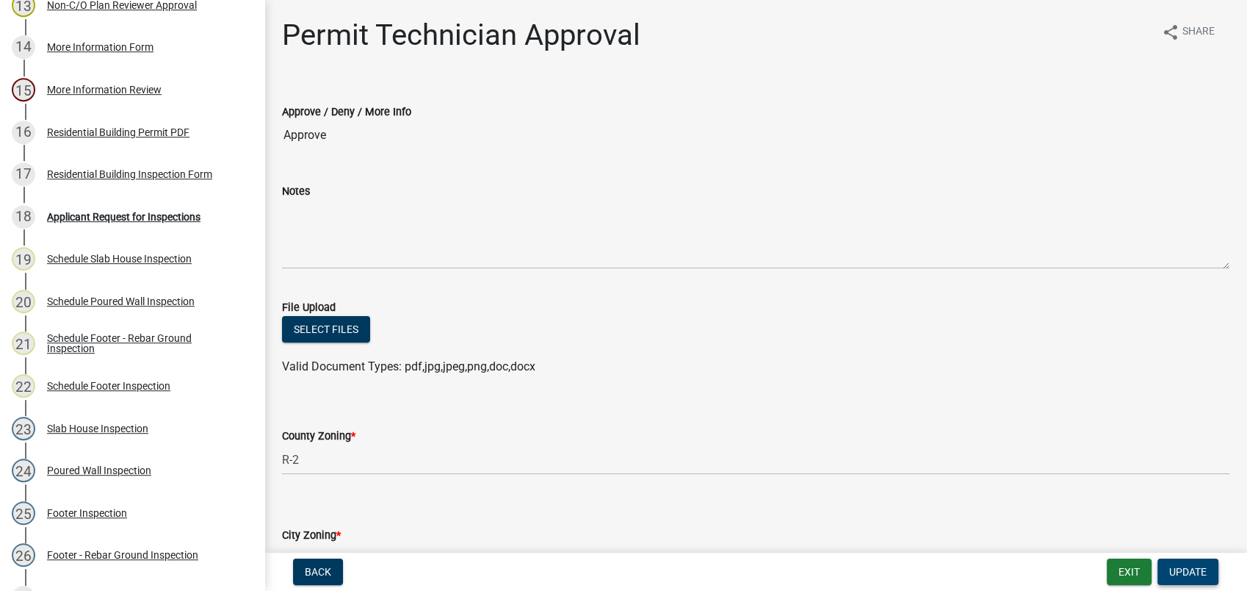
click at [1176, 569] on span "Update" at bounding box center [1188, 572] width 37 height 12
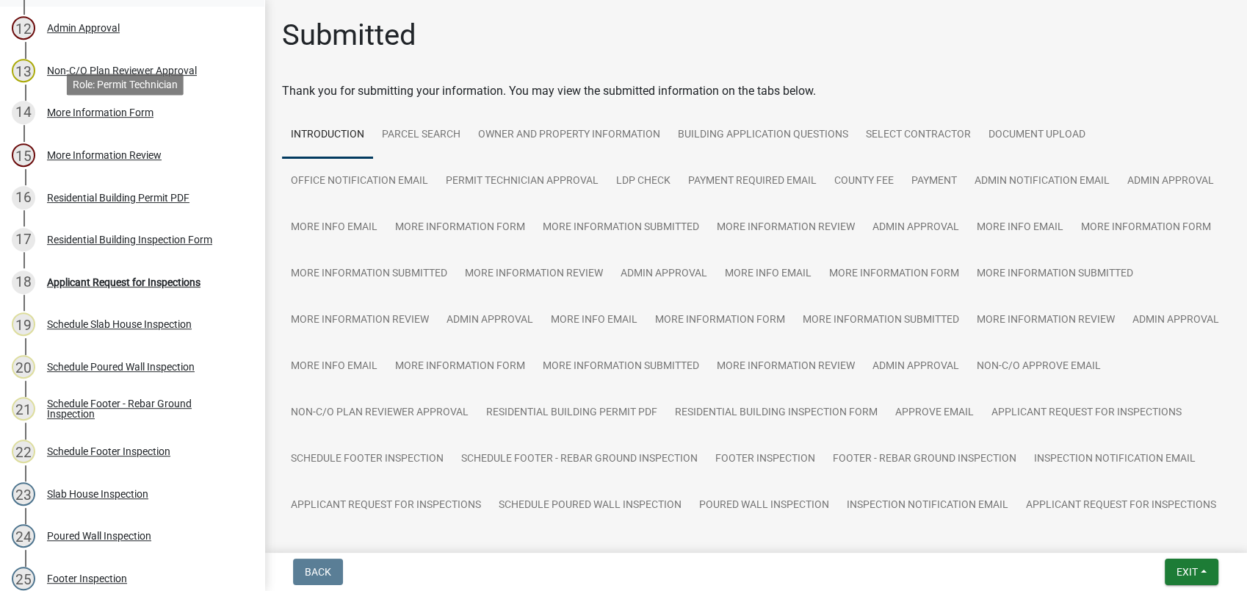
scroll to position [935, 0]
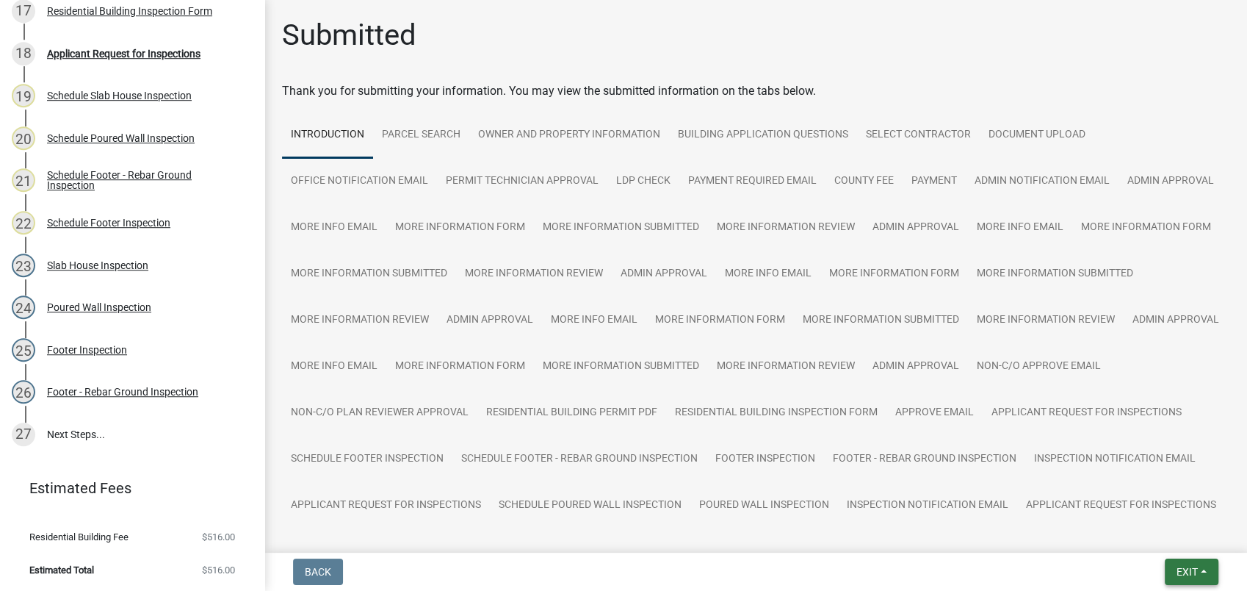
click at [1178, 567] on span "Exit" at bounding box center [1187, 572] width 21 height 12
click at [1117, 529] on button "Save & Exit" at bounding box center [1160, 533] width 118 height 35
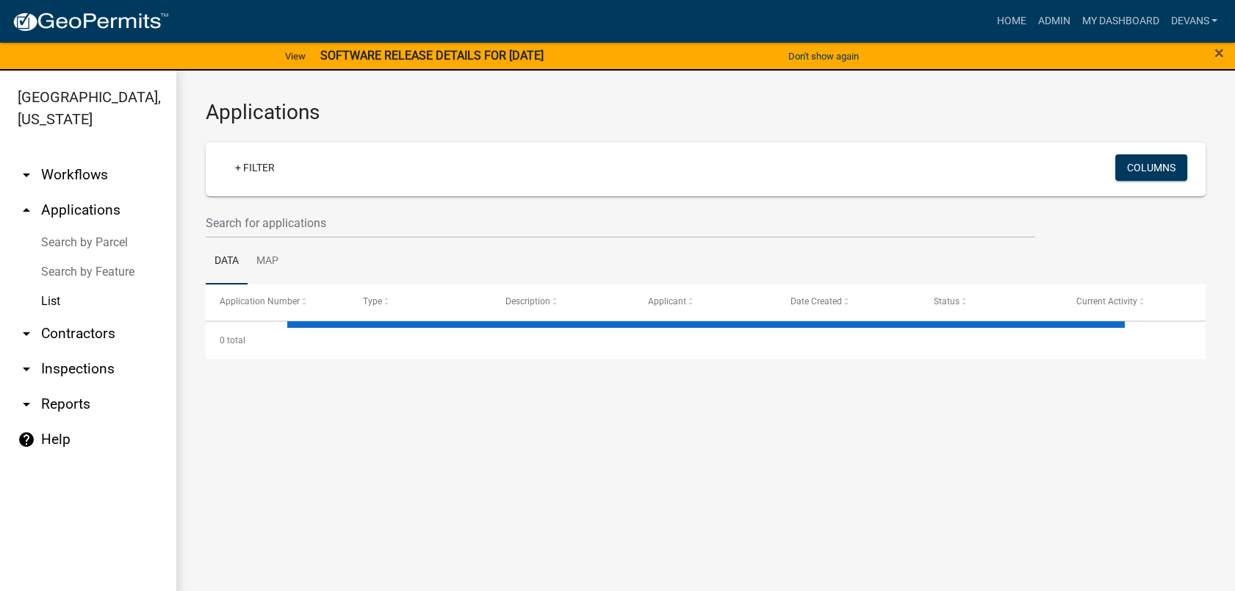
select select "1: 25"
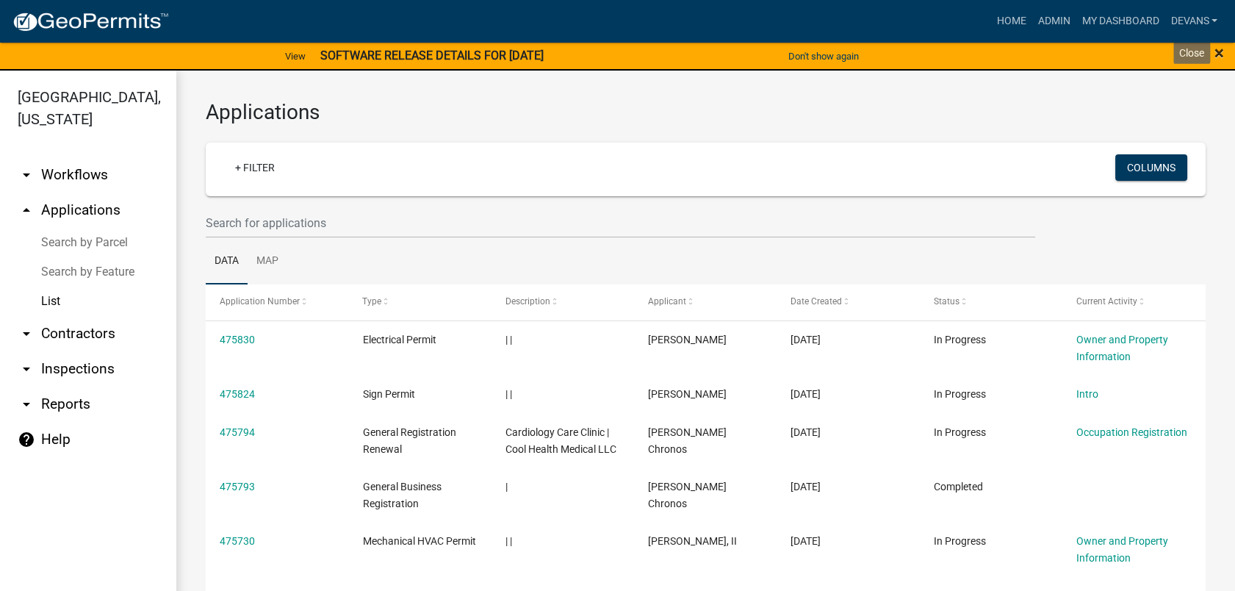
click at [1222, 48] on span "×" at bounding box center [1219, 53] width 10 height 21
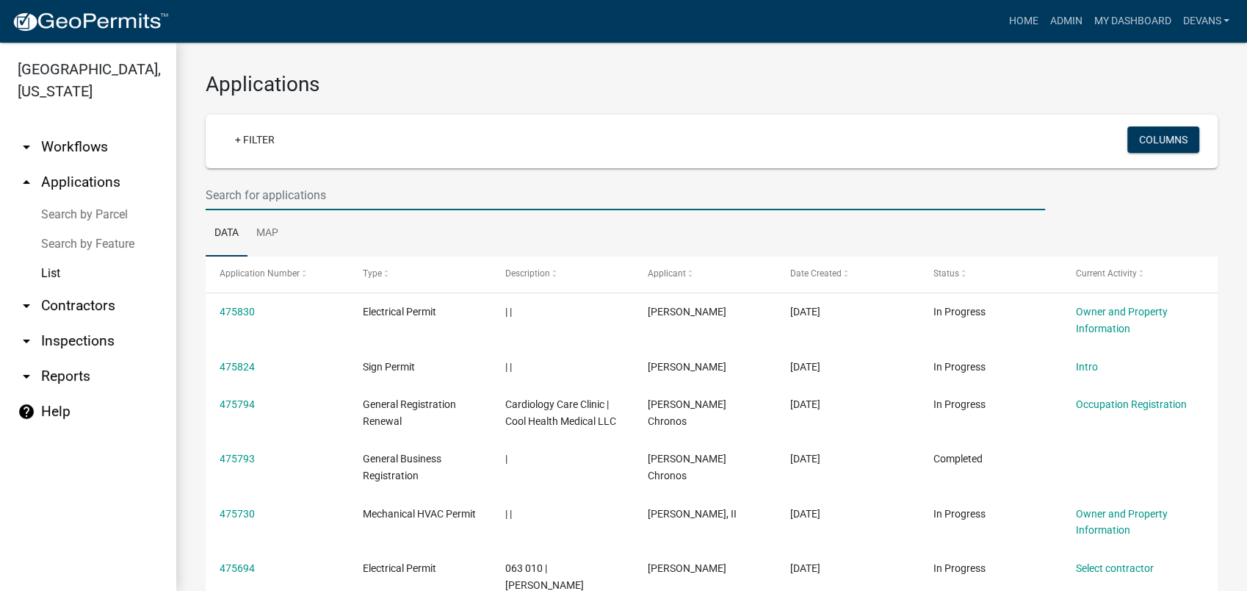
click at [273, 200] on input "text" at bounding box center [626, 195] width 840 height 30
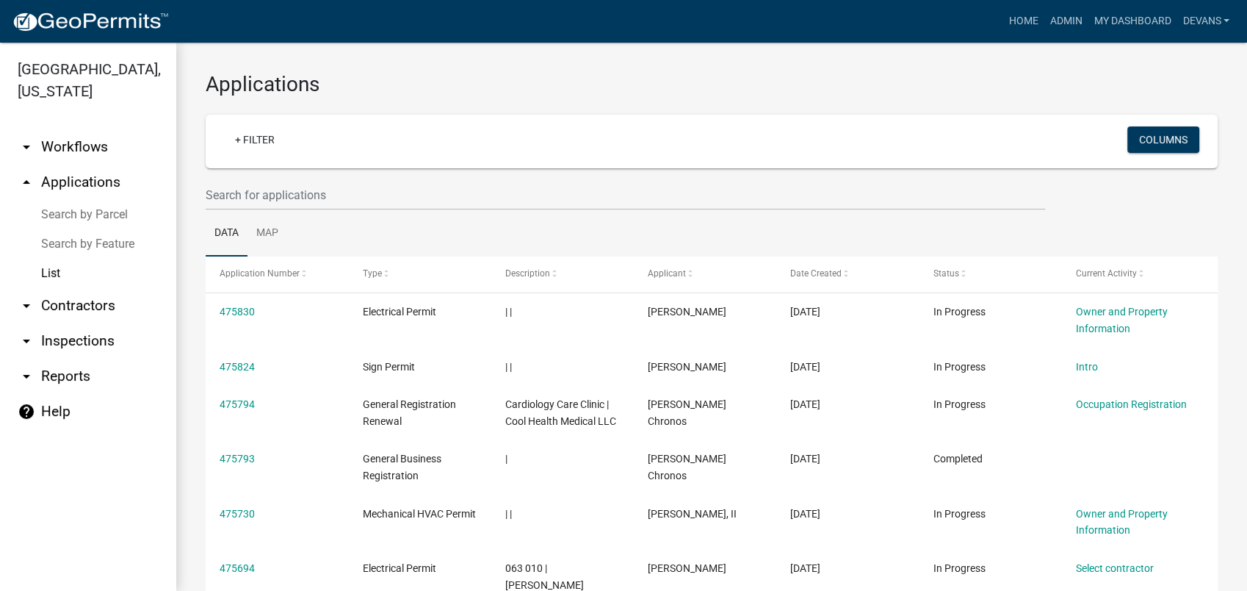
click at [53, 185] on link "arrow_drop_up Applications" at bounding box center [88, 182] width 176 height 35
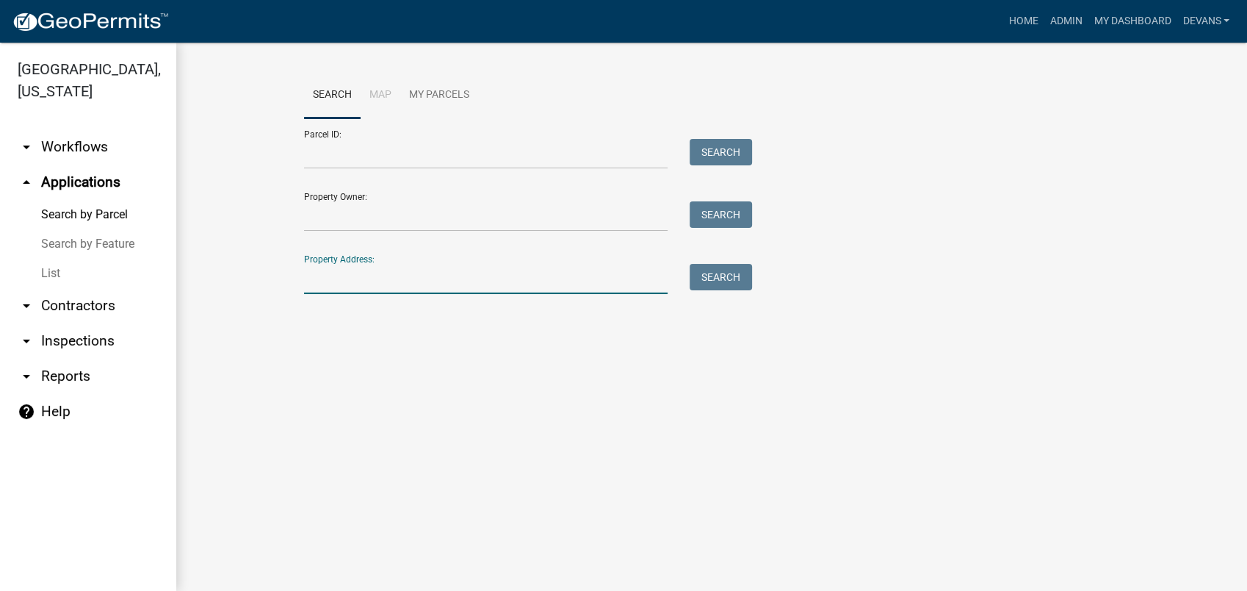
click at [325, 276] on input "Property Address:" at bounding box center [486, 279] width 364 height 30
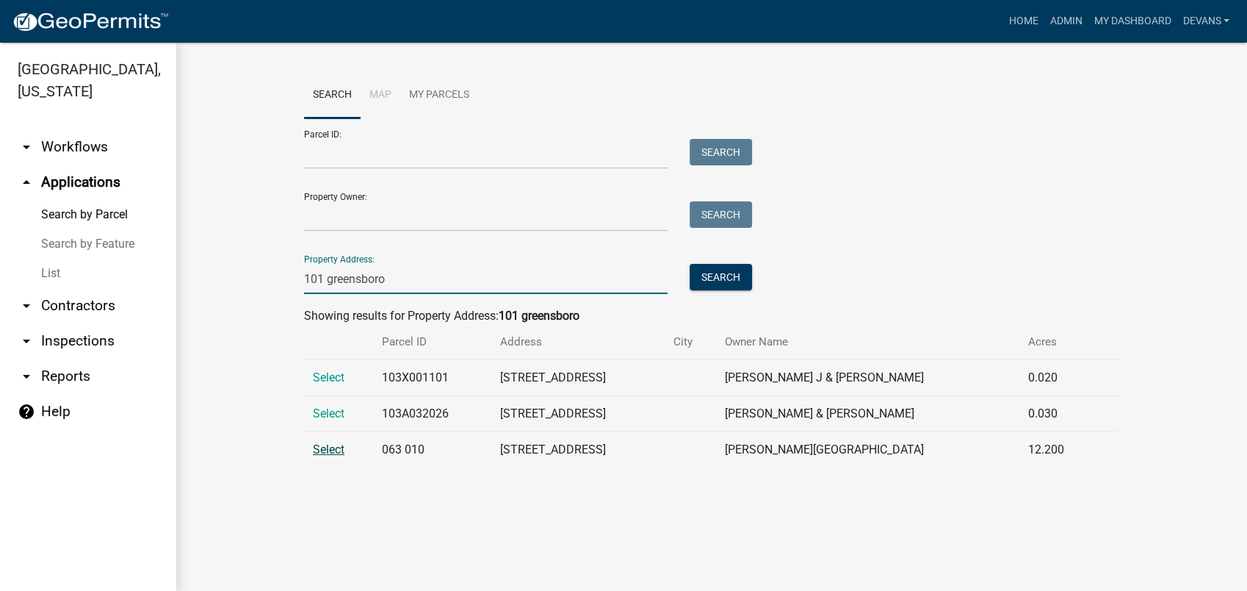
type input "101 greensboro"
click at [323, 444] on span "Select" at bounding box center [329, 449] width 32 height 14
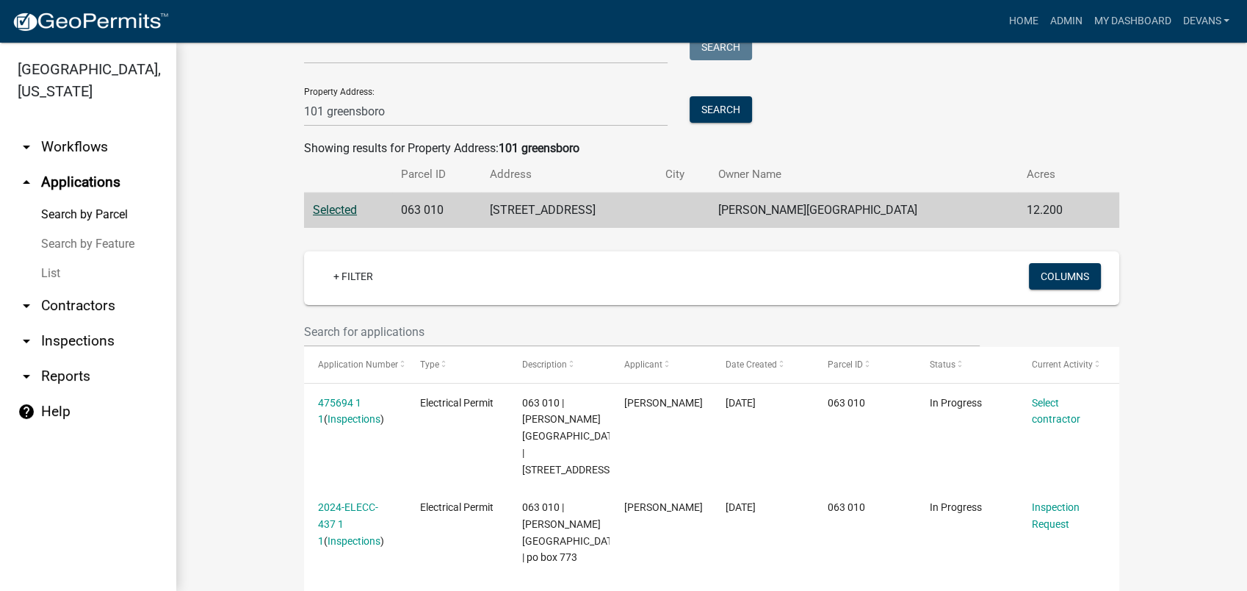
scroll to position [408, 0]
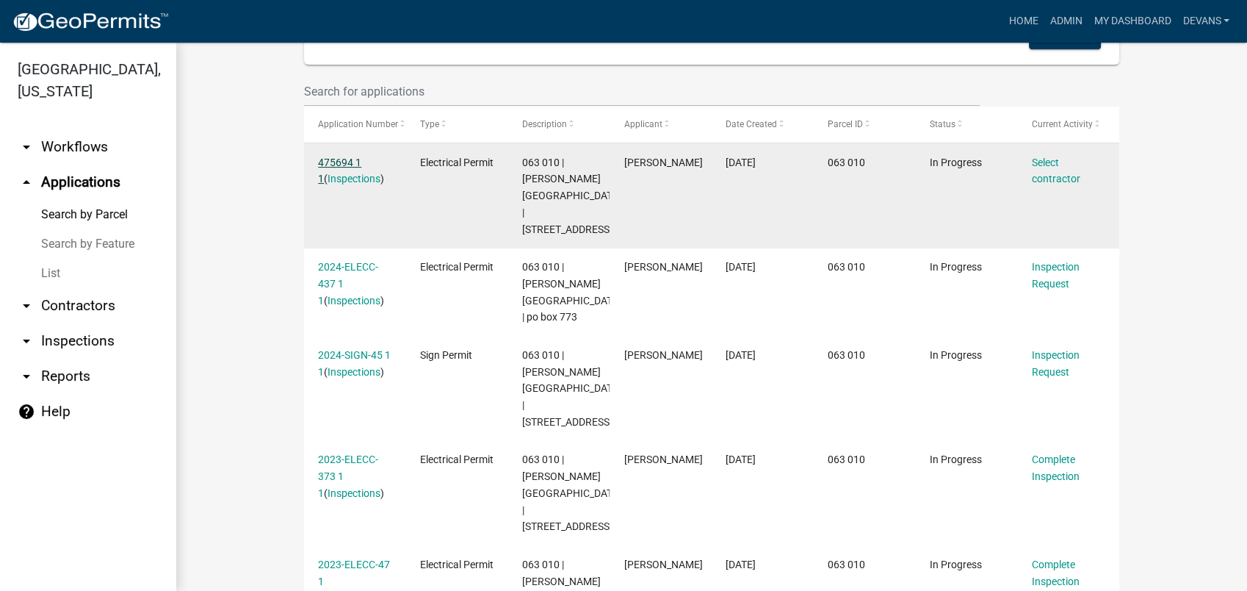
click at [337, 159] on link "475694 1 1" at bounding box center [339, 170] width 43 height 29
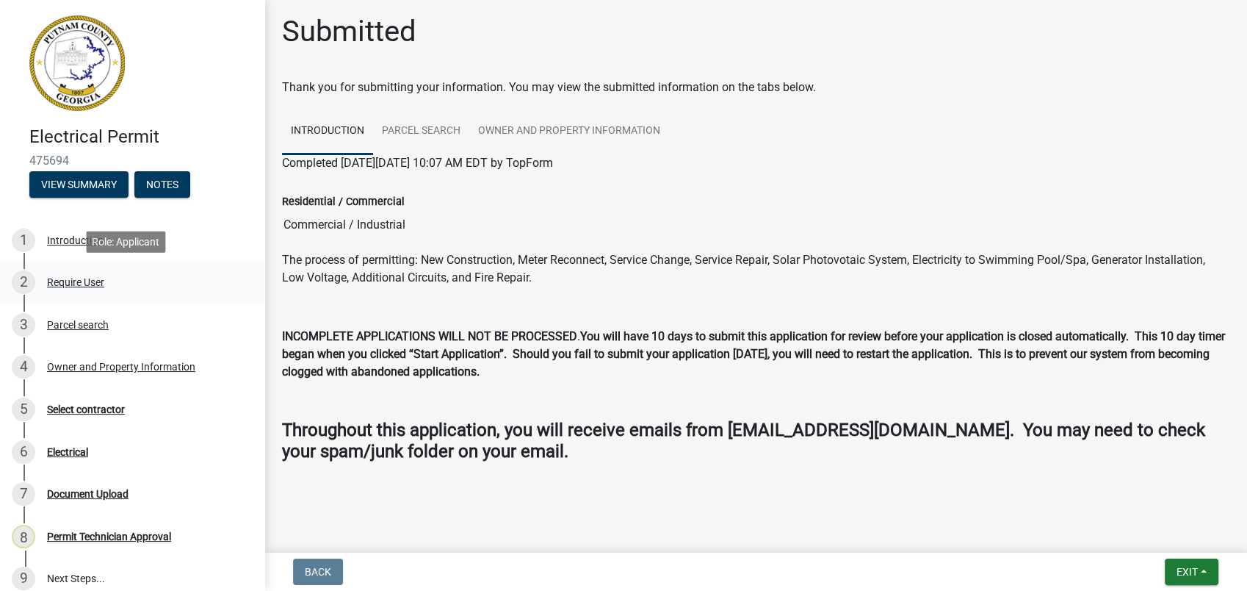
scroll to position [4, 0]
click at [109, 409] on div "Select contractor" at bounding box center [86, 409] width 78 height 10
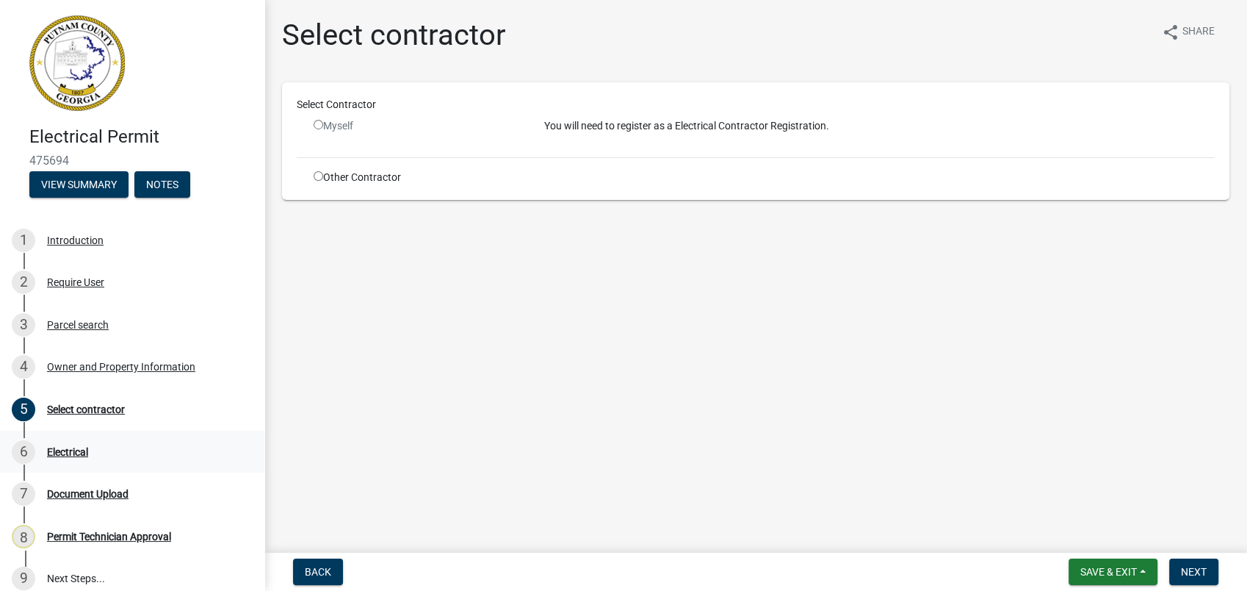
click at [61, 432] on link "6 Electrical" at bounding box center [132, 451] width 264 height 43
click at [1116, 577] on span "Save & Exit" at bounding box center [1109, 572] width 57 height 12
click at [317, 176] on input "radio" at bounding box center [319, 176] width 10 height 10
radio input "true"
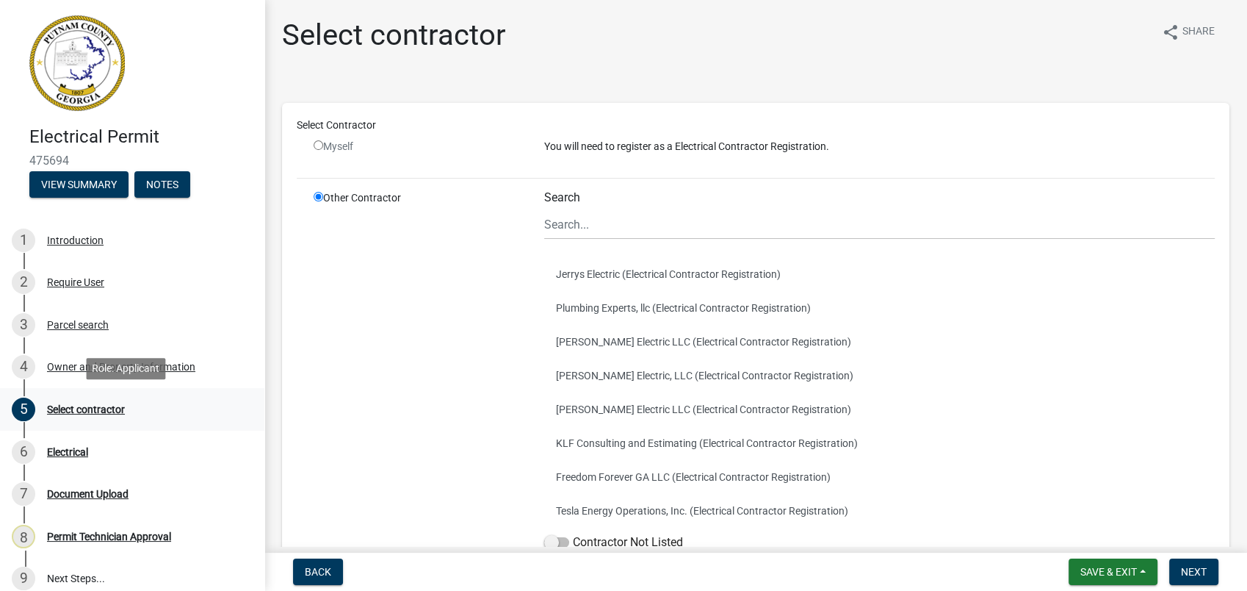
click at [100, 413] on div "Select contractor" at bounding box center [86, 409] width 78 height 10
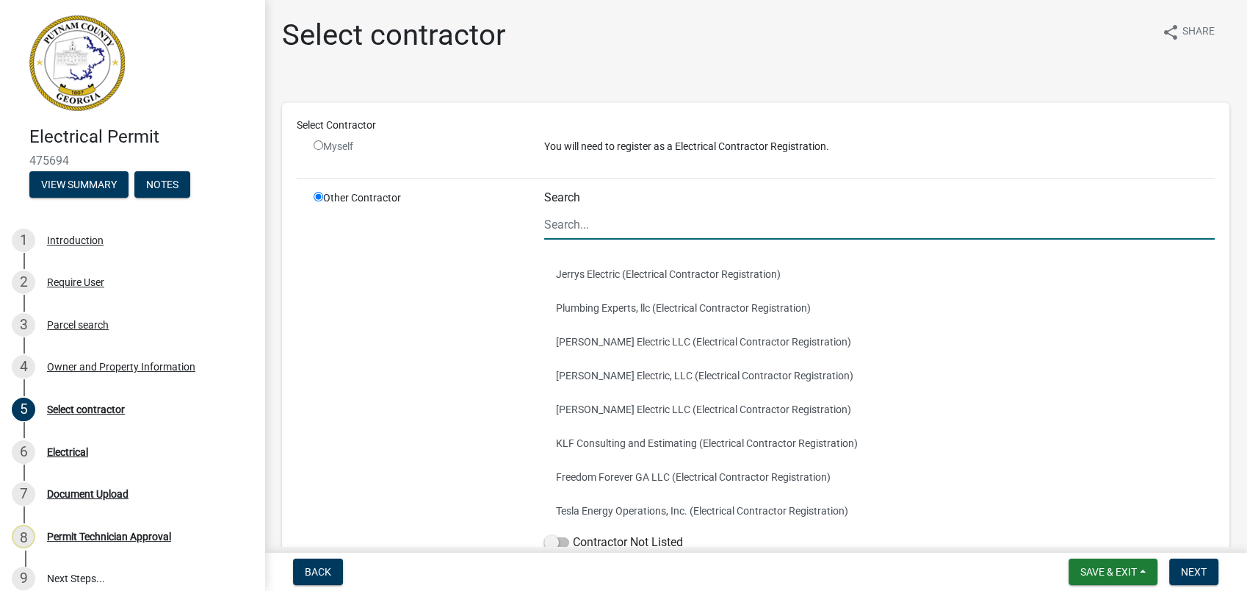
click at [561, 223] on input "Search" at bounding box center [879, 224] width 671 height 30
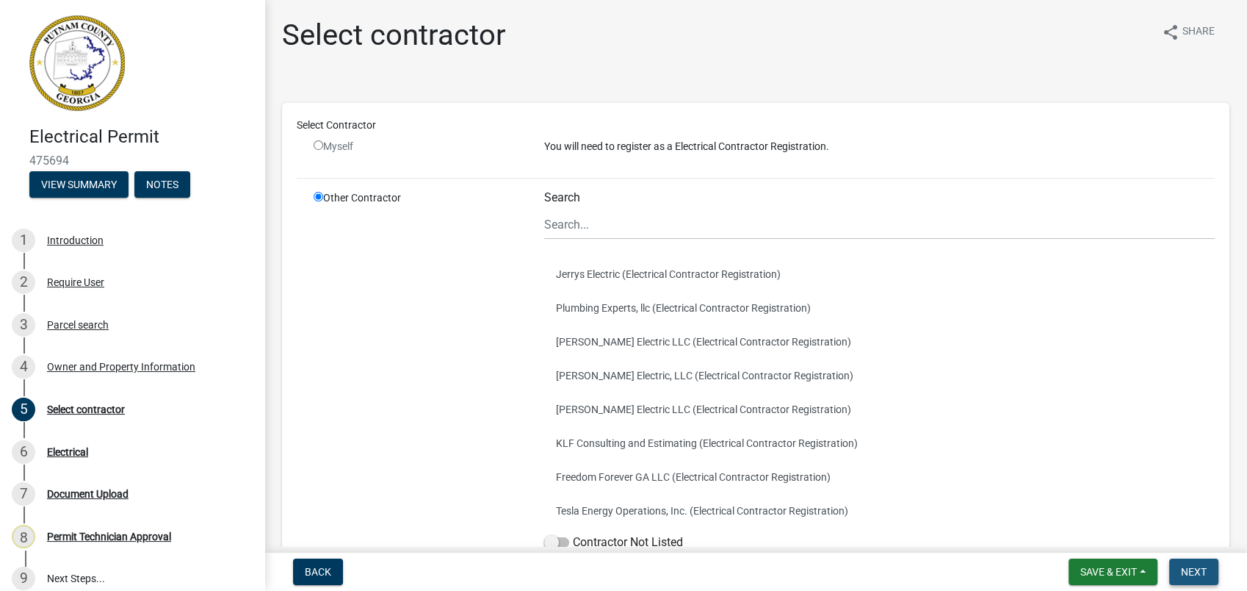
click at [1192, 570] on span "Next" at bounding box center [1194, 572] width 26 height 12
click at [1126, 578] on button "Save & Exit" at bounding box center [1113, 571] width 89 height 26
click at [1088, 544] on button "Save & Exit" at bounding box center [1099, 533] width 118 height 35
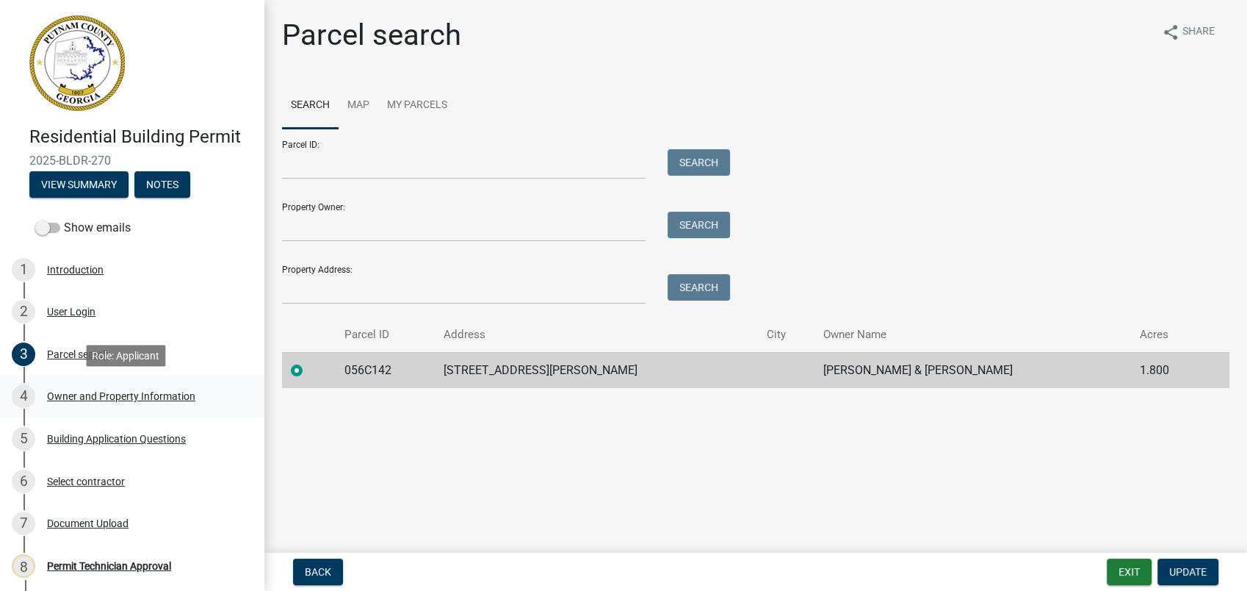
click at [138, 396] on div "Owner and Property Information" at bounding box center [121, 396] width 148 height 10
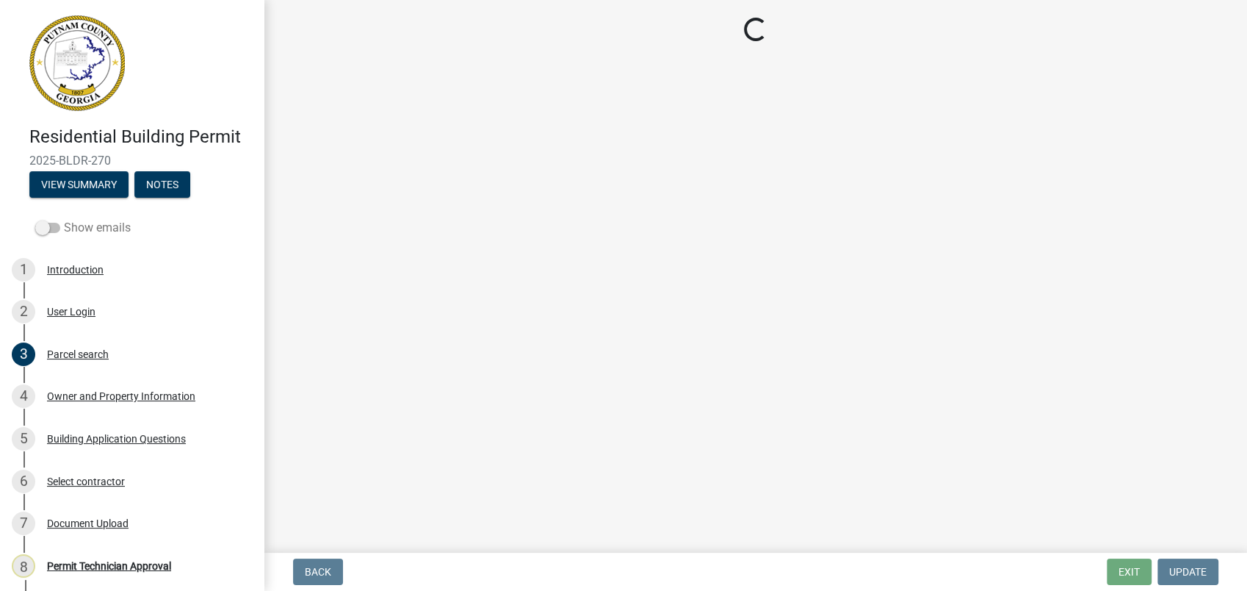
select select "ef7a1fc2-7a7a-426d-b1f0-c9b9b6ca7ff4"
select select "83394b22-4a11-496c-8e5c-75ade2e72faf"
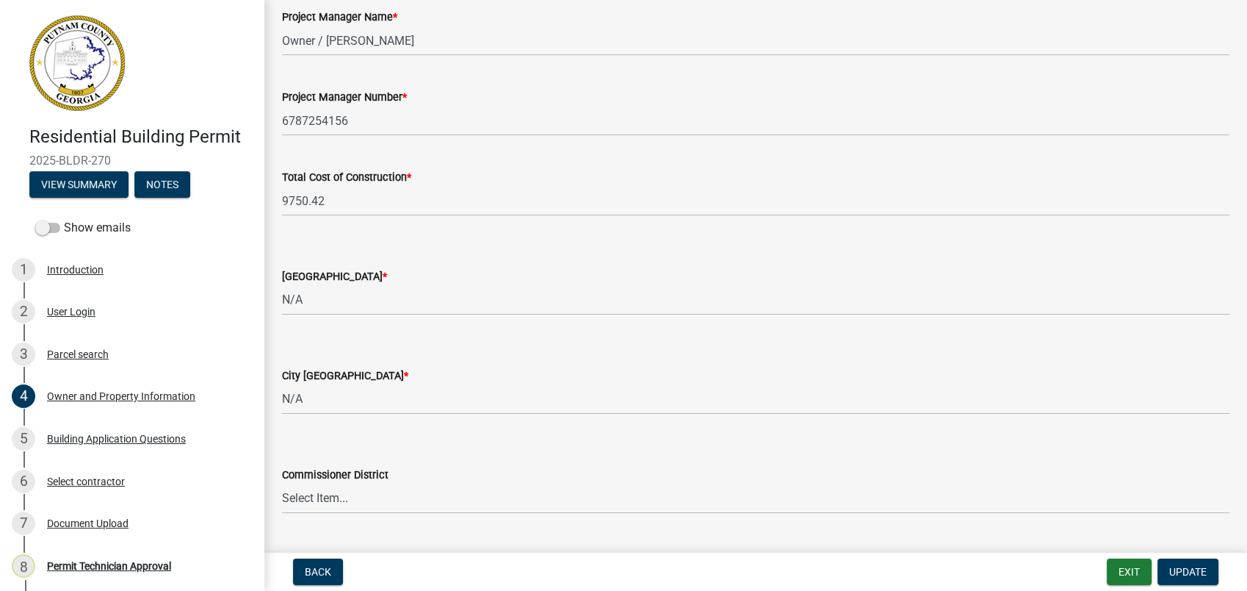
scroll to position [2367, 0]
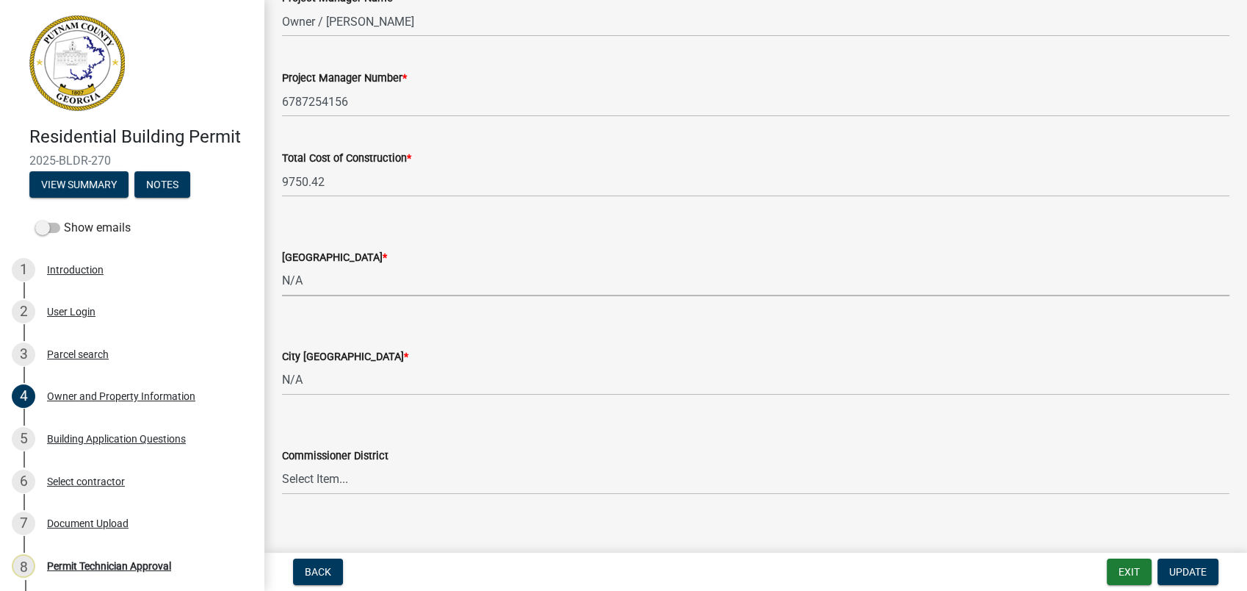
click at [289, 282] on select "Select Item... AG-1 R-1R R-1 R-2 MHP RM-1 RM-3 C-1 C-2 I-M PUD N/A" at bounding box center [756, 281] width 948 height 30
click at [282, 266] on select "Select Item... AG-1 R-1R R-1 R-2 MHP RM-1 RM-3 C-1 C-2 I-M PUD N/A" at bounding box center [756, 281] width 948 height 30
select select "78bfdc44-73ff-456e-a557-d4c99b9c08be"
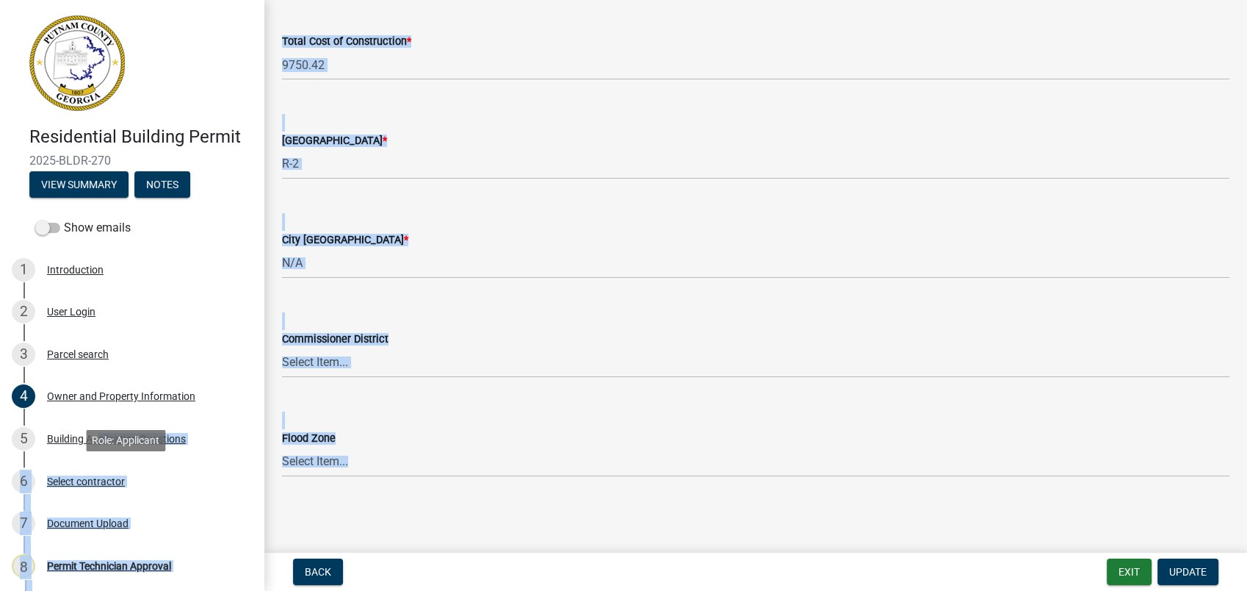
drag, startPoint x: 90, startPoint y: 444, endPoint x: 785, endPoint y: 614, distance: 716.1
click at [785, 590] on html "Internet Explorer does NOT work with GeoPermits. Get a new browser for more sec…" at bounding box center [623, 295] width 1247 height 591
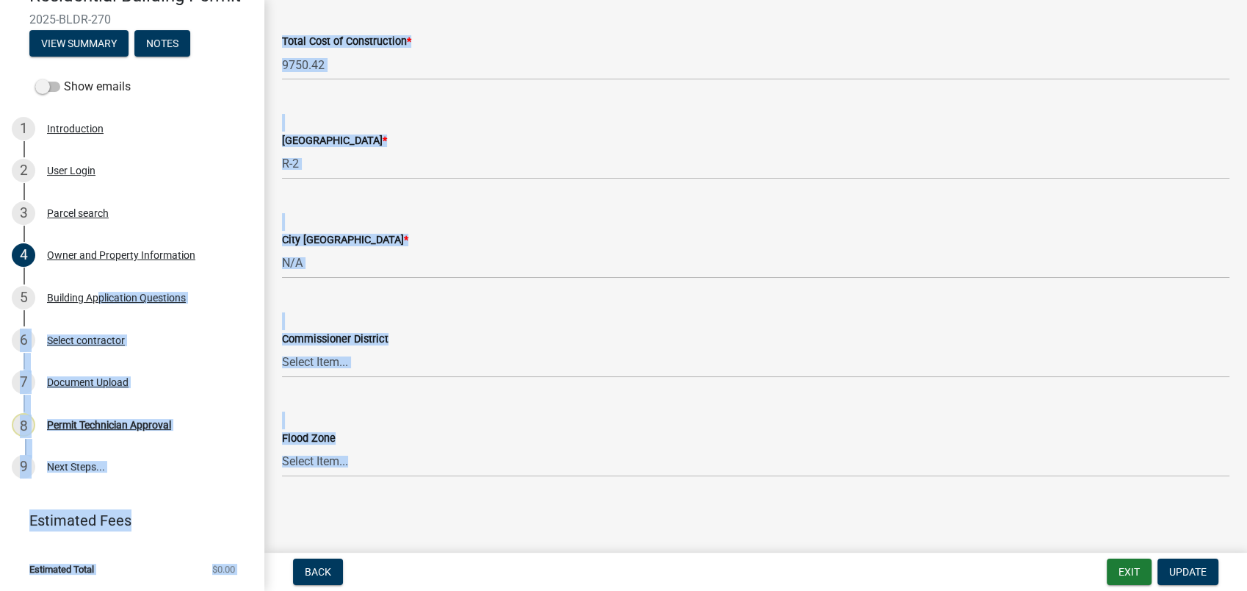
click at [1023, 342] on div "Commissioner District" at bounding box center [756, 339] width 948 height 18
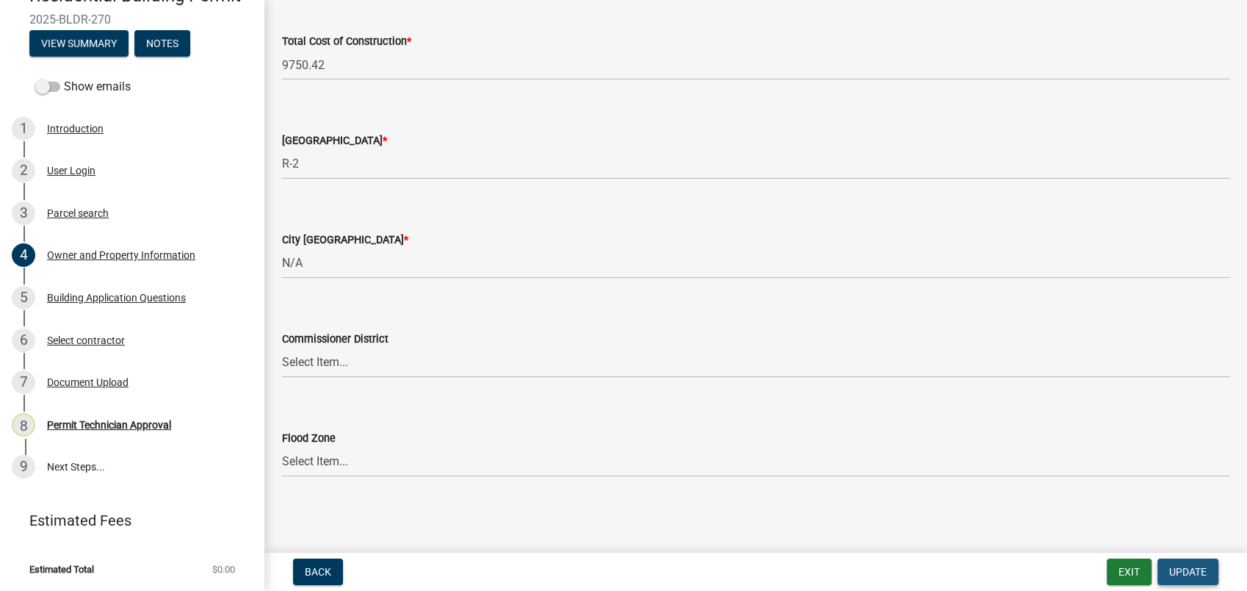
click at [1197, 574] on span "Update" at bounding box center [1188, 572] width 37 height 12
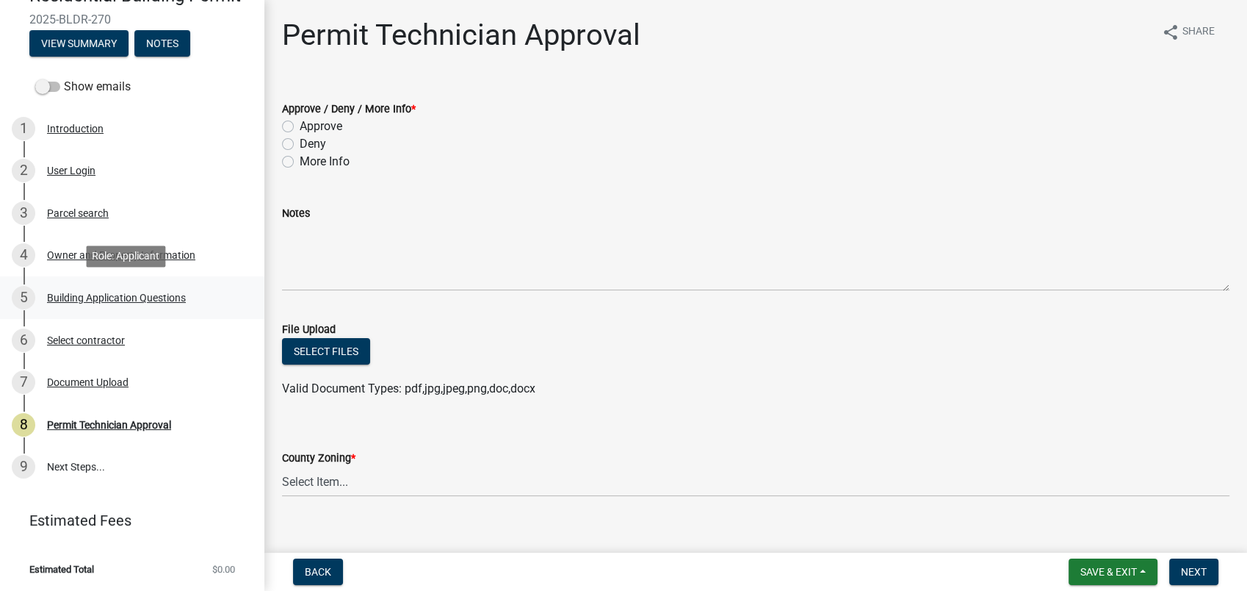
click at [138, 299] on div "Building Application Questions" at bounding box center [116, 297] width 139 height 10
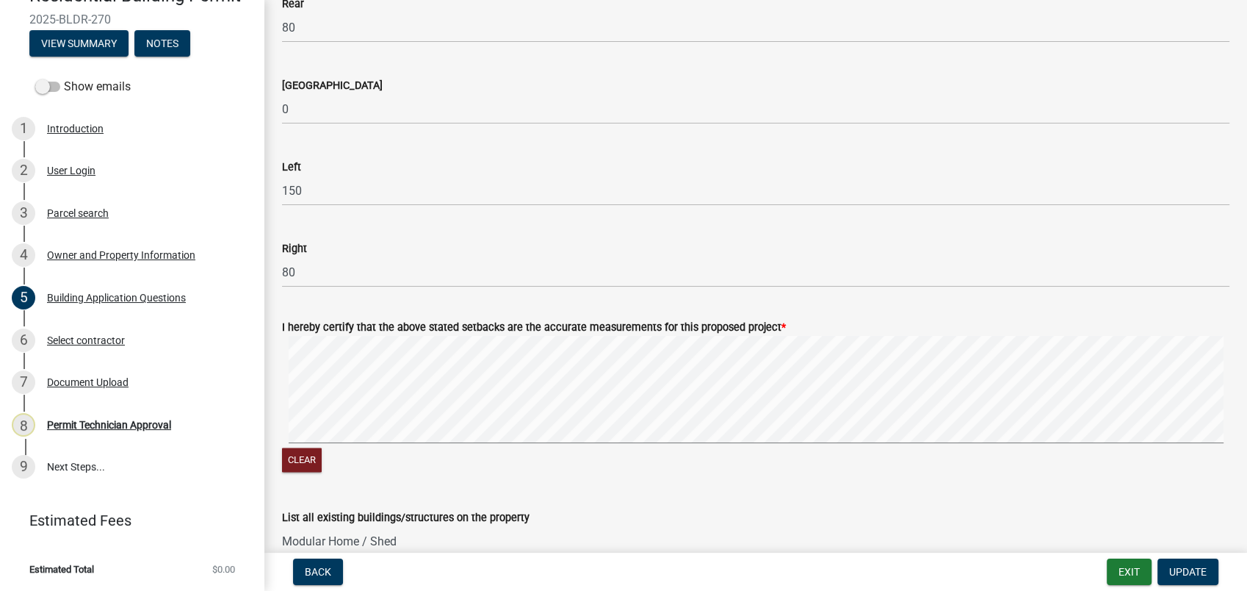
scroll to position [2285, 0]
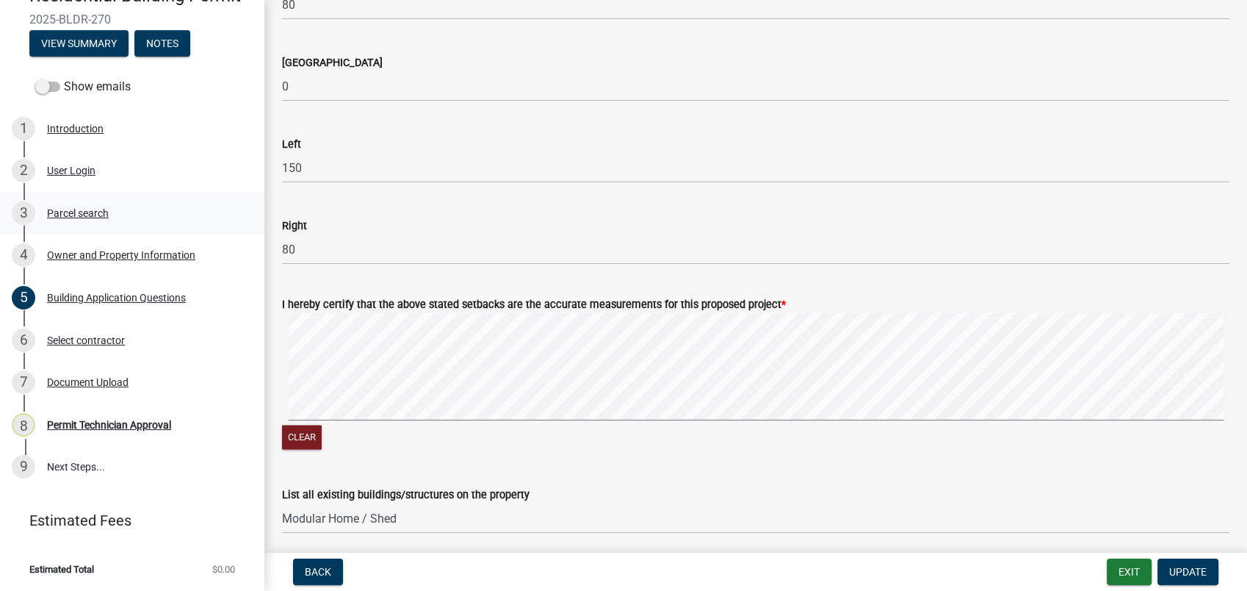
click at [85, 209] on div "Parcel search" at bounding box center [78, 213] width 62 height 10
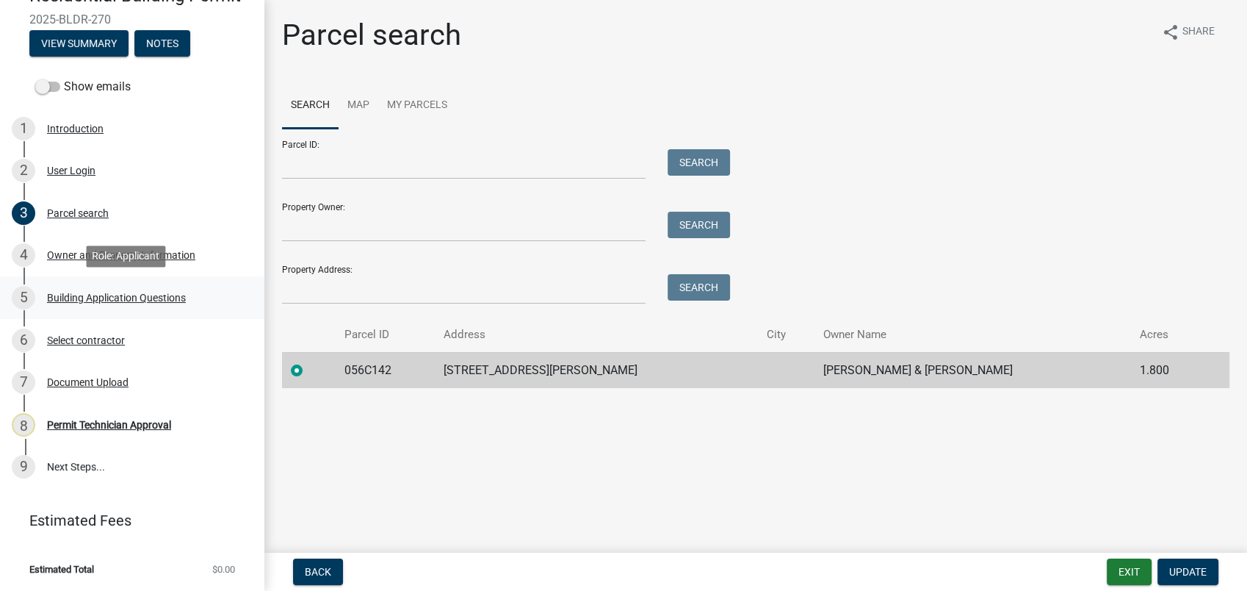
click at [122, 297] on div "Building Application Questions" at bounding box center [116, 297] width 139 height 10
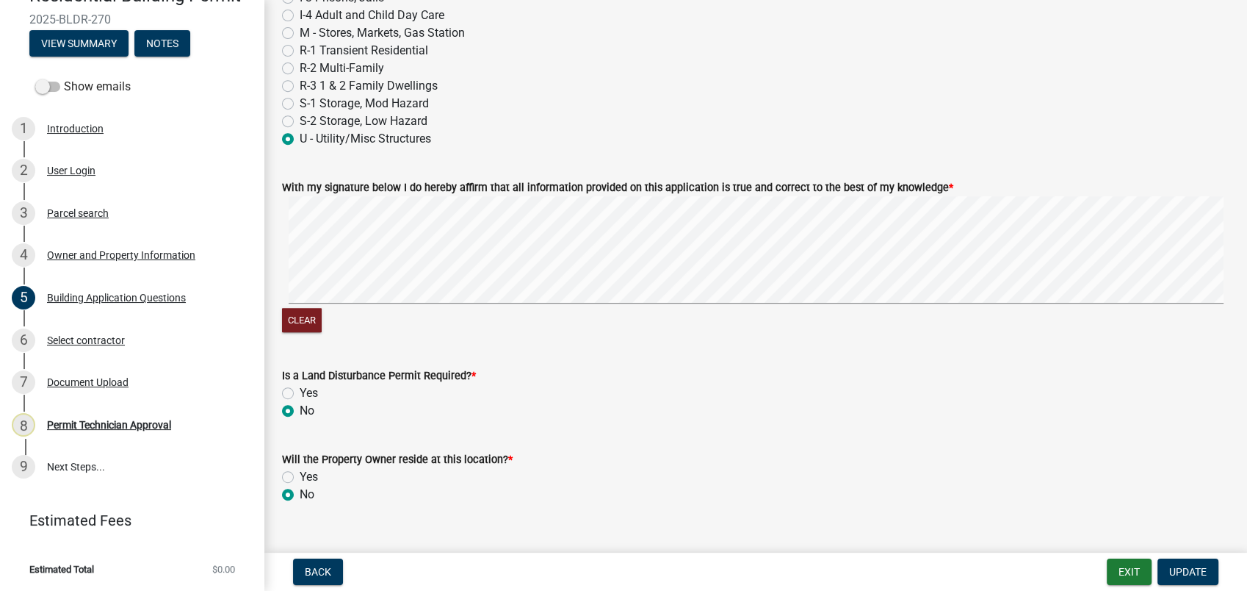
scroll to position [6269, 0]
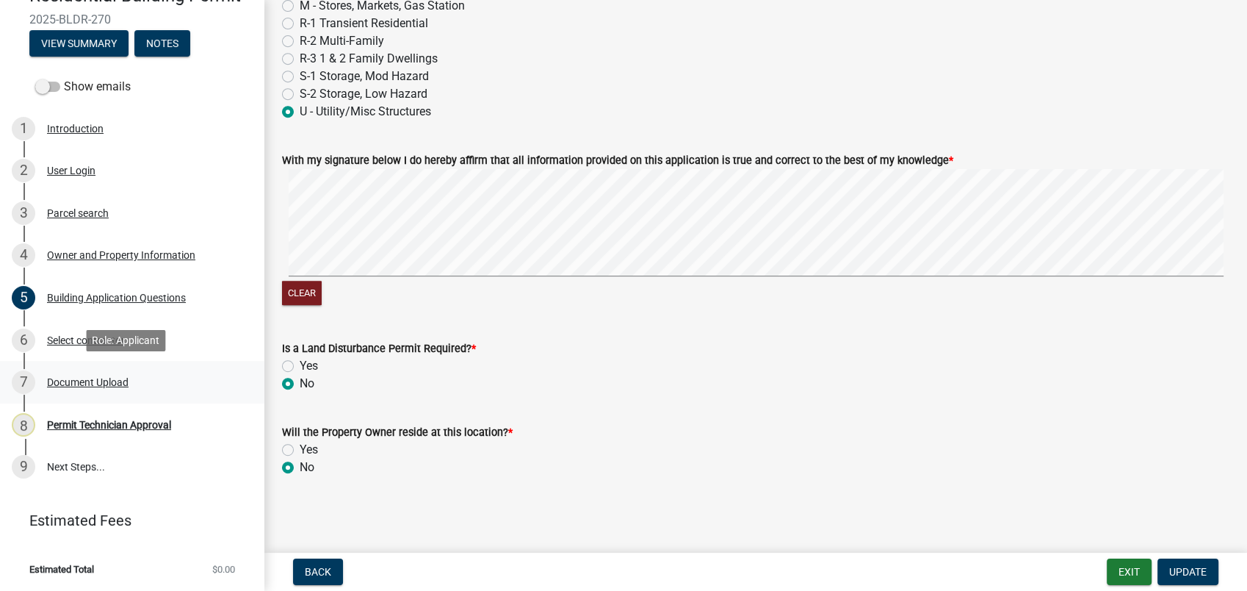
click at [68, 381] on div "Document Upload" at bounding box center [88, 382] width 82 height 10
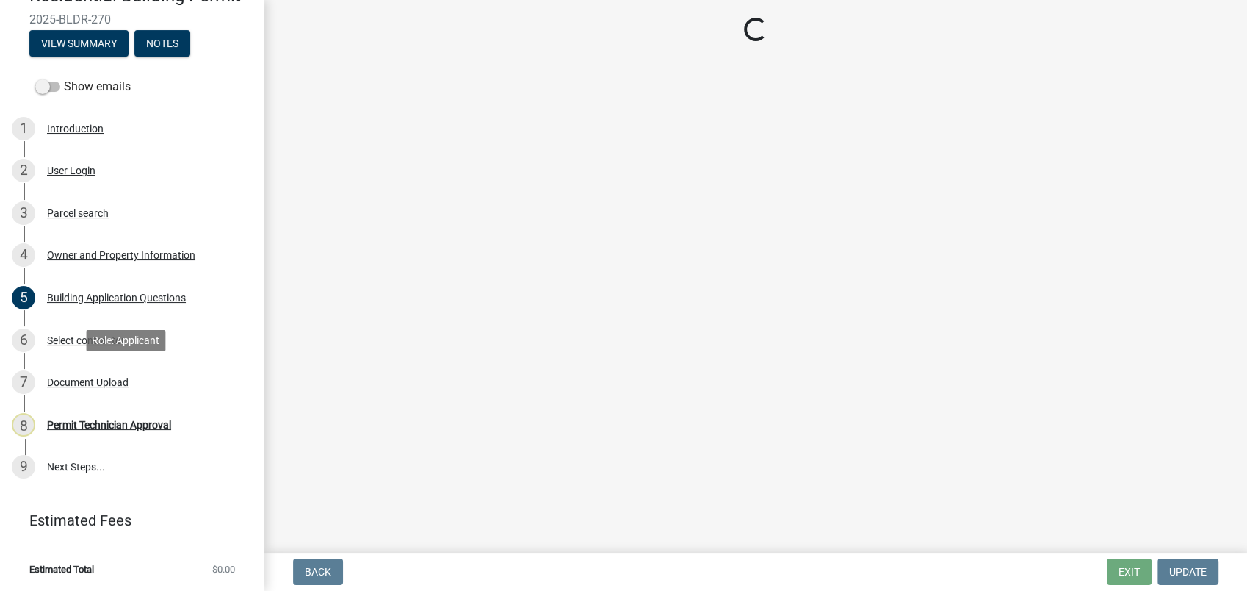
scroll to position [0, 0]
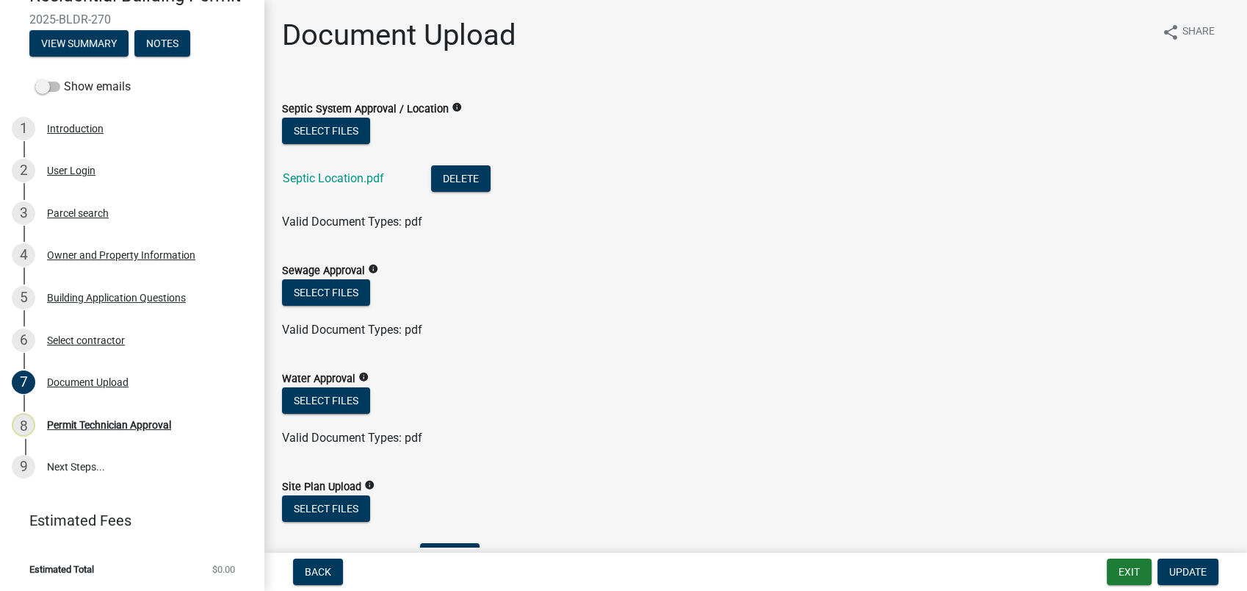
click at [310, 168] on div "Septic Location.pdf" at bounding box center [345, 180] width 125 height 30
click at [318, 179] on link "Septic Location.pdf" at bounding box center [333, 178] width 101 height 14
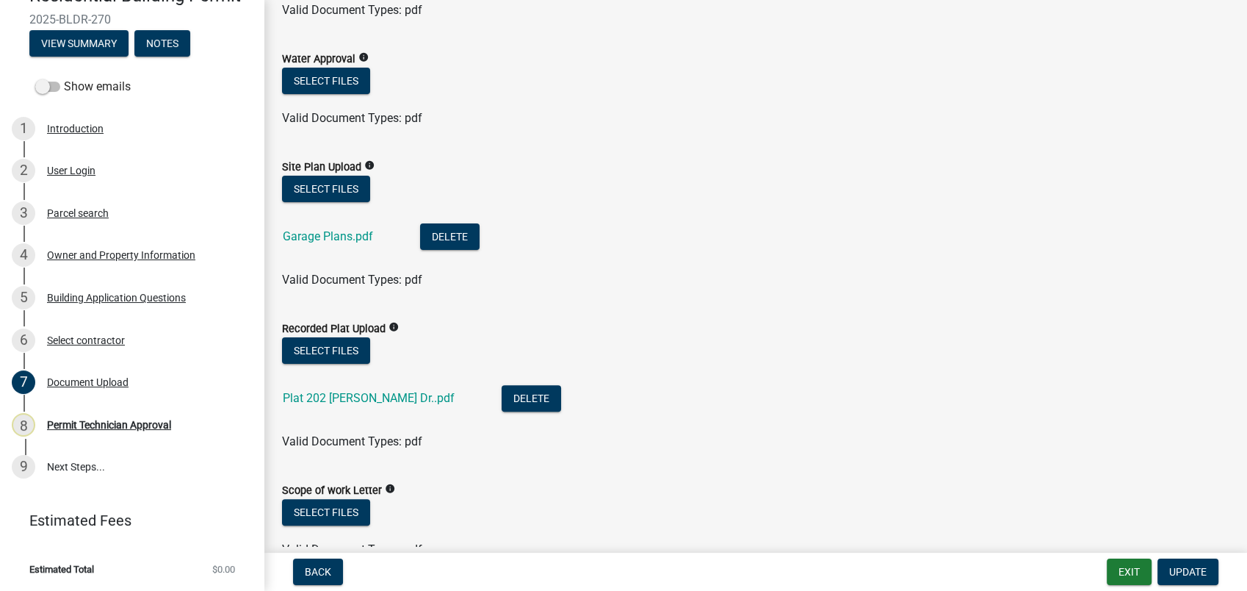
scroll to position [326, 0]
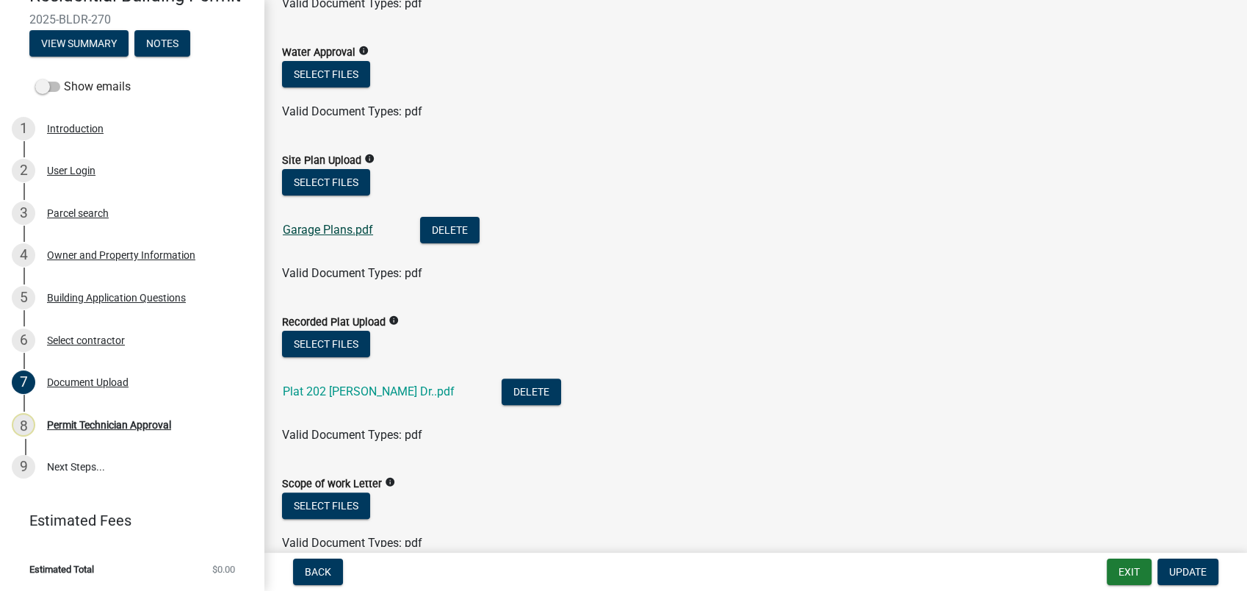
click at [339, 225] on link "Garage Plans.pdf" at bounding box center [328, 230] width 90 height 14
click at [334, 393] on link "Plat 202 Thomas Dr..pdf" at bounding box center [369, 391] width 172 height 14
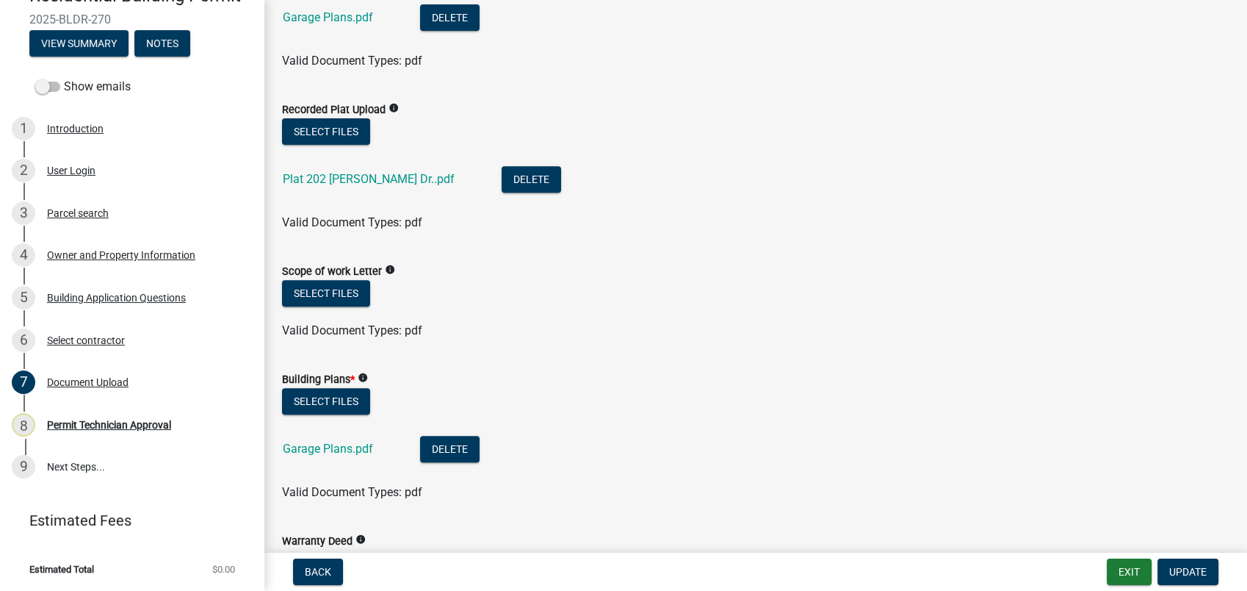
scroll to position [571, 0]
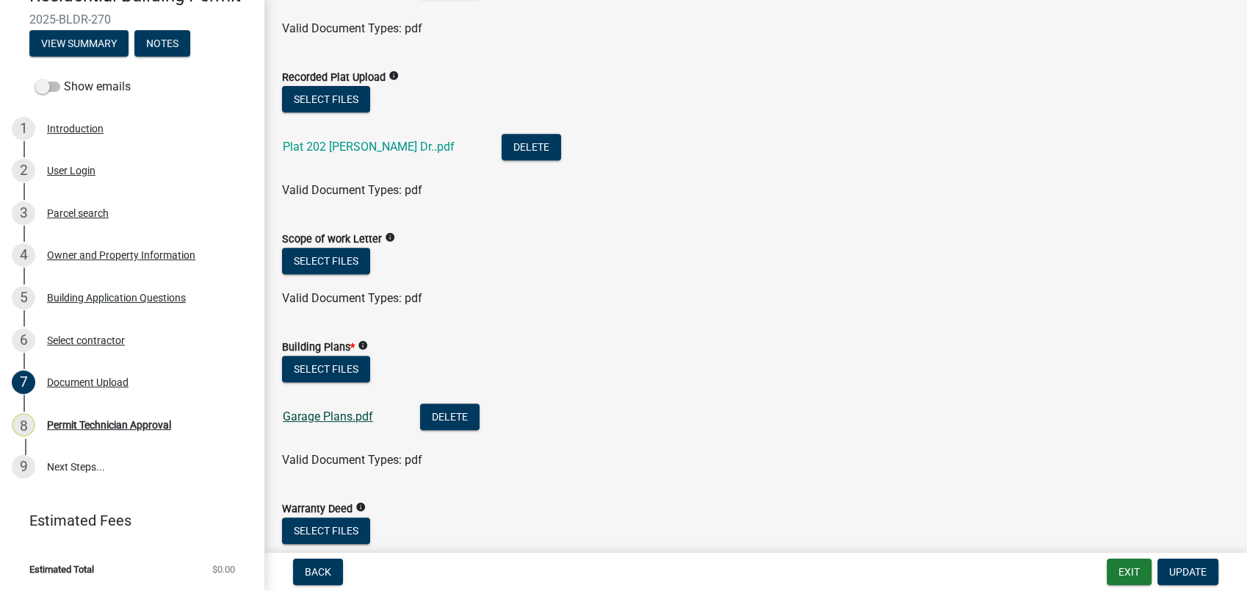
click at [311, 409] on link "Garage Plans.pdf" at bounding box center [328, 416] width 90 height 14
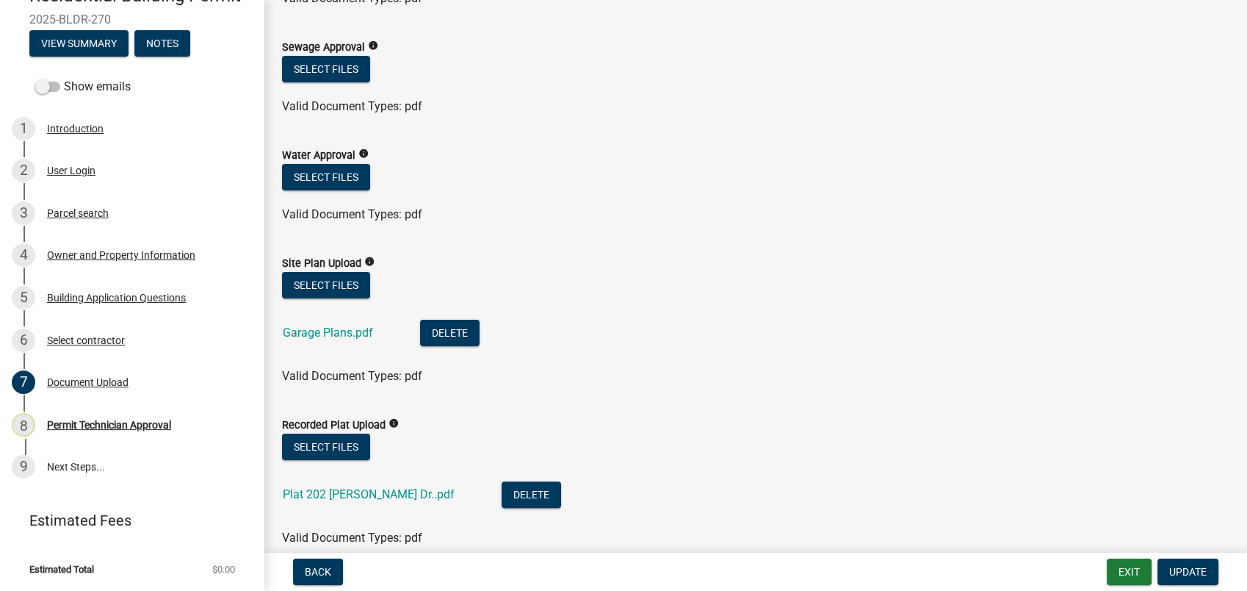
scroll to position [187, 0]
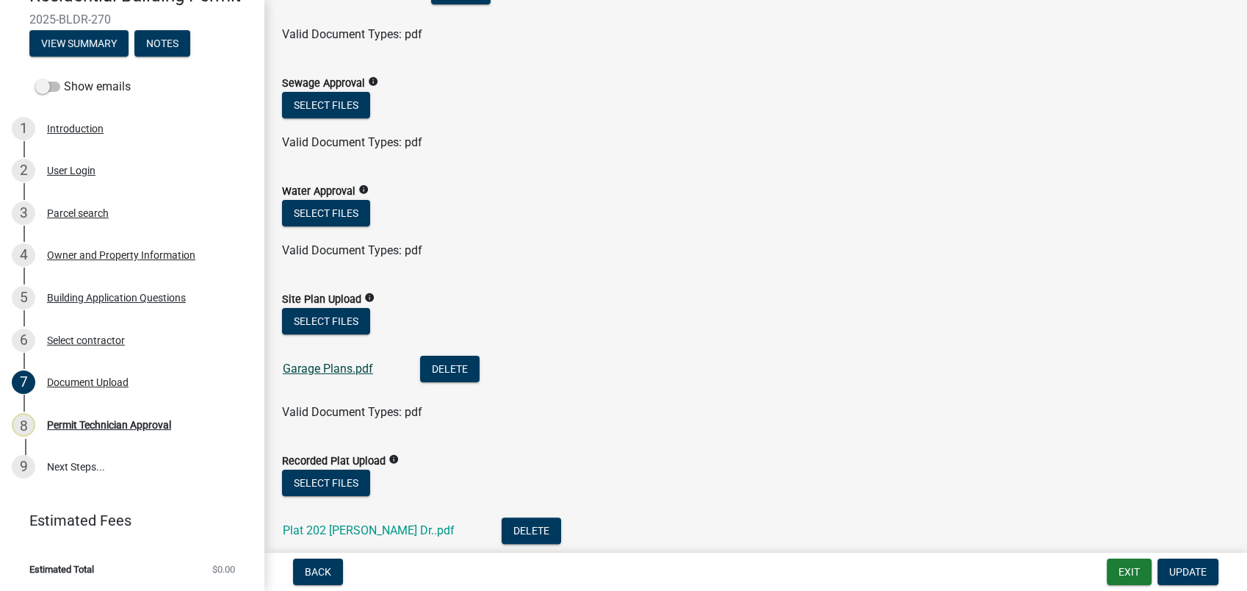
click at [323, 370] on link "Garage Plans.pdf" at bounding box center [328, 368] width 90 height 14
click at [468, 360] on button "Delete" at bounding box center [450, 369] width 60 height 26
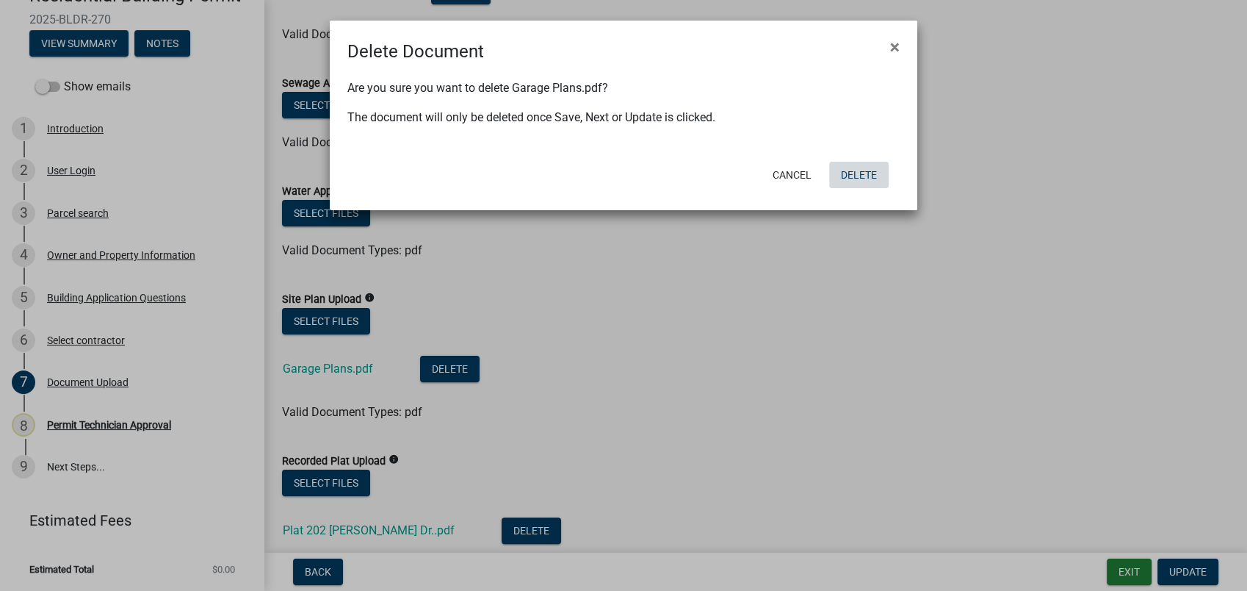
click at [856, 167] on button "Delete" at bounding box center [859, 175] width 60 height 26
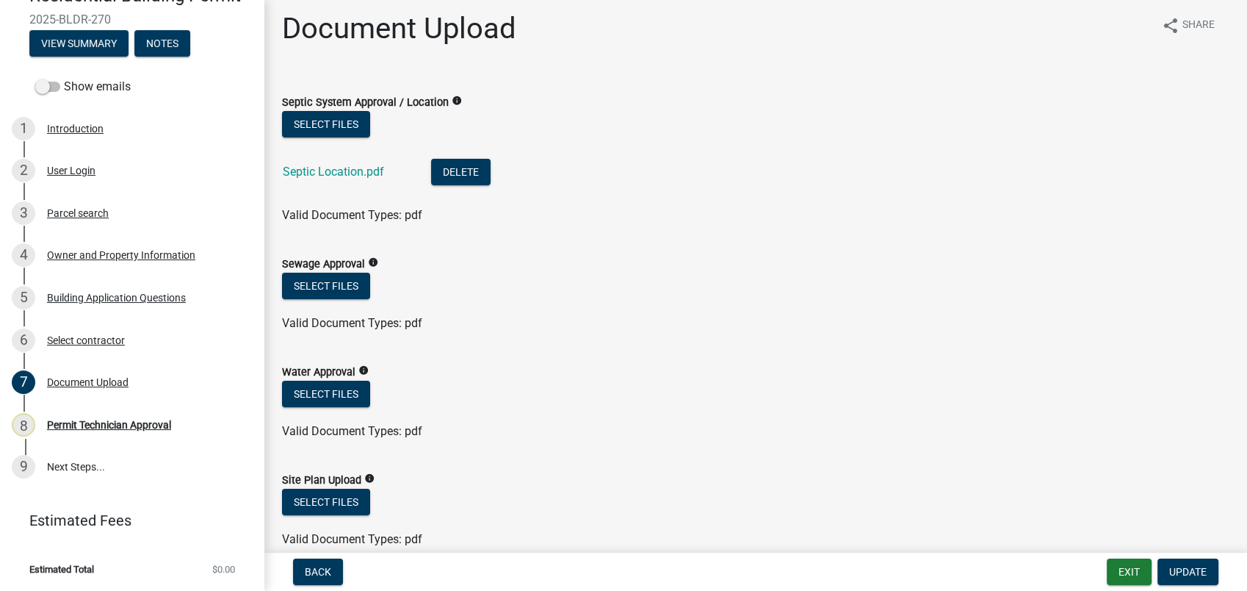
scroll to position [0, 0]
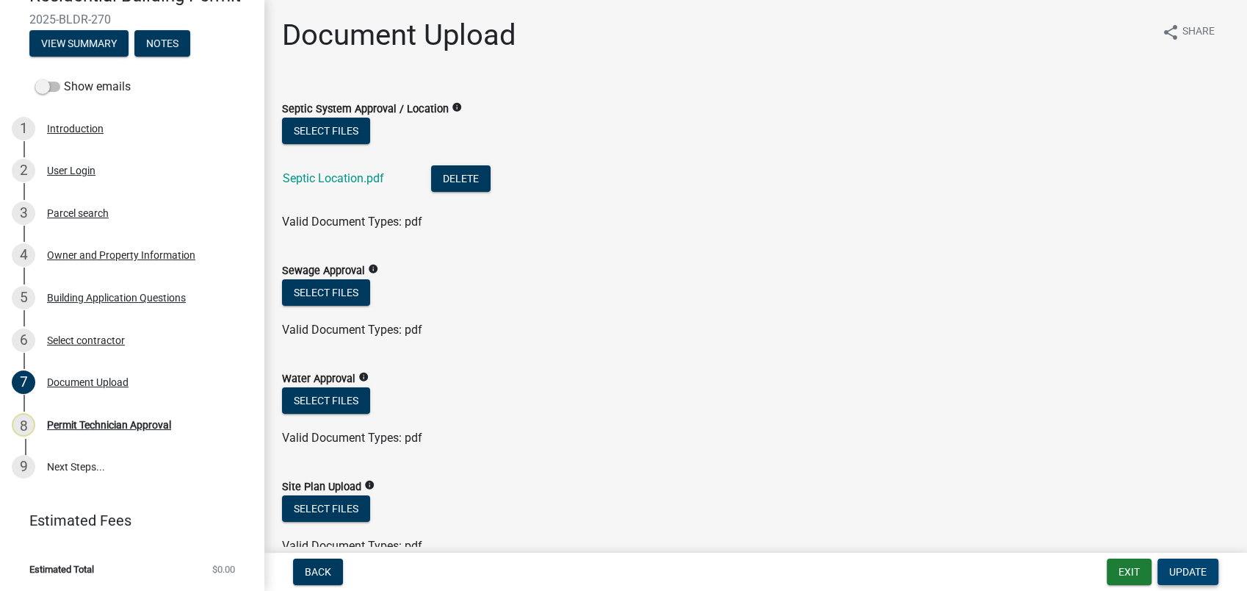
click at [1186, 576] on span "Update" at bounding box center [1188, 572] width 37 height 12
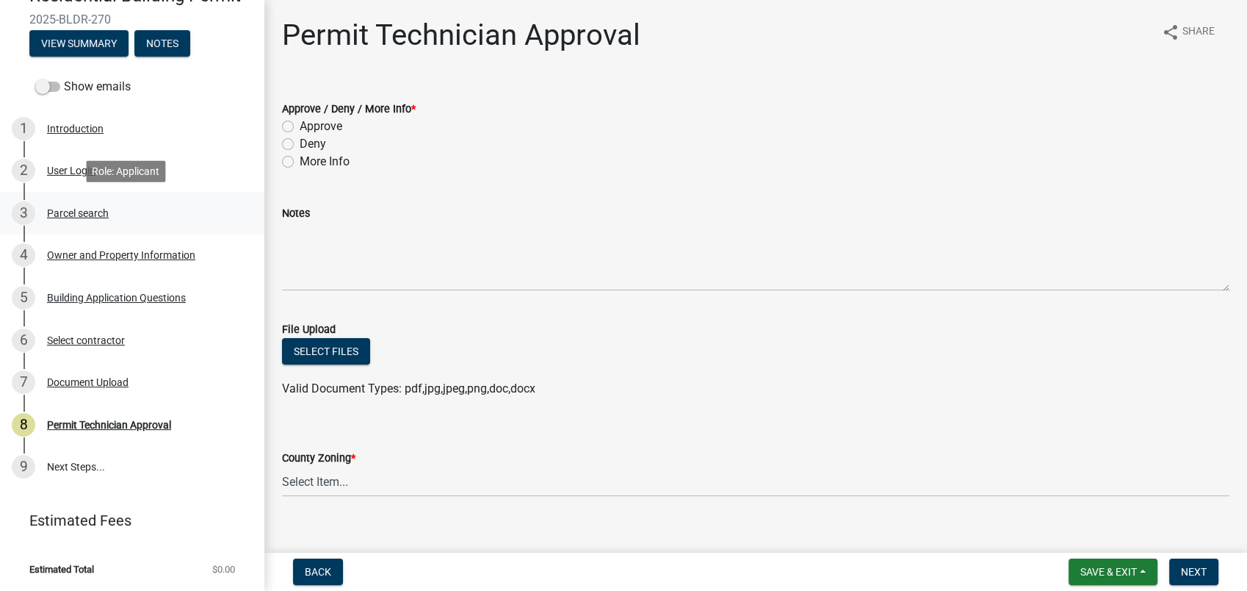
click at [60, 226] on link "3 Parcel search" at bounding box center [132, 213] width 264 height 43
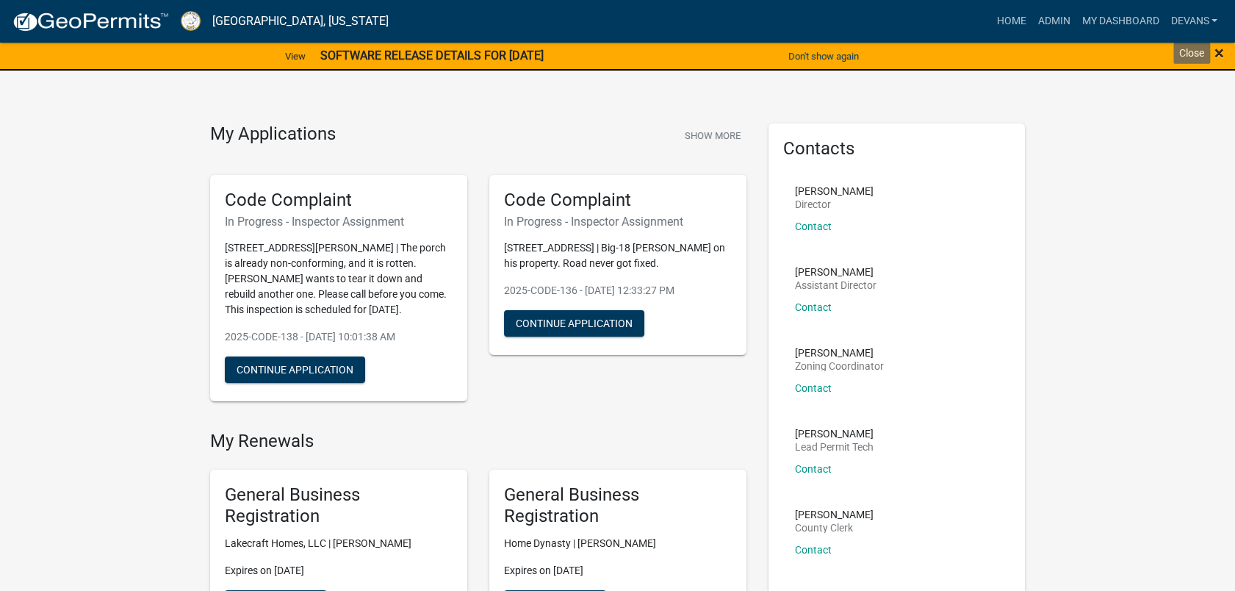
click at [1217, 43] on span "×" at bounding box center [1219, 53] width 10 height 21
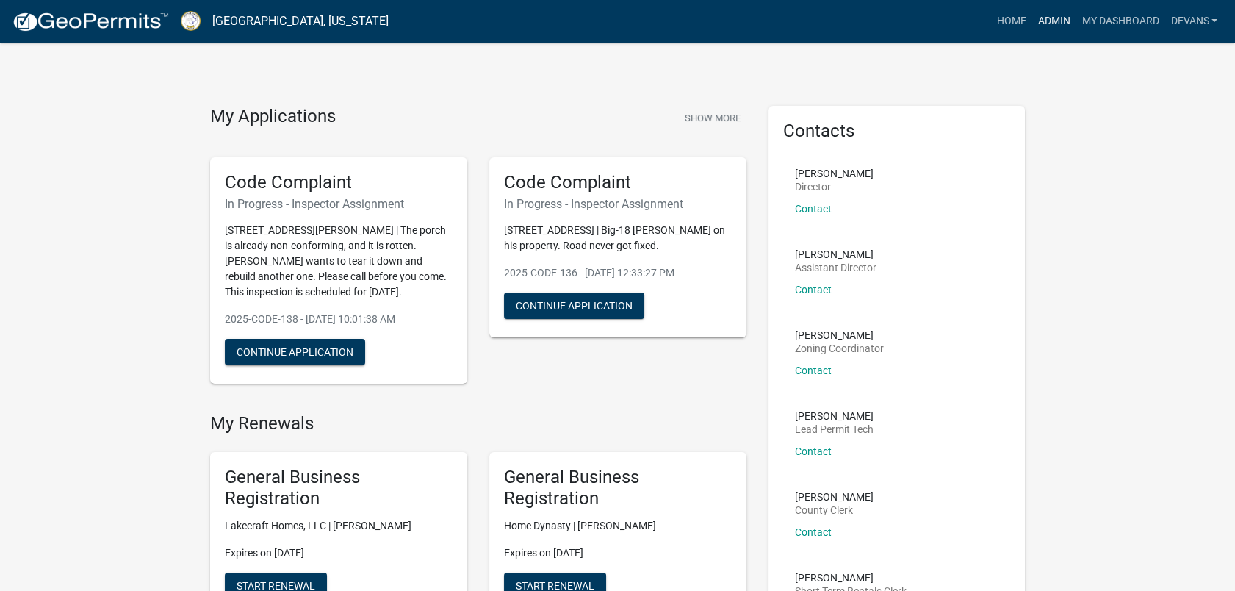
click at [1033, 17] on link "Admin" at bounding box center [1053, 21] width 44 height 28
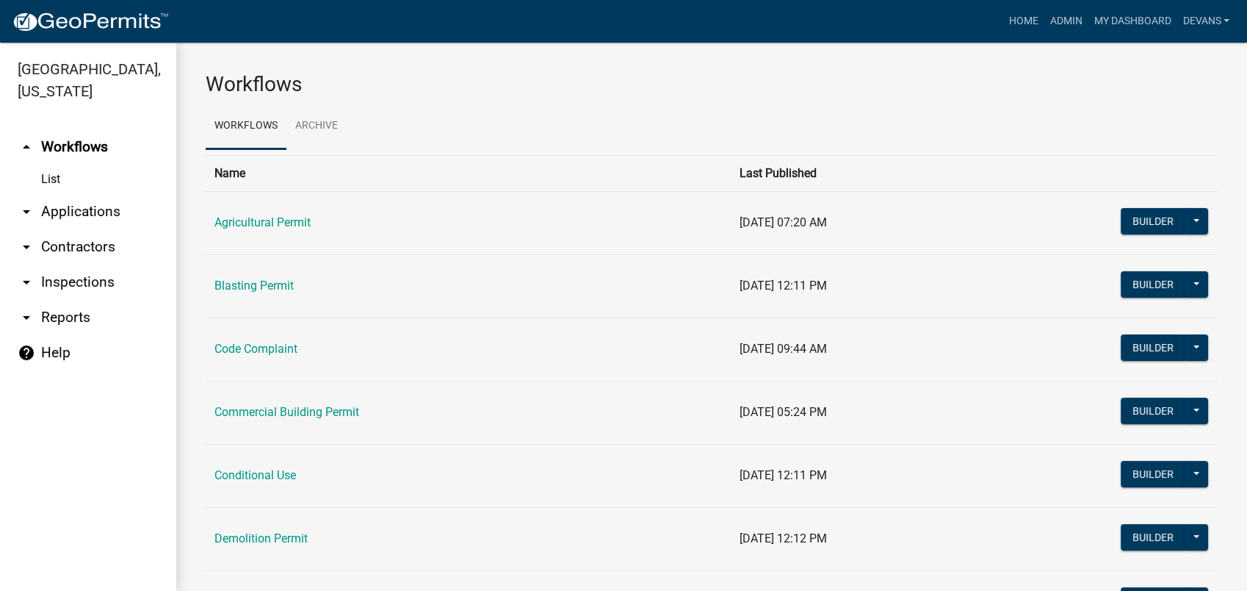
click at [65, 212] on link "arrow_drop_down Applications" at bounding box center [88, 211] width 176 height 35
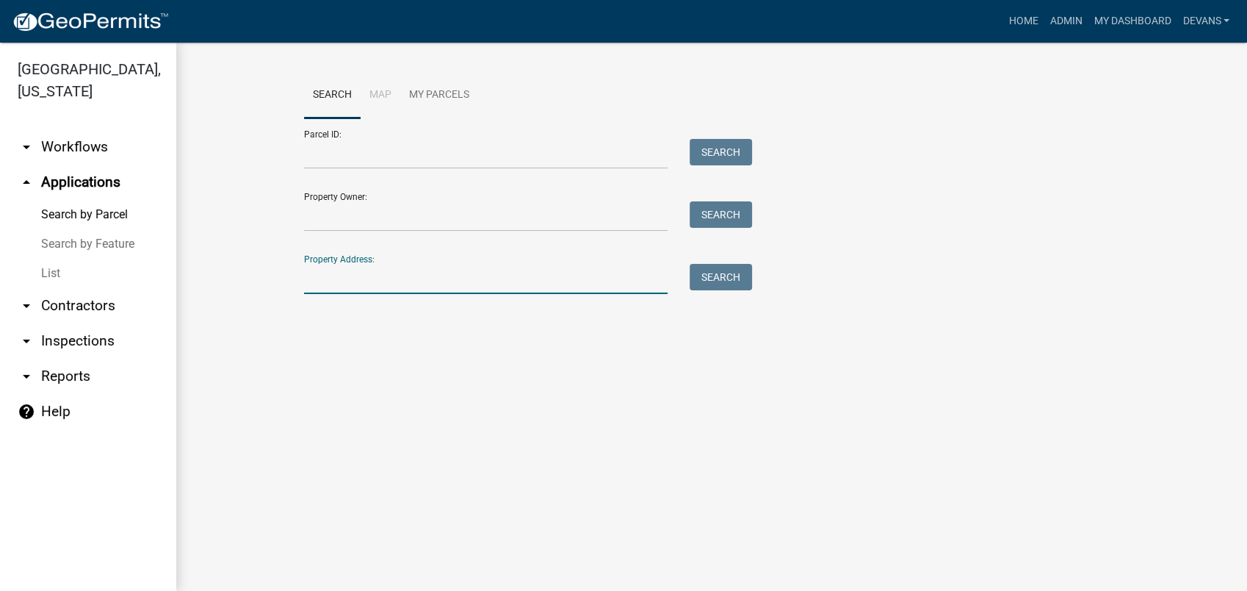
click at [347, 276] on input "Property Address:" at bounding box center [486, 279] width 364 height 30
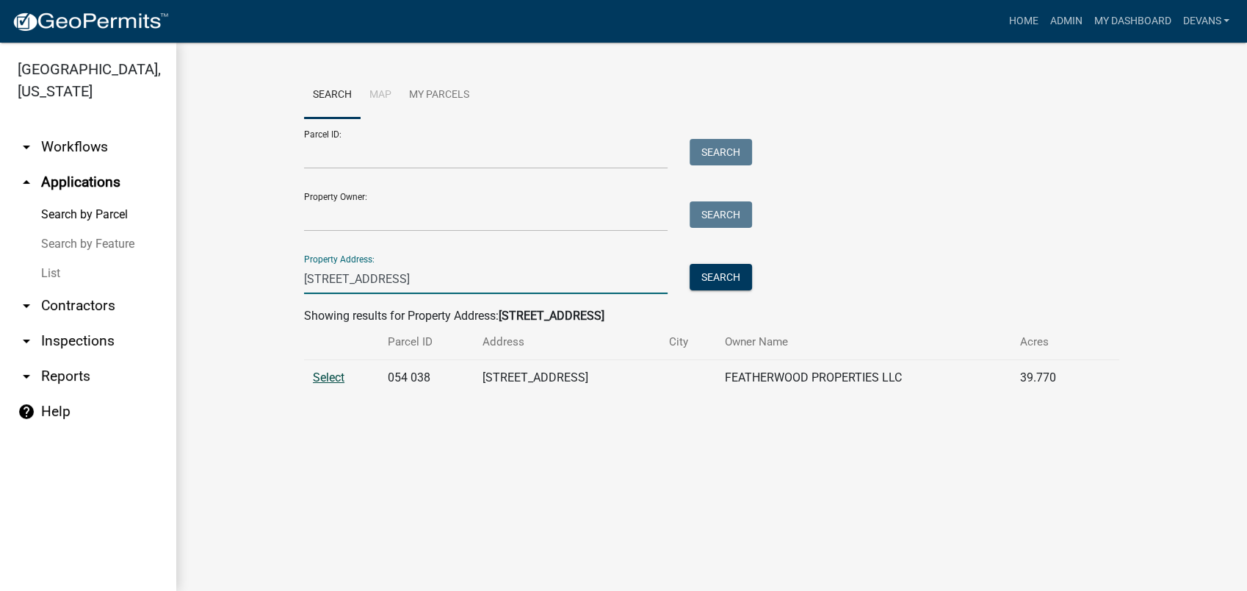
type input "[STREET_ADDRESS]"
click at [334, 375] on span "Select" at bounding box center [329, 377] width 32 height 14
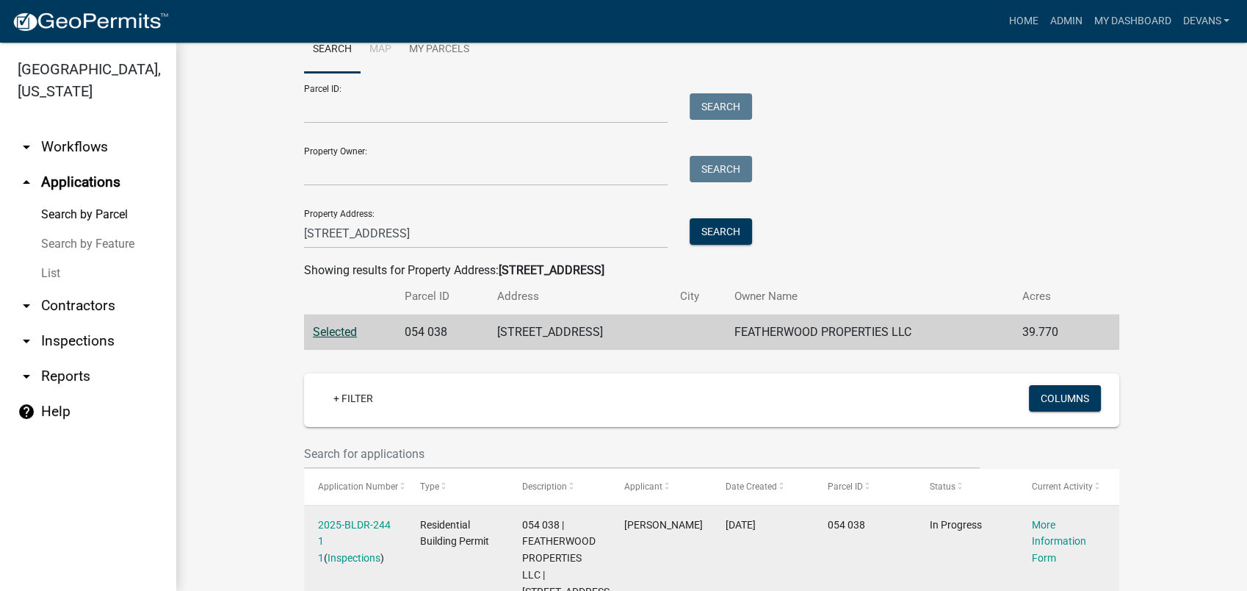
scroll to position [153, 0]
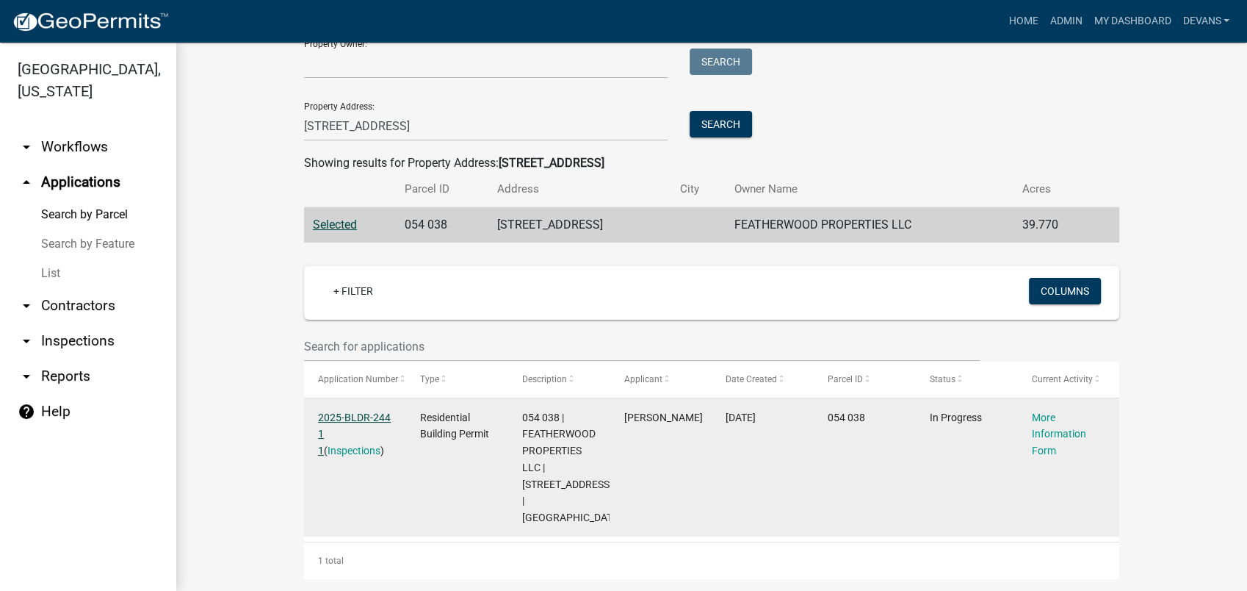
click at [320, 419] on link "2025-BLDR-244 1 1" at bounding box center [354, 434] width 73 height 46
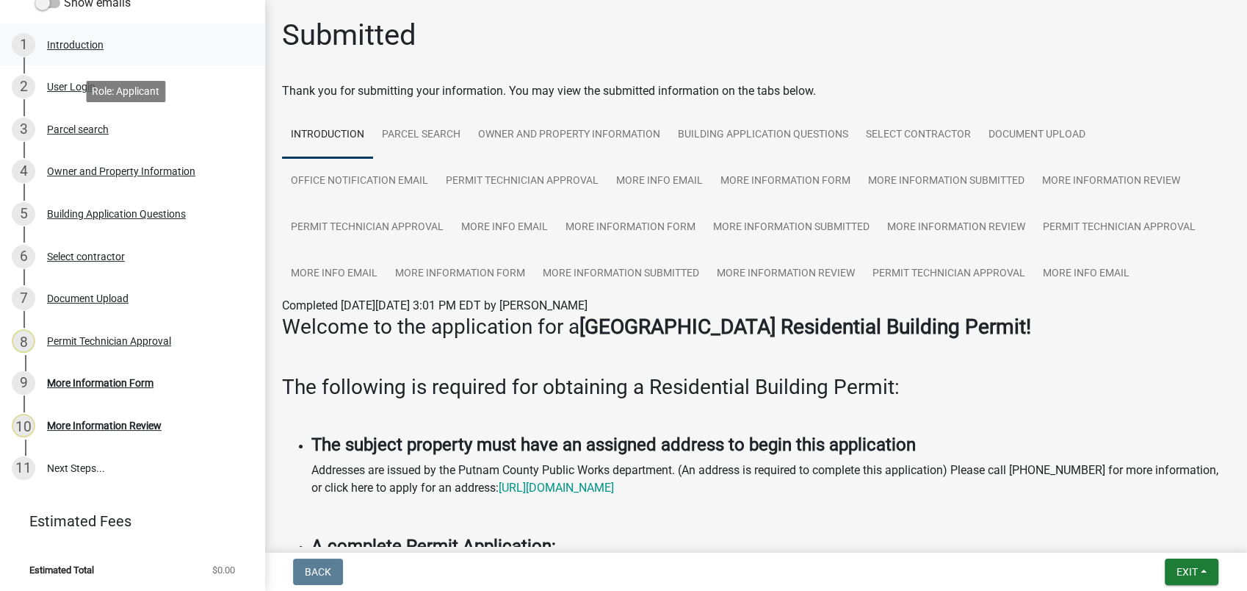
scroll to position [226, 0]
click at [103, 335] on div "Permit Technician Approval" at bounding box center [109, 340] width 124 height 10
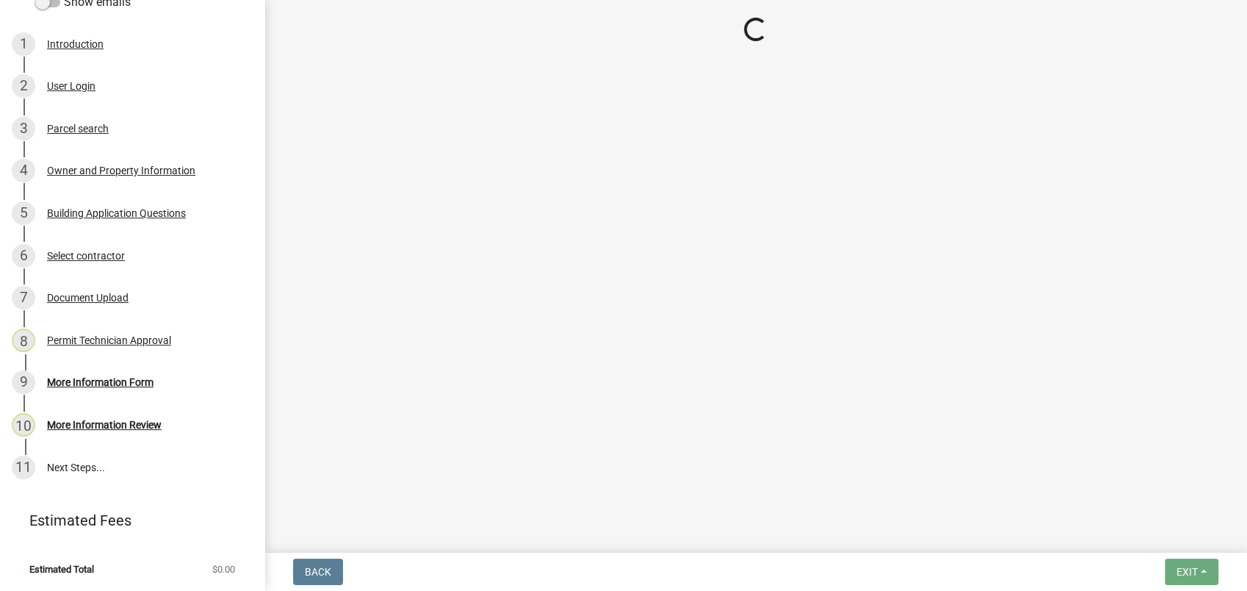
select select "a4366e26-0f82-401b-a682-956e4112ff86"
select select "83394b22-4a11-496c-8e5c-75ade2e72faf"
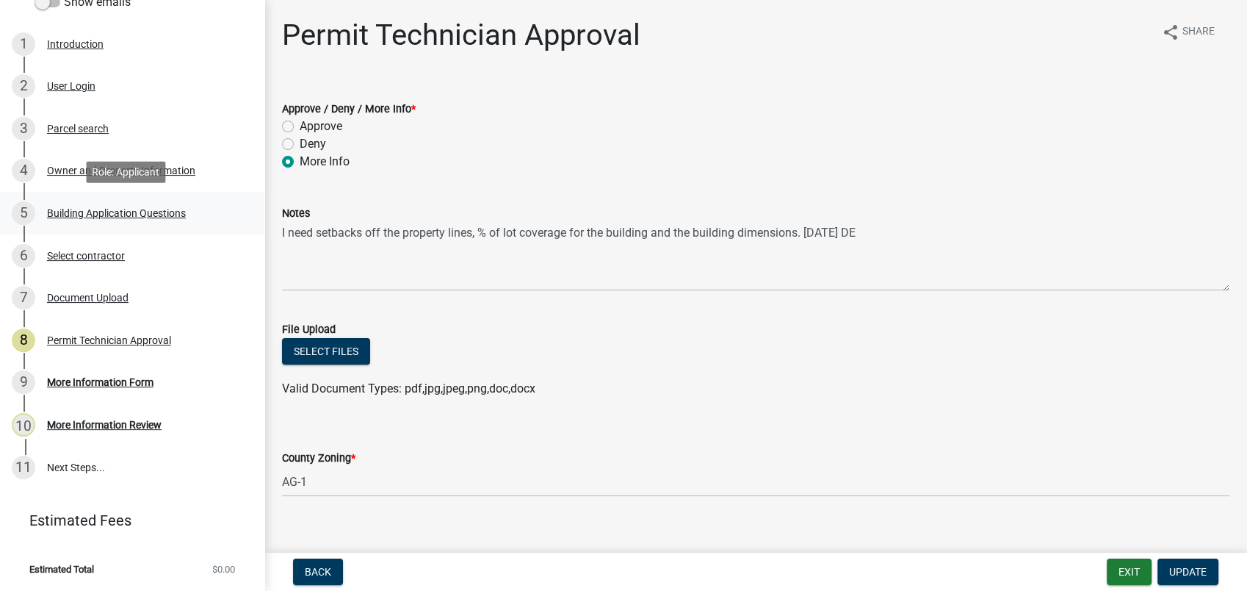
click at [118, 208] on div "Building Application Questions" at bounding box center [116, 213] width 139 height 10
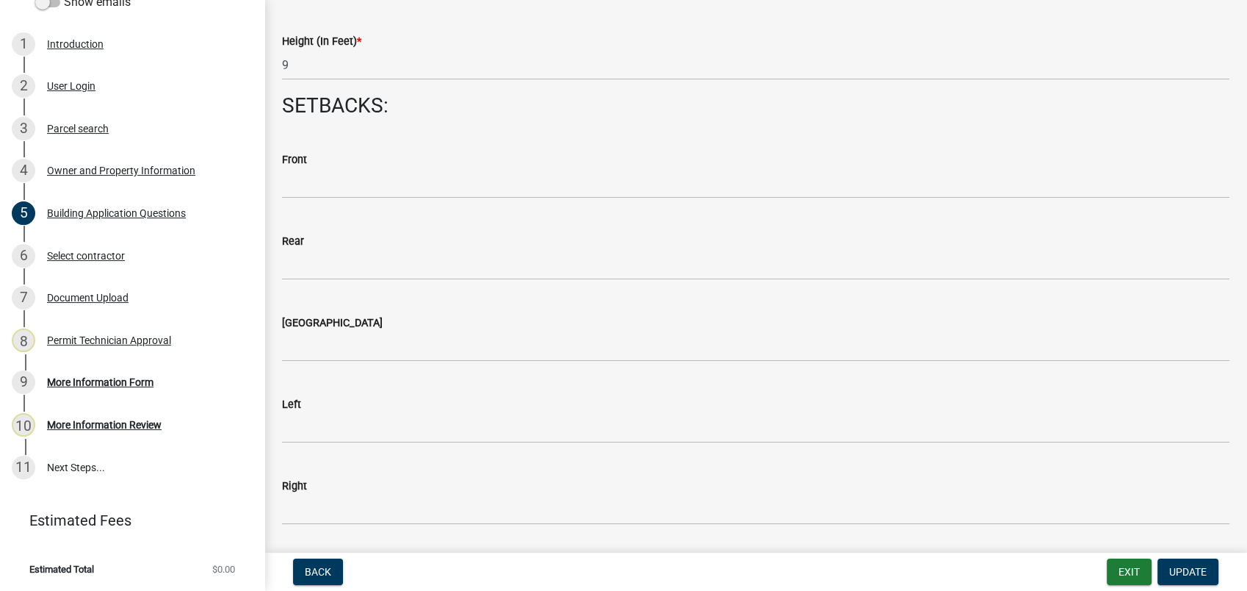
scroll to position [2040, 0]
